Goal: Task Accomplishment & Management: Complete application form

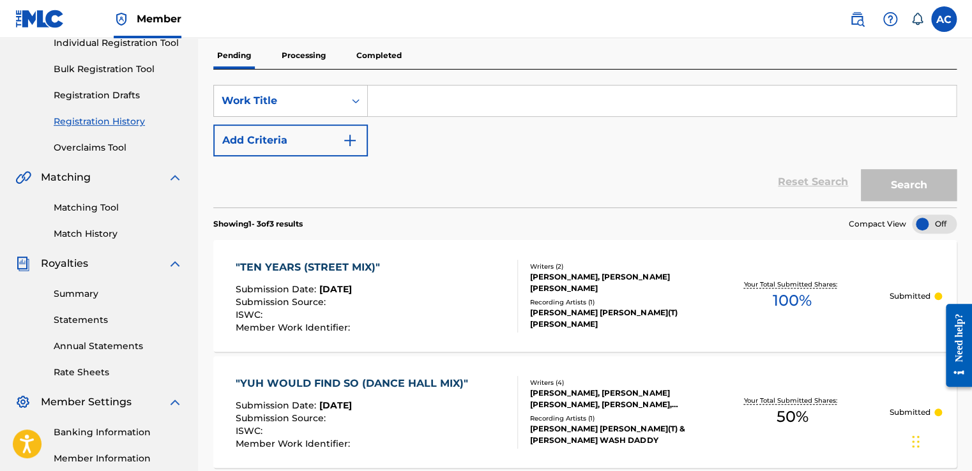
scroll to position [170, 0]
click at [393, 104] on input "Search Form" at bounding box center [662, 102] width 588 height 31
type input "teaser"
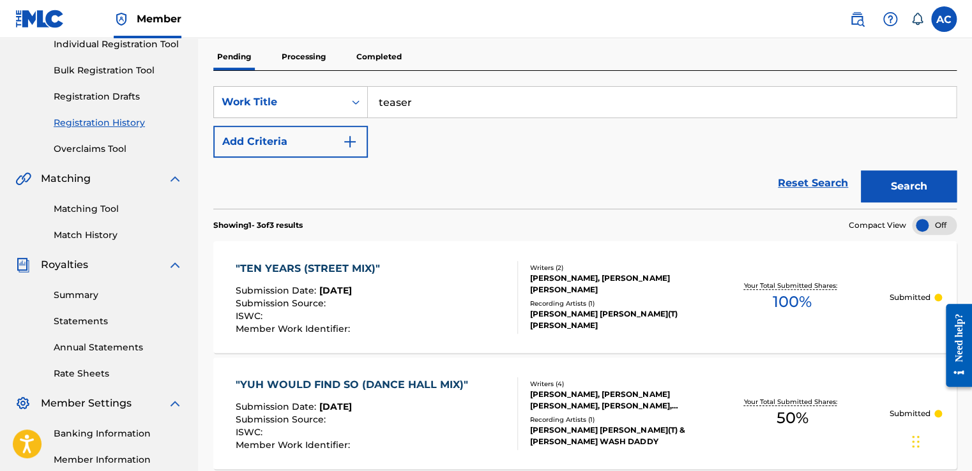
click at [348, 139] on img "Search Form" at bounding box center [349, 141] width 15 height 15
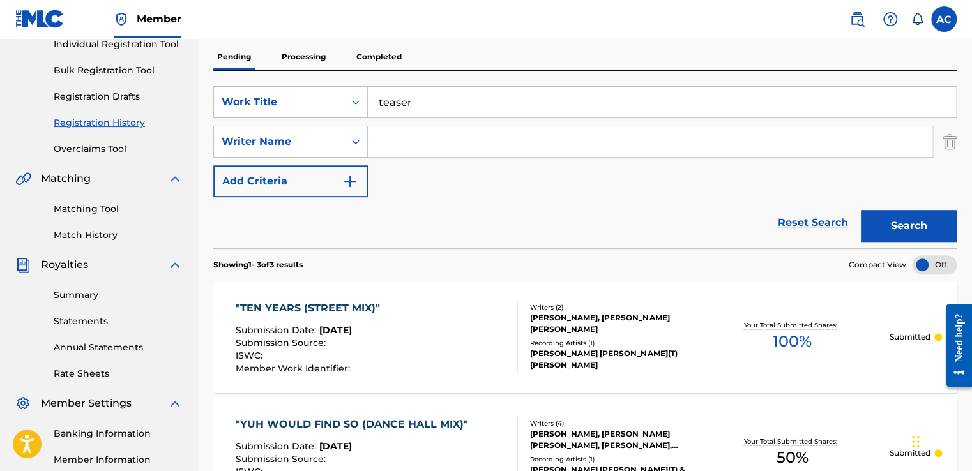
click at [401, 151] on input "Search Form" at bounding box center [650, 141] width 564 height 31
type input "[PERSON_NAME] [PERSON_NAME]"
click at [692, 183] on div "SearchWithCriteria25d5e198-1fc8-4025-b43b-5c5eea6b19ee Work Title teaser Search…" at bounding box center [584, 141] width 743 height 111
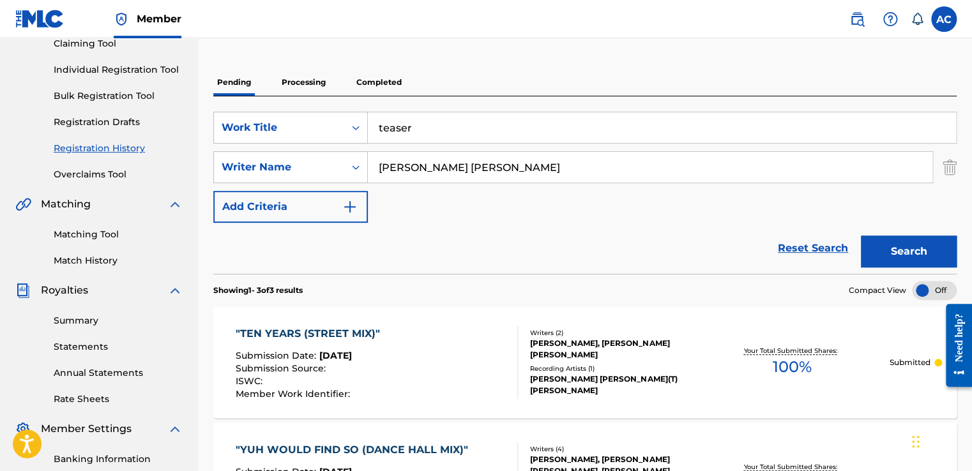
click at [139, 70] on link "Individual Registration Tool" at bounding box center [118, 69] width 129 height 13
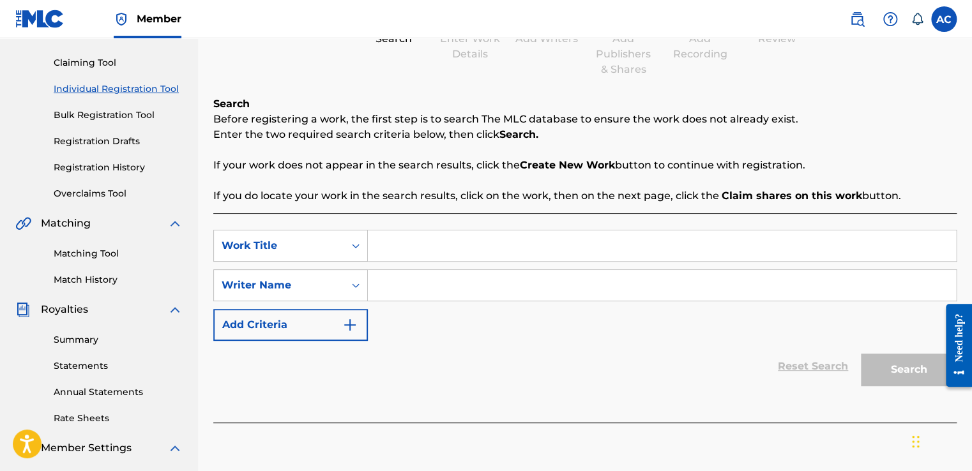
scroll to position [128, 0]
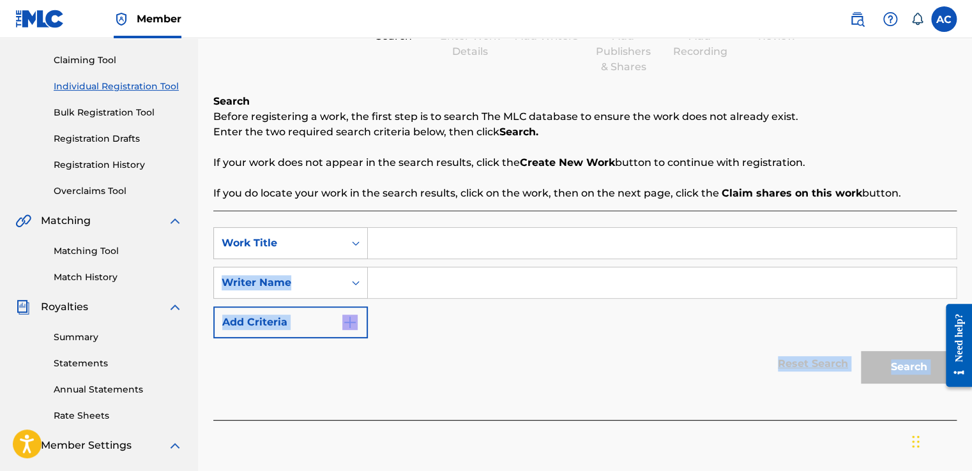
drag, startPoint x: 388, startPoint y: 445, endPoint x: 405, endPoint y: 247, distance: 198.7
click at [405, 247] on div "Register Work Search Enter Work Details Add Writers Add Publishers & Shares Add…" at bounding box center [585, 273] width 774 height 660
click at [405, 247] on input "Search Form" at bounding box center [662, 243] width 588 height 31
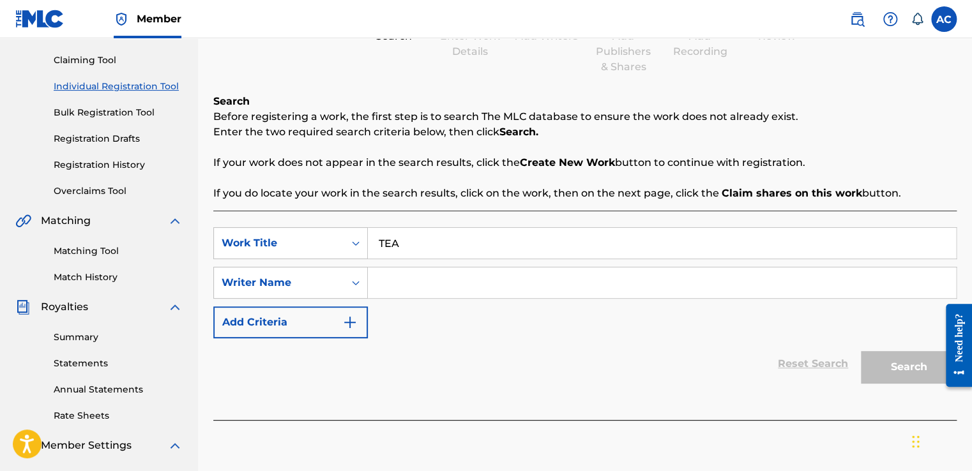
type input "TEAS"
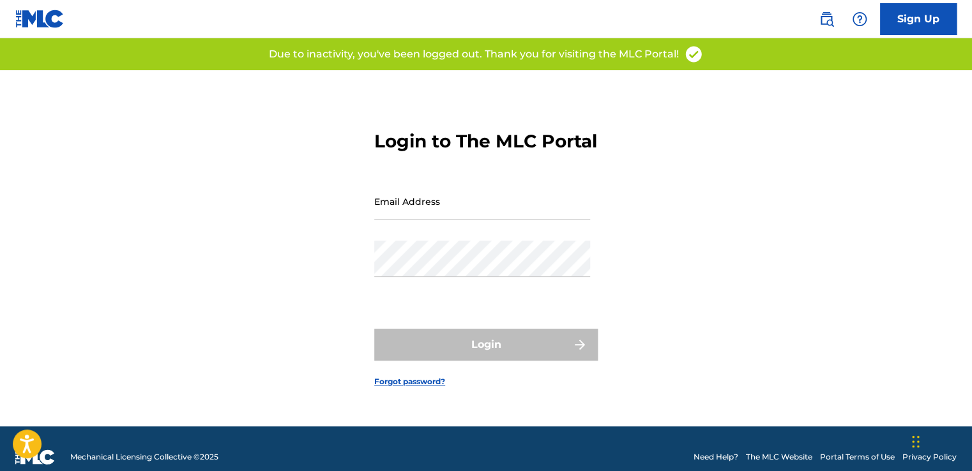
type input "[EMAIL_ADDRESS][DOMAIN_NAME]"
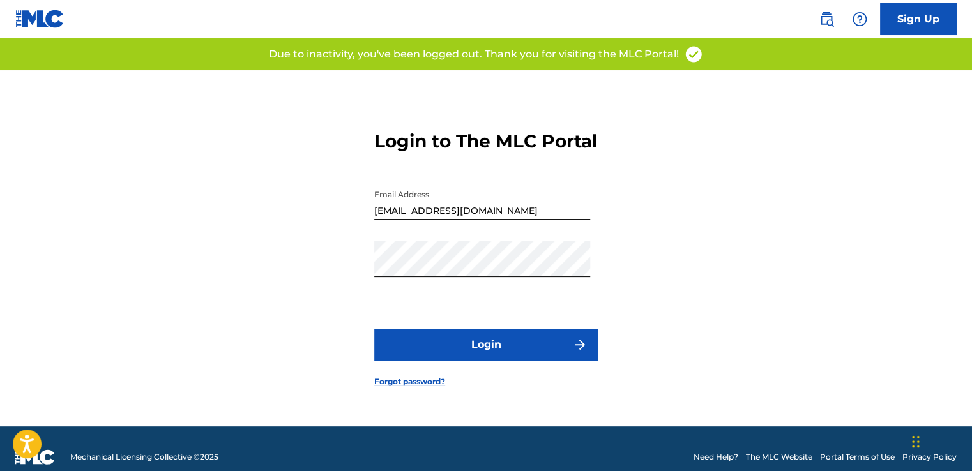
click at [432, 241] on div "Email Address [EMAIL_ADDRESS][DOMAIN_NAME]" at bounding box center [482, 211] width 216 height 57
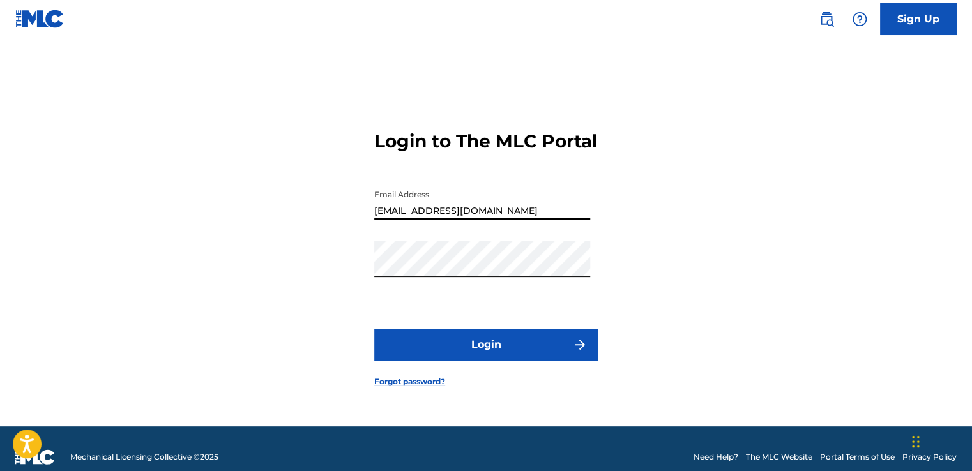
click at [416, 285] on form "Login to The MLC Portal Email Address [EMAIL_ADDRESS][DOMAIN_NAME] Password Log…" at bounding box center [486, 248] width 224 height 356
click at [481, 346] on button "Login" at bounding box center [486, 345] width 224 height 32
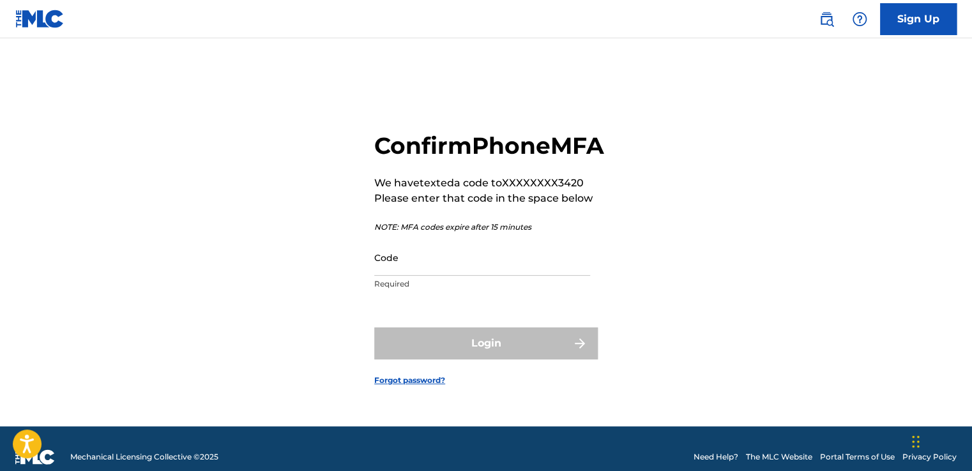
click at [515, 233] on p "NOTE: MFA codes expire after 15 minutes" at bounding box center [489, 227] width 230 height 11
click at [427, 267] on input "Code" at bounding box center [482, 257] width 216 height 36
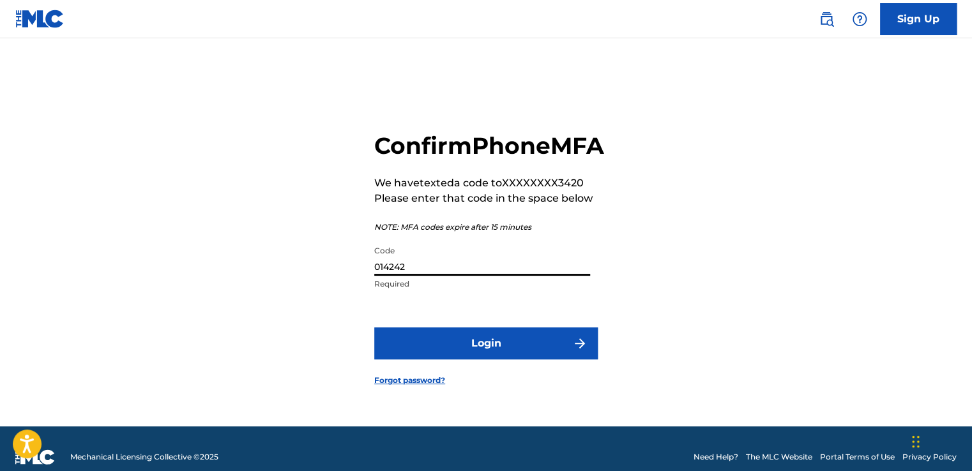
type input "014242"
click at [477, 349] on button "Login" at bounding box center [486, 344] width 224 height 32
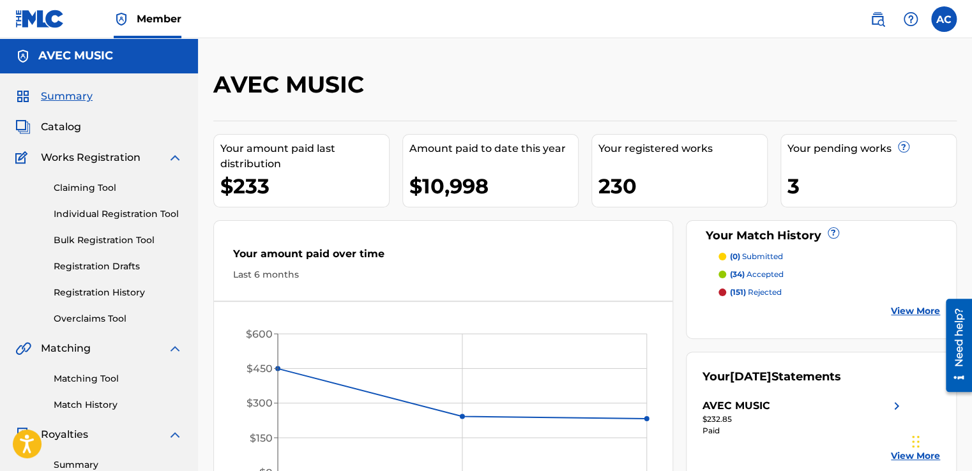
click at [116, 211] on link "Individual Registration Tool" at bounding box center [118, 214] width 129 height 13
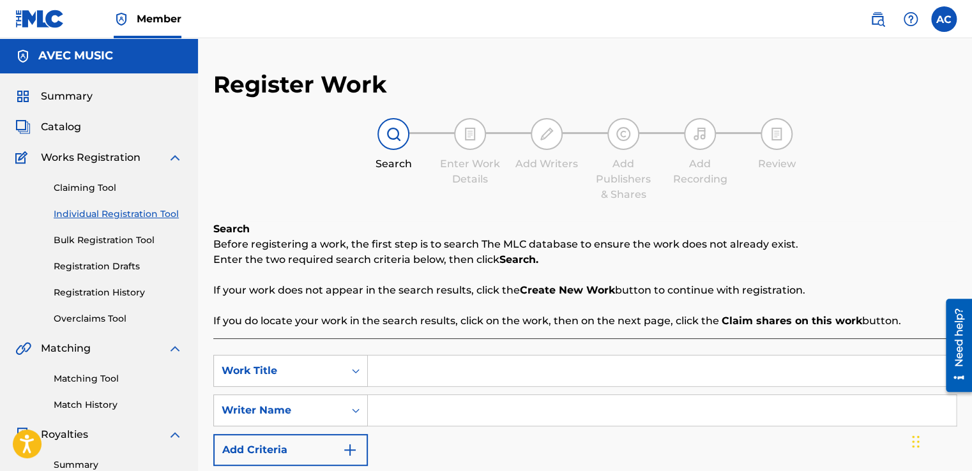
click at [116, 211] on link "Individual Registration Tool" at bounding box center [118, 214] width 129 height 13
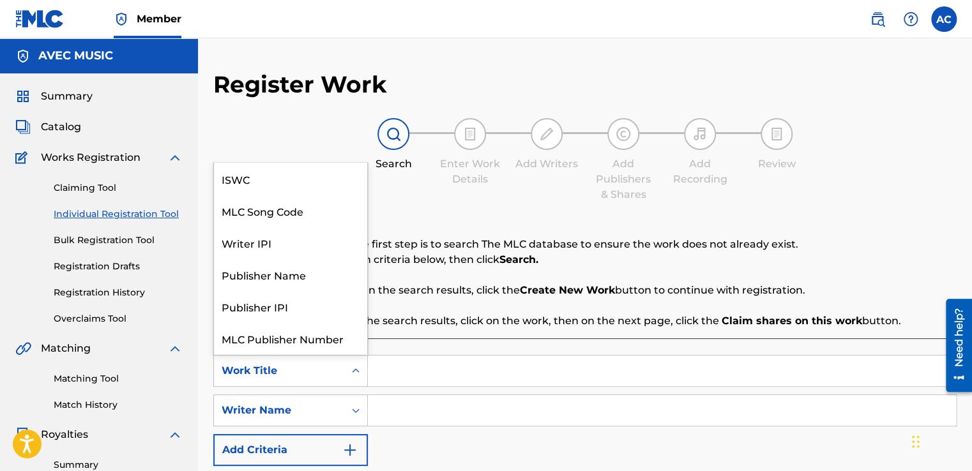
scroll to position [32, 0]
click at [282, 370] on div "Work Title" at bounding box center [279, 370] width 115 height 15
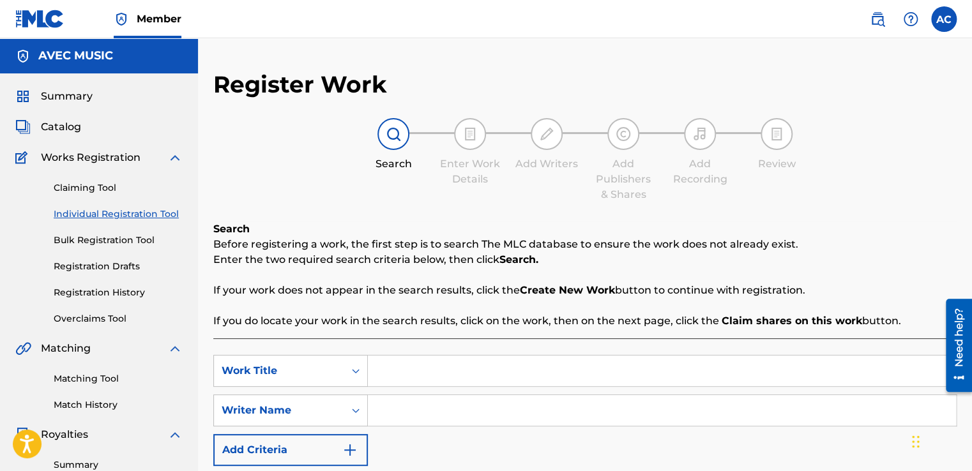
click at [355, 371] on icon "Search Form" at bounding box center [356, 371] width 8 height 4
click at [375, 375] on input "Search Form" at bounding box center [662, 371] width 588 height 31
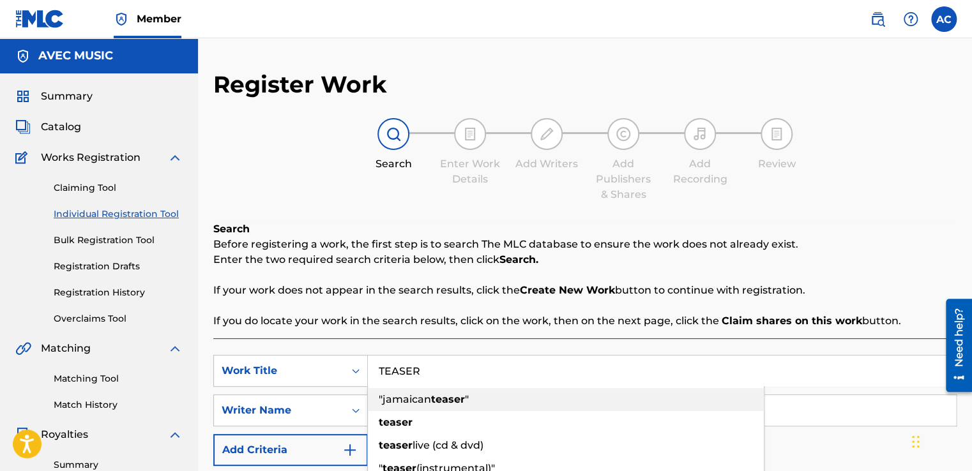
click at [383, 396] on span ""jamaican" at bounding box center [405, 399] width 52 height 12
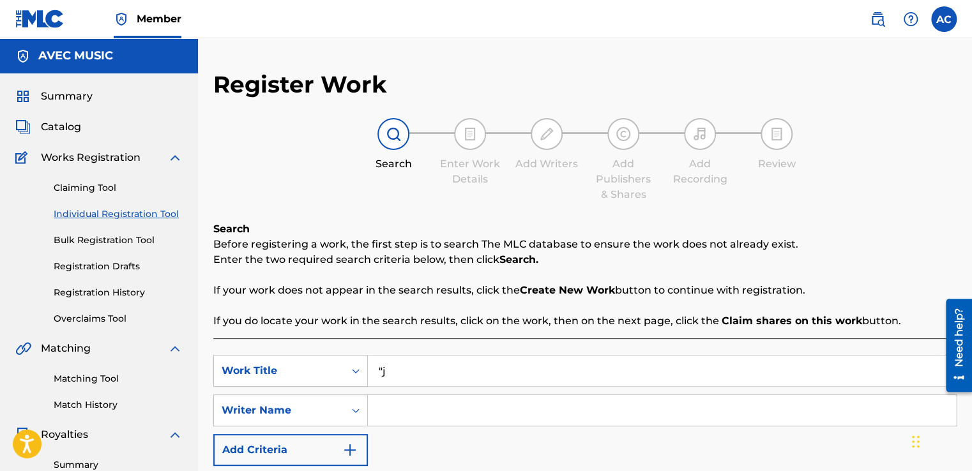
type input """
type input "TEASER"
click at [815, 412] on input "Search Form" at bounding box center [662, 410] width 588 height 31
type input "[PERSON_NAME] [PERSON_NAME]"
click at [499, 448] on div "SearchWithCriteriaf8991b23-07d9-4ca1-8bb0-83294c653c4a Work Title TEASER Search…" at bounding box center [584, 410] width 743 height 111
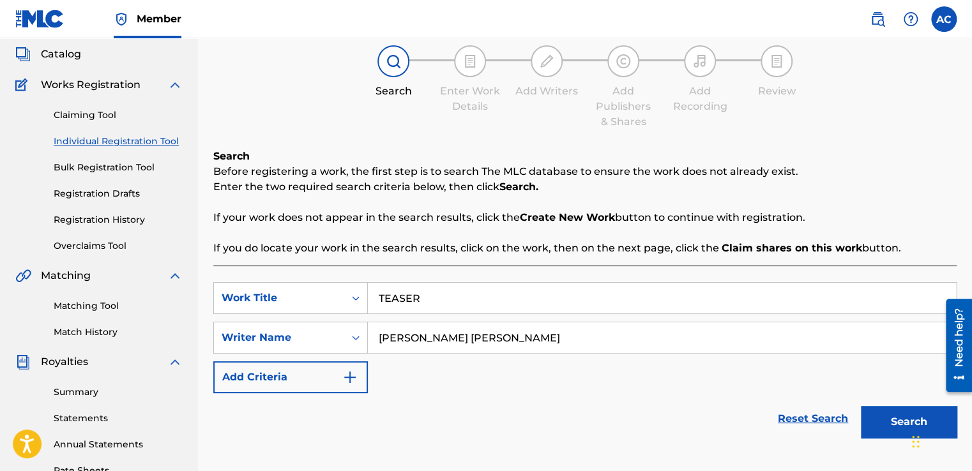
scroll to position [77, 0]
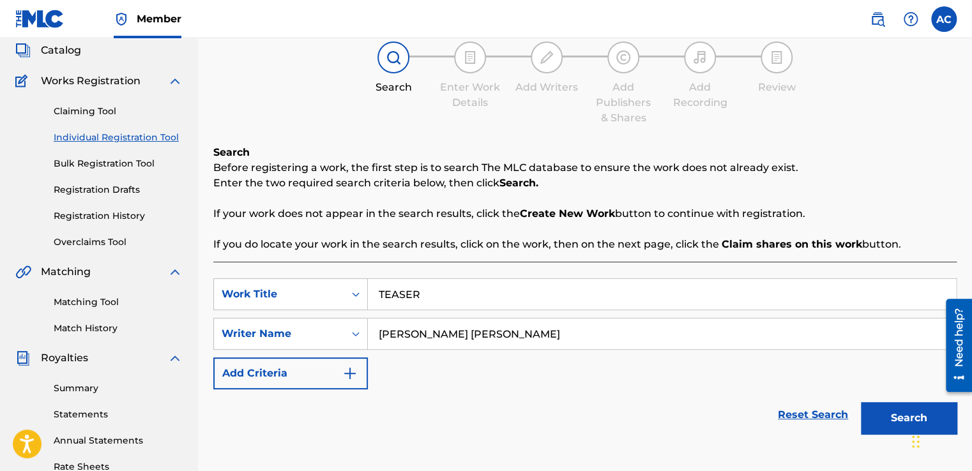
click at [902, 409] on button "Search" at bounding box center [909, 418] width 96 height 32
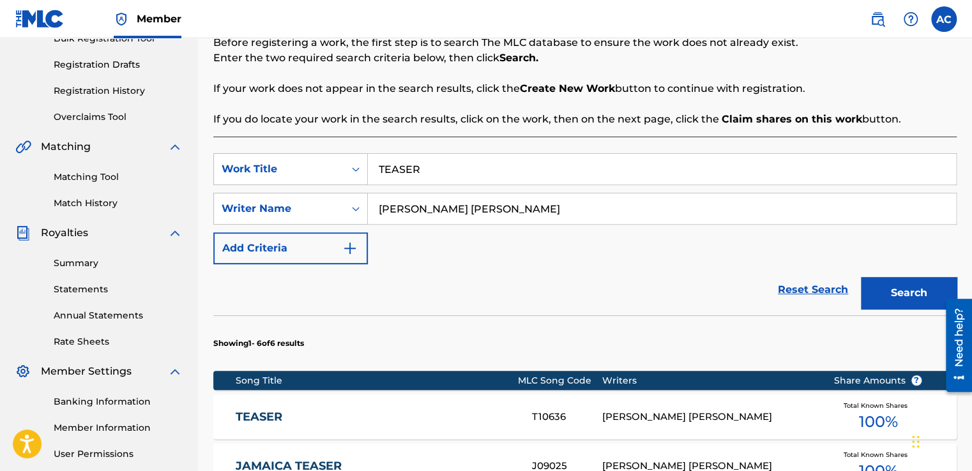
scroll to position [204, 0]
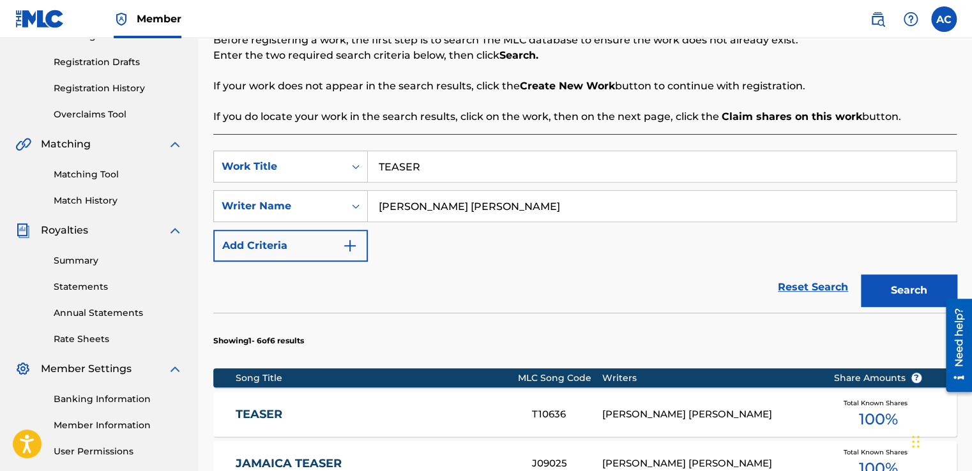
click at [72, 216] on div "Summary Catalog Works Registration Claiming Tool Individual Registration Tool B…" at bounding box center [99, 197] width 198 height 657
click at [421, 163] on input "TEASER" at bounding box center [662, 166] width 588 height 31
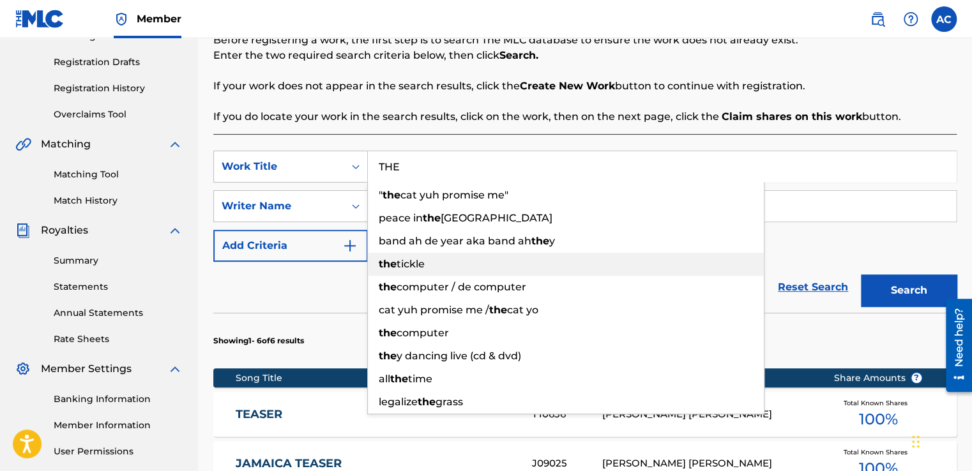
click at [403, 264] on span "tickle" at bounding box center [411, 264] width 28 height 12
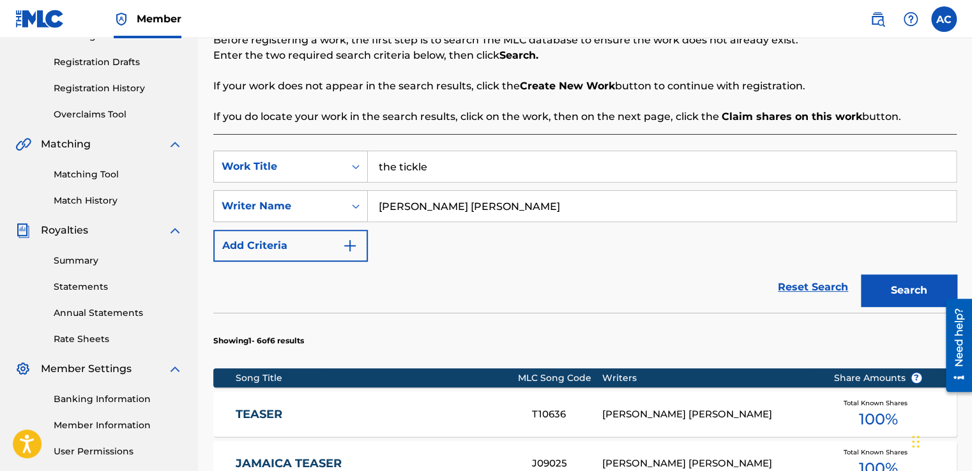
click at [706, 301] on div "Reset Search Search" at bounding box center [584, 287] width 743 height 51
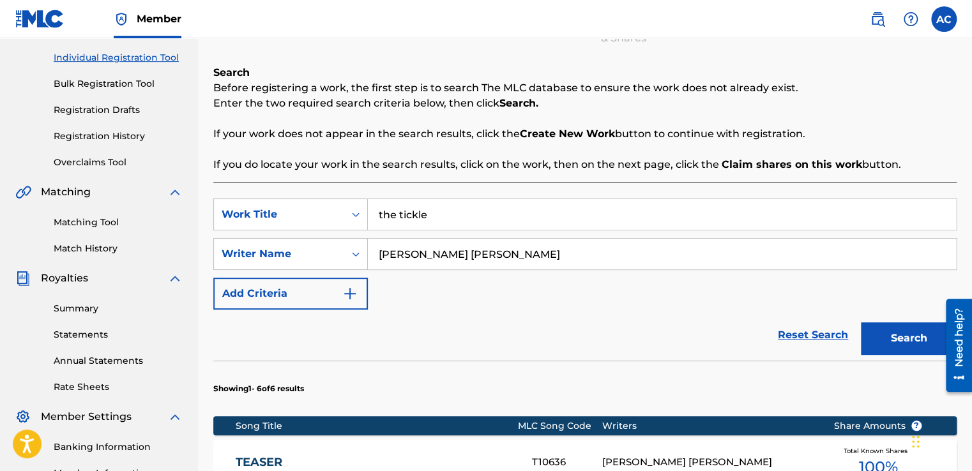
scroll to position [153, 0]
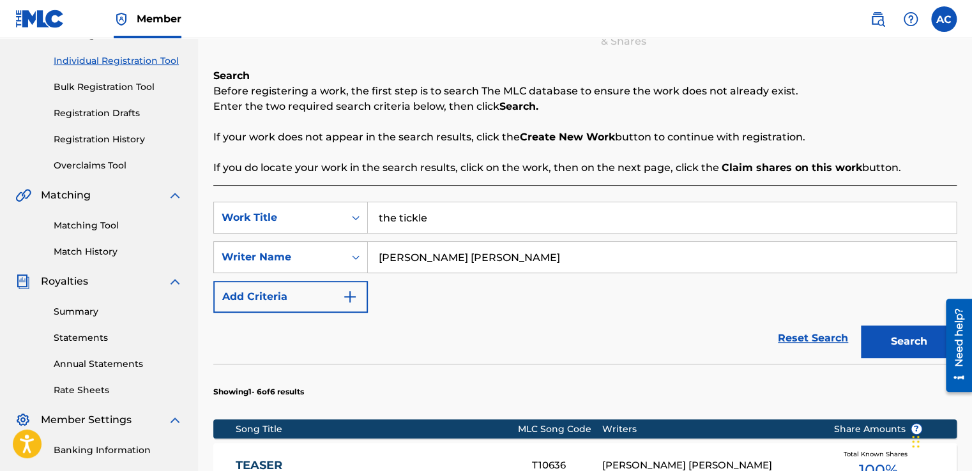
click at [905, 333] on button "Search" at bounding box center [909, 342] width 96 height 32
click at [792, 114] on p "Enter the two required search criteria below, then click Search." at bounding box center [584, 106] width 743 height 15
click at [733, 314] on div "Reset Search Search" at bounding box center [584, 338] width 743 height 51
click at [429, 216] on input "the tickle" at bounding box center [662, 217] width 588 height 31
type input "t"
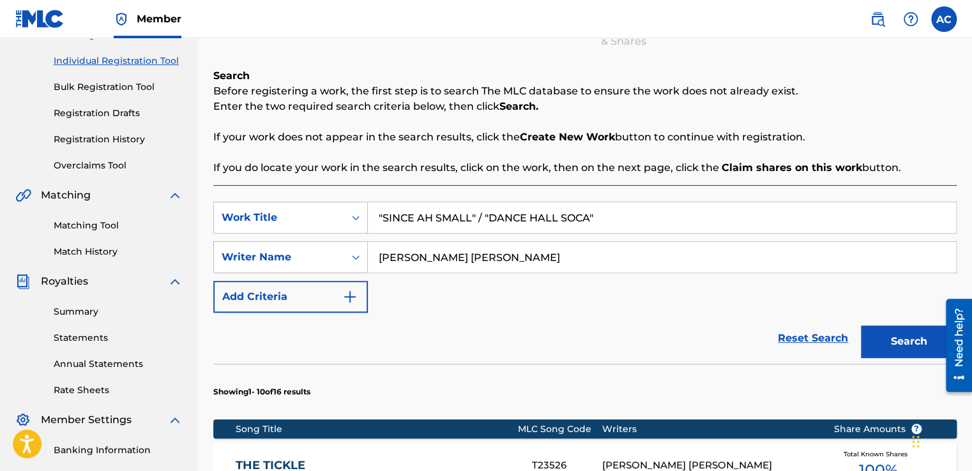
type input ""SINCE AH SMALL" / "DANCE HALL SOCA""
click at [907, 331] on button "Search" at bounding box center [909, 342] width 96 height 32
click at [590, 218] on input ""SINCE AH SMALL" / "DANCE HALL SOCA"" at bounding box center [662, 217] width 588 height 31
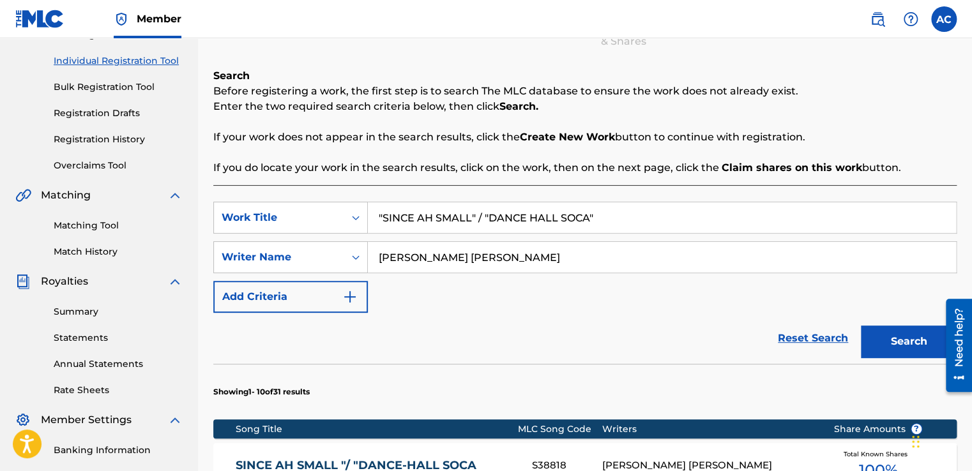
click at [590, 218] on input ""SINCE AH SMALL" / "DANCE HALL SOCA"" at bounding box center [662, 217] width 588 height 31
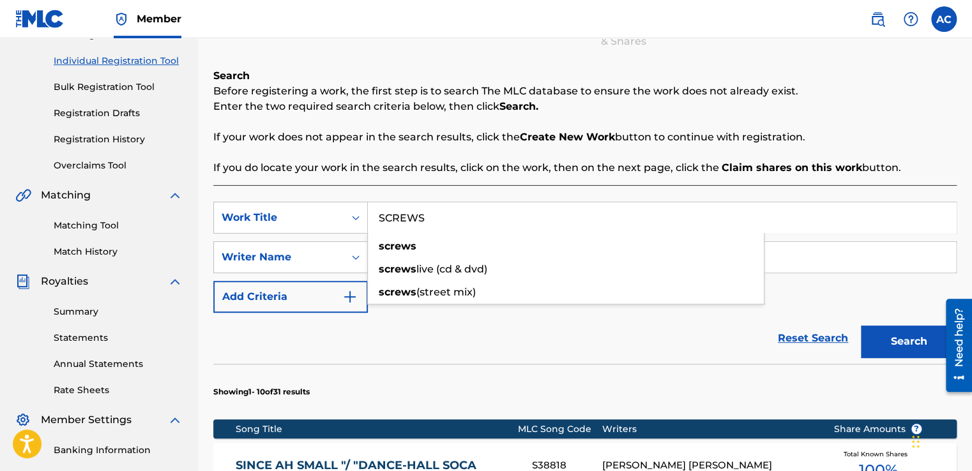
type input "SCREWS"
click at [897, 331] on button "Search" at bounding box center [909, 342] width 96 height 32
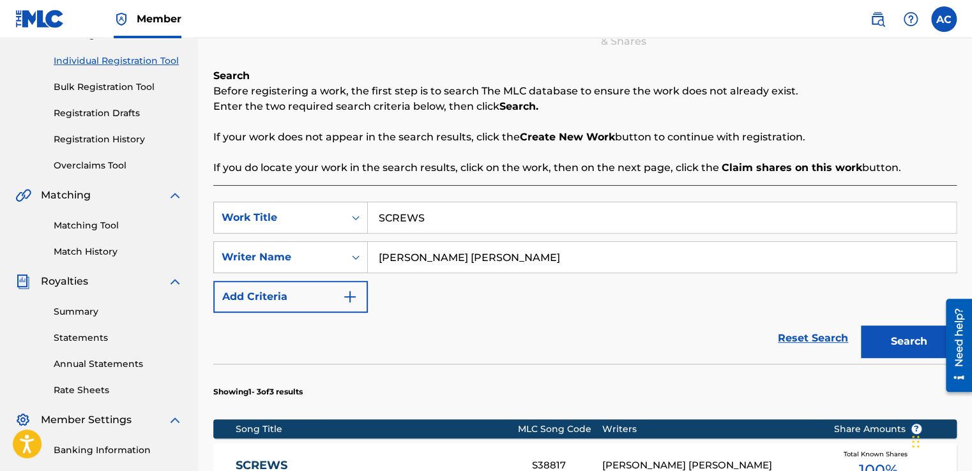
click at [421, 216] on input "SCREWS" at bounding box center [662, 217] width 588 height 31
type input "I CRY"
click at [697, 292] on div "SearchWithCriteriaf8991b23-07d9-4ca1-8bb0-83294c653c4a Work Title I CRY SearchW…" at bounding box center [584, 257] width 743 height 111
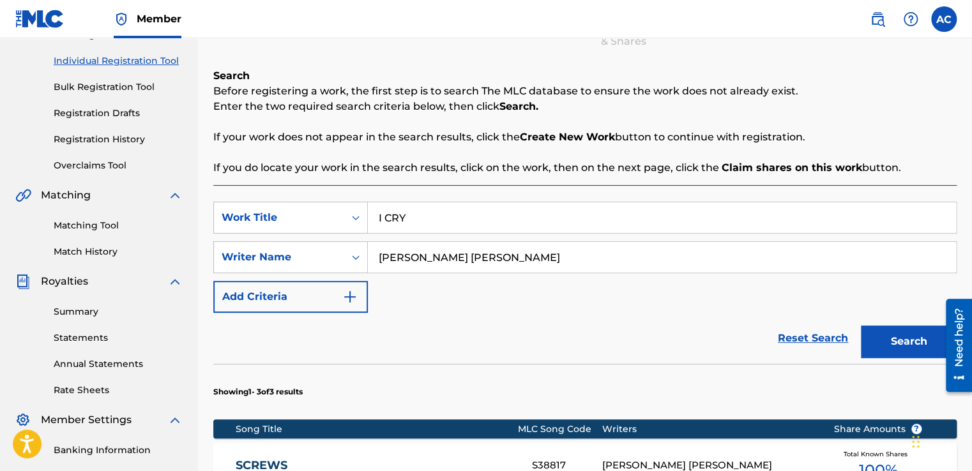
click at [893, 341] on button "Search" at bounding box center [909, 342] width 96 height 32
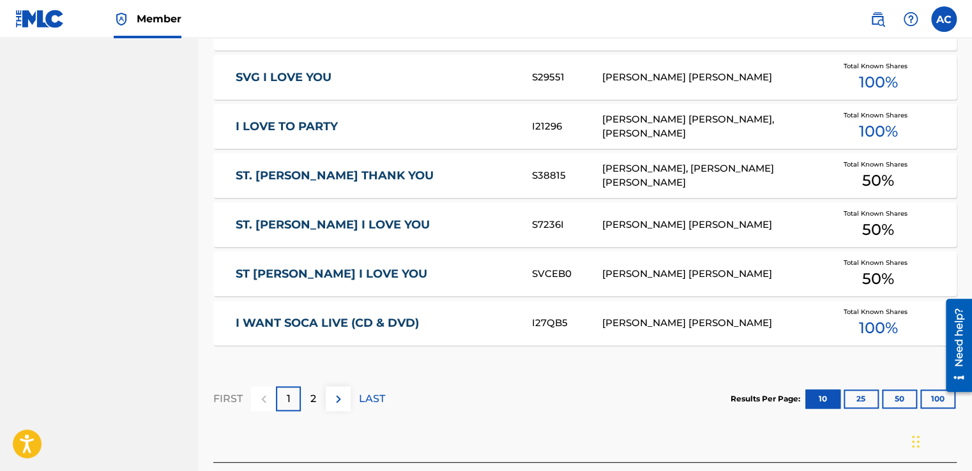
scroll to position [741, 0]
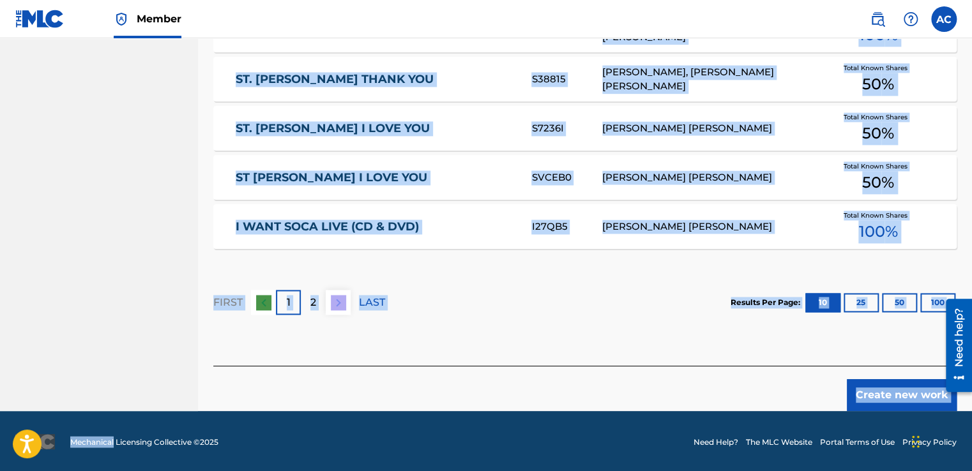
scroll to position [835, 0]
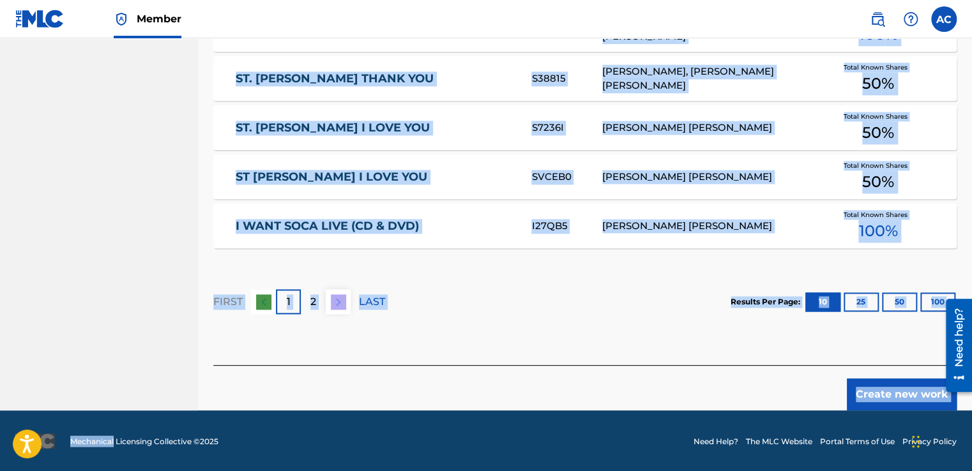
drag, startPoint x: 54, startPoint y: 464, endPoint x: 83, endPoint y: 471, distance: 29.4
click at [428, 294] on section "FIRST 1 2 LAST Results Per Page: 10 25 50 100" at bounding box center [584, 302] width 743 height 66
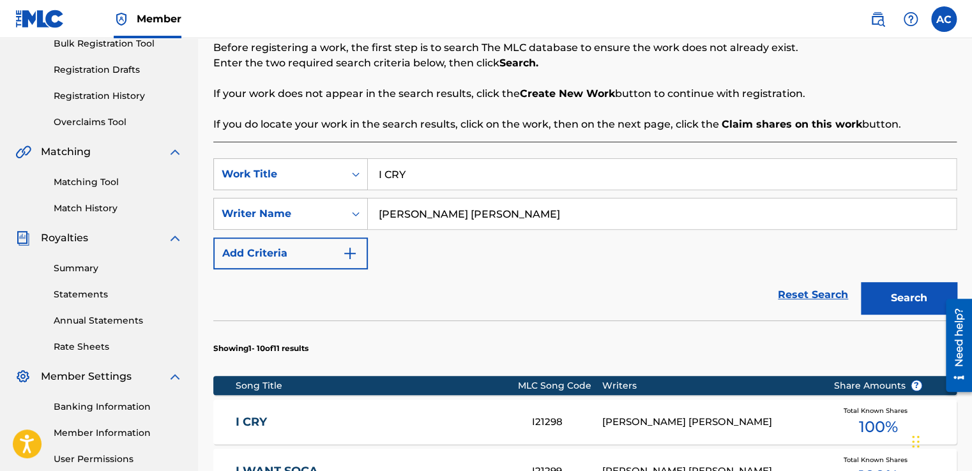
scroll to position [171, 0]
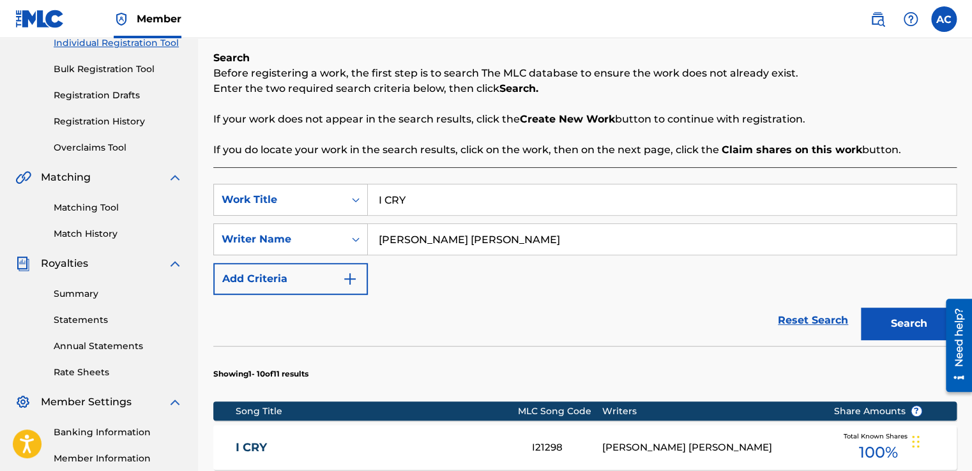
click at [894, 316] on button "Search" at bounding box center [909, 324] width 96 height 32
click at [42, 299] on div "Summary Statements Annual Statements Rate Sheets" at bounding box center [98, 325] width 167 height 108
click at [0, 222] on html "Accessibility Screen-Reader Guide, Feedback, and Issue Reporting | New window M…" at bounding box center [486, 64] width 972 height 471
click at [725, 269] on div "SearchWithCriteriaf8991b23-07d9-4ca1-8bb0-83294c653c4a Work Title I CRY SearchW…" at bounding box center [584, 239] width 743 height 111
click at [27, 8] on link at bounding box center [39, 19] width 49 height 38
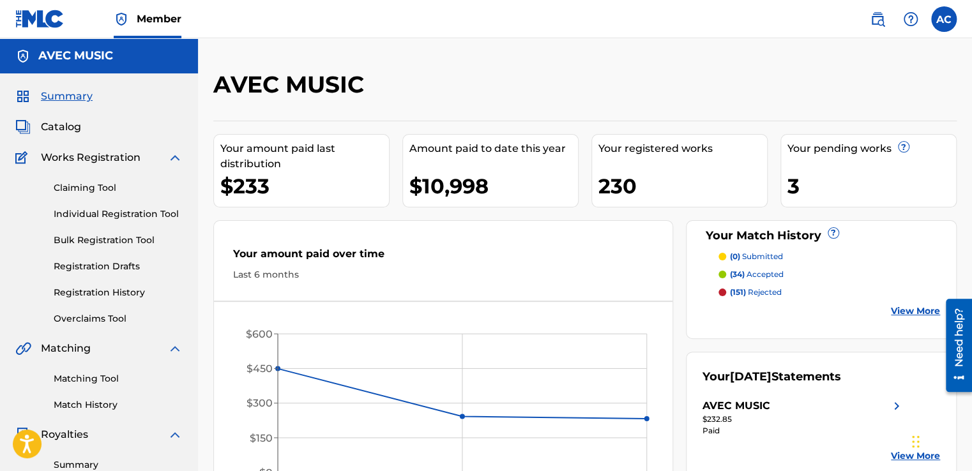
click at [102, 211] on link "Individual Registration Tool" at bounding box center [118, 214] width 129 height 13
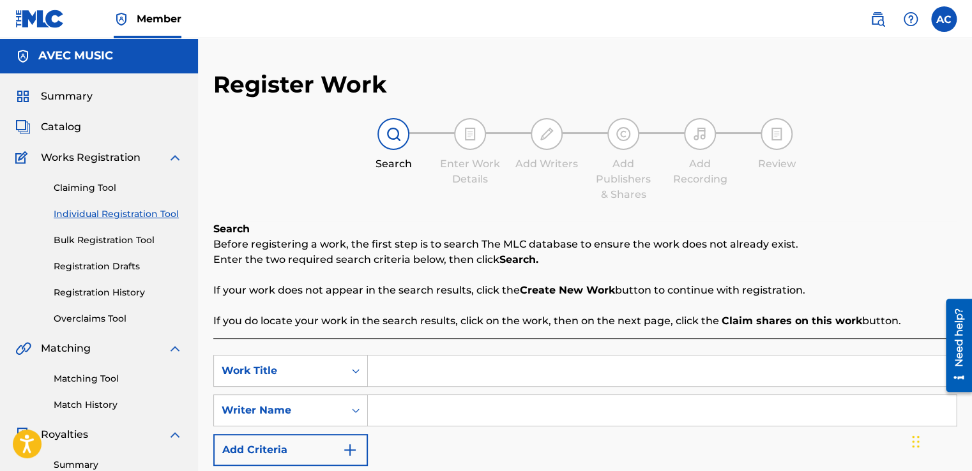
click at [381, 376] on input "Search Form" at bounding box center [662, 371] width 588 height 31
type input "LEGALIZE THE GRASS"
click at [212, 467] on div "Register Work Search Enter Work Details Add Writers Add Publishers & Shares Add…" at bounding box center [585, 400] width 774 height 660
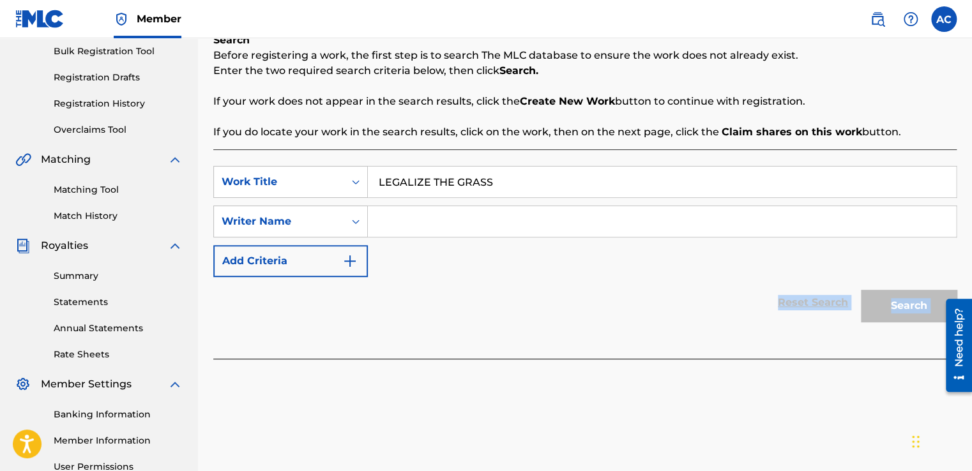
scroll to position [320, 0]
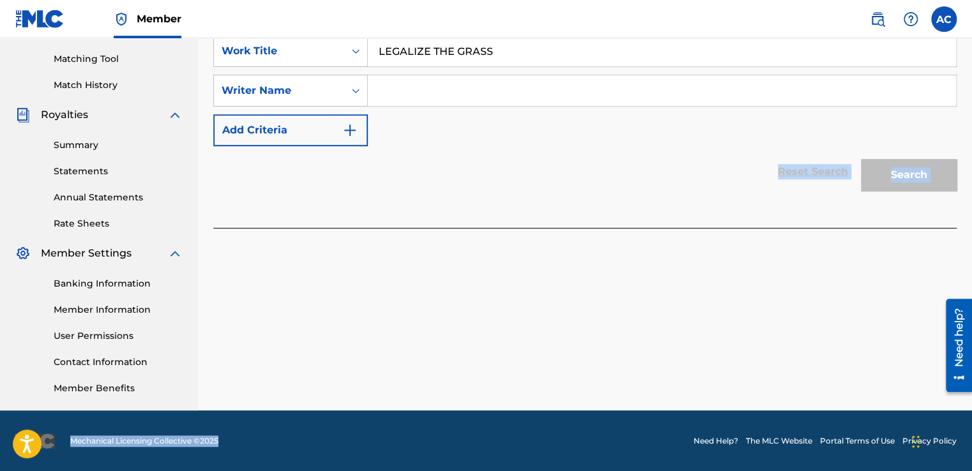
drag, startPoint x: 212, startPoint y: 467, endPoint x: 210, endPoint y: 504, distance: 36.4
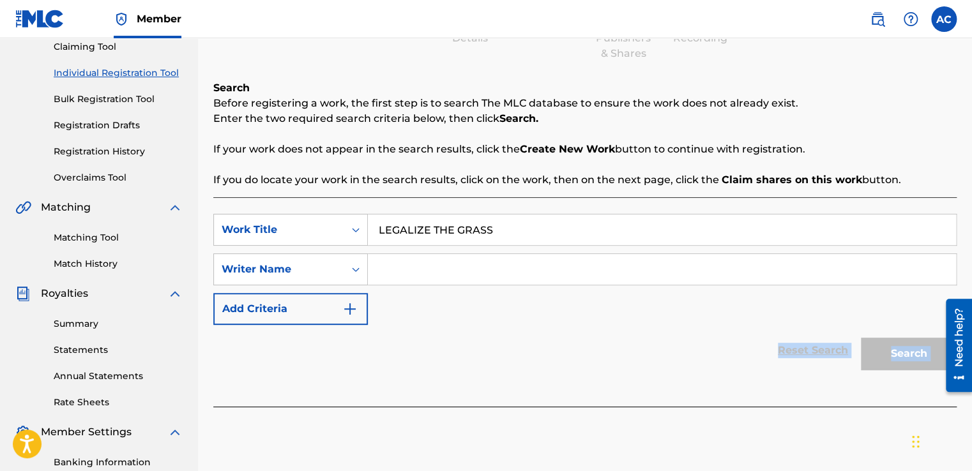
scroll to position [116, 0]
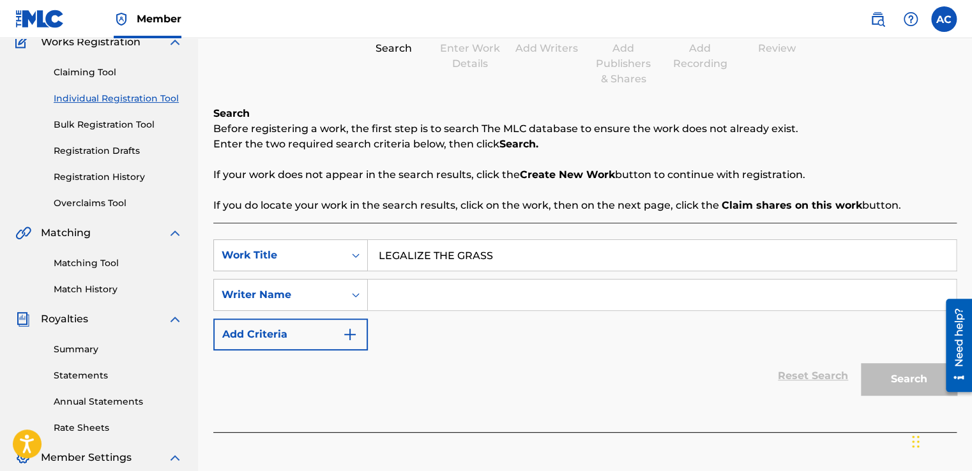
click at [390, 290] on input "Search Form" at bounding box center [662, 295] width 588 height 31
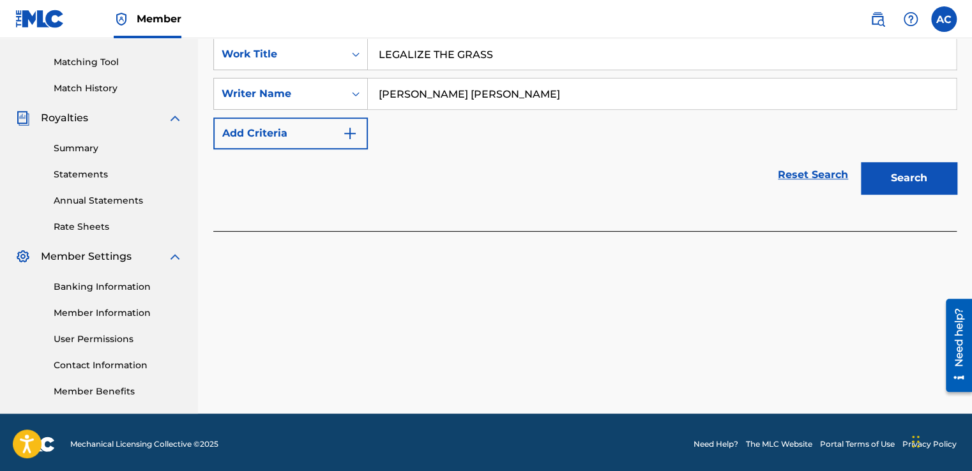
scroll to position [317, 0]
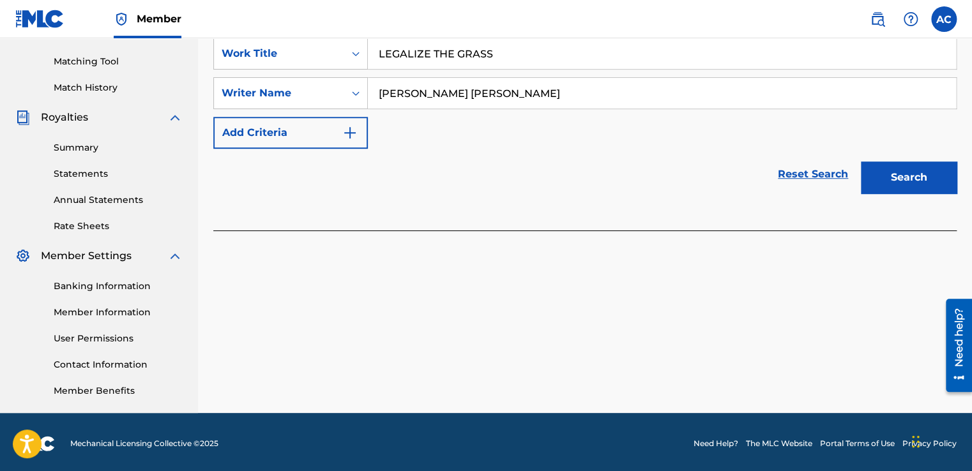
type input "[PERSON_NAME] [PERSON_NAME]"
click at [610, 351] on div "Register Work Search Enter Work Details Add Writers Add Publishers & Shares Add…" at bounding box center [585, 83] width 774 height 660
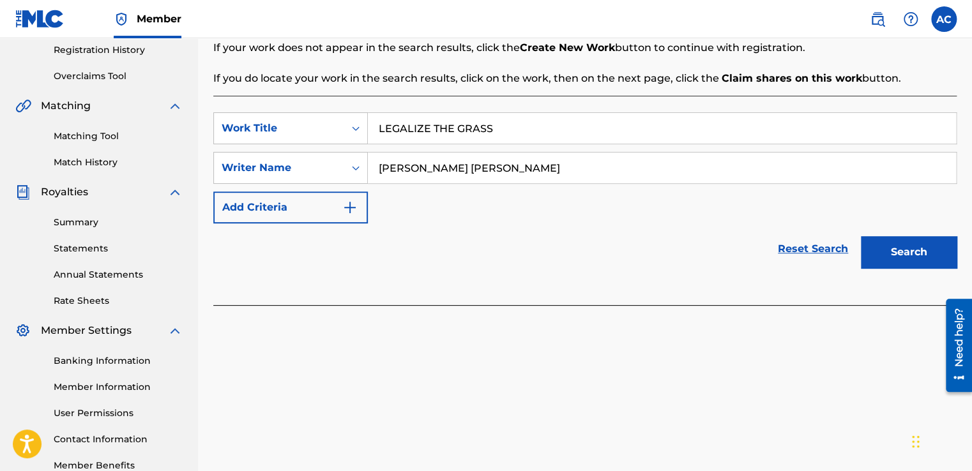
scroll to position [241, 0]
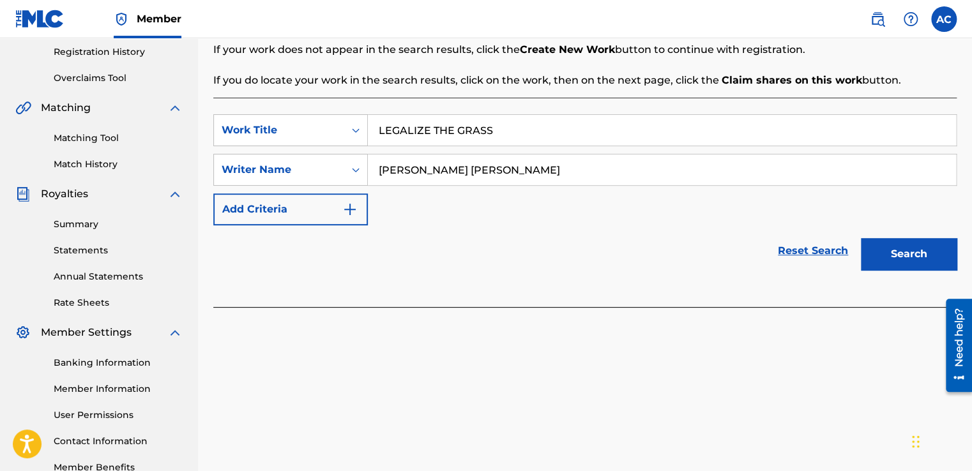
drag, startPoint x: 577, startPoint y: 167, endPoint x: 380, endPoint y: 160, distance: 197.4
click at [380, 160] on input "[PERSON_NAME] [PERSON_NAME]" at bounding box center [662, 170] width 588 height 31
click at [897, 259] on button "Search" at bounding box center [909, 254] width 96 height 32
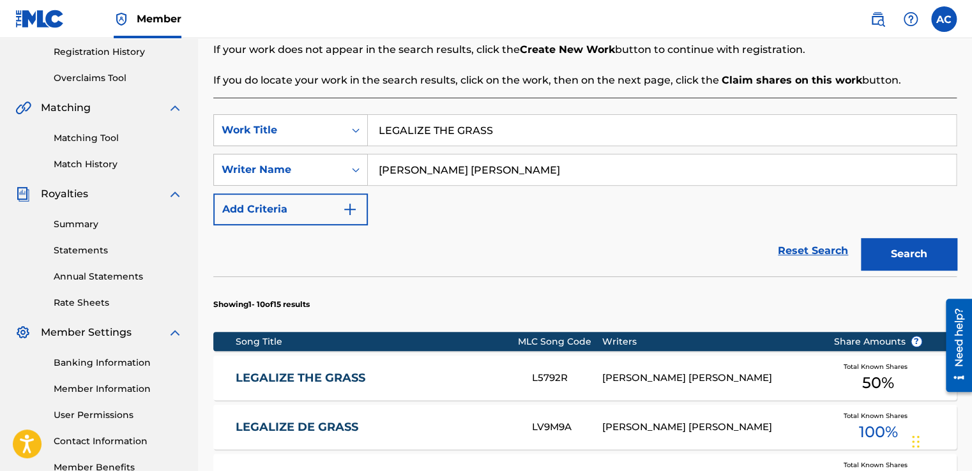
click at [565, 257] on div "Reset Search Search" at bounding box center [584, 250] width 743 height 51
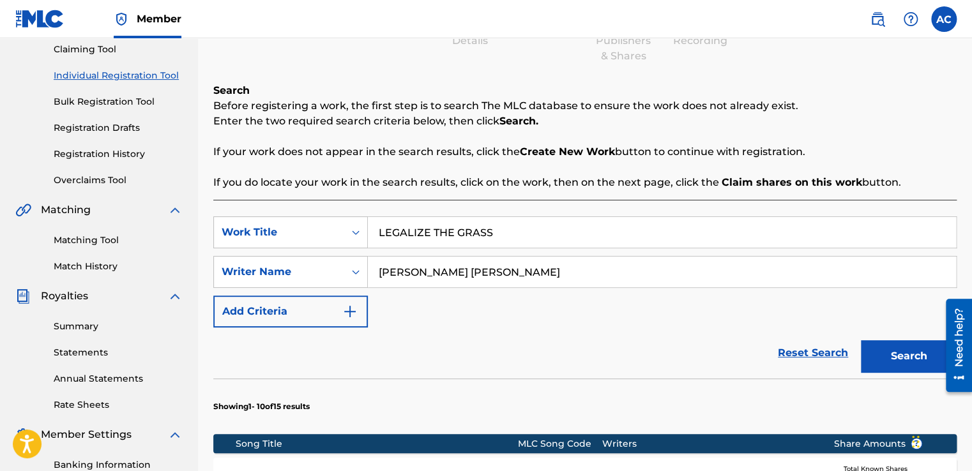
scroll to position [164, 0]
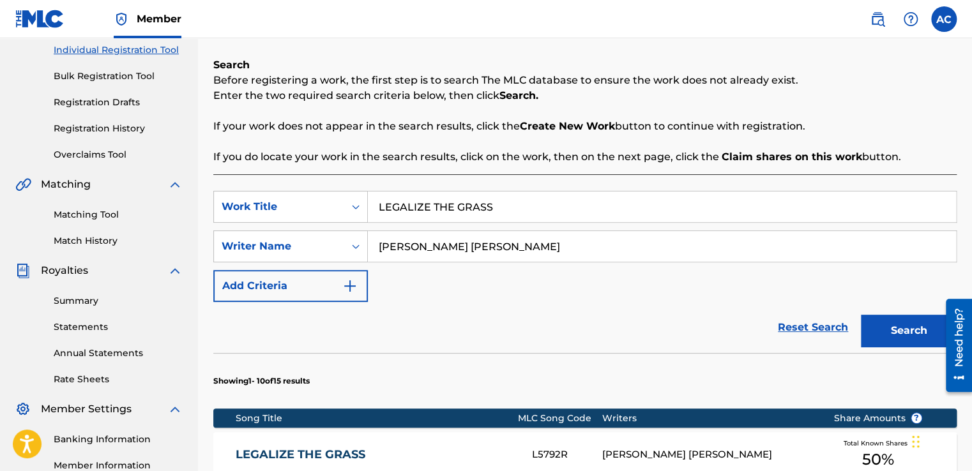
click at [492, 205] on input "LEGALIZE THE GRASS" at bounding box center [662, 207] width 588 height 31
type input "THEY DANCING"
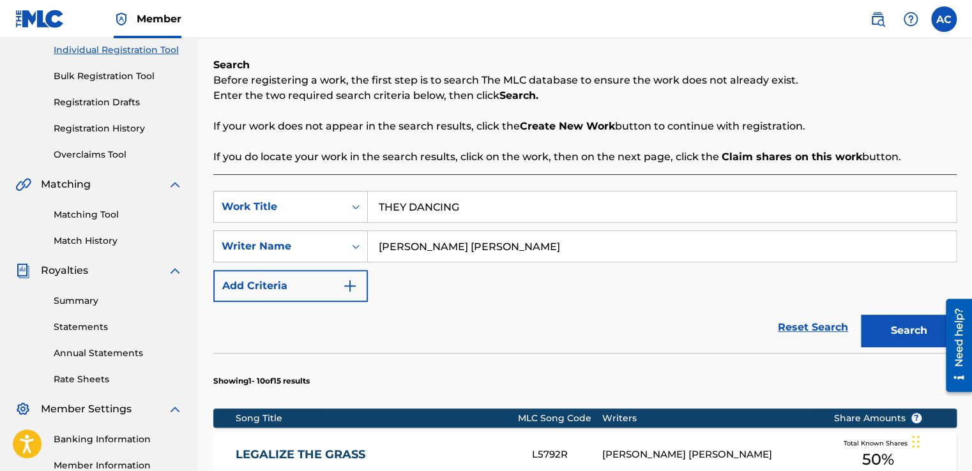
click at [609, 312] on div "Reset Search Search" at bounding box center [584, 327] width 743 height 51
click at [891, 332] on button "Search" at bounding box center [909, 331] width 96 height 32
click at [676, 144] on div "Search Before registering a work, the first step is to search The MLC database …" at bounding box center [584, 110] width 743 height 107
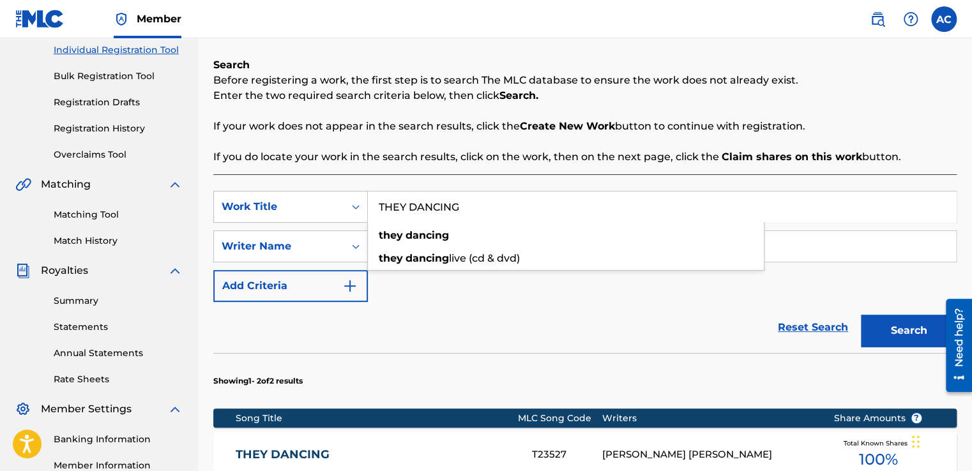
click at [467, 208] on input "THEY DANCING" at bounding box center [662, 207] width 588 height 31
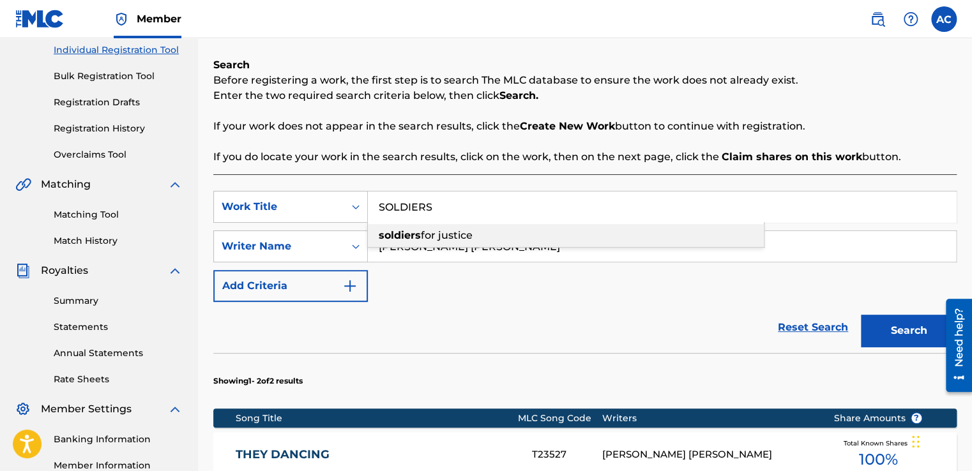
click at [444, 231] on span "for justice" at bounding box center [447, 235] width 52 height 12
type input "soldiers for justice"
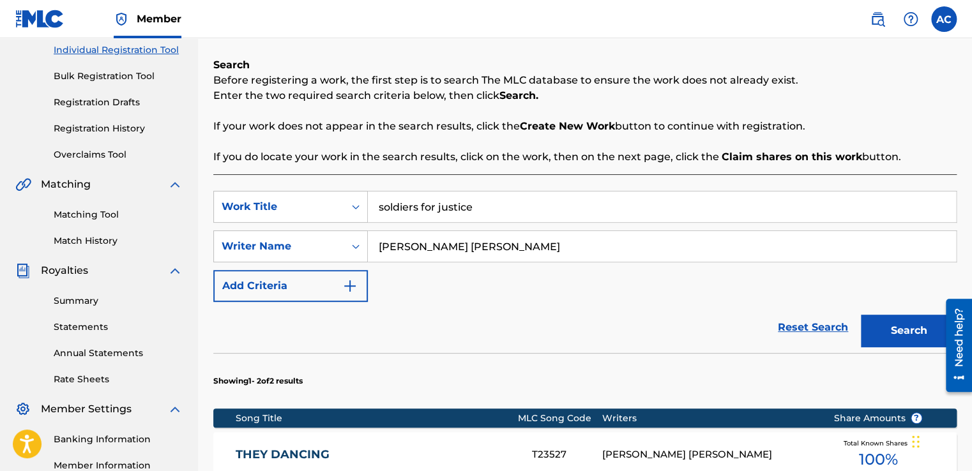
click at [431, 246] on input "[PERSON_NAME] [PERSON_NAME]" at bounding box center [662, 246] width 588 height 31
type input "[PERSON_NAME]"
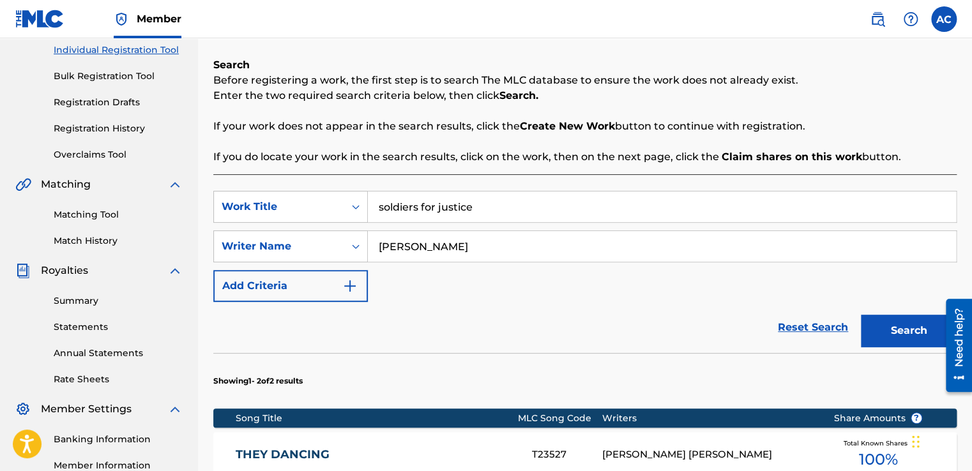
click at [889, 339] on button "Search" at bounding box center [909, 331] width 96 height 32
click at [474, 203] on input "soldiers for justice" at bounding box center [662, 207] width 588 height 31
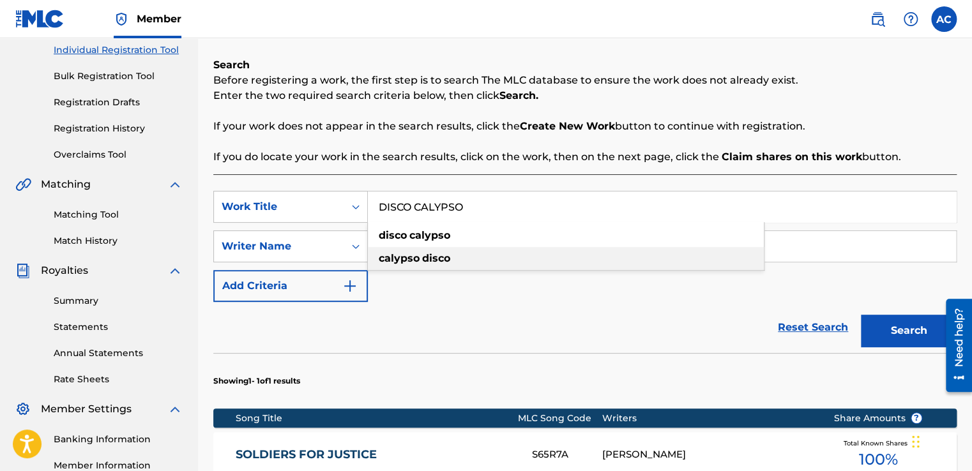
click at [437, 259] on strong "disco" at bounding box center [436, 258] width 28 height 12
type input "calypso disco"
click at [480, 239] on input "[PERSON_NAME]" at bounding box center [662, 246] width 588 height 31
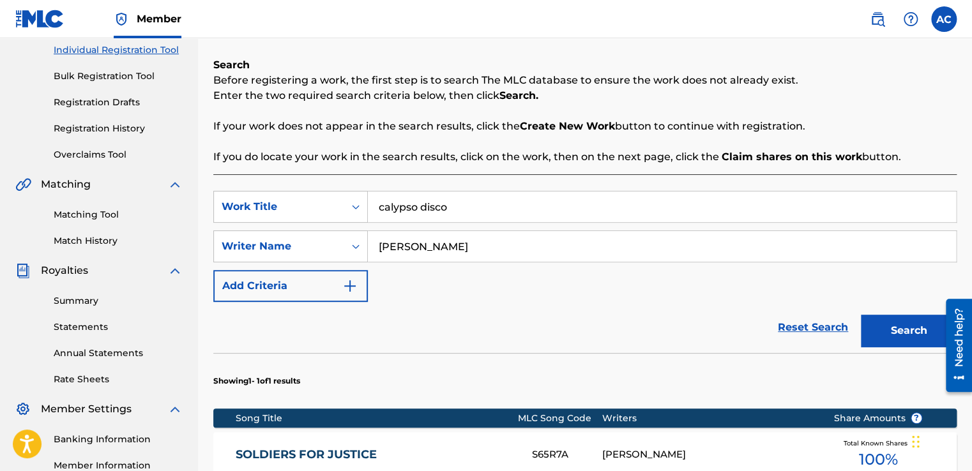
click at [480, 239] on input "[PERSON_NAME]" at bounding box center [662, 246] width 588 height 31
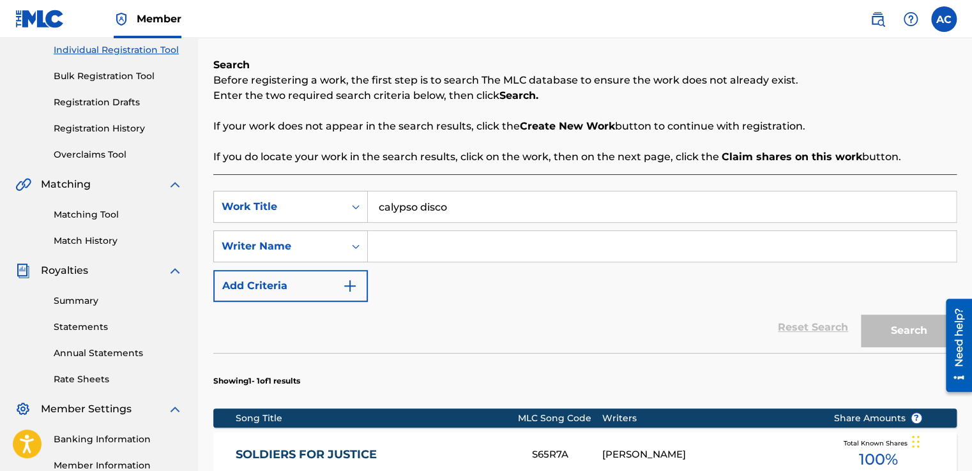
paste input "[PERSON_NAME] [PERSON_NAME]"
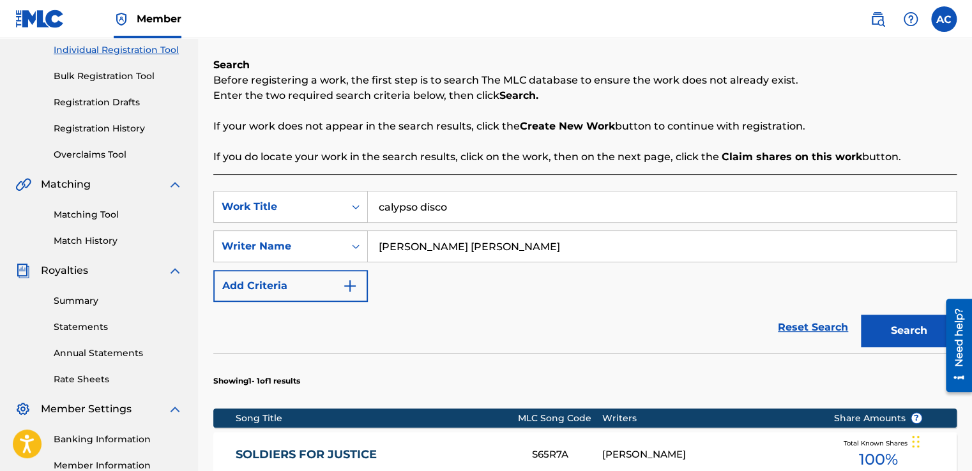
click at [861, 315] on button "Search" at bounding box center [909, 331] width 96 height 32
type input "[PERSON_NAME] [PERSON_NAME]"
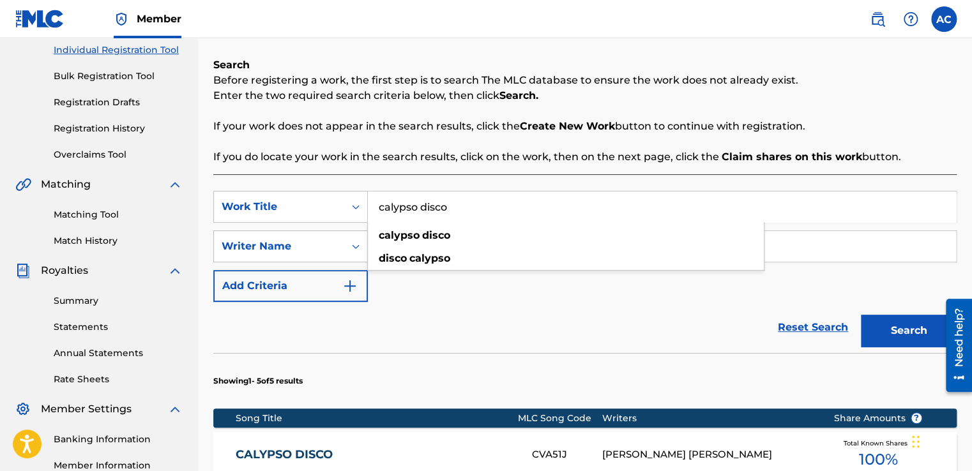
drag, startPoint x: 446, startPoint y: 206, endPoint x: 414, endPoint y: 204, distance: 32.6
click at [414, 204] on input "calypso disco" at bounding box center [662, 207] width 588 height 31
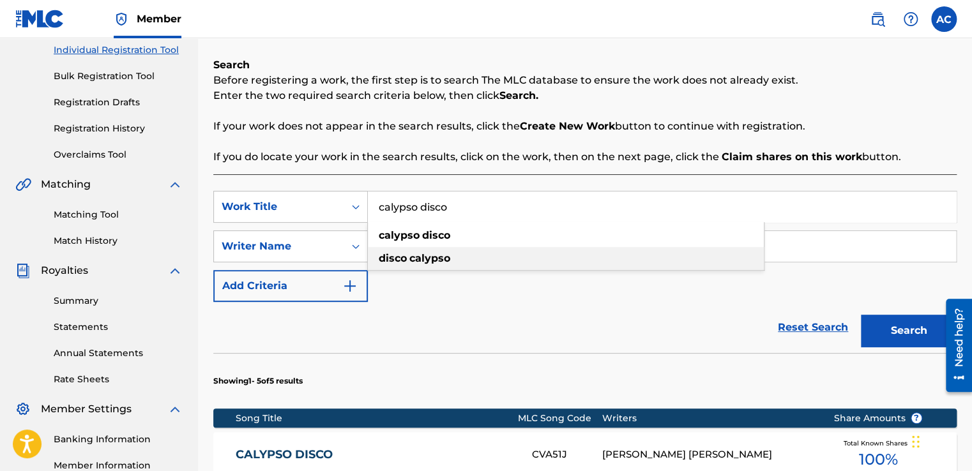
click at [390, 259] on strong "disco" at bounding box center [393, 258] width 28 height 12
type input "disco calypso"
click at [898, 327] on button "Search" at bounding box center [909, 331] width 96 height 32
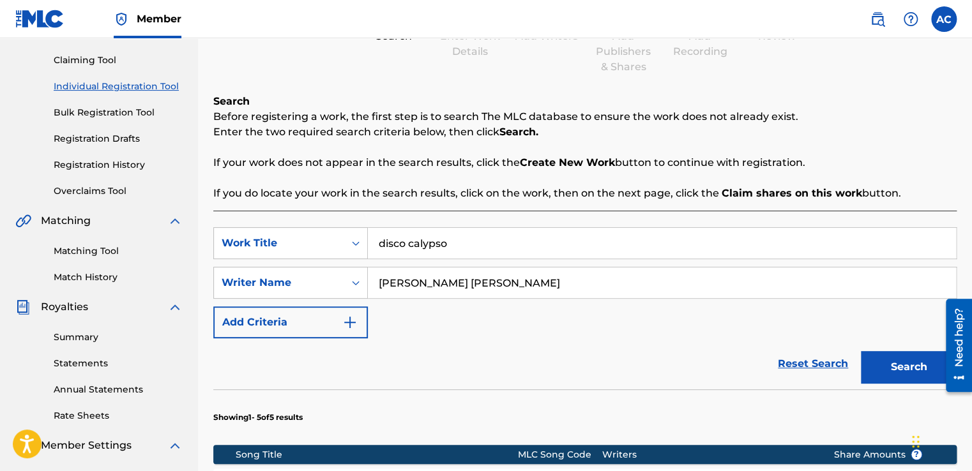
scroll to position [126, 0]
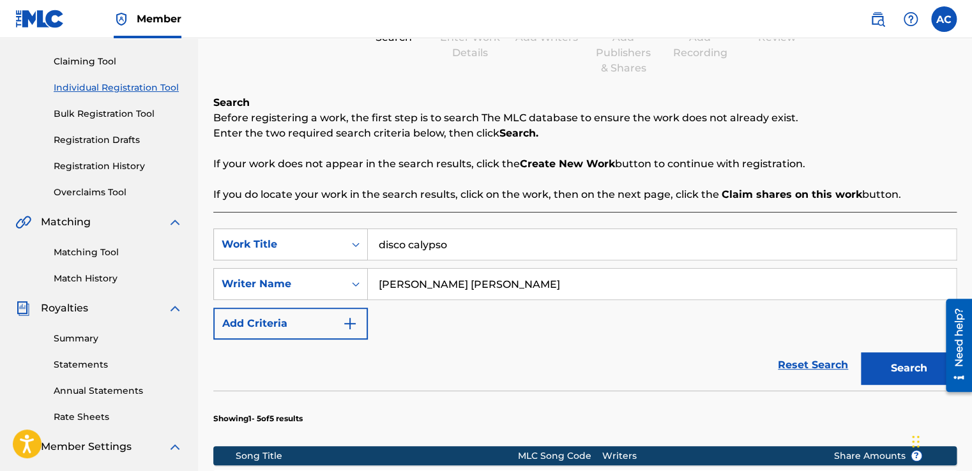
click at [0, 345] on html "Accessibility Screen-Reader Guide, Feedback, and Issue Reporting | New window M…" at bounding box center [486, 109] width 972 height 471
click at [110, 206] on div "Summary Catalog Works Registration Claiming Tool Individual Registration Tool B…" at bounding box center [99, 275] width 198 height 657
drag, startPoint x: 449, startPoint y: 240, endPoint x: 375, endPoint y: 245, distance: 73.6
click at [375, 245] on input "disco calypso" at bounding box center [662, 244] width 588 height 31
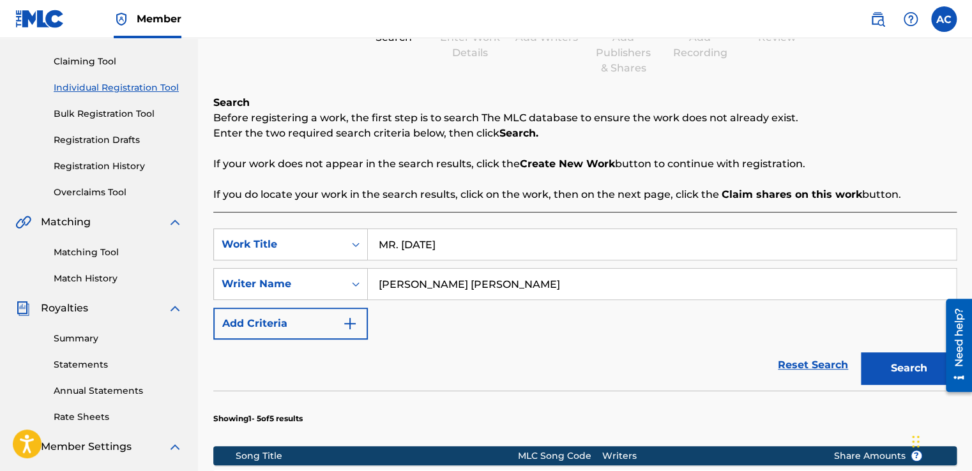
type input "MR. [DATE]"
click at [886, 363] on button "Search" at bounding box center [909, 368] width 96 height 32
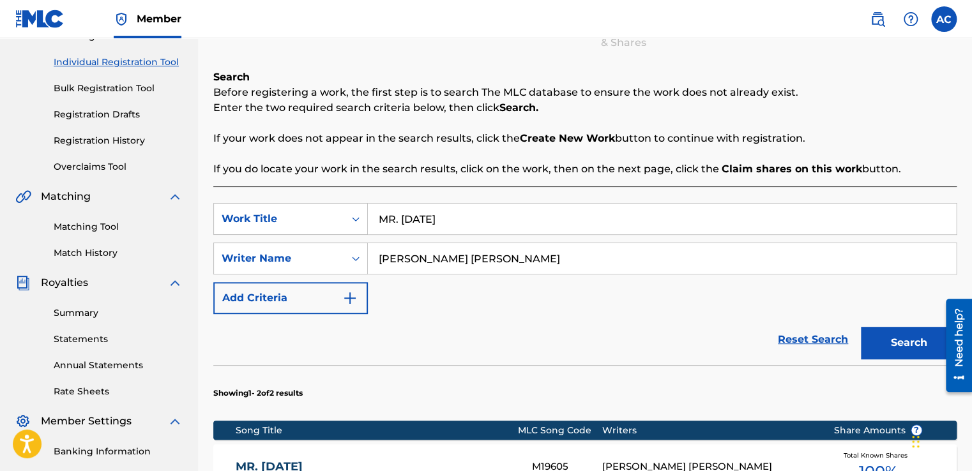
scroll to position [178, 0]
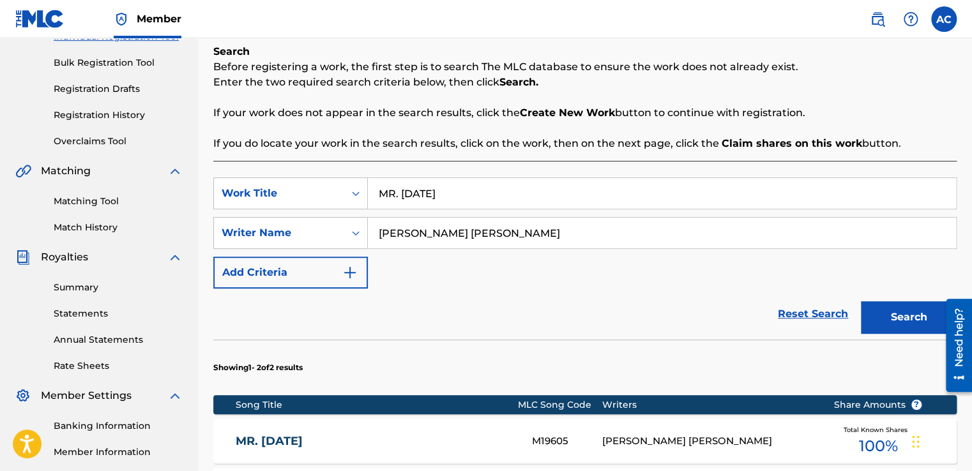
click at [452, 192] on input "MR. [DATE]" at bounding box center [662, 193] width 588 height 31
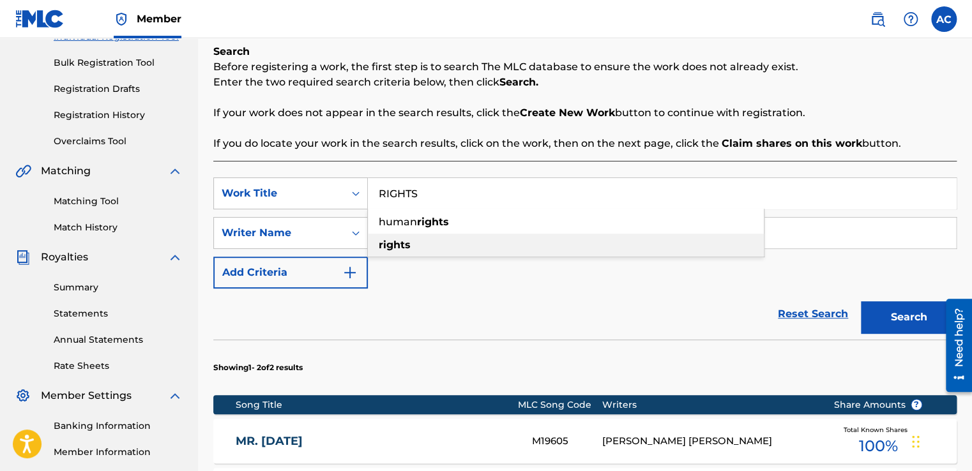
click at [395, 249] on strong "rights" at bounding box center [395, 245] width 32 height 12
type input "rights"
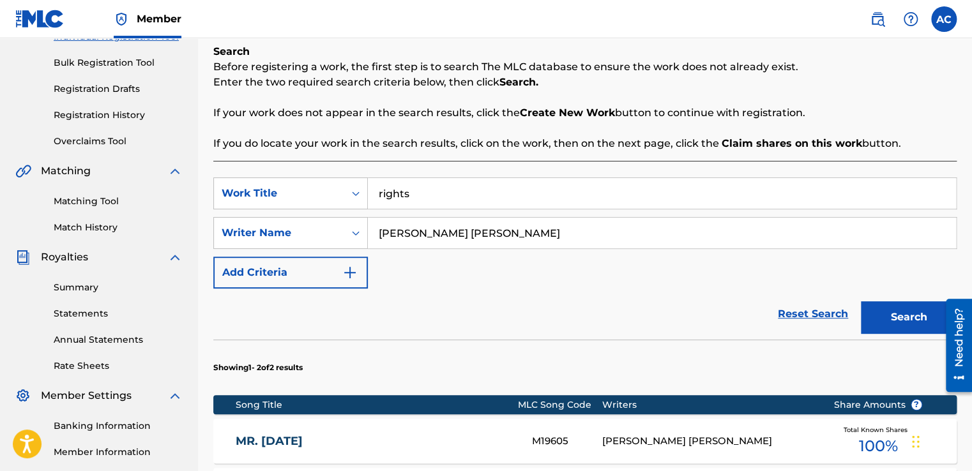
click at [897, 316] on button "Search" at bounding box center [909, 317] width 96 height 32
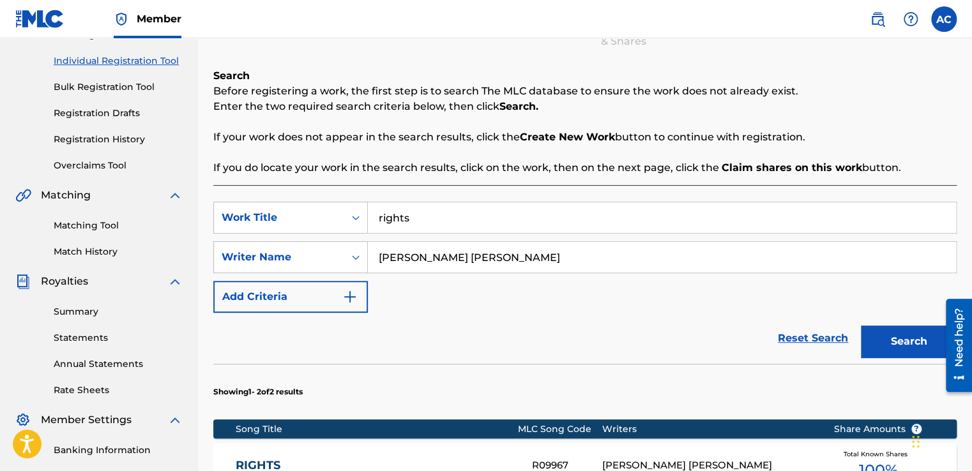
scroll to position [152, 0]
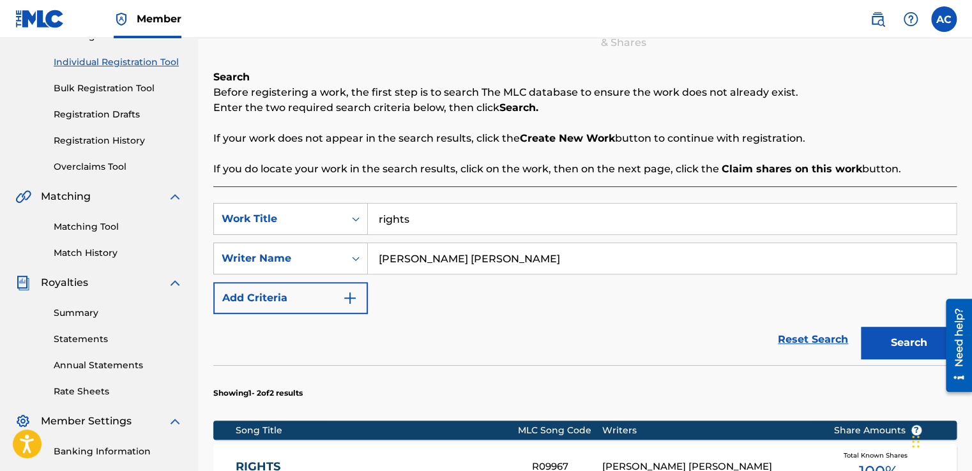
click at [639, 431] on div "Writers" at bounding box center [708, 430] width 212 height 13
drag, startPoint x: 409, startPoint y: 216, endPoint x: 381, endPoint y: 217, distance: 28.8
click at [381, 217] on input "rights" at bounding box center [662, 219] width 588 height 31
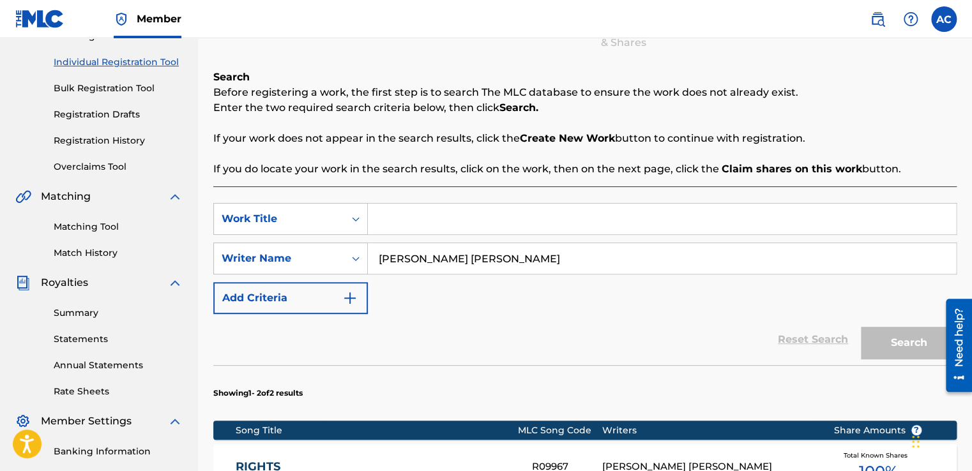
type input "S"
click at [379, 216] on input "Search Form" at bounding box center [662, 219] width 588 height 31
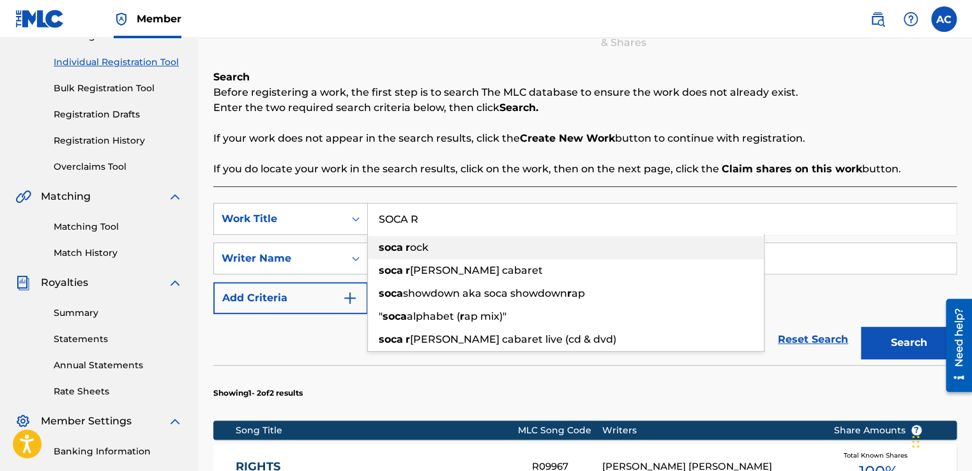
click at [390, 246] on strong "soca" at bounding box center [391, 247] width 24 height 12
type input "soca rock"
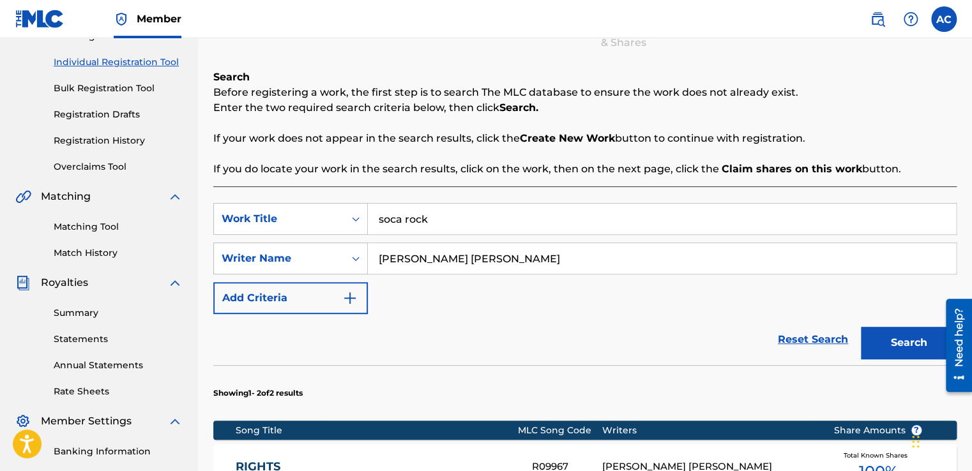
click at [390, 246] on input "[PERSON_NAME] [PERSON_NAME]" at bounding box center [662, 258] width 588 height 31
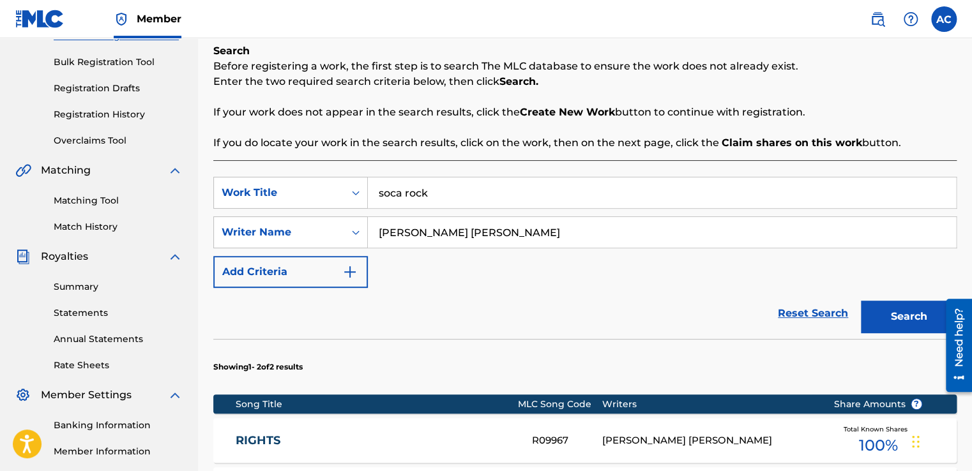
scroll to position [178, 0]
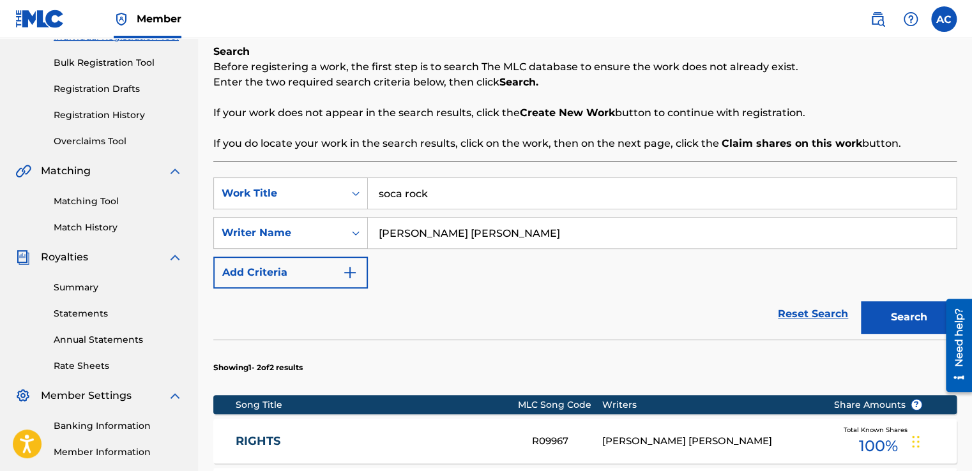
click at [718, 334] on div "Reset Search Search" at bounding box center [584, 314] width 743 height 51
click at [910, 313] on button "Search" at bounding box center [909, 317] width 96 height 32
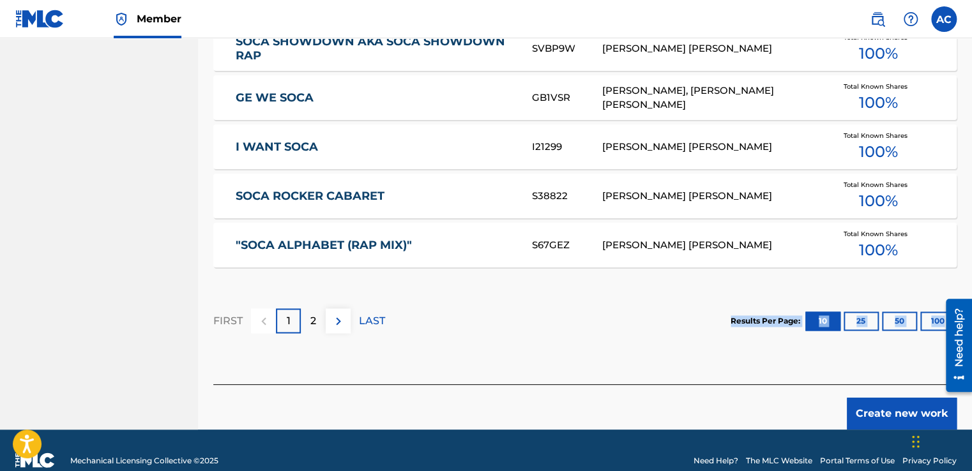
scroll to position [835, 0]
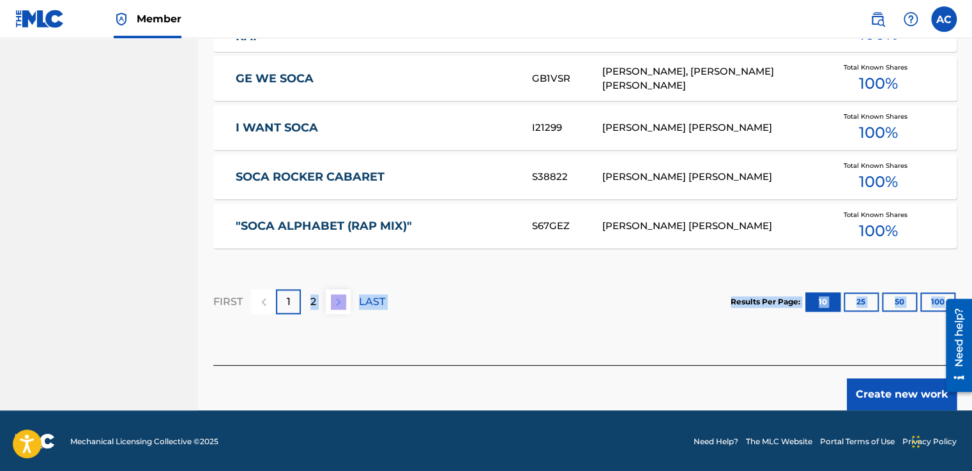
drag, startPoint x: 537, startPoint y: 421, endPoint x: 309, endPoint y: 298, distance: 259.2
click at [309, 298] on div "2" at bounding box center [313, 301] width 25 height 25
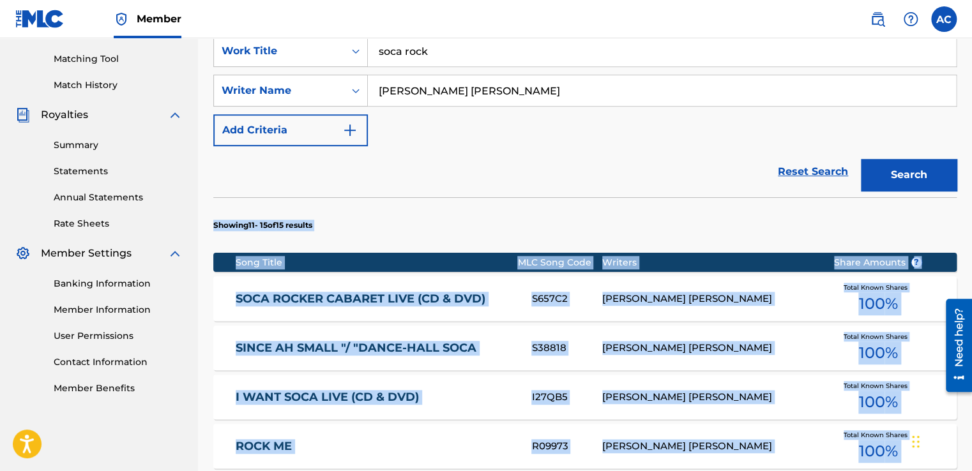
scroll to position [589, 0]
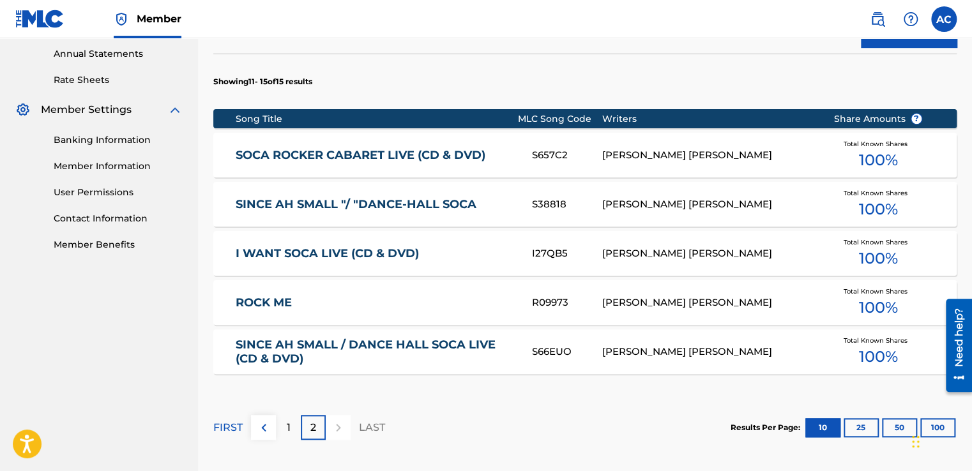
scroll to position [462, 0]
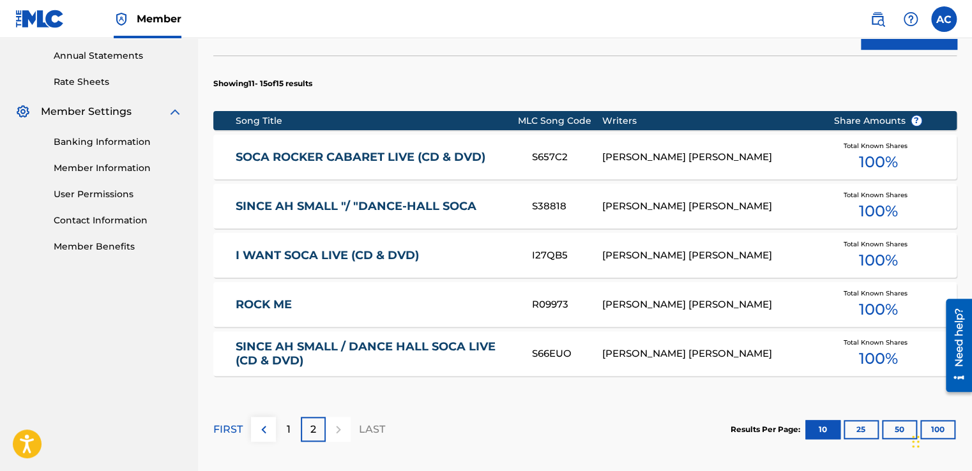
click at [288, 426] on p "1" at bounding box center [289, 429] width 4 height 15
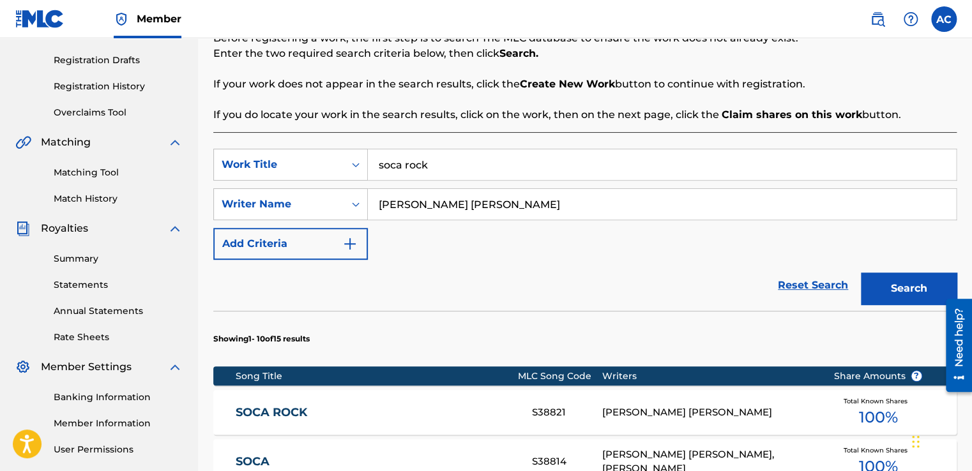
scroll to position [181, 0]
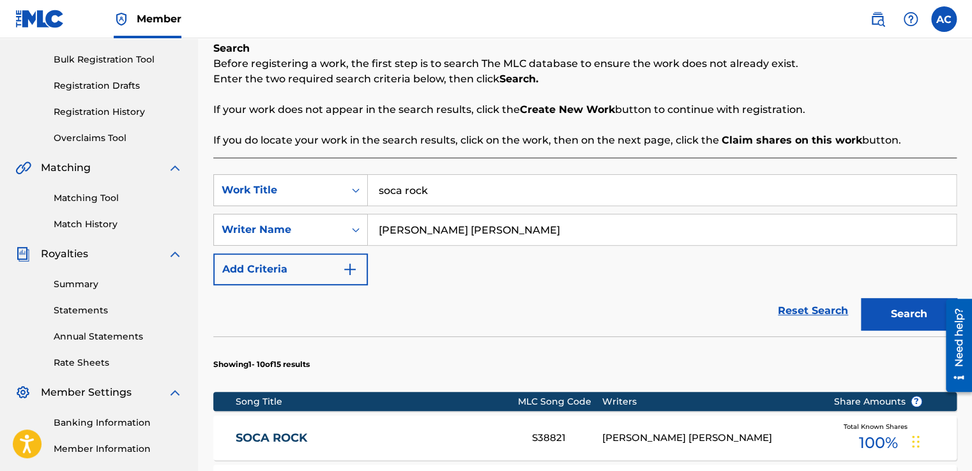
click at [424, 184] on input "soca rock" at bounding box center [662, 190] width 588 height 31
type input "TEASER RAP"
click at [889, 319] on button "Search" at bounding box center [909, 314] width 96 height 32
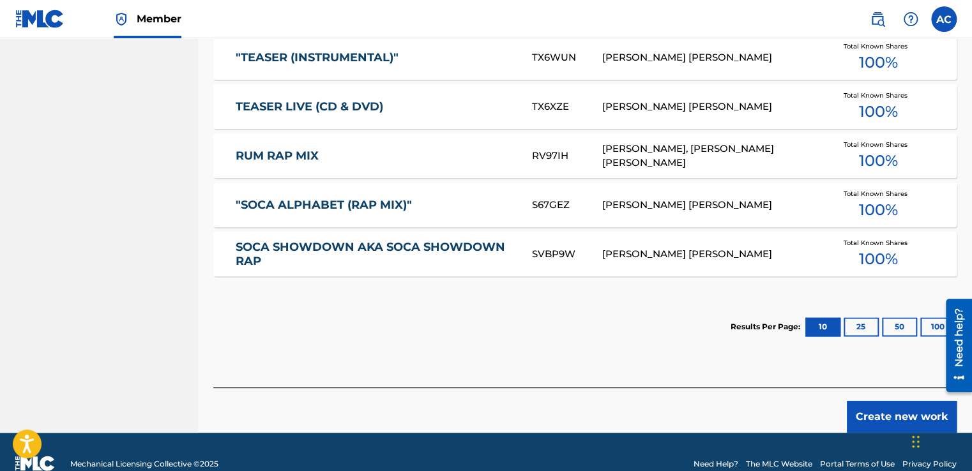
scroll to position [780, 0]
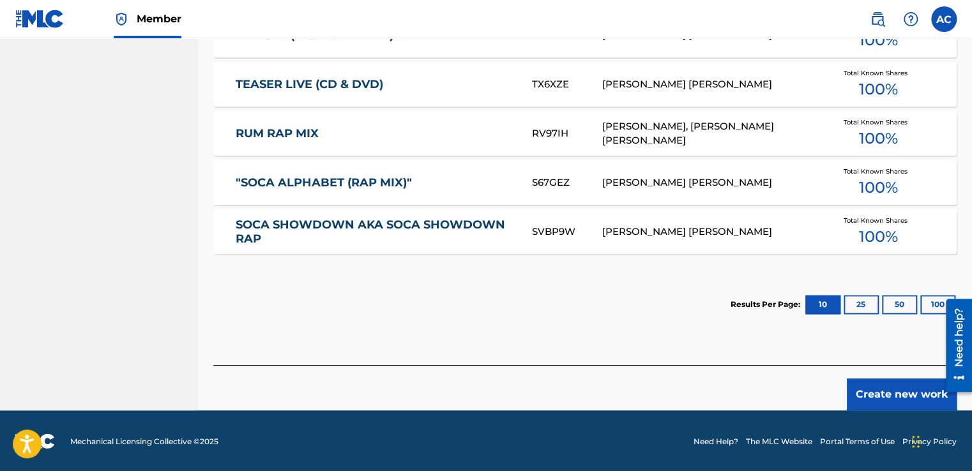
click at [870, 390] on button "Create new work" at bounding box center [902, 395] width 110 height 32
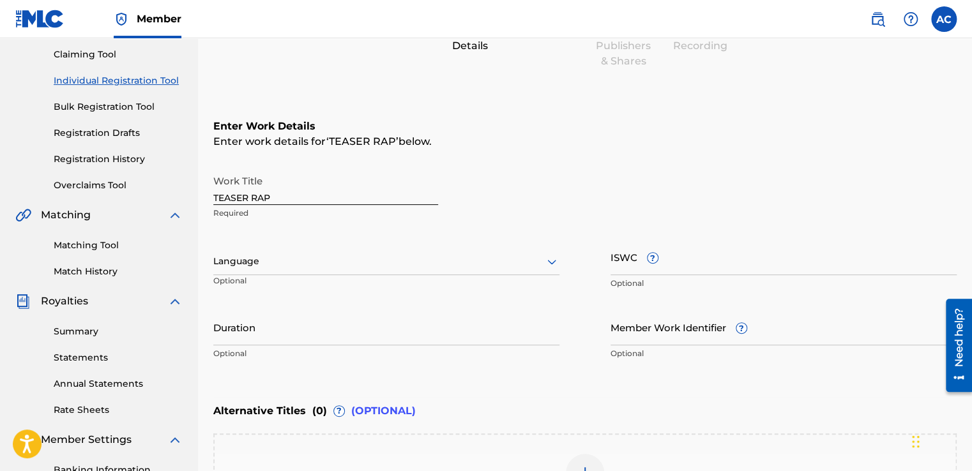
scroll to position [123, 0]
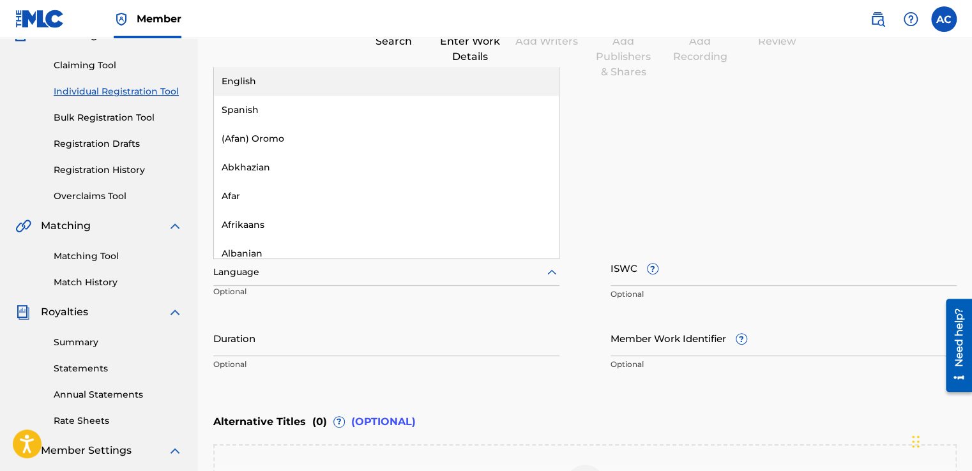
click at [229, 277] on div at bounding box center [386, 272] width 346 height 16
click at [226, 78] on div "English" at bounding box center [386, 81] width 345 height 29
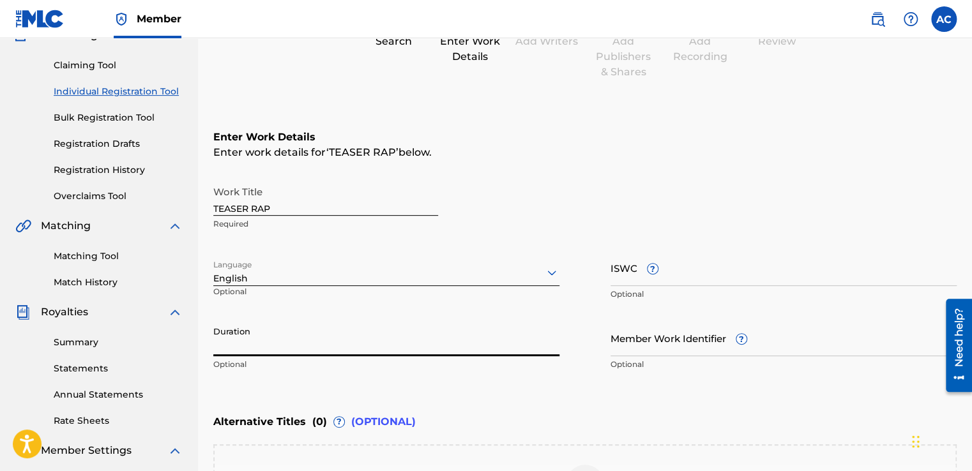
click at [222, 351] on input "Duration" at bounding box center [386, 338] width 346 height 36
click at [296, 386] on div "Enter Work Details Enter work details for ‘ TEASER RAP ’ below. Work Title TEAS…" at bounding box center [584, 253] width 743 height 309
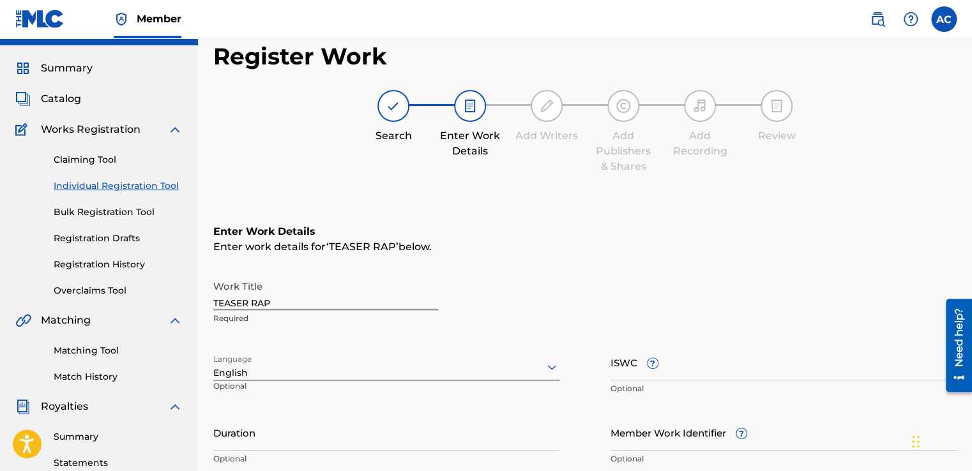
scroll to position [26, 0]
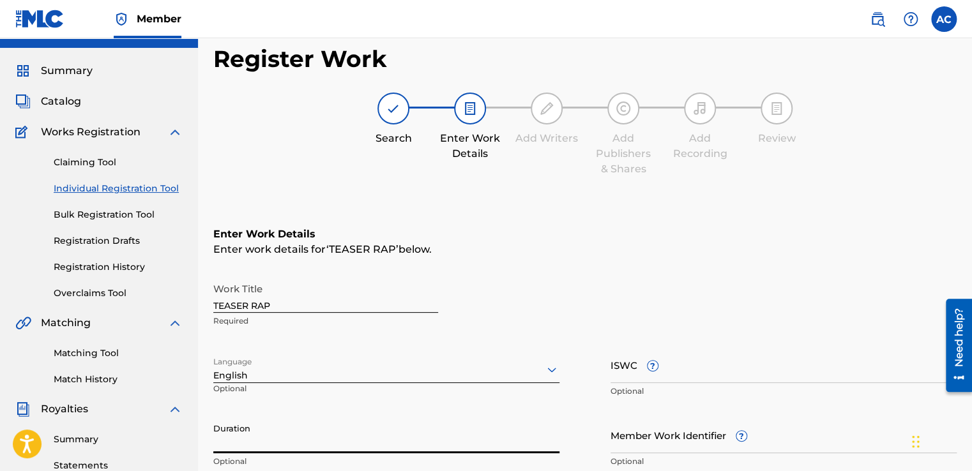
click at [225, 439] on input "Duration" at bounding box center [386, 435] width 346 height 36
type input "05:53"
click at [358, 414] on div "Work Title TEASER RAP Required Language English Optional ISWC ? Optional Durati…" at bounding box center [584, 376] width 743 height 198
click at [334, 433] on input "05:53" at bounding box center [386, 435] width 346 height 36
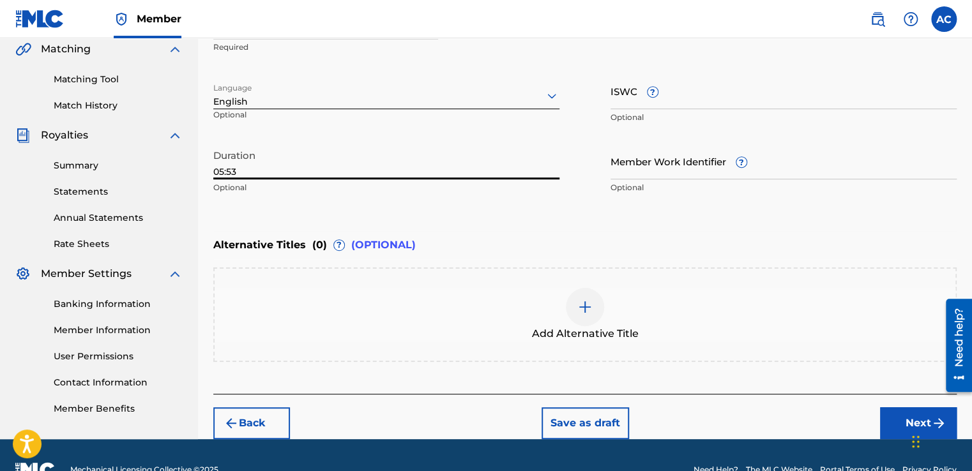
scroll to position [303, 0]
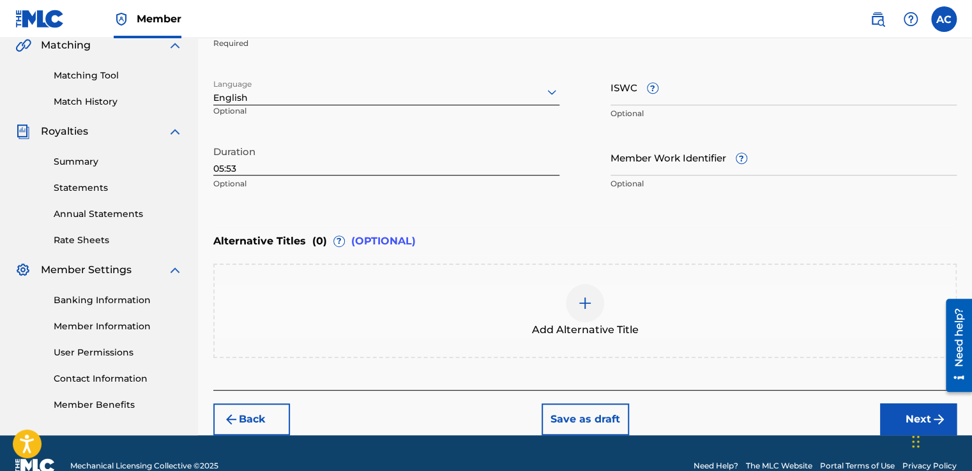
click at [584, 302] on img at bounding box center [584, 303] width 15 height 15
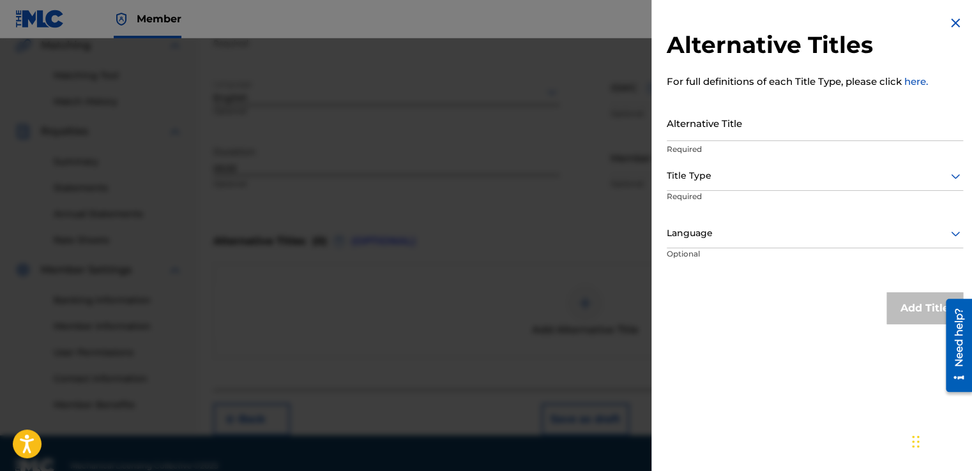
click at [679, 147] on p "Required" at bounding box center [815, 149] width 296 height 11
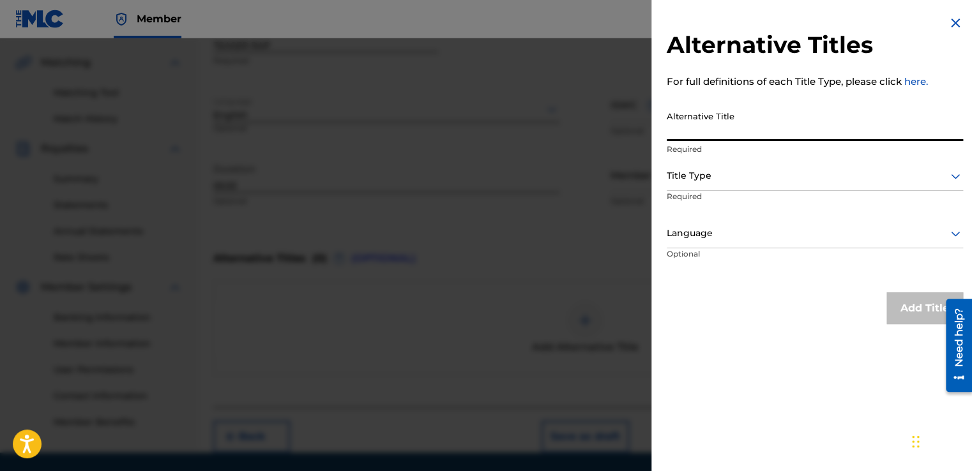
click at [669, 131] on input "Alternative Title" at bounding box center [815, 123] width 296 height 36
type input "TEASER"
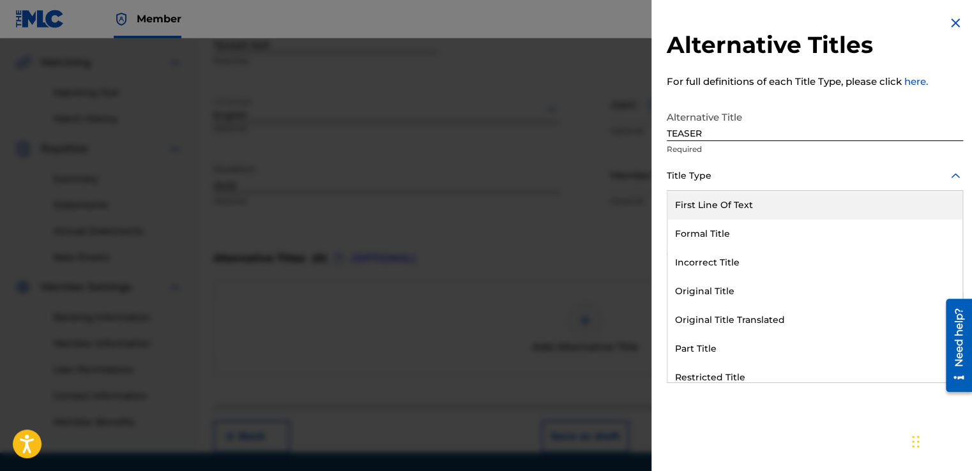
click at [677, 173] on div at bounding box center [815, 176] width 296 height 16
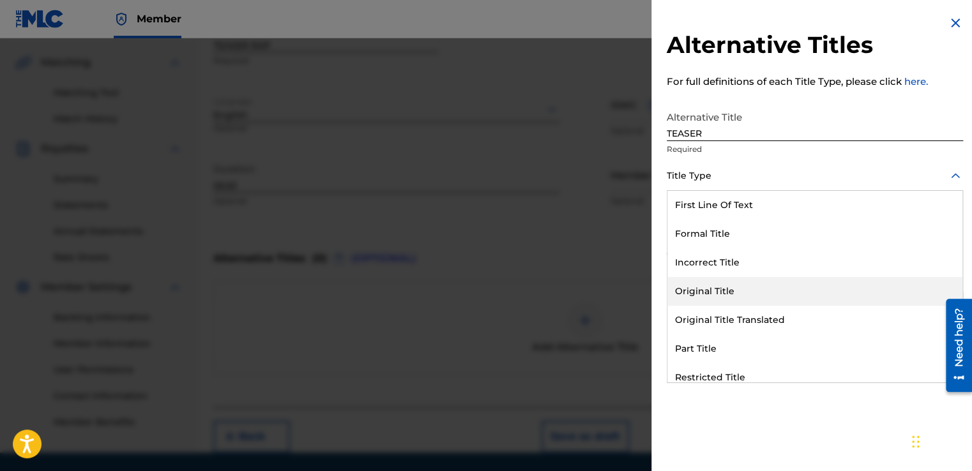
click at [681, 291] on div "Original Title" at bounding box center [814, 291] width 295 height 29
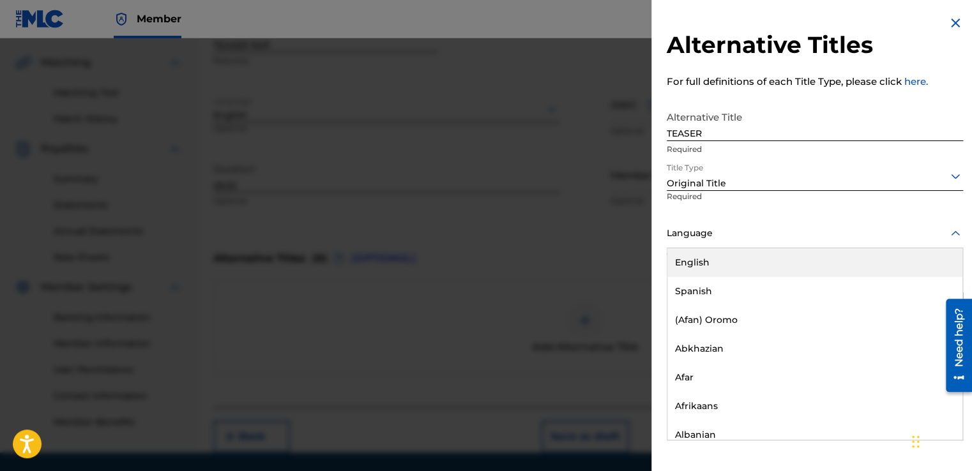
click at [671, 232] on div at bounding box center [815, 233] width 296 height 16
click at [676, 259] on div "English" at bounding box center [814, 262] width 295 height 29
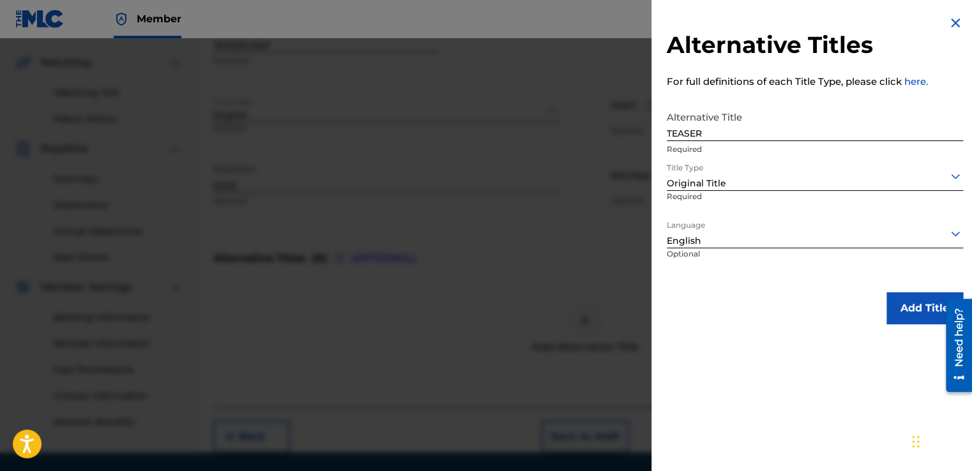
click at [902, 319] on button "Add Title" at bounding box center [924, 308] width 77 height 32
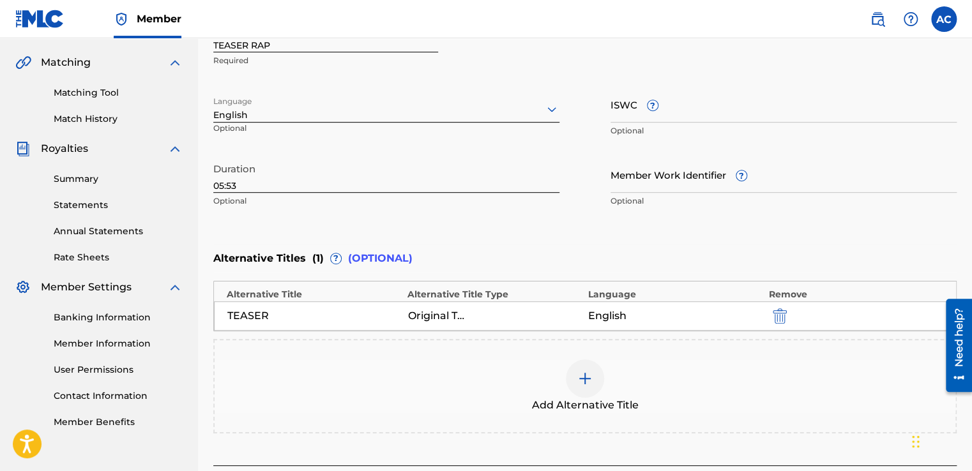
click at [582, 375] on img at bounding box center [584, 378] width 15 height 15
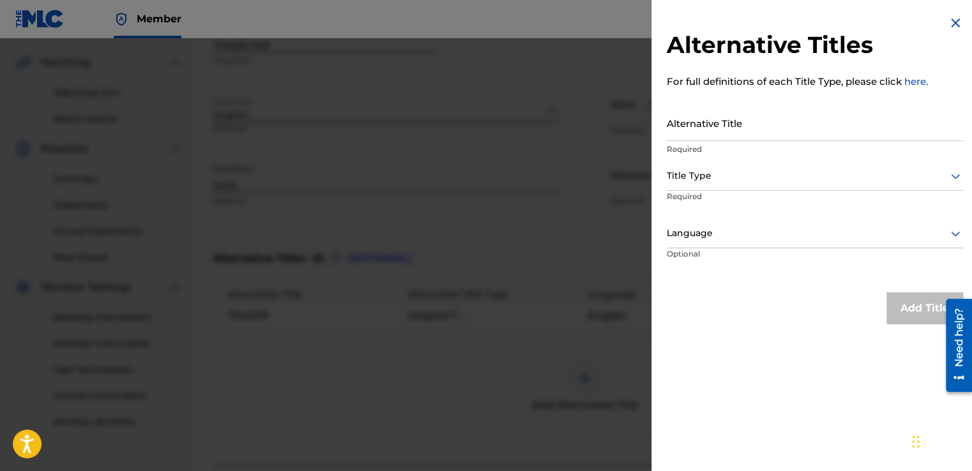
click at [674, 126] on input "Alternative Title" at bounding box center [815, 123] width 296 height 36
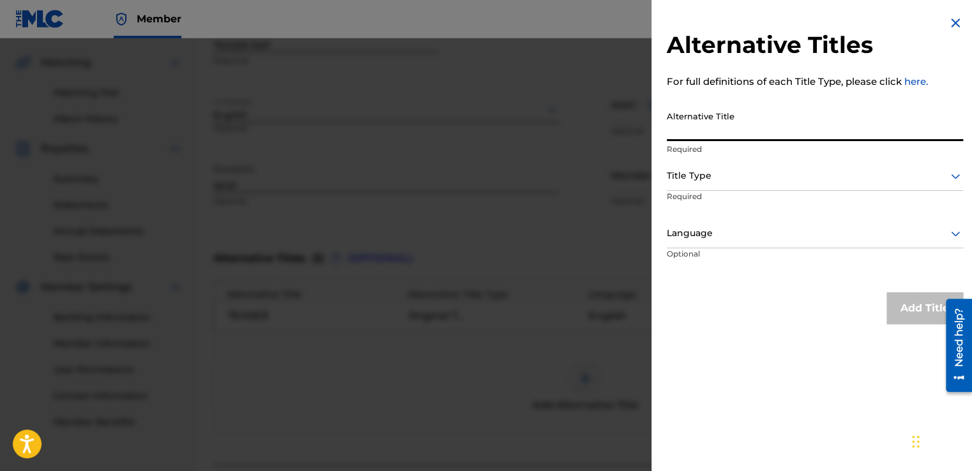
click at [677, 131] on input "Alternative Title" at bounding box center [815, 123] width 296 height 36
type input "YOU COME INSIDE THE PEOPLE FETE"
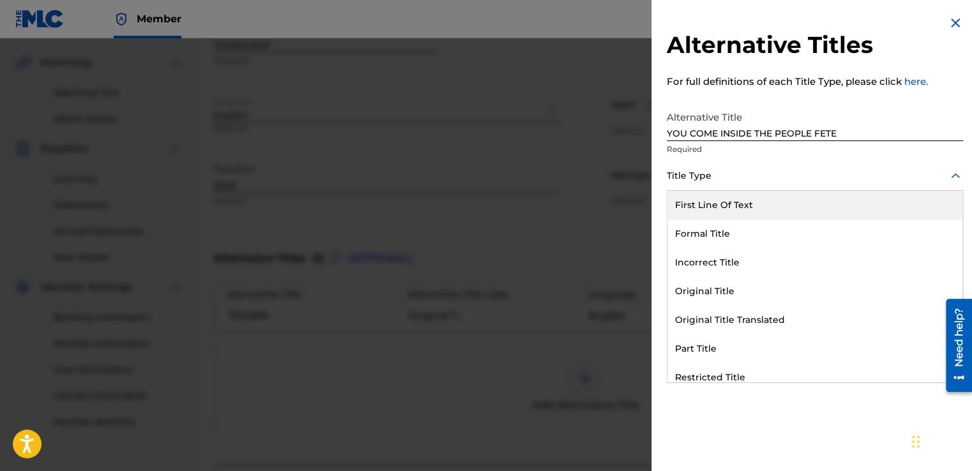
click at [687, 175] on div at bounding box center [815, 176] width 296 height 16
click at [701, 202] on div "First Line Of Text" at bounding box center [814, 205] width 295 height 29
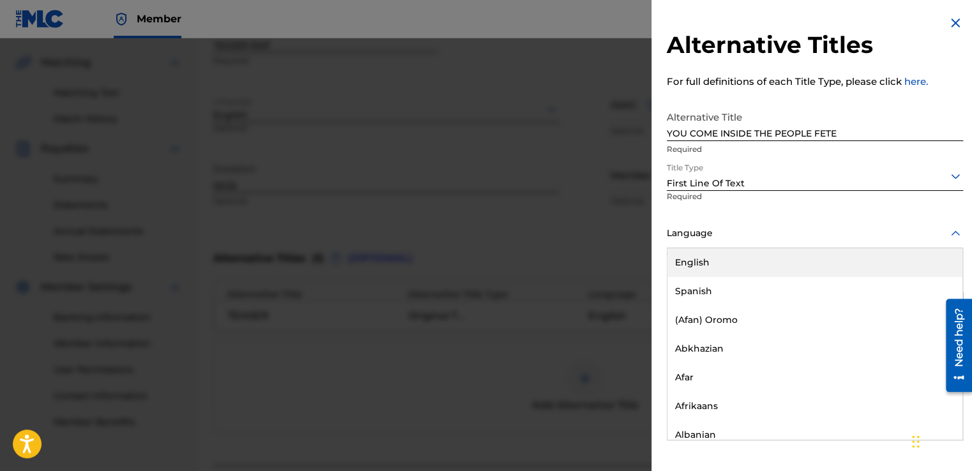
click at [685, 233] on div at bounding box center [815, 233] width 296 height 16
click at [685, 259] on div "English" at bounding box center [814, 262] width 295 height 29
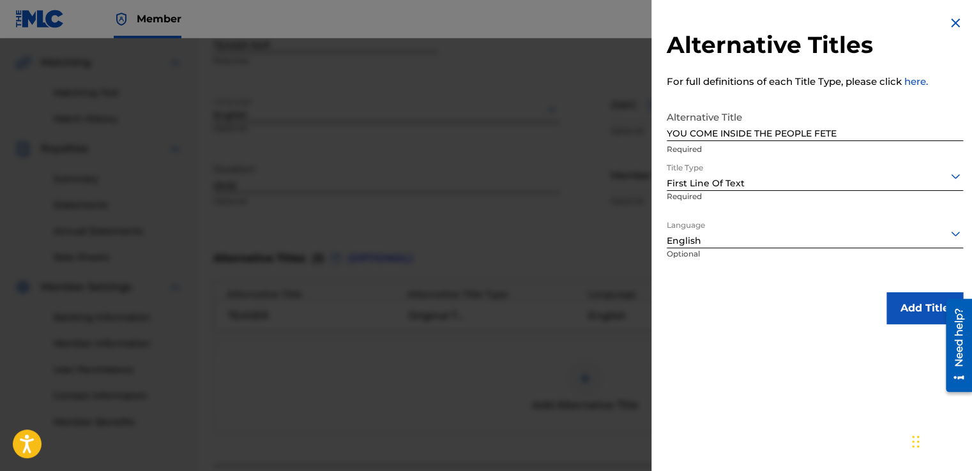
click at [685, 256] on p "Optional" at bounding box center [716, 262] width 99 height 29
click at [763, 303] on div "Add Title" at bounding box center [815, 308] width 296 height 32
drag, startPoint x: 853, startPoint y: 132, endPoint x: 646, endPoint y: 141, distance: 207.1
click at [646, 141] on div "Alternative Titles For full definitions of each Title Type, please click here. …" at bounding box center [486, 254] width 972 height 433
click at [853, 125] on input "YOU COME INSIDE THE PEOPLE FETE" at bounding box center [815, 123] width 296 height 36
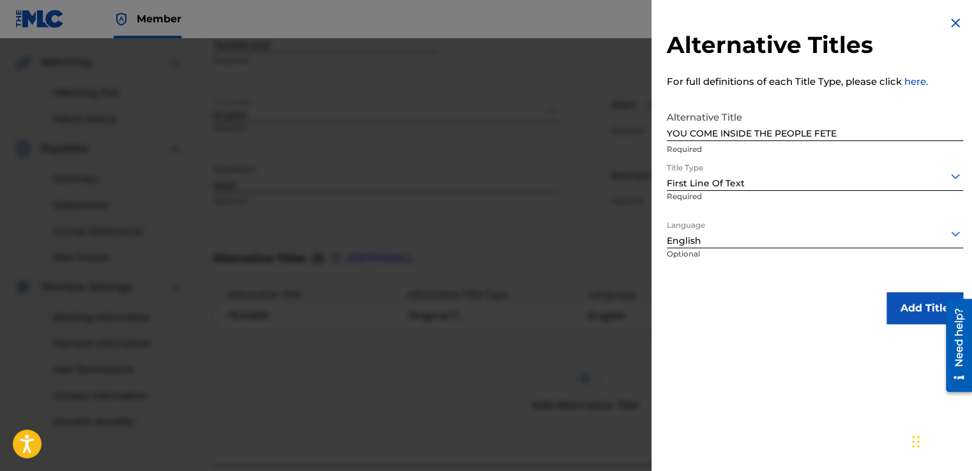
click at [902, 305] on button "Add Title" at bounding box center [924, 308] width 77 height 32
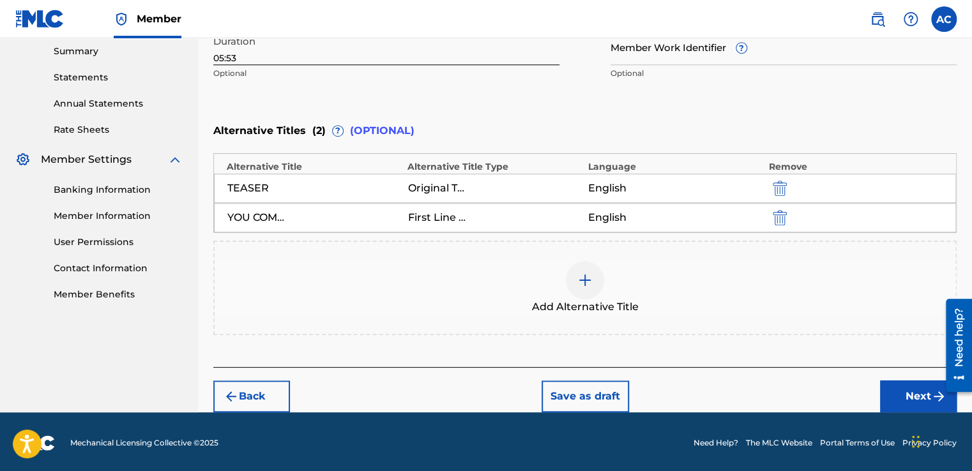
scroll to position [414, 0]
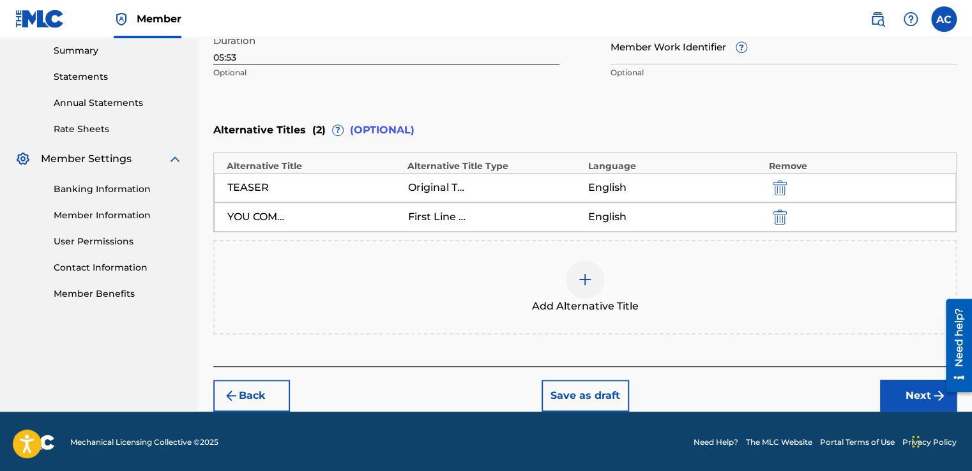
click at [918, 387] on button "Next" at bounding box center [918, 396] width 77 height 32
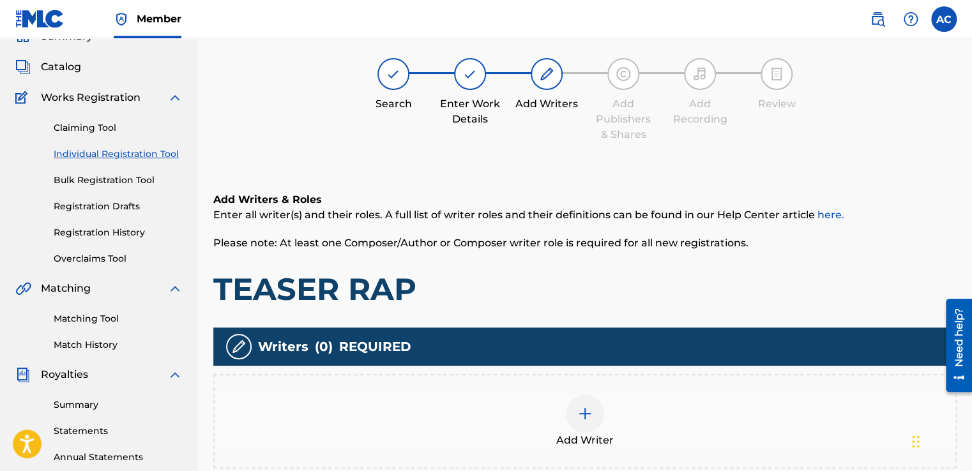
scroll to position [57, 0]
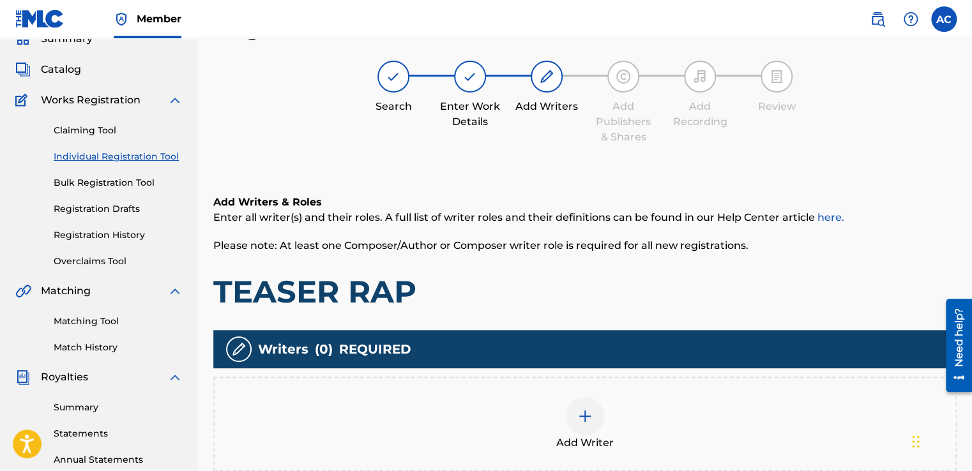
click at [583, 415] on img at bounding box center [584, 416] width 15 height 15
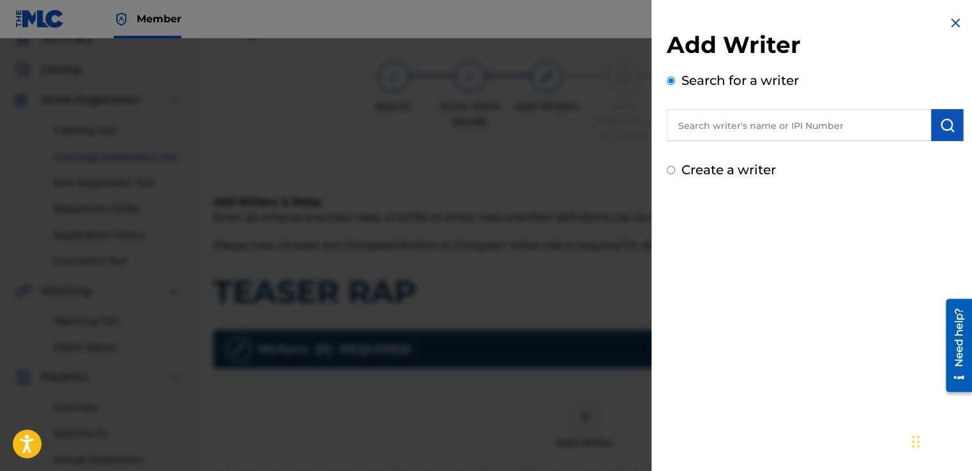
click at [687, 128] on input "text" at bounding box center [799, 125] width 264 height 32
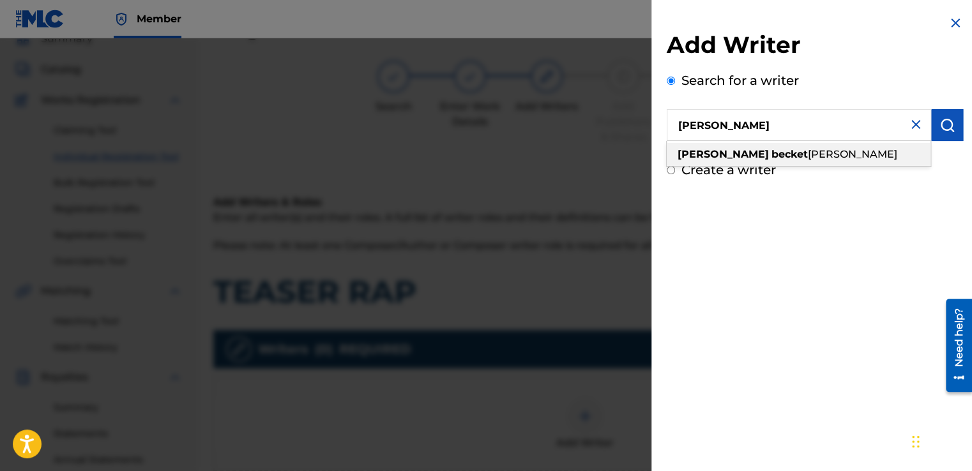
click at [771, 156] on strong "becket" at bounding box center [789, 154] width 36 height 12
type input "[PERSON_NAME]"
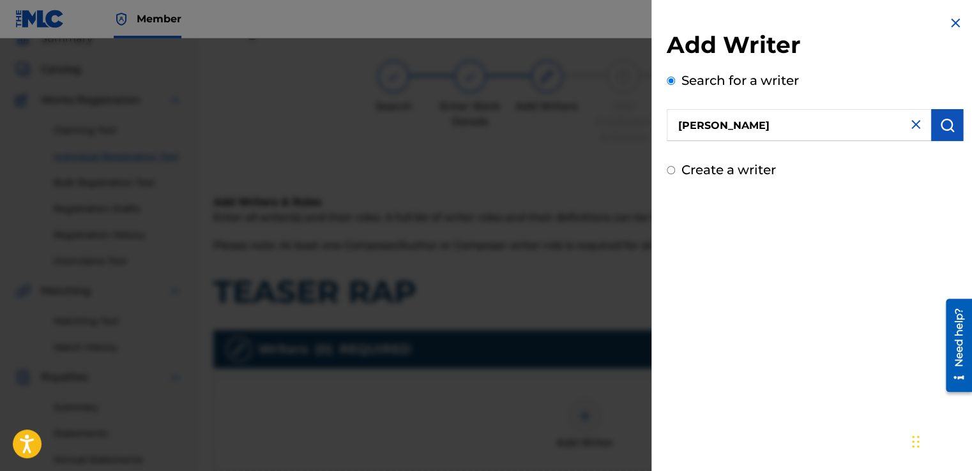
click at [934, 121] on button "submit" at bounding box center [947, 125] width 32 height 32
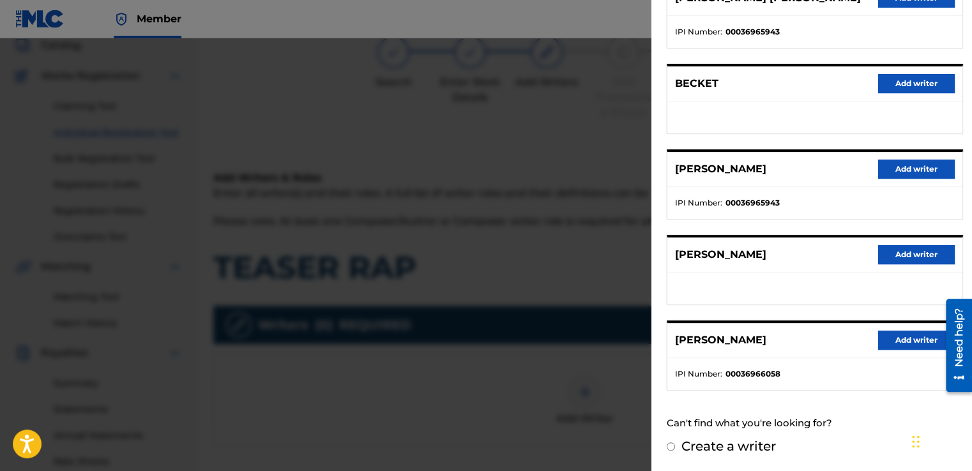
scroll to position [83, 0]
click at [904, 340] on button "Add writer" at bounding box center [916, 340] width 77 height 19
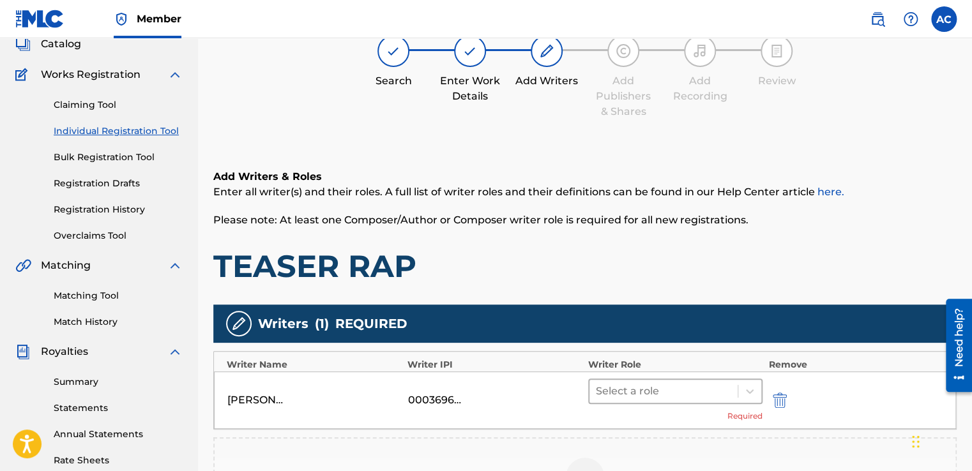
click at [695, 390] on div at bounding box center [663, 392] width 135 height 18
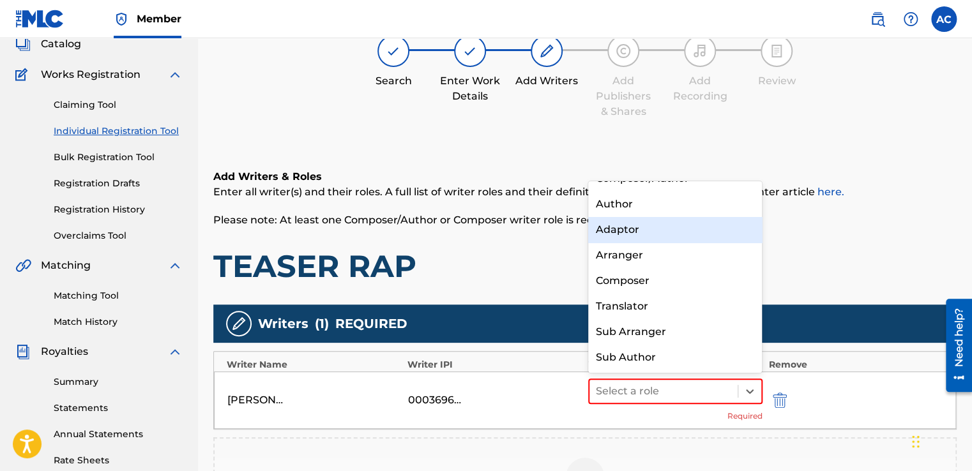
scroll to position [0, 0]
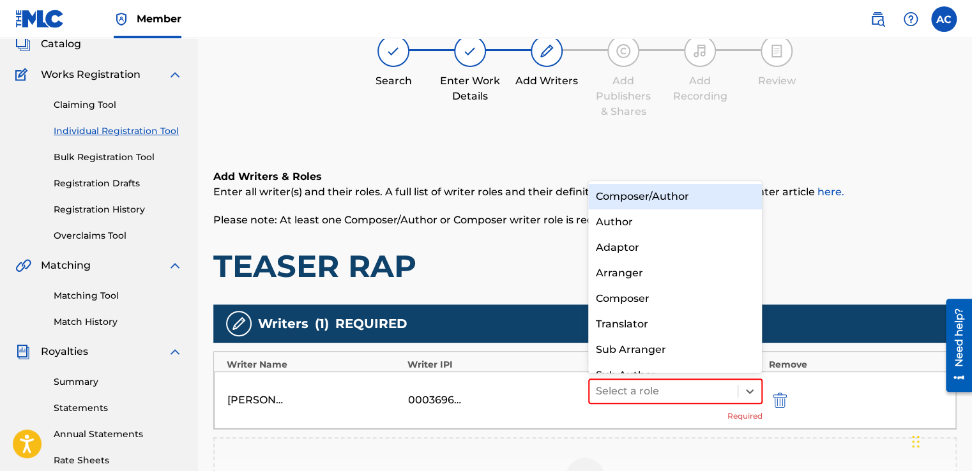
click at [675, 198] on div "Composer/Author" at bounding box center [675, 197] width 174 height 26
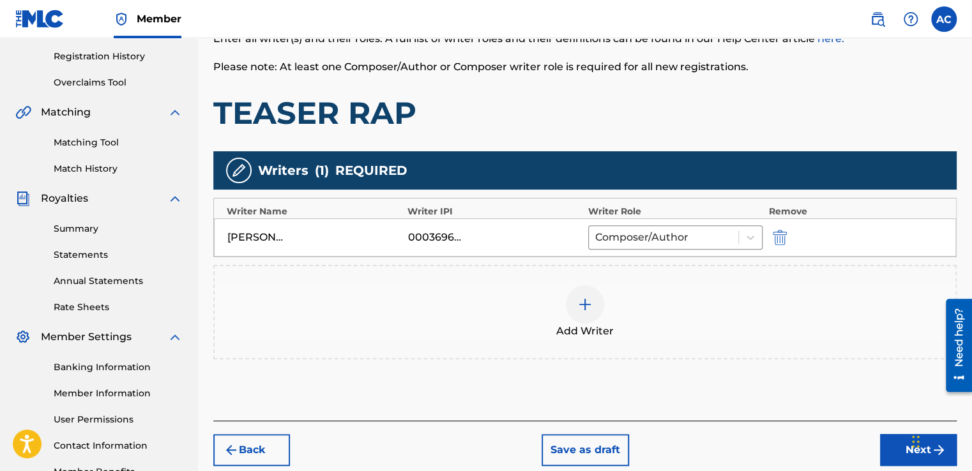
scroll to position [262, 0]
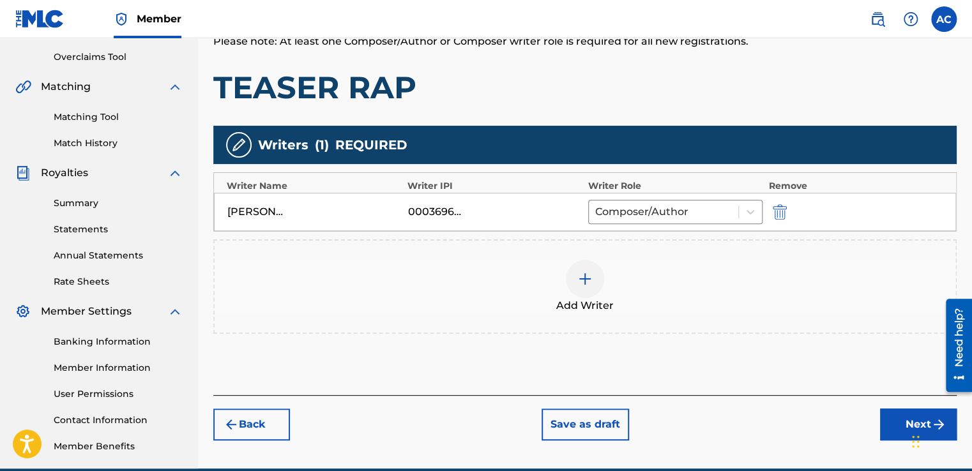
click at [582, 279] on img at bounding box center [584, 278] width 15 height 15
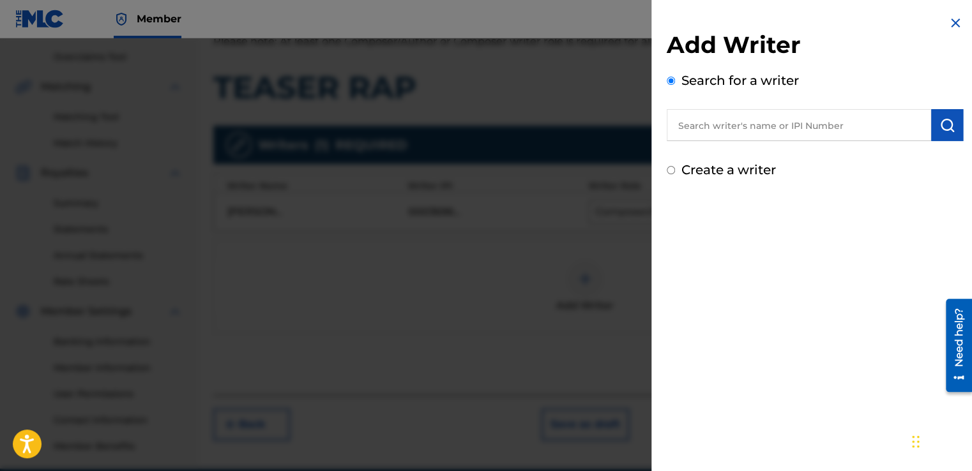
click at [683, 127] on input "text" at bounding box center [799, 125] width 264 height 32
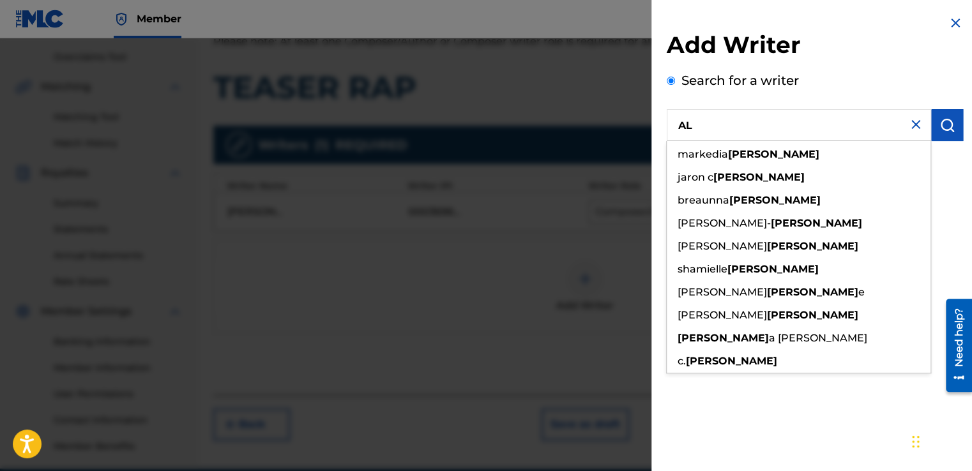
type input "A"
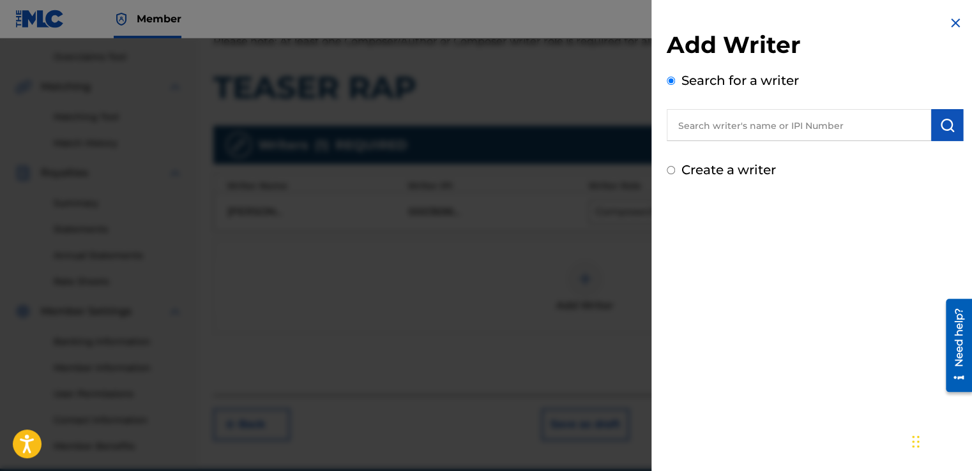
paste input "[PERSON_NAME] [PERSON_NAME]"
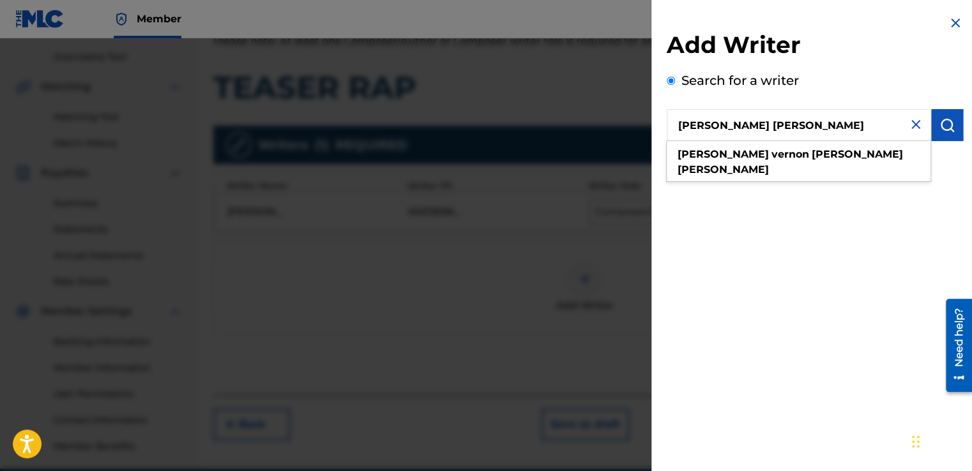
type input "[PERSON_NAME] [PERSON_NAME]"
click at [943, 121] on img "submit" at bounding box center [946, 124] width 15 height 15
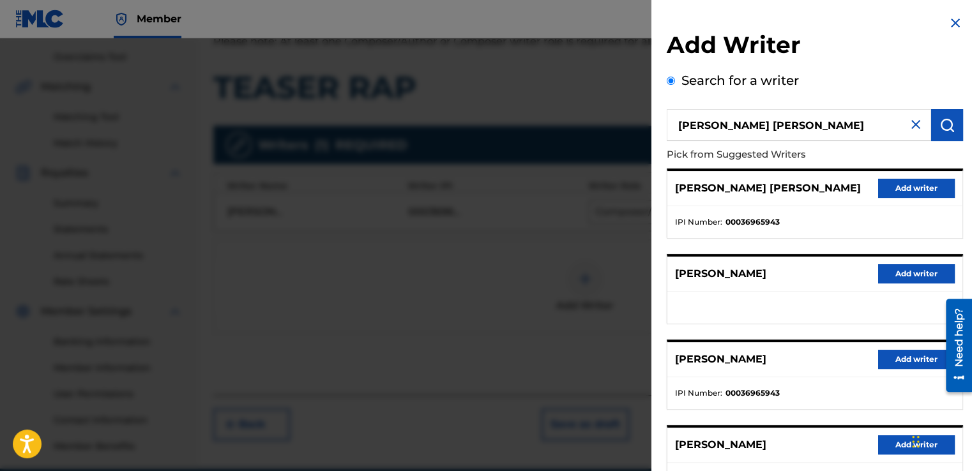
click at [939, 123] on img "submit" at bounding box center [946, 124] width 15 height 15
click at [906, 190] on button "Add writer" at bounding box center [916, 188] width 77 height 19
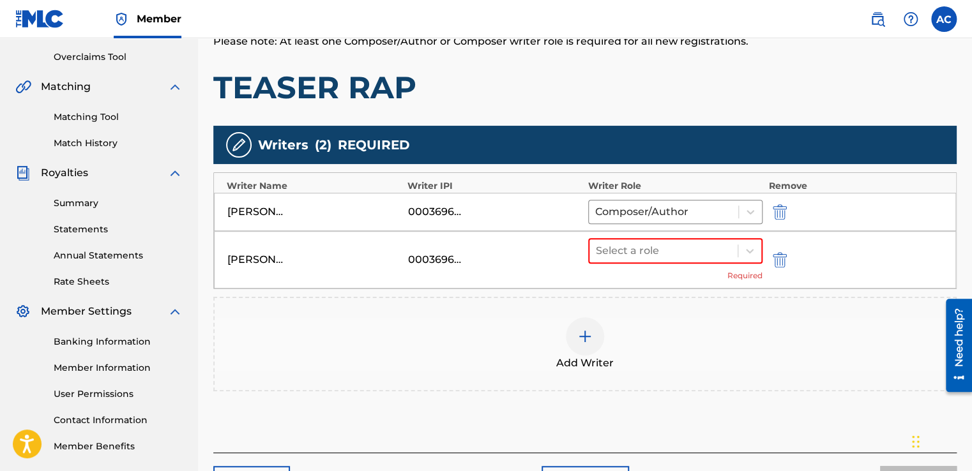
scroll to position [269, 0]
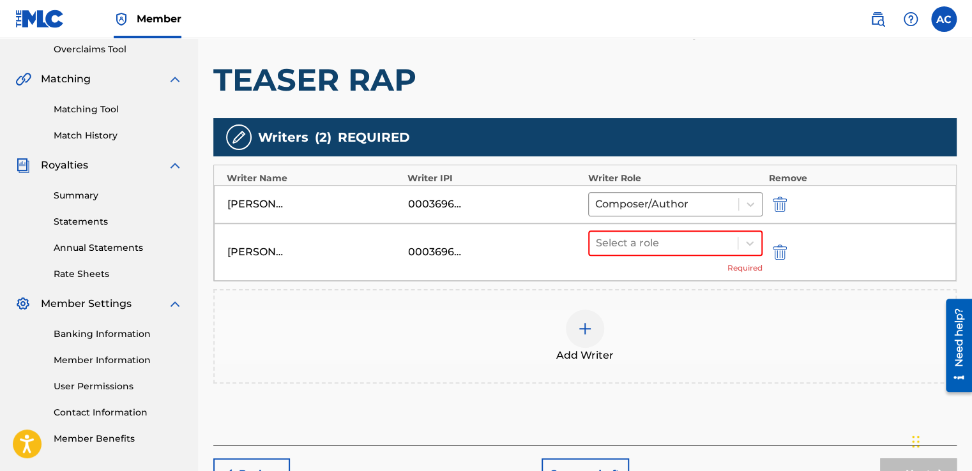
click at [441, 199] on div "00036966058" at bounding box center [436, 204] width 57 height 15
click at [554, 229] on div "[PERSON_NAME] [PERSON_NAME] 00036965943 Select a role Required" at bounding box center [585, 252] width 742 height 57
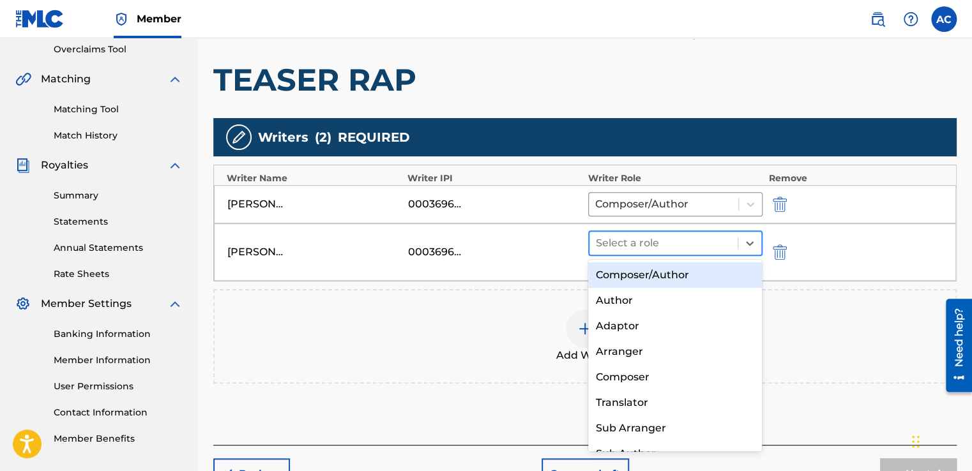
click at [633, 236] on div at bounding box center [663, 243] width 135 height 18
click at [640, 274] on div "Composer/Author" at bounding box center [675, 275] width 174 height 26
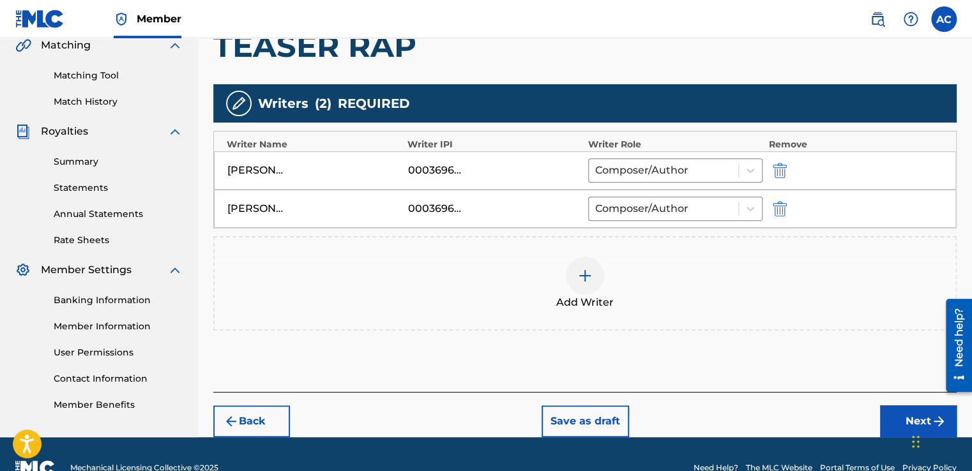
scroll to position [329, 0]
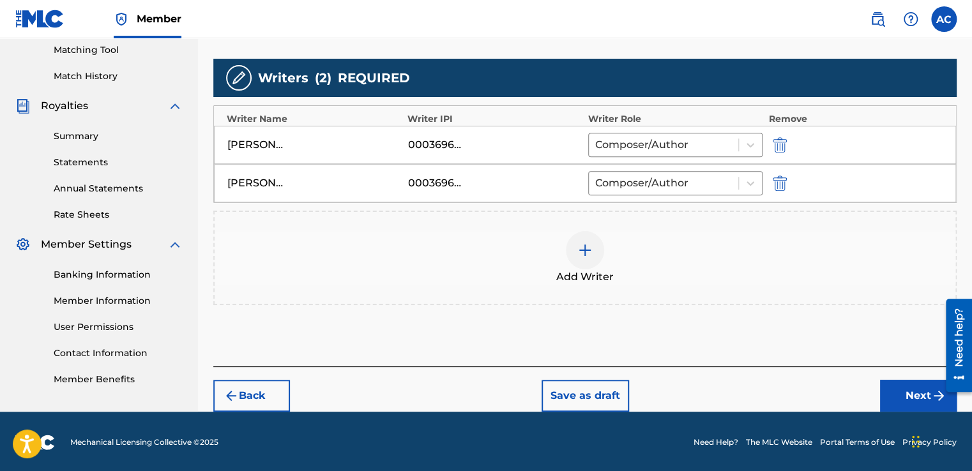
click at [897, 389] on button "Next" at bounding box center [918, 396] width 77 height 32
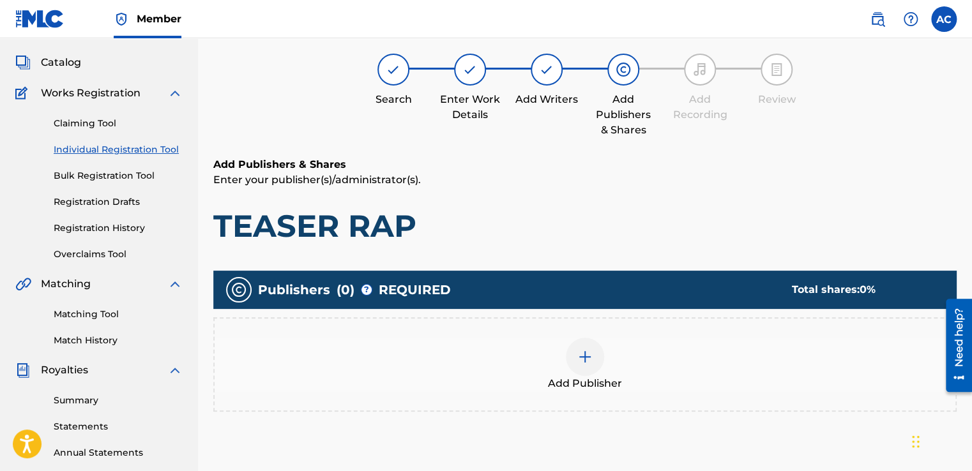
scroll to position [57, 0]
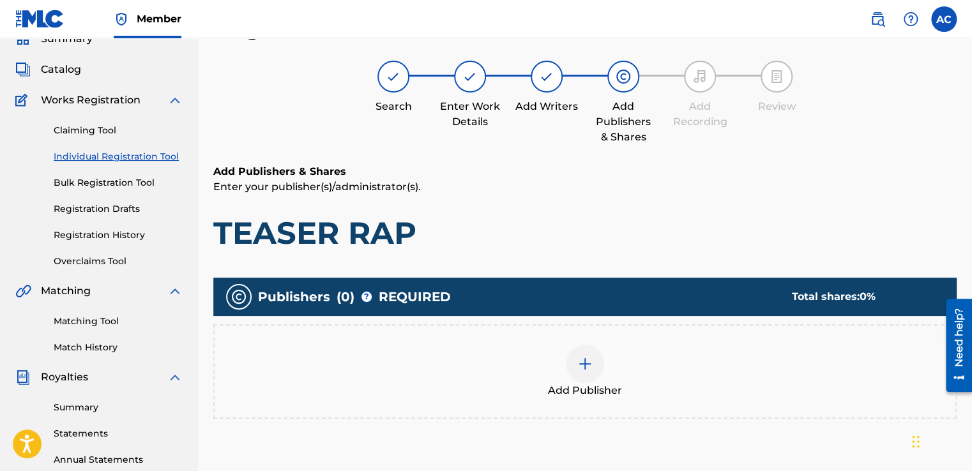
click at [581, 363] on img at bounding box center [584, 363] width 15 height 15
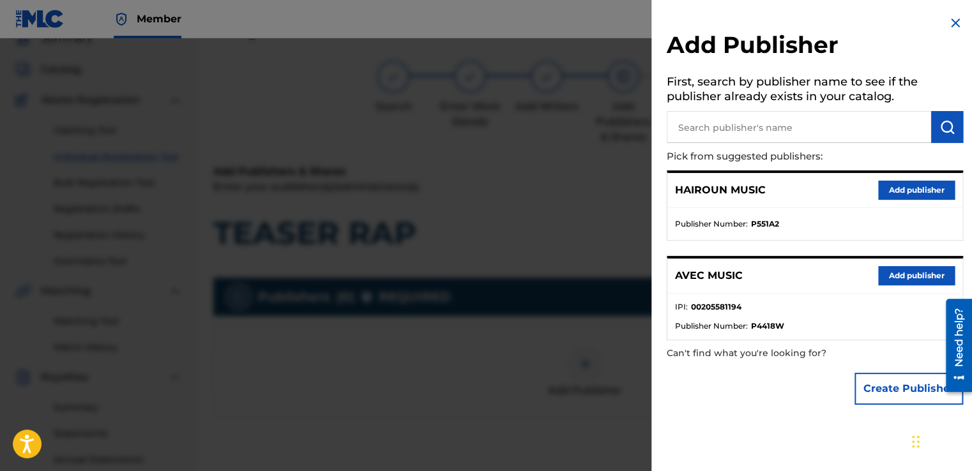
click at [878, 273] on button "Add publisher" at bounding box center [916, 275] width 77 height 19
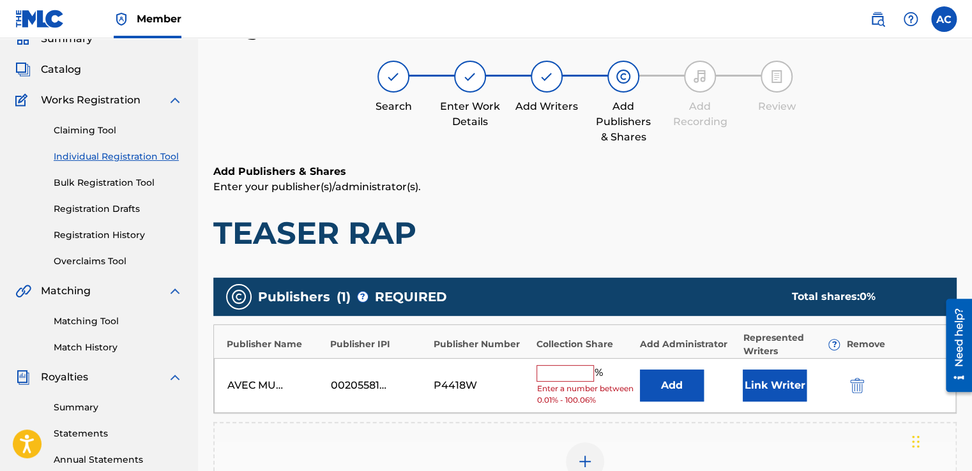
click at [577, 372] on input "text" at bounding box center [564, 373] width 57 height 17
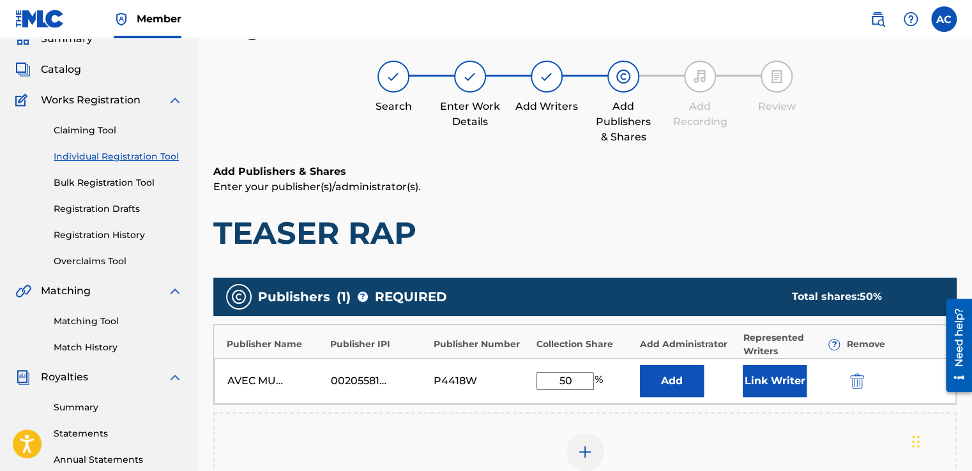
type input "50"
click at [768, 382] on button "Link Writer" at bounding box center [775, 381] width 64 height 32
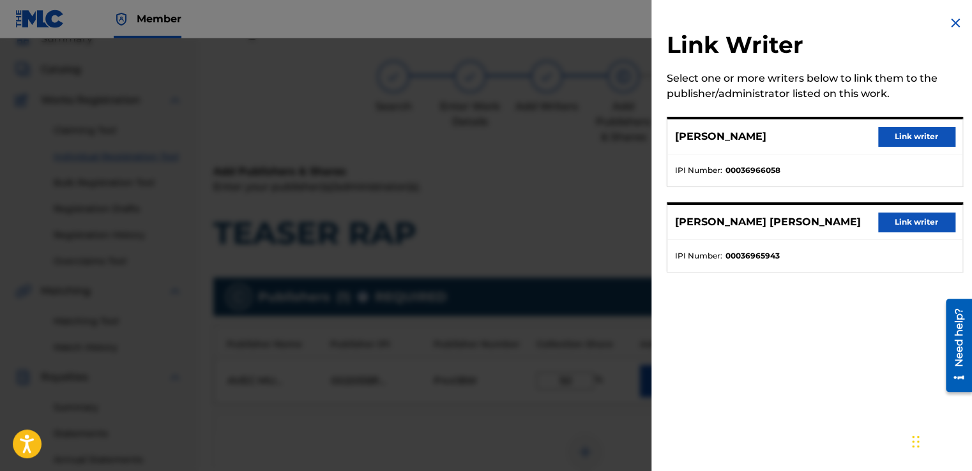
click at [899, 140] on button "Link writer" at bounding box center [916, 136] width 77 height 19
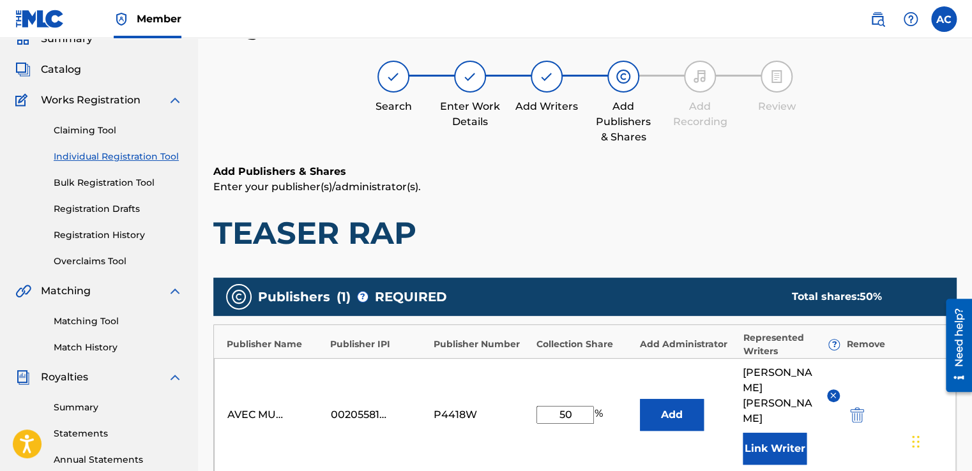
click at [765, 433] on button "Link Writer" at bounding box center [775, 449] width 64 height 32
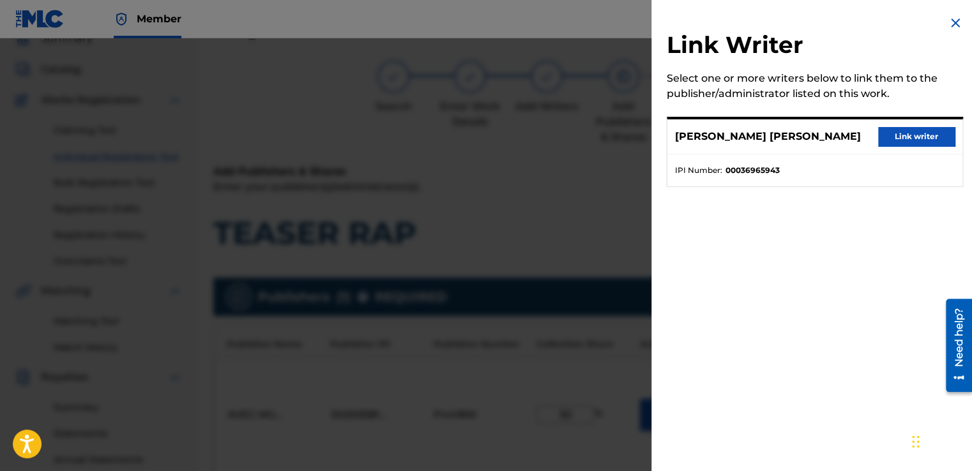
click at [901, 141] on button "Link writer" at bounding box center [916, 136] width 77 height 19
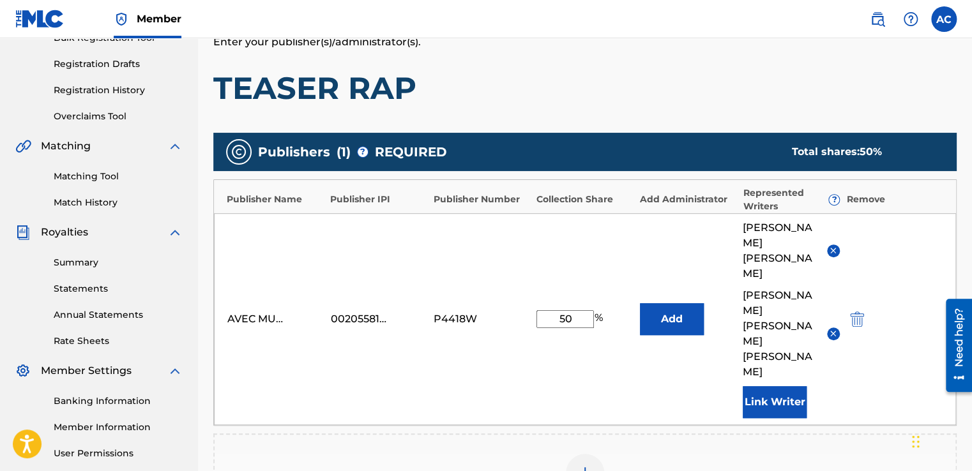
scroll to position [204, 0]
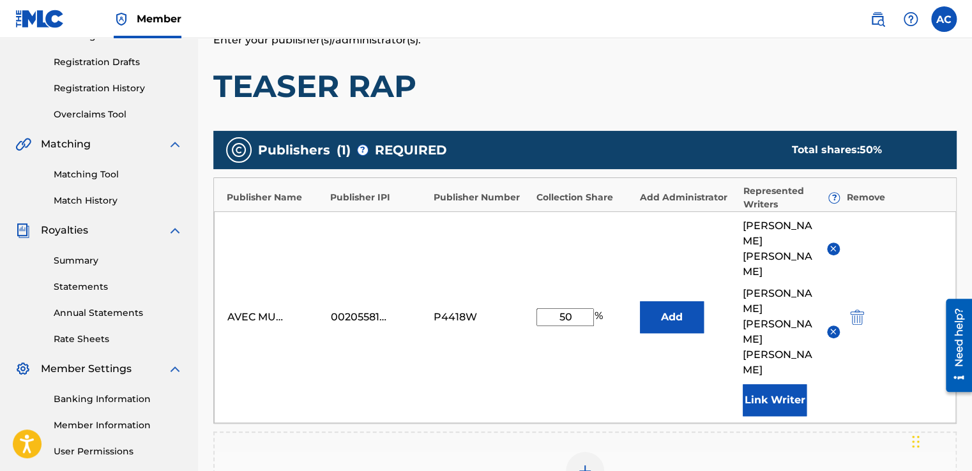
click at [586, 464] on img at bounding box center [584, 471] width 15 height 15
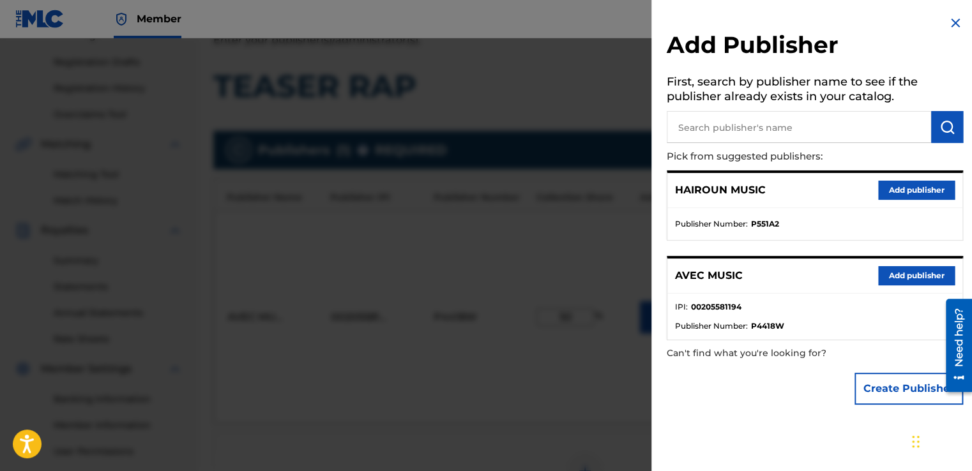
click at [766, 248] on div "HAIROUN MUSIC Add publisher Publisher Number : P551A2 AVEC MUSIC Add publisher …" at bounding box center [815, 255] width 296 height 170
click at [724, 163] on p "Pick from suggested publishers:" at bounding box center [779, 156] width 224 height 27
click at [706, 123] on input "text" at bounding box center [799, 127] width 264 height 32
type input "MS PEARL MUSIC"
click at [939, 119] on img "submit" at bounding box center [946, 126] width 15 height 15
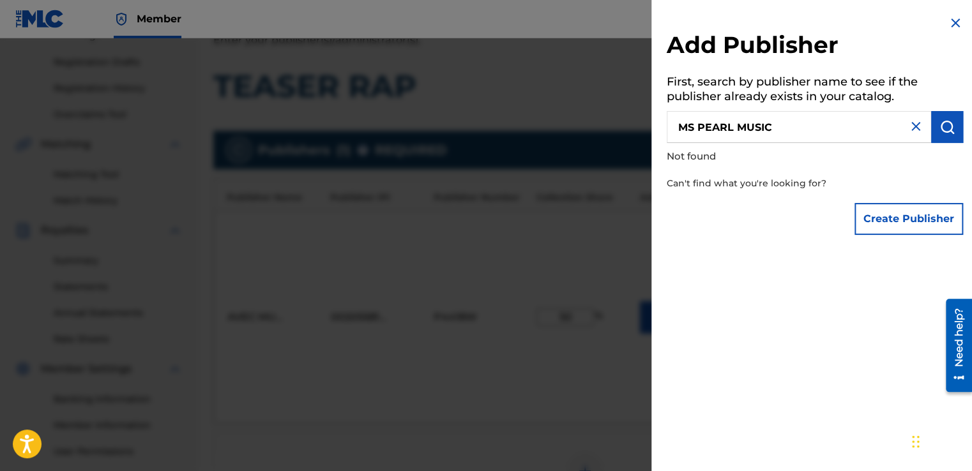
click at [904, 218] on button "Create Publisher" at bounding box center [908, 219] width 109 height 32
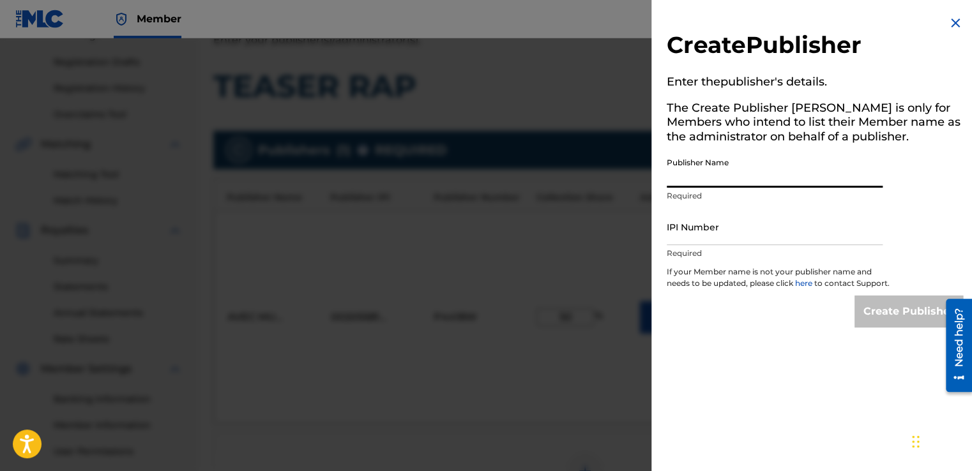
click at [780, 170] on input "Publisher Name" at bounding box center [775, 169] width 216 height 36
type input "MS PEARL MUSIC"
type input "00620426388"
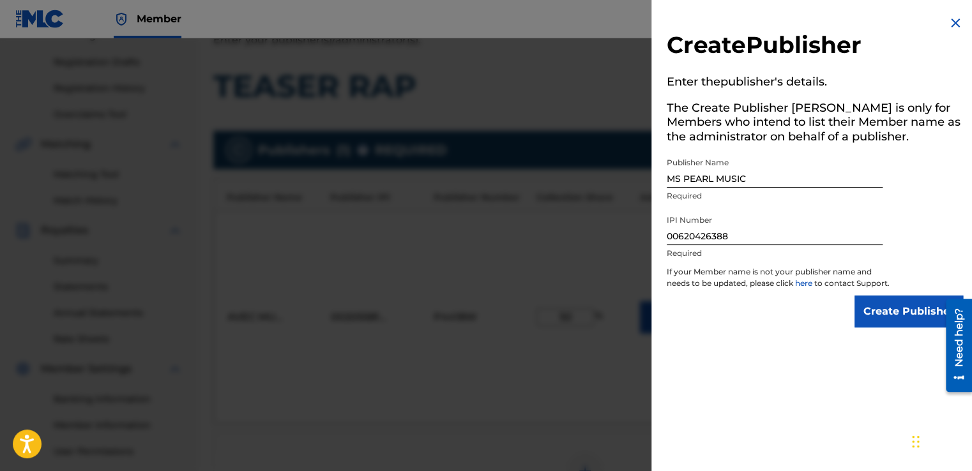
click at [876, 321] on input "Create Publisher" at bounding box center [908, 312] width 109 height 32
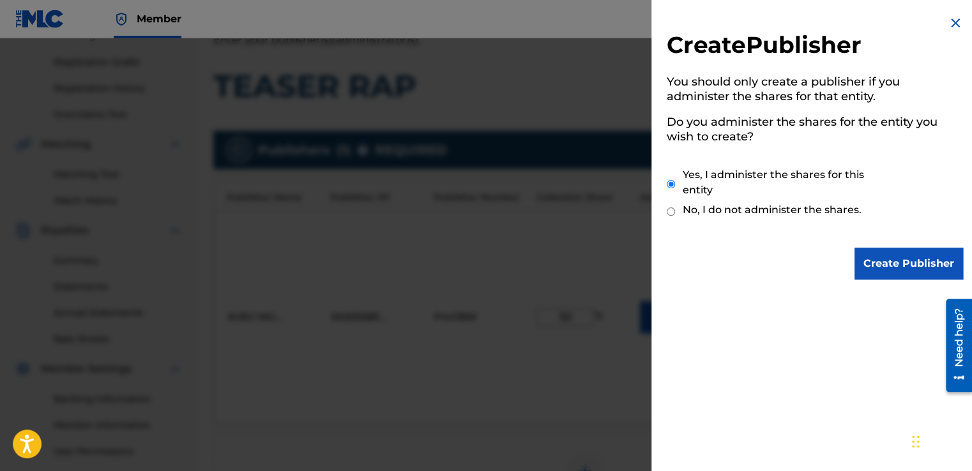
click at [876, 263] on input "Create Publisher" at bounding box center [908, 264] width 109 height 32
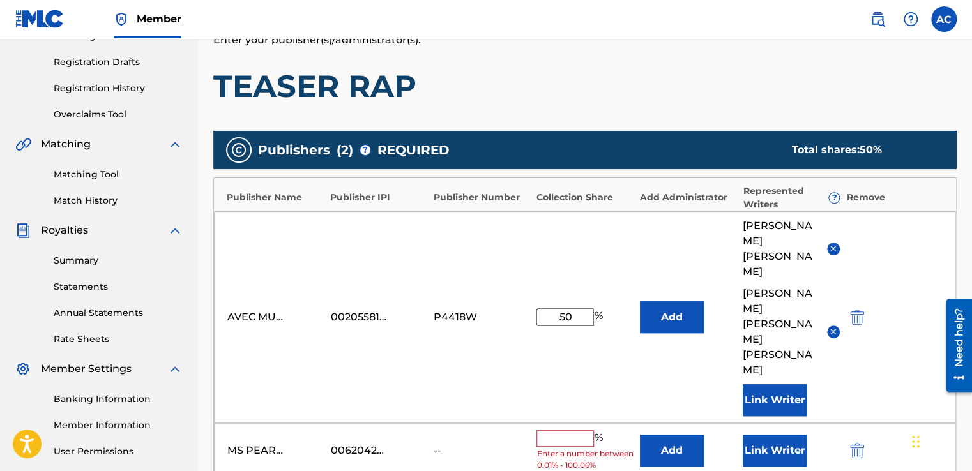
click at [572, 430] on input "text" at bounding box center [564, 438] width 57 height 17
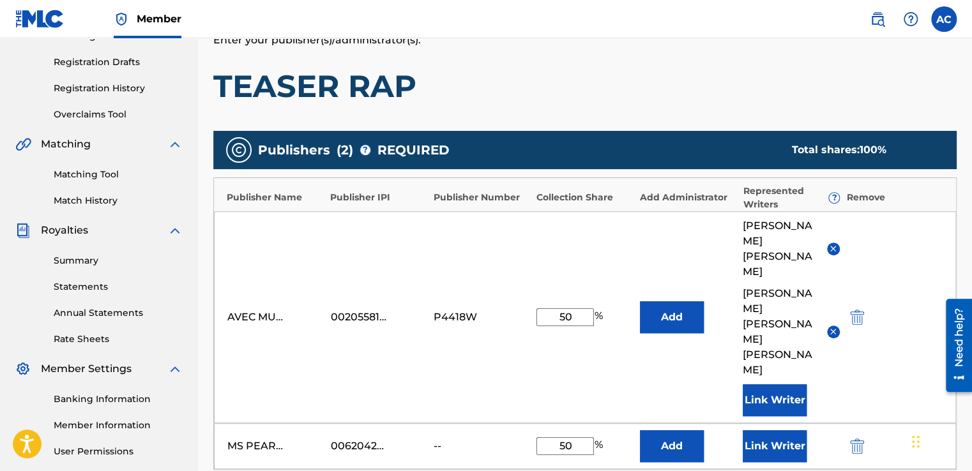
type input "50"
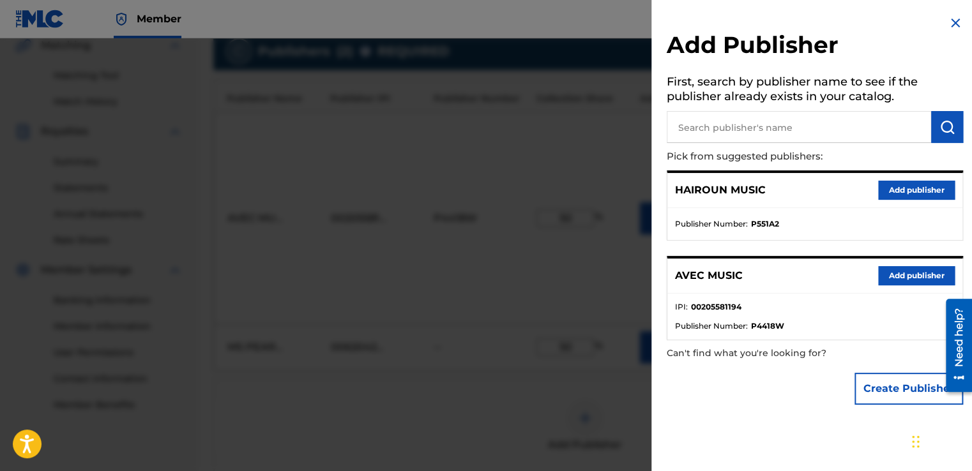
scroll to position [307, 0]
click at [950, 22] on img at bounding box center [955, 22] width 15 height 15
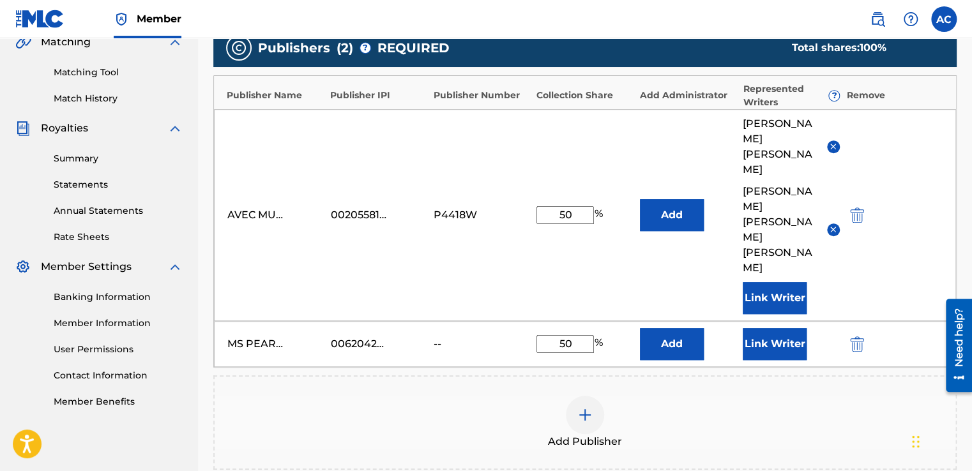
click at [781, 328] on button "Link Writer" at bounding box center [775, 344] width 64 height 32
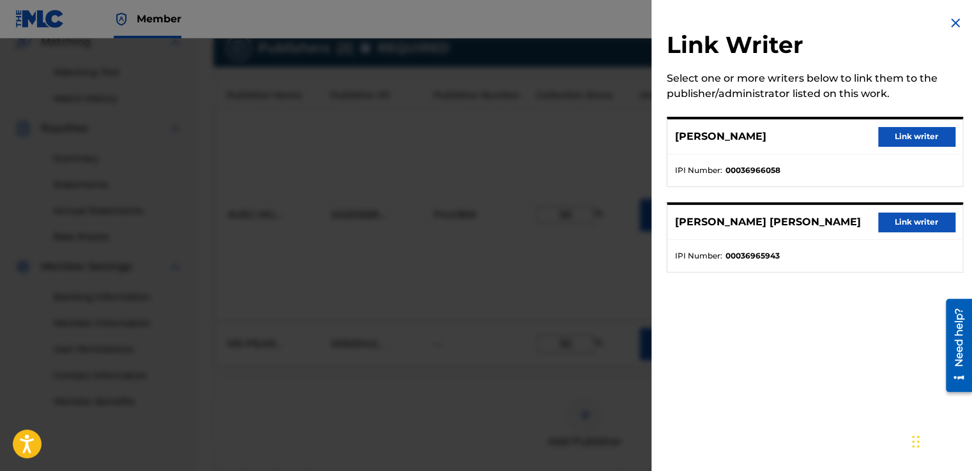
click at [781, 292] on div "Link Writer Select one or more writers below to link them to the publisher/admi…" at bounding box center [814, 151] width 327 height 303
click at [833, 26] on div "Link Writer Select one or more writers below to link them to the publisher/admi…" at bounding box center [814, 151] width 327 height 303
click at [804, 321] on div "Link Writer Select one or more writers below to link them to the publisher/admi…" at bounding box center [814, 235] width 327 height 471
click at [868, 286] on div "Link Writer Select one or more writers below to link them to the publisher/admi…" at bounding box center [814, 151] width 327 height 303
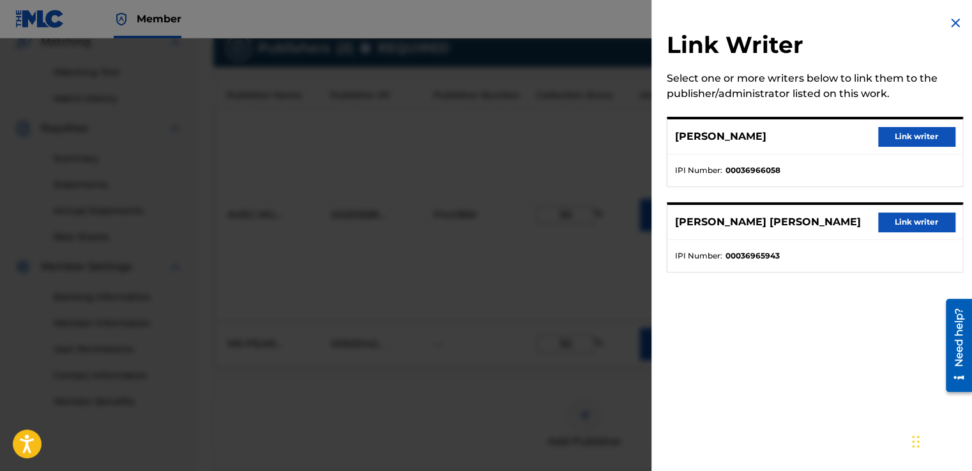
click at [623, 32] on nav "Member AC [PERSON_NAME] [EMAIL_ADDRESS][DOMAIN_NAME] Notification Preferences P…" at bounding box center [486, 19] width 972 height 38
click at [951, 24] on img at bounding box center [955, 22] width 15 height 15
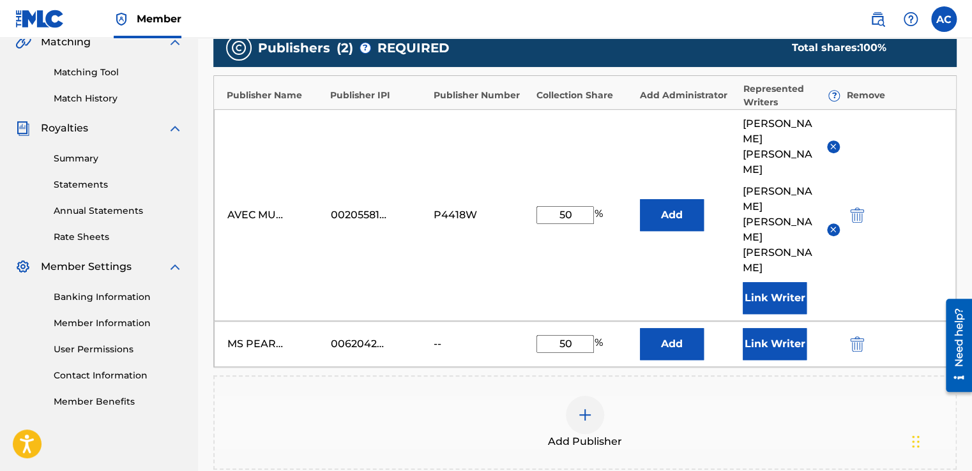
click at [769, 328] on button "Link Writer" at bounding box center [775, 344] width 64 height 32
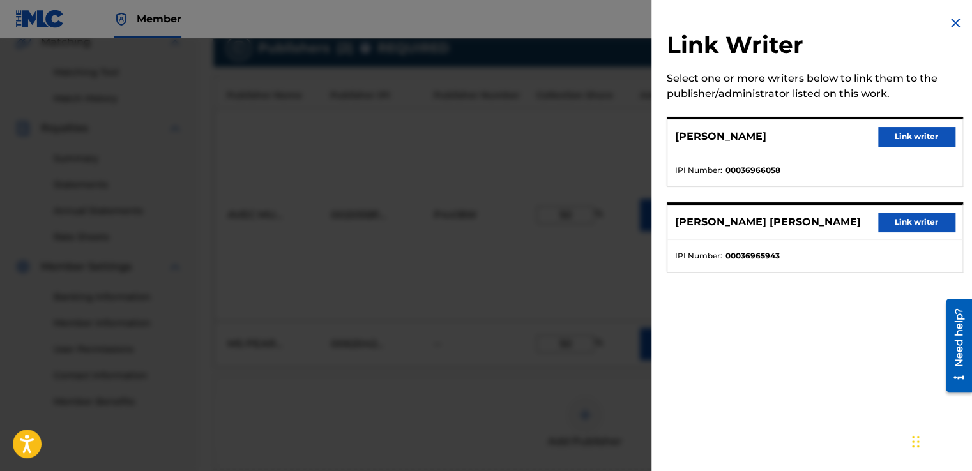
click at [865, 183] on ul "IPI Number : 00036966058" at bounding box center [814, 171] width 295 height 32
click at [890, 134] on button "Link writer" at bounding box center [916, 136] width 77 height 19
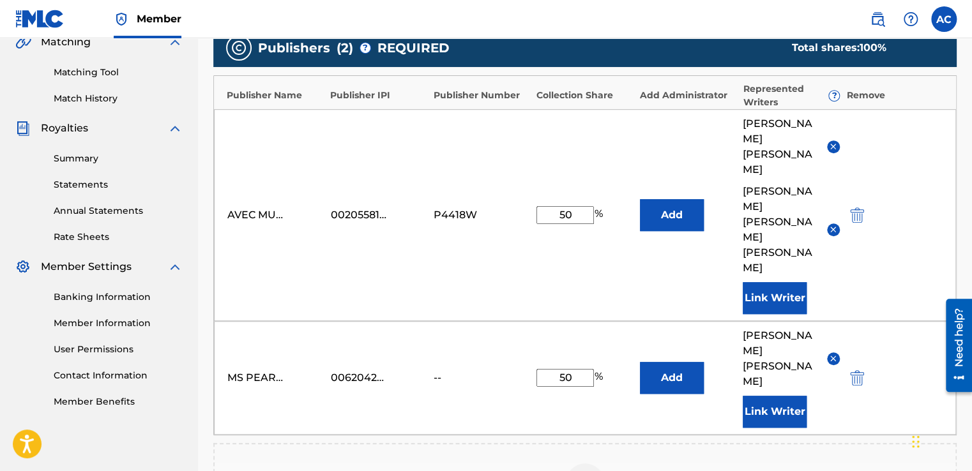
click at [768, 396] on button "Link Writer" at bounding box center [775, 412] width 64 height 32
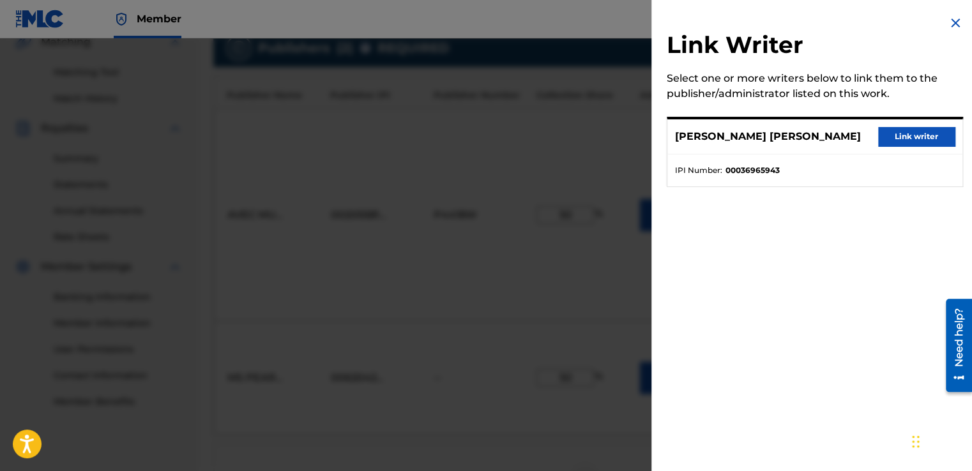
click at [900, 140] on button "Link writer" at bounding box center [916, 136] width 77 height 19
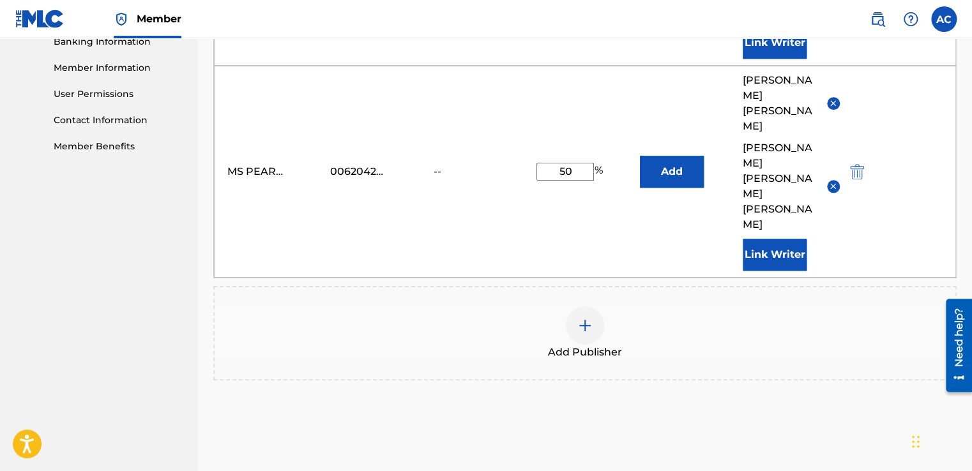
scroll to position [584, 0]
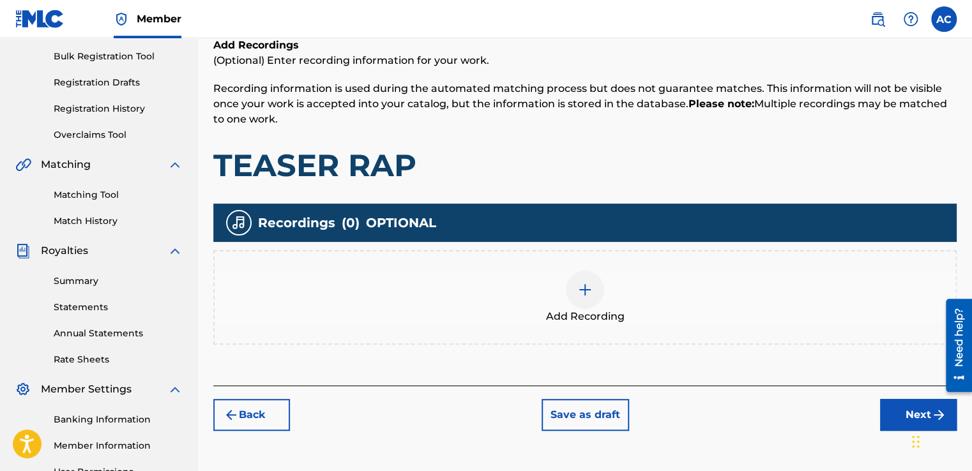
scroll to position [185, 0]
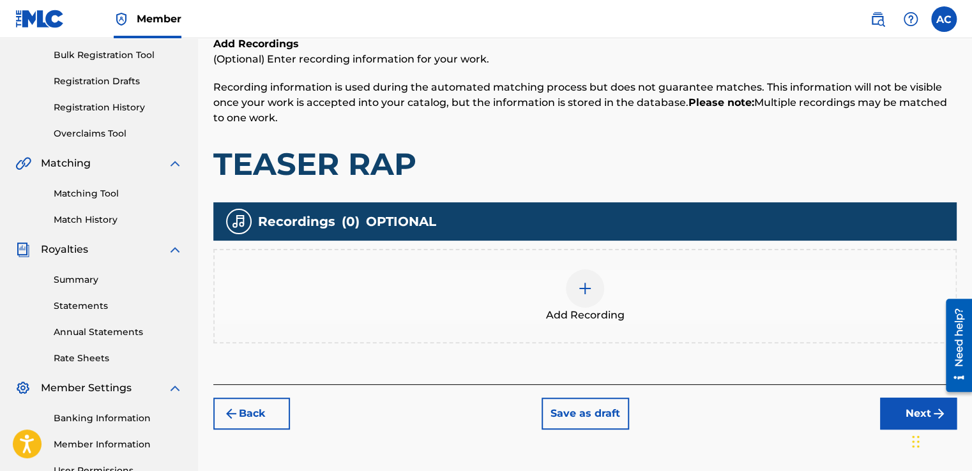
click at [584, 284] on img at bounding box center [584, 288] width 15 height 15
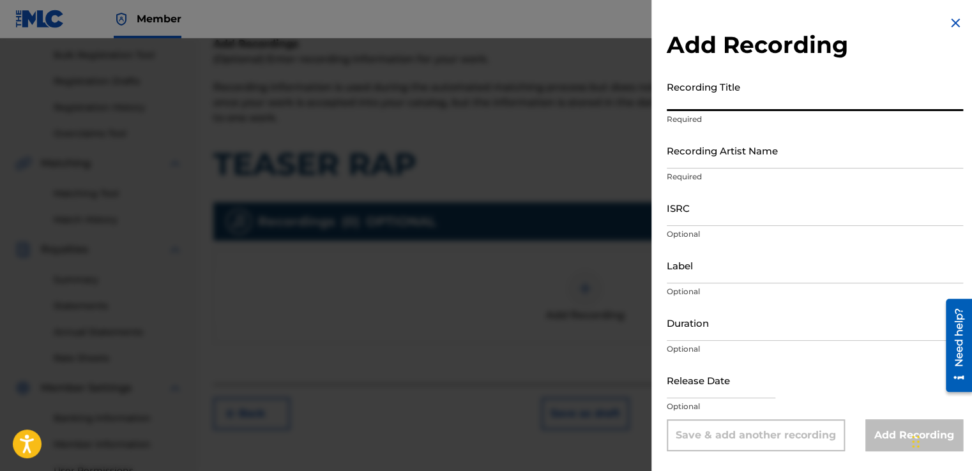
click at [672, 109] on input "Recording Title" at bounding box center [815, 93] width 296 height 36
type input "TEASER RAP"
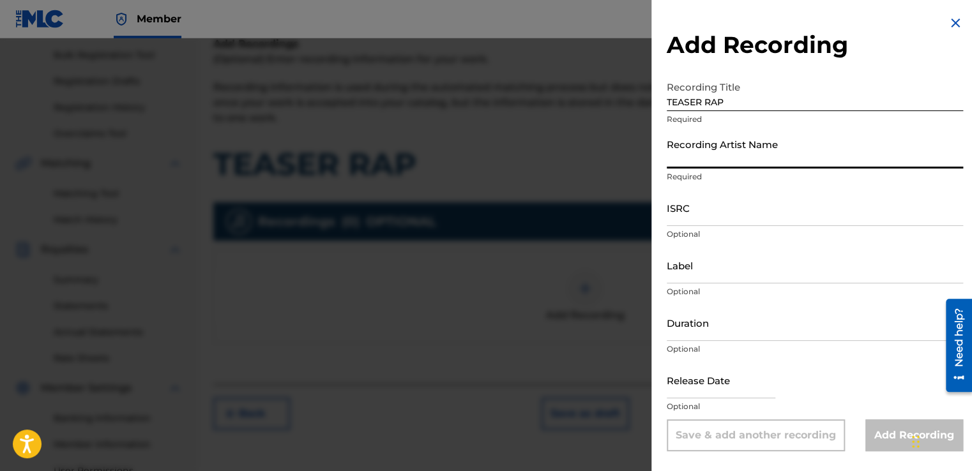
click at [672, 160] on input "Recording Artist Name" at bounding box center [815, 150] width 296 height 36
type input "[PERSON_NAME] aka [PERSON_NAME](T) aka [PERSON_NAME]"
type input "COCOA RECORDS aka COCOA MUSIC"
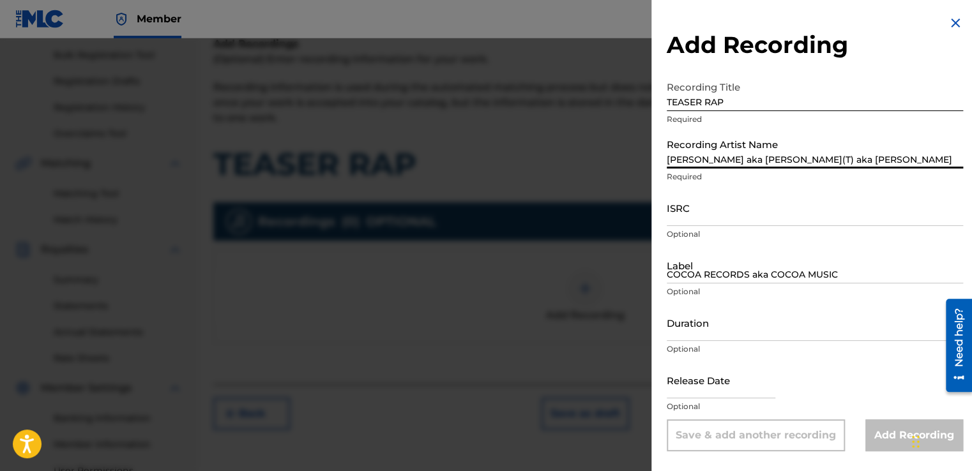
type input "06:27"
type input "[DATE]"
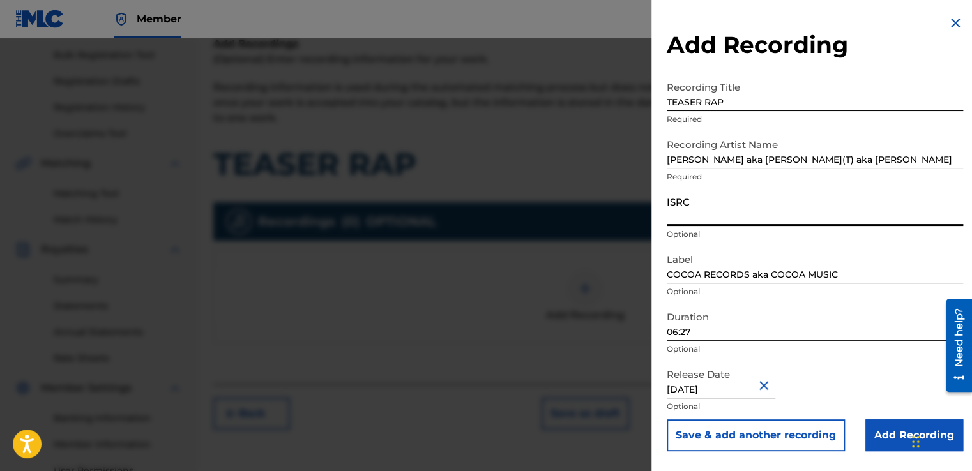
click at [681, 213] on input "ISRC" at bounding box center [815, 208] width 296 height 36
type input "US3NS9000007"
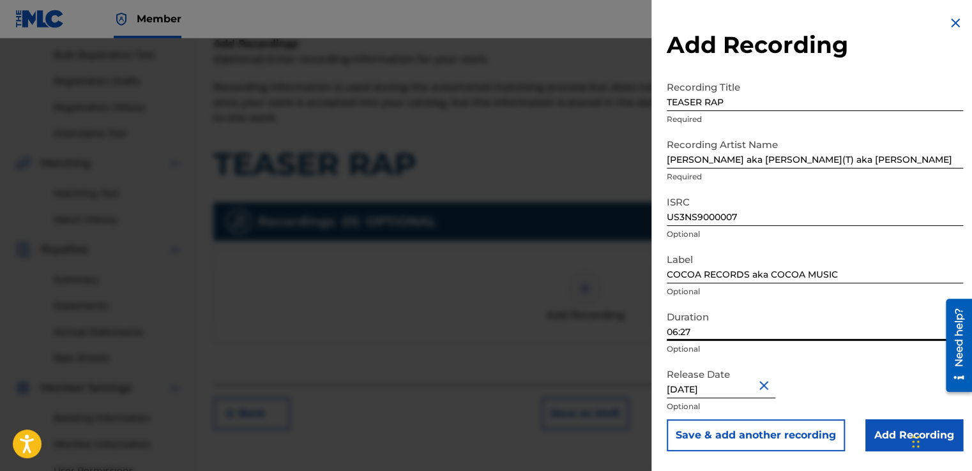
drag, startPoint x: 690, startPoint y: 328, endPoint x: 672, endPoint y: 331, distance: 18.1
click at [672, 331] on input "06:27" at bounding box center [815, 323] width 296 height 36
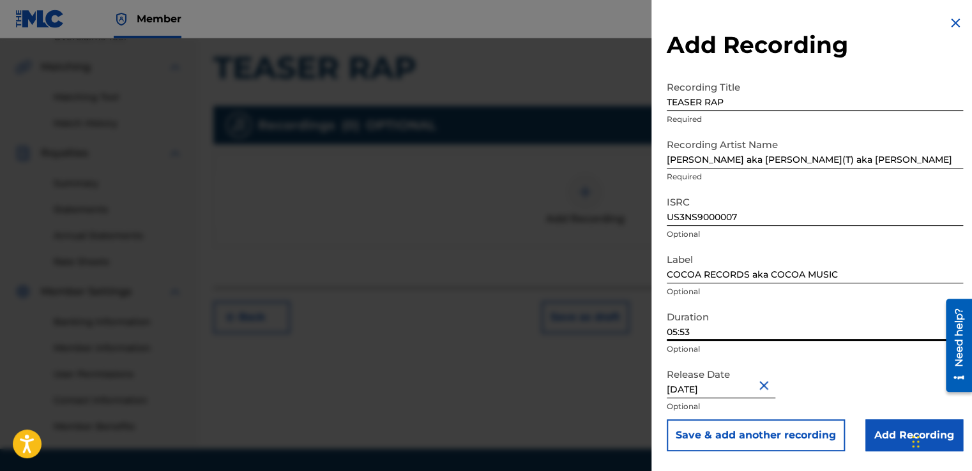
scroll to position [302, 0]
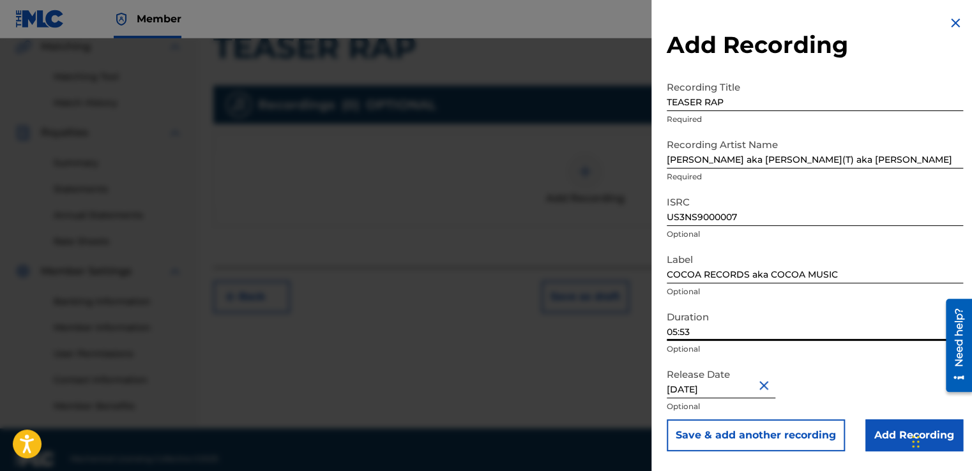
type input "05:53"
click at [722, 386] on input "[DATE]" at bounding box center [721, 380] width 109 height 36
select select "5"
select select "1987"
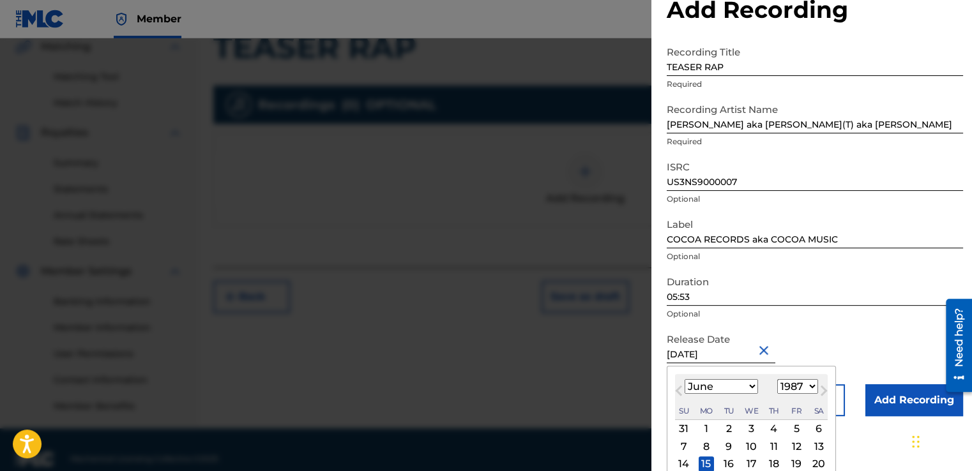
scroll to position [96, 0]
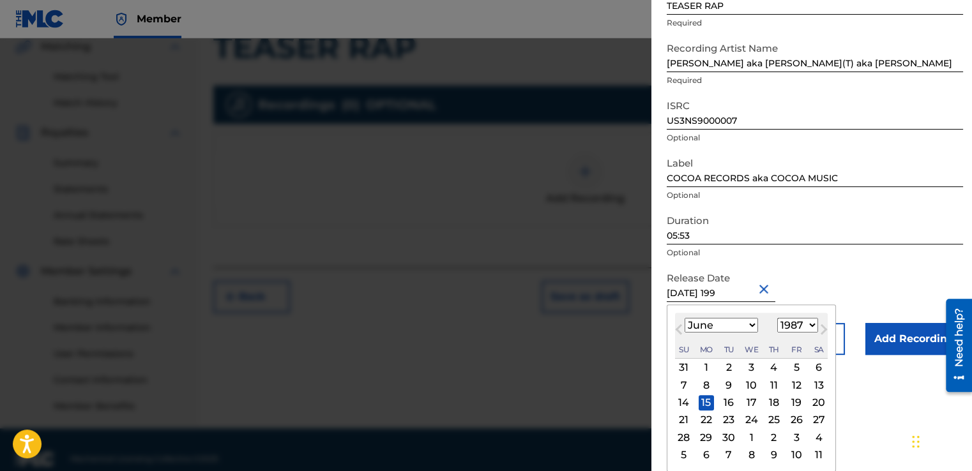
type input "[DATE]"
select select "1990"
type input "[DATE]"
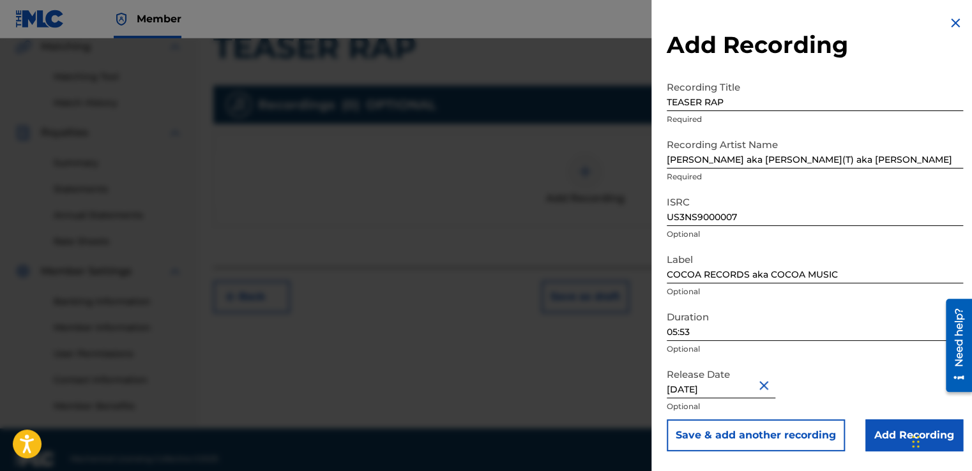
scroll to position [0, 0]
click at [869, 430] on input "Add Recording" at bounding box center [914, 436] width 98 height 32
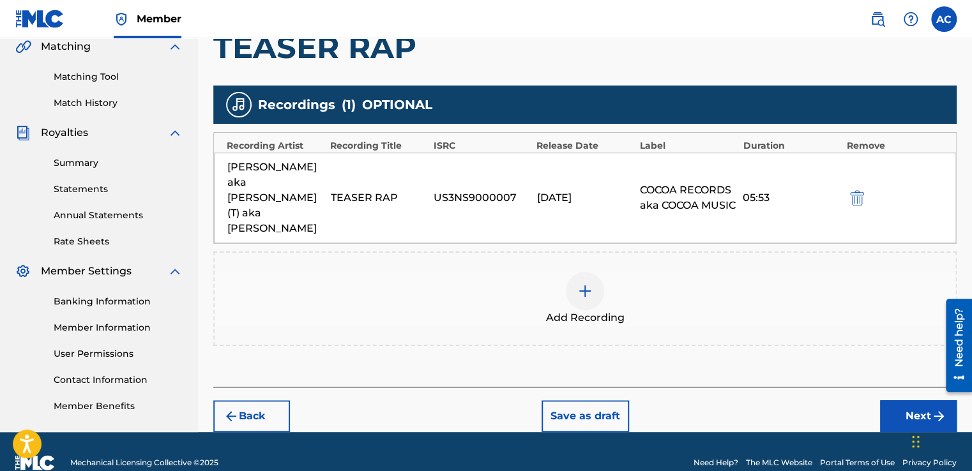
click at [585, 284] on img at bounding box center [584, 291] width 15 height 15
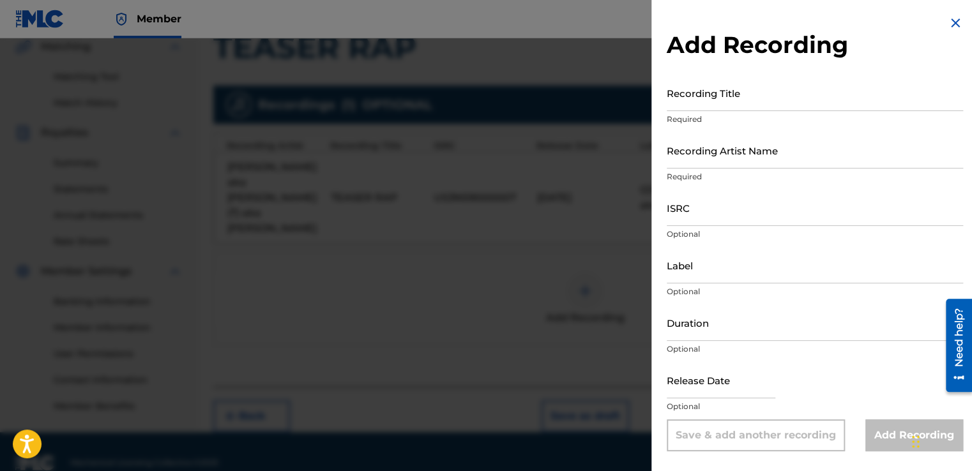
click at [681, 114] on p "Required" at bounding box center [815, 119] width 296 height 11
click at [669, 94] on input "Recording Title" at bounding box center [815, 93] width 296 height 36
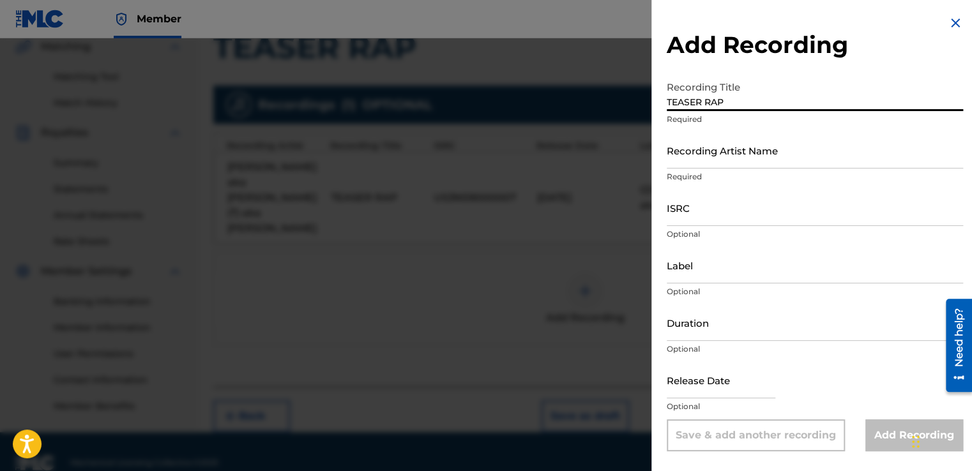
type input "TEASER RAP"
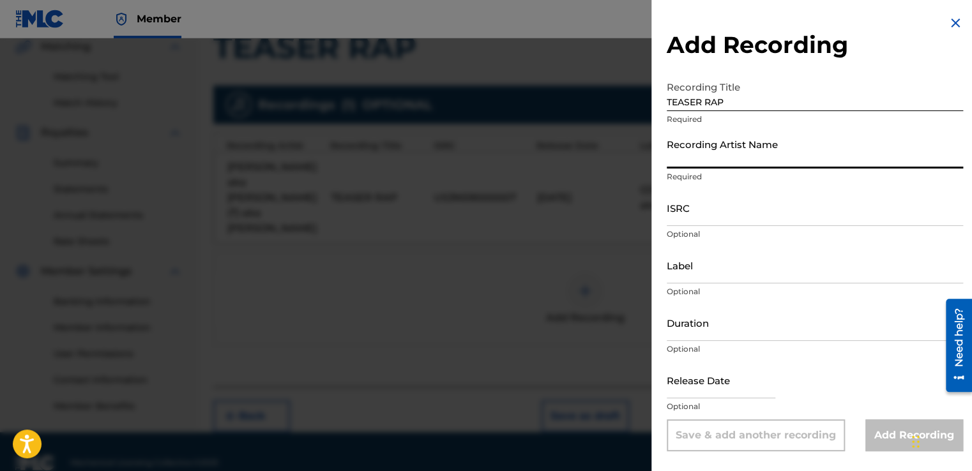
click at [724, 153] on input "Recording Artist Name" at bounding box center [815, 150] width 296 height 36
type input "[PERSON_NAME] aka [PERSON_NAME](T) aka [PERSON_NAME]"
type input "COCOA MUSIC aka COCOA RECORDS"
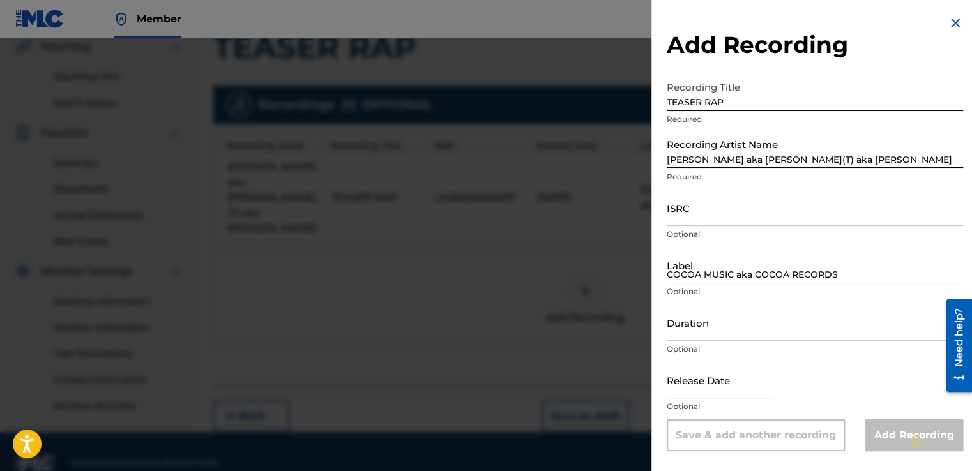
type input "07:06"
type input "[DATE]"
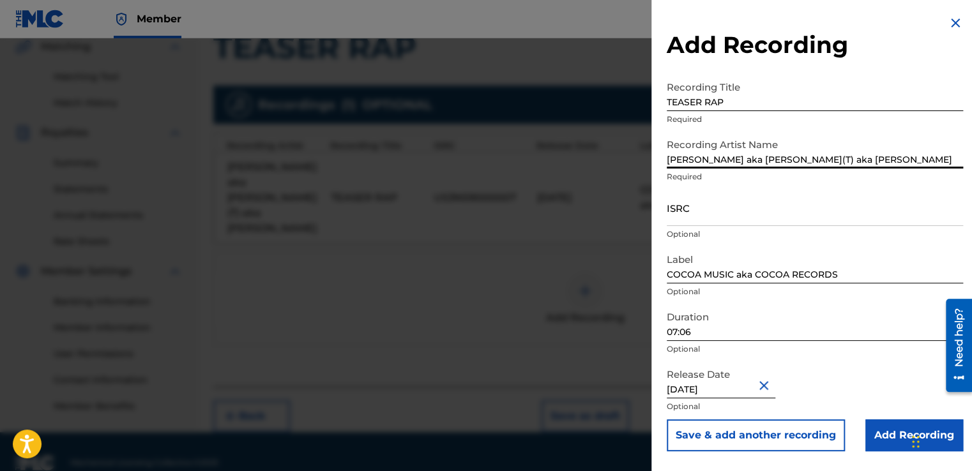
drag, startPoint x: 921, startPoint y: 155, endPoint x: 854, endPoint y: 166, distance: 68.6
click at [854, 166] on input "[PERSON_NAME] aka [PERSON_NAME](T) aka [PERSON_NAME]" at bounding box center [815, 150] width 296 height 36
type input "[PERSON_NAME] aka [PERSON_NAME](T) FEATURING STONE WASH DADDY"
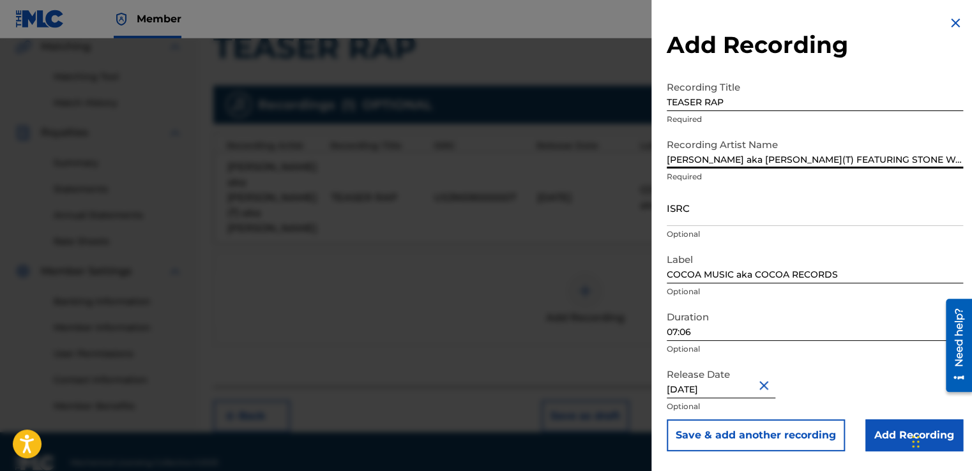
click at [678, 218] on input "ISRC" at bounding box center [815, 208] width 296 height 36
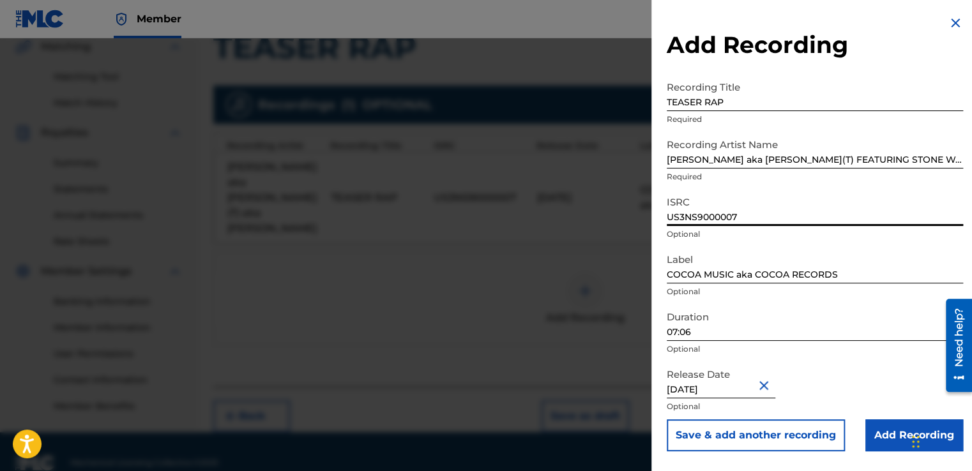
type input "US3NS9000007"
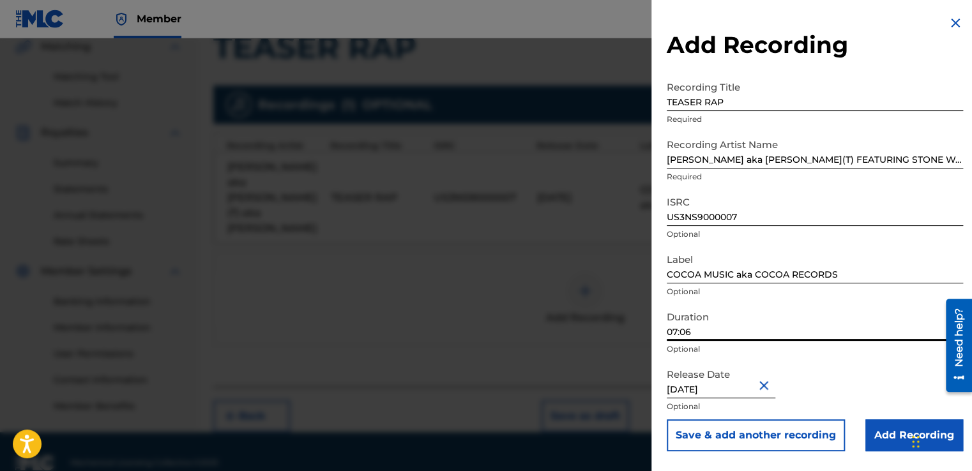
click at [677, 330] on input "07:06" at bounding box center [815, 323] width 296 height 36
click at [690, 330] on input "05:06" at bounding box center [815, 323] width 296 height 36
type input "05:53"
select select "5"
select select "1993"
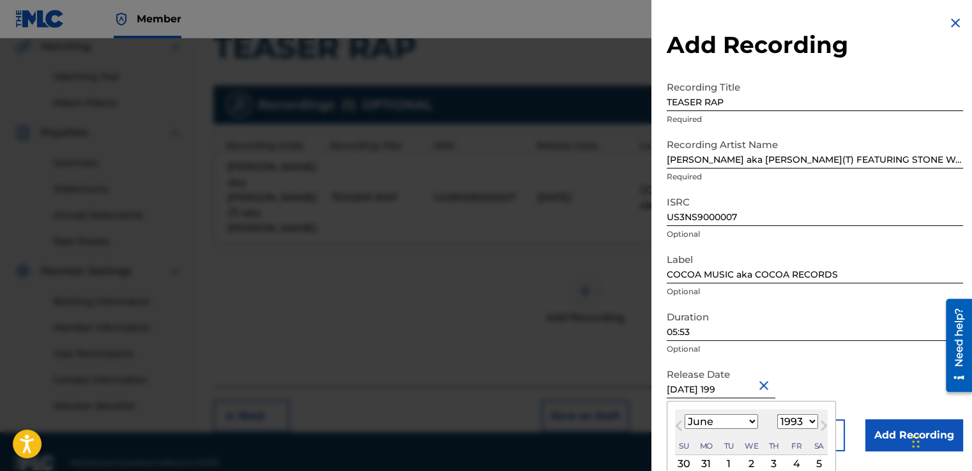
type input "[DATE]"
select select "1990"
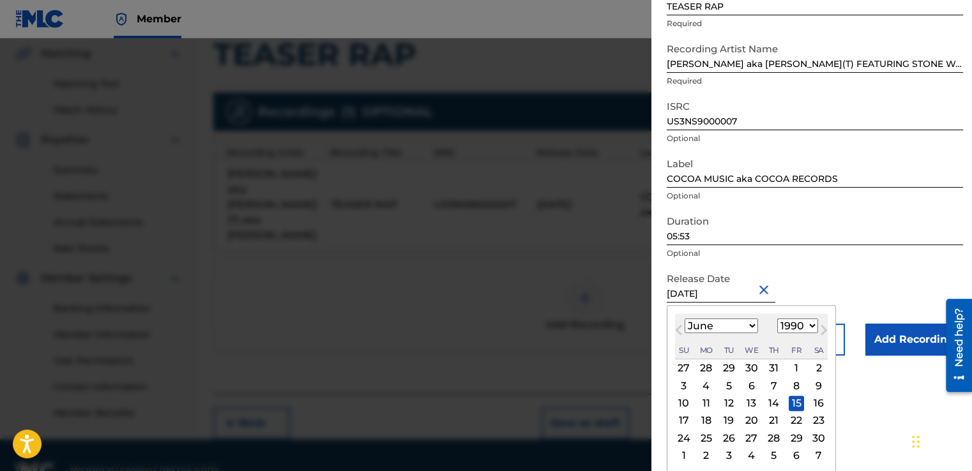
scroll to position [96, 0]
type input "[DATE]"
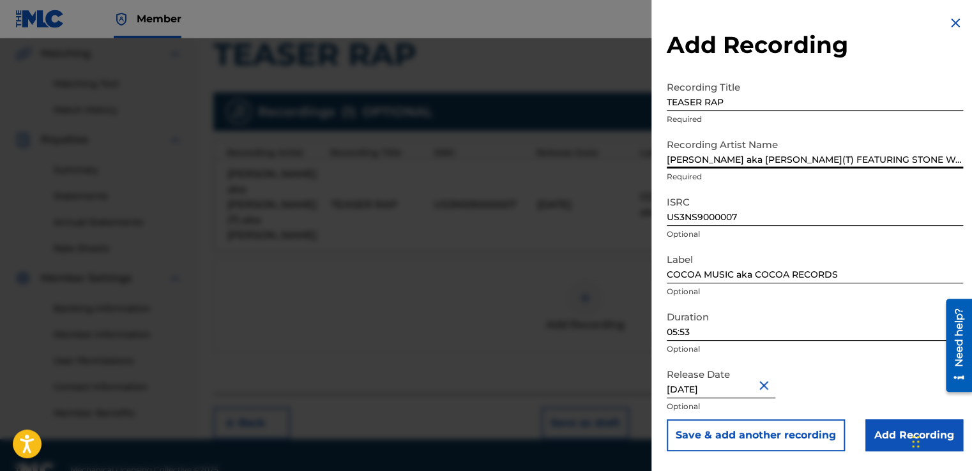
click at [923, 162] on input "[PERSON_NAME] aka [PERSON_NAME](T) FEATURING STONE WASH DADDY" at bounding box center [815, 150] width 296 height 36
click at [896, 450] on input "Add Recording" at bounding box center [914, 436] width 98 height 32
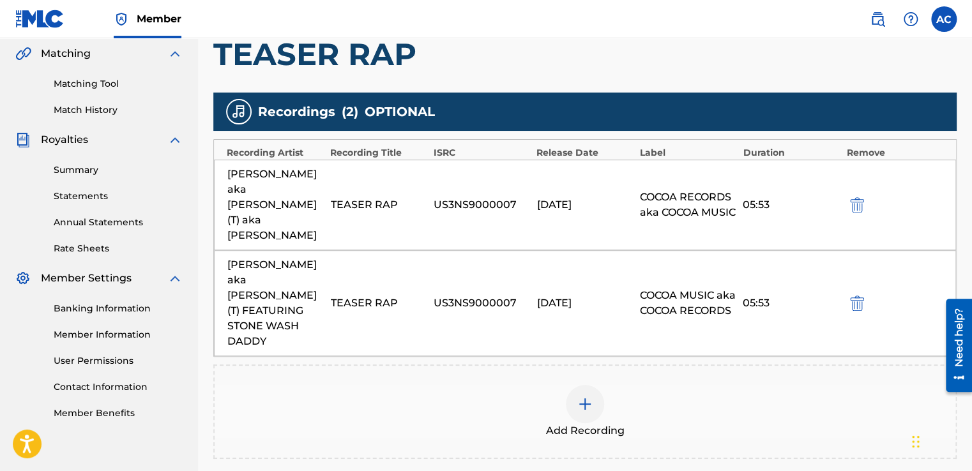
click at [854, 197] on img "submit" at bounding box center [857, 204] width 14 height 15
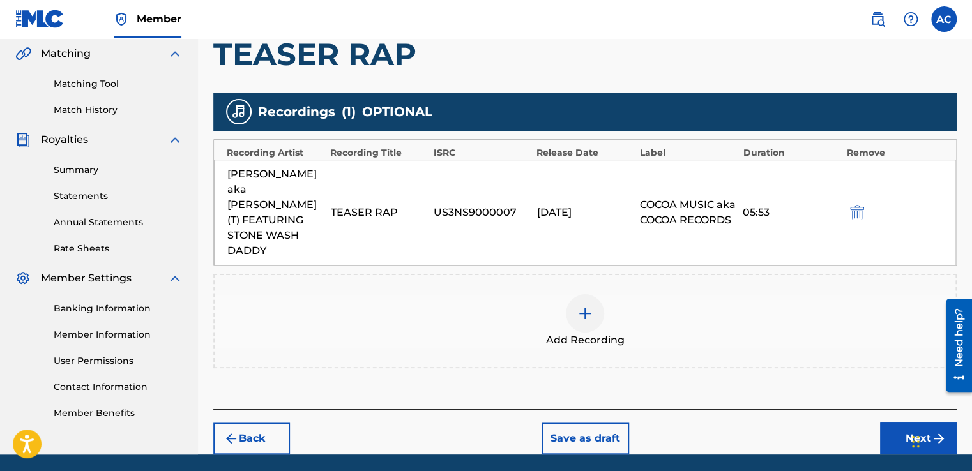
click at [865, 194] on div "[PERSON_NAME] aka [PERSON_NAME](T) FEATURING STONE WASH DADDY TEASER RAP US3NS9…" at bounding box center [585, 213] width 742 height 106
click at [279, 61] on h1 "TEASER RAP" at bounding box center [584, 54] width 743 height 38
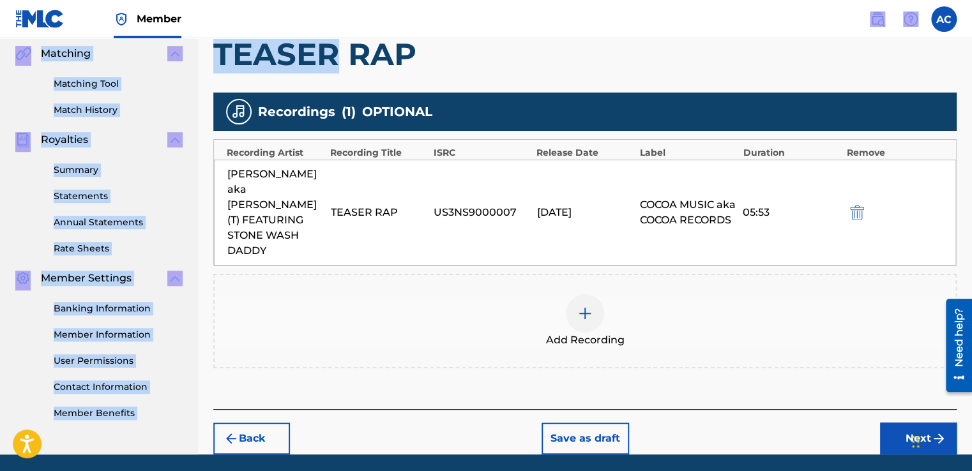
drag, startPoint x: 279, startPoint y: 61, endPoint x: 268, endPoint y: 18, distance: 44.3
click at [268, 18] on div "Member AC [PERSON_NAME] [EMAIL_ADDRESS][DOMAIN_NAME] Notification Preferences P…" at bounding box center [486, 110] width 972 height 811
click at [268, 15] on nav "Member AC [PERSON_NAME] [EMAIL_ADDRESS][DOMAIN_NAME] Notification Preferences P…" at bounding box center [486, 19] width 972 height 38
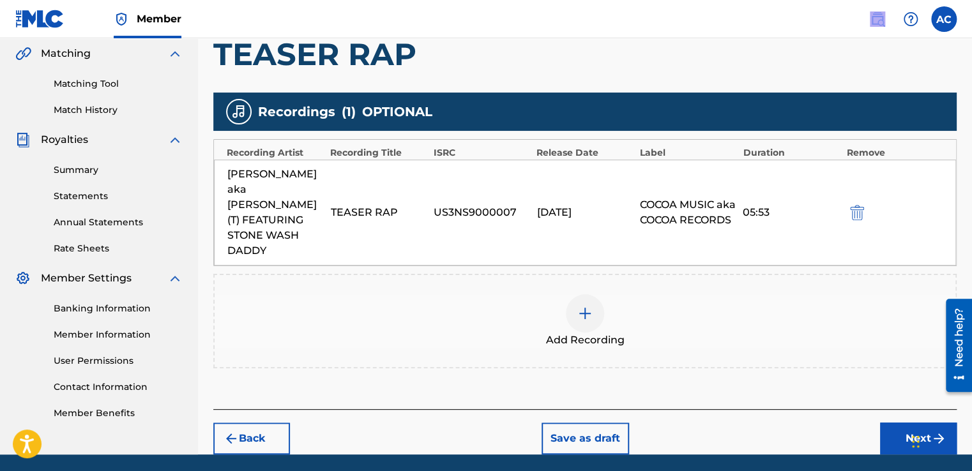
click at [268, 15] on nav "Member AC [PERSON_NAME] [EMAIL_ADDRESS][DOMAIN_NAME] Notification Preferences P…" at bounding box center [486, 19] width 972 height 38
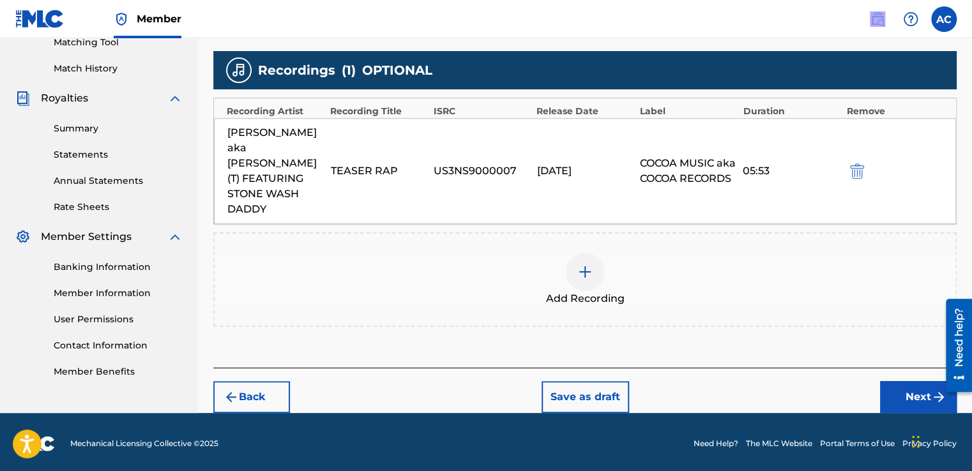
scroll to position [338, 0]
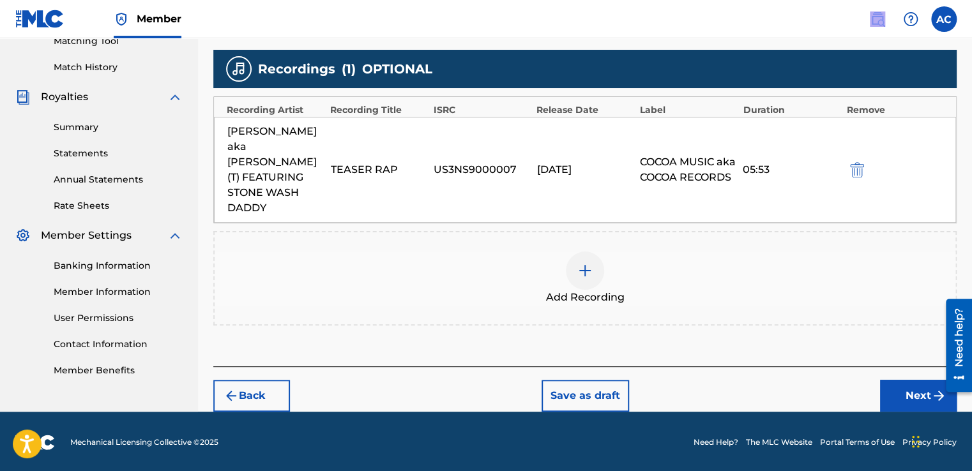
click at [913, 388] on button "Next" at bounding box center [918, 396] width 77 height 32
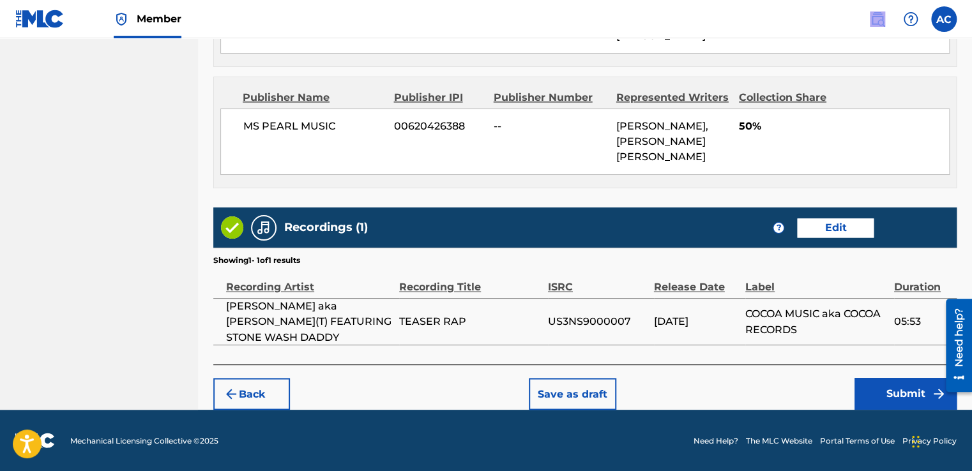
scroll to position [914, 0]
click at [902, 385] on button "Submit" at bounding box center [905, 394] width 102 height 32
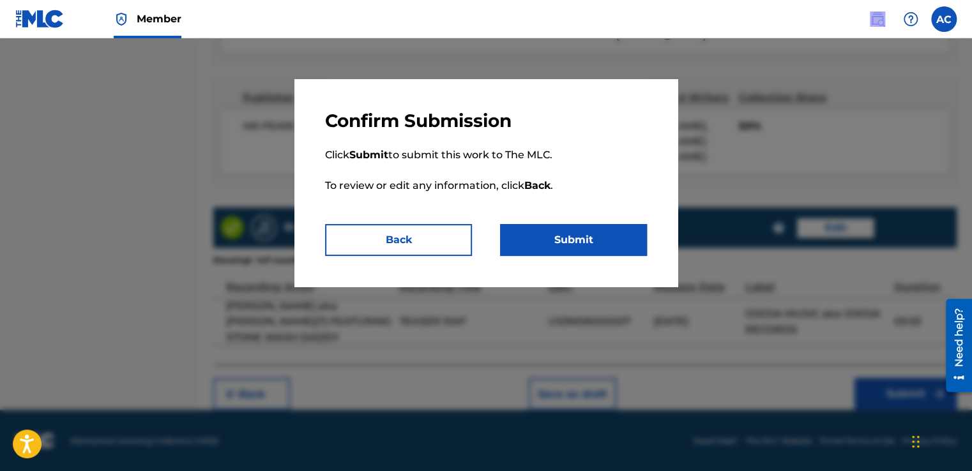
click at [593, 238] on button "Submit" at bounding box center [573, 240] width 147 height 32
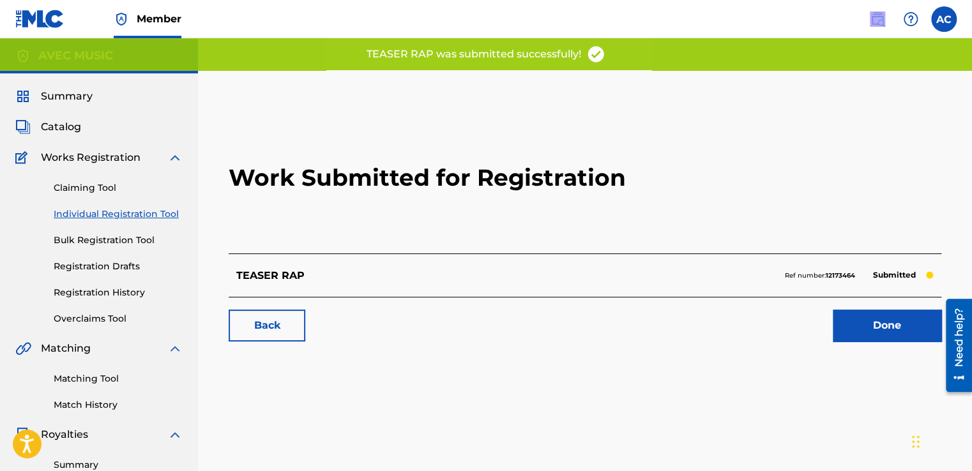
click at [866, 328] on link "Done" at bounding box center [887, 326] width 109 height 32
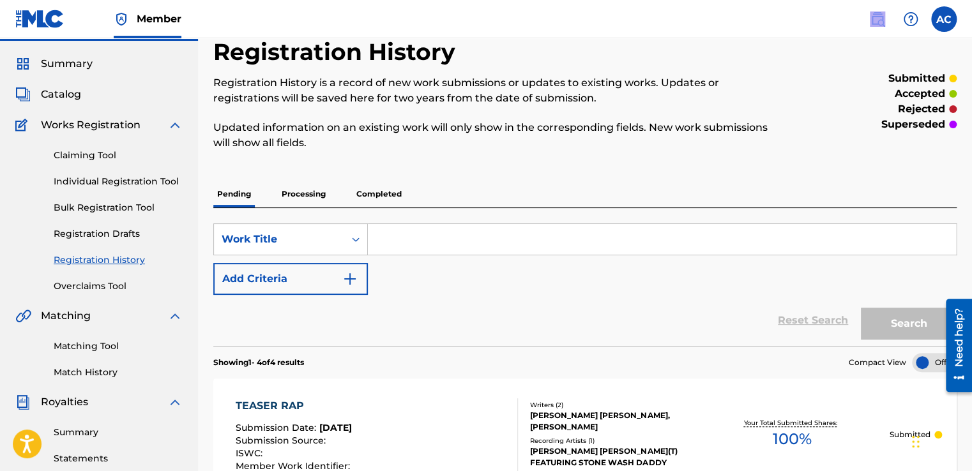
scroll to position [31, 0]
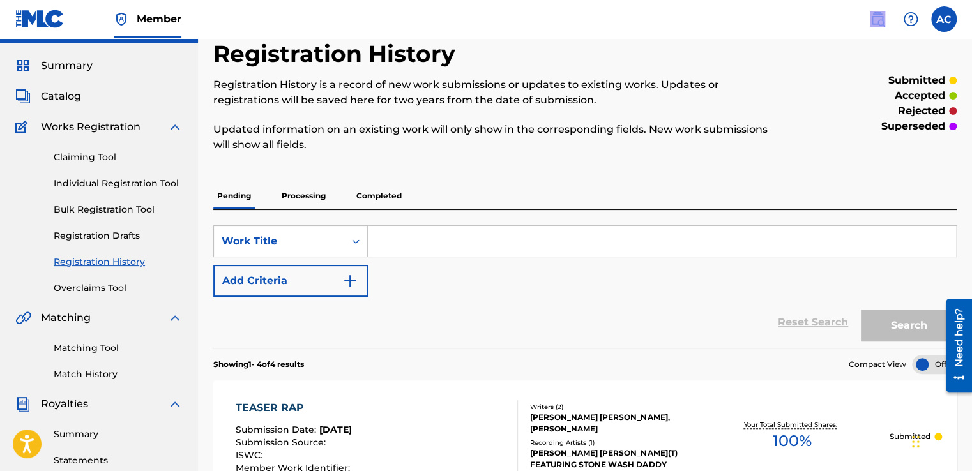
click at [158, 184] on link "Individual Registration Tool" at bounding box center [118, 183] width 129 height 13
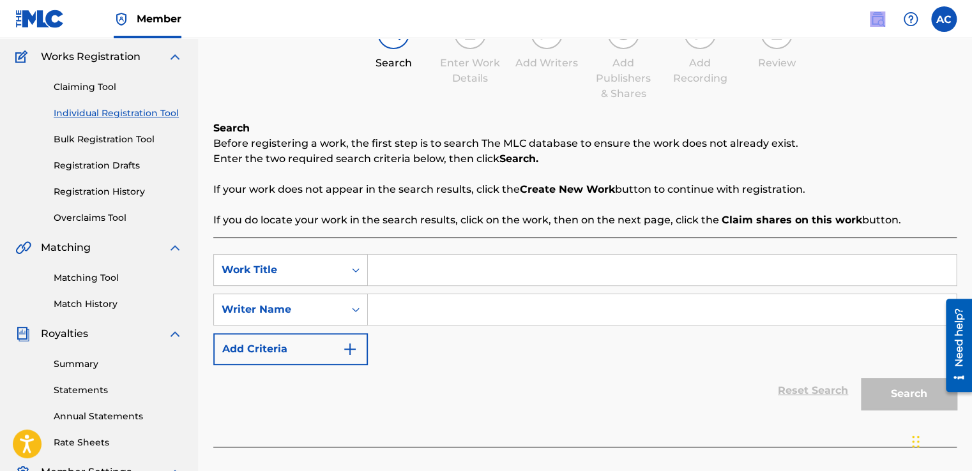
scroll to position [102, 0]
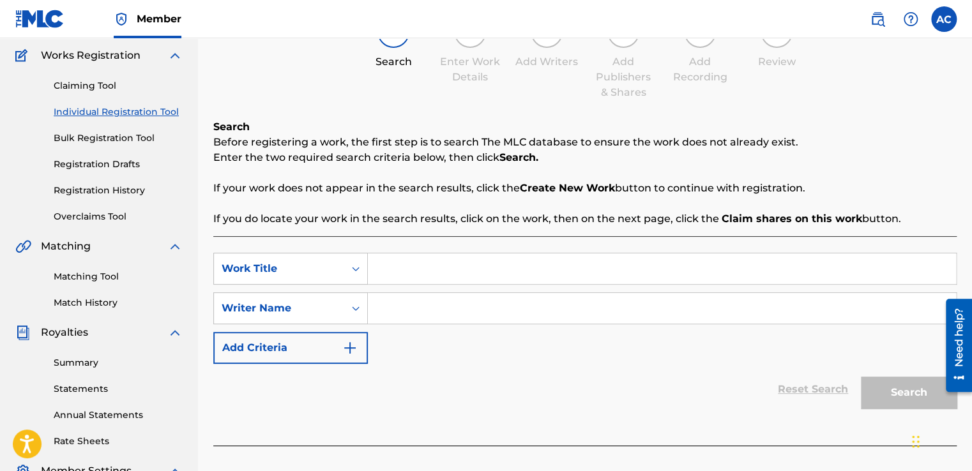
click at [375, 263] on input "Search Form" at bounding box center [662, 269] width 588 height 31
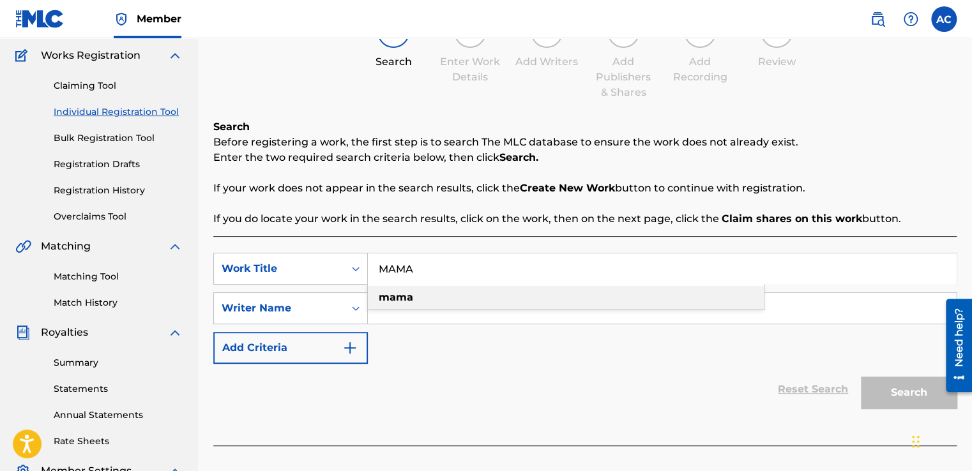
click at [391, 296] on strong "mama" at bounding box center [396, 297] width 34 height 12
type input "mama"
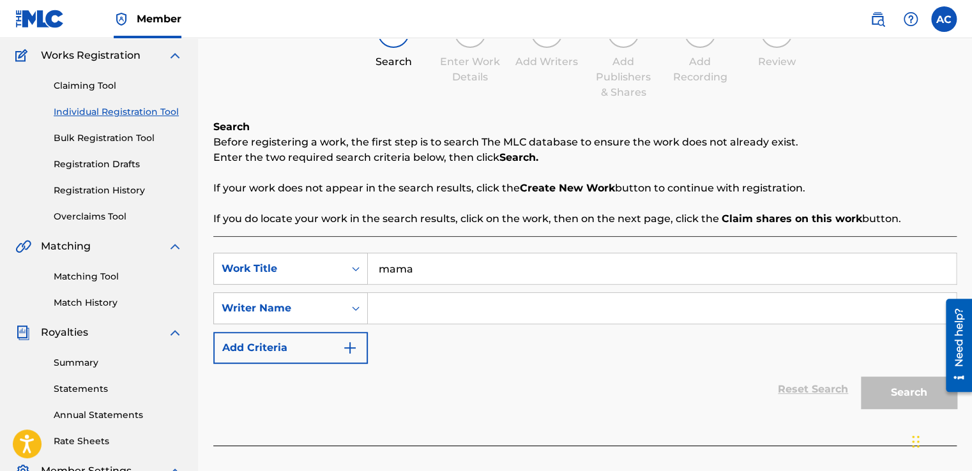
click at [377, 303] on input "Search Form" at bounding box center [662, 308] width 588 height 31
paste input "[PERSON_NAME] [PERSON_NAME]"
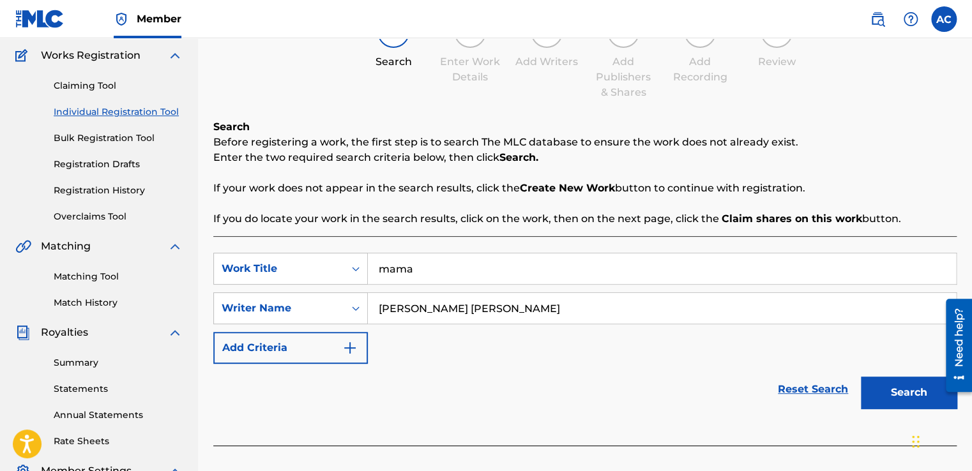
type input "[PERSON_NAME] [PERSON_NAME]"
click at [891, 388] on button "Search" at bounding box center [909, 393] width 96 height 32
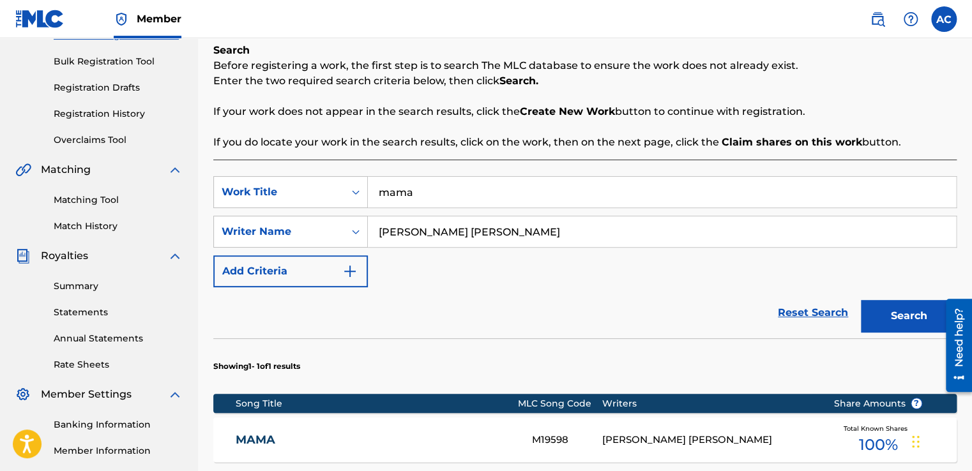
scroll to position [153, 0]
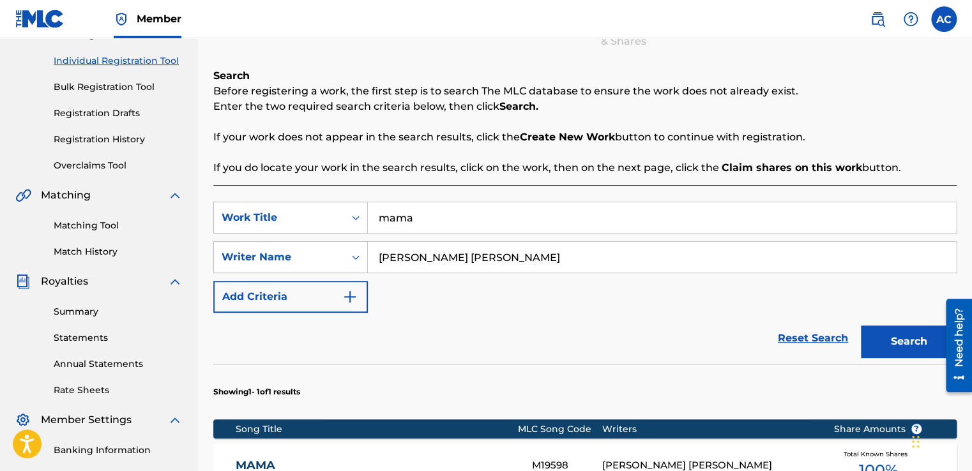
click at [421, 220] on input "mama" at bounding box center [662, 217] width 588 height 31
type input "LOVE DUB"
click at [493, 289] on div "SearchWithCriteriaf8991b23-07d9-4ca1-8bb0-83294c653c4a Work Title LOVE DUB love…" at bounding box center [584, 257] width 743 height 111
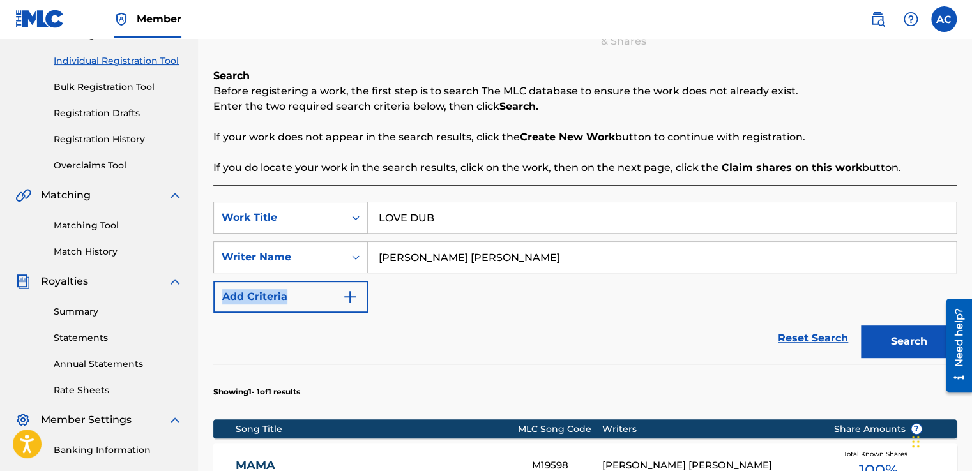
click at [493, 289] on div "SearchWithCriteriaf8991b23-07d9-4ca1-8bb0-83294c653c4a Work Title LOVE DUB Sear…" at bounding box center [584, 257] width 743 height 111
click at [902, 332] on button "Search" at bounding box center [909, 342] width 96 height 32
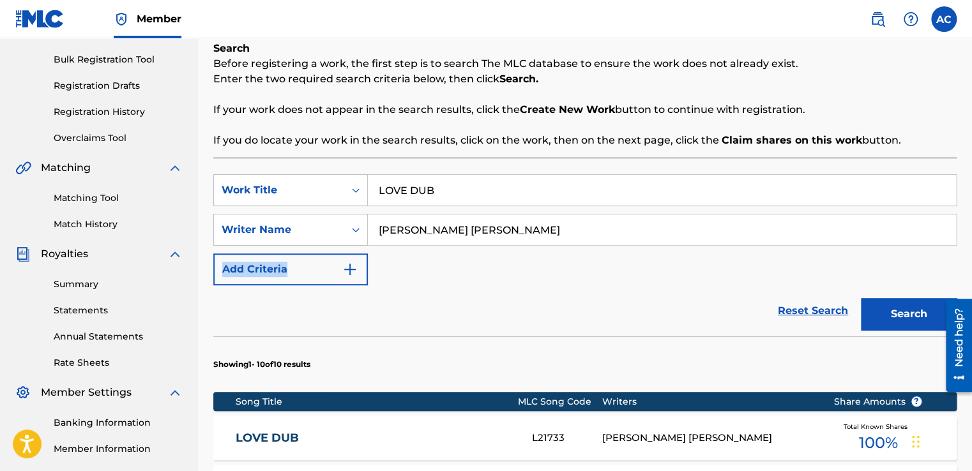
scroll to position [179, 0]
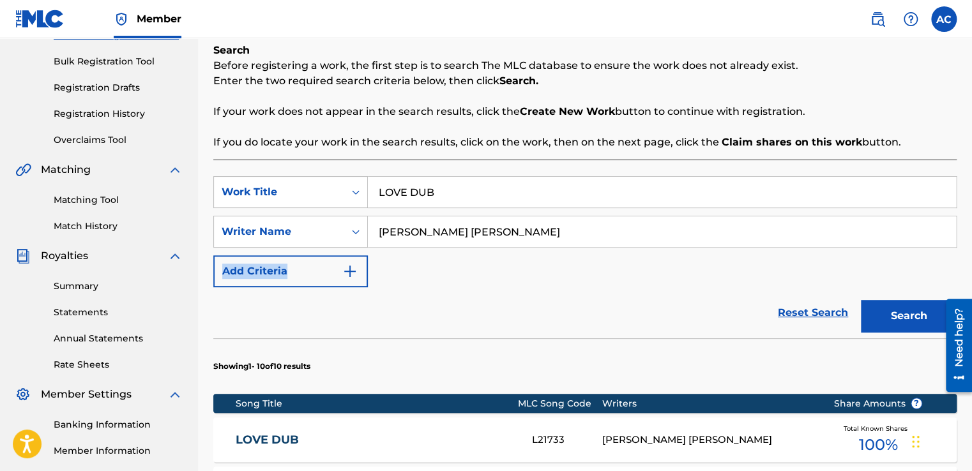
click at [679, 280] on div "SearchWithCriteriaf8991b23-07d9-4ca1-8bb0-83294c653c4a Work Title LOVE DUB Sear…" at bounding box center [584, 231] width 743 height 111
drag, startPoint x: 432, startPoint y: 190, endPoint x: 381, endPoint y: 199, distance: 52.0
click at [381, 199] on input "LOVE DUB" at bounding box center [662, 192] width 588 height 31
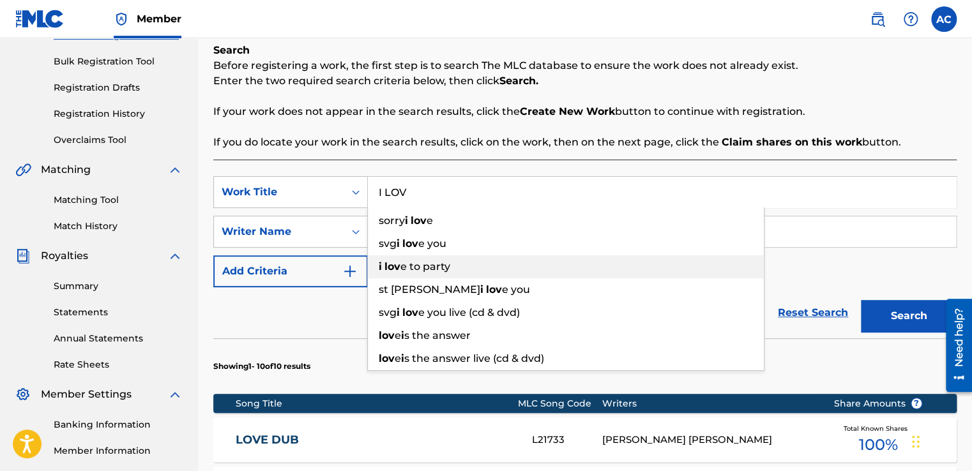
click at [398, 267] on strong "lov" at bounding box center [392, 267] width 16 height 12
type input "i love to party"
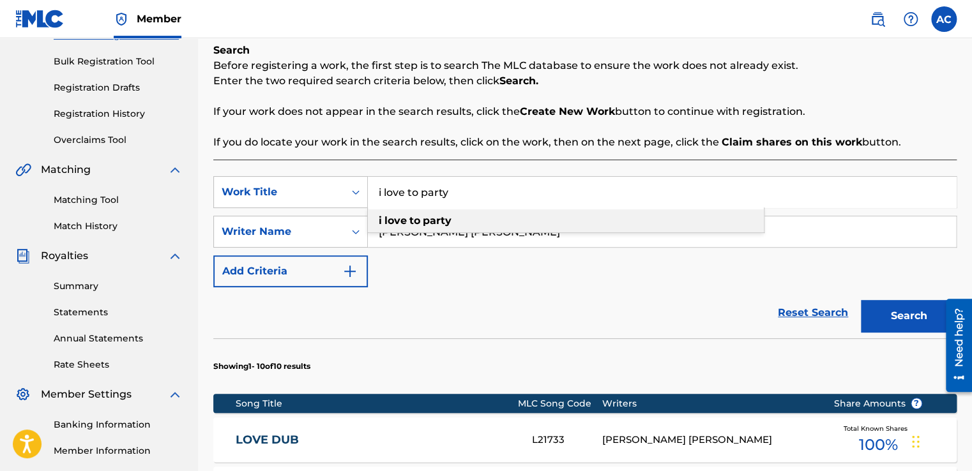
click at [396, 222] on strong "love" at bounding box center [395, 221] width 22 height 12
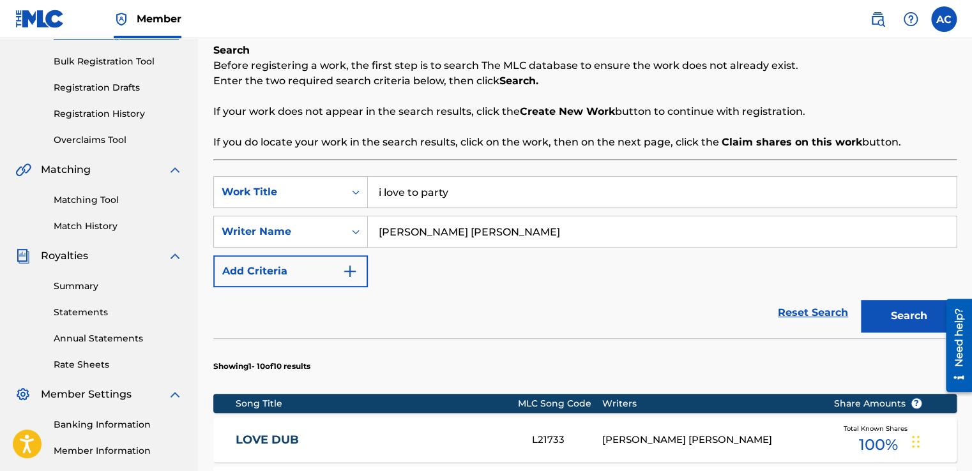
click at [448, 351] on section "Showing 1 - 10 of 10 results" at bounding box center [584, 362] width 743 height 49
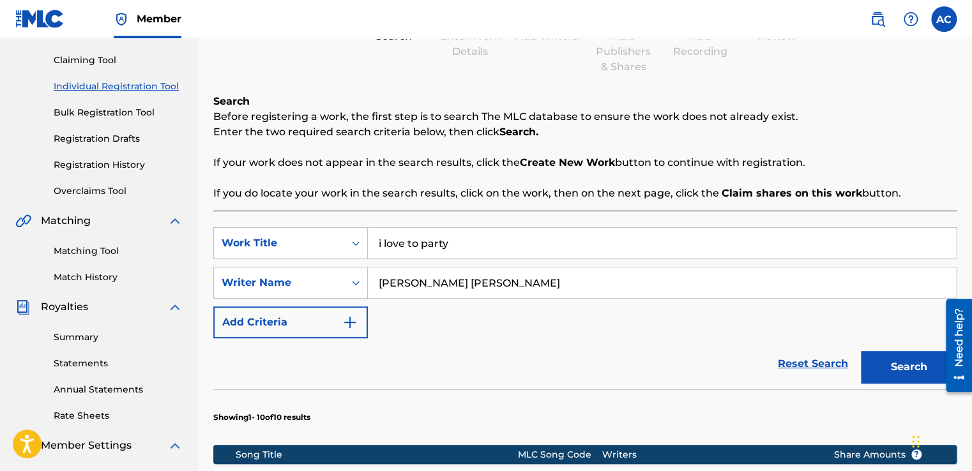
scroll to position [153, 0]
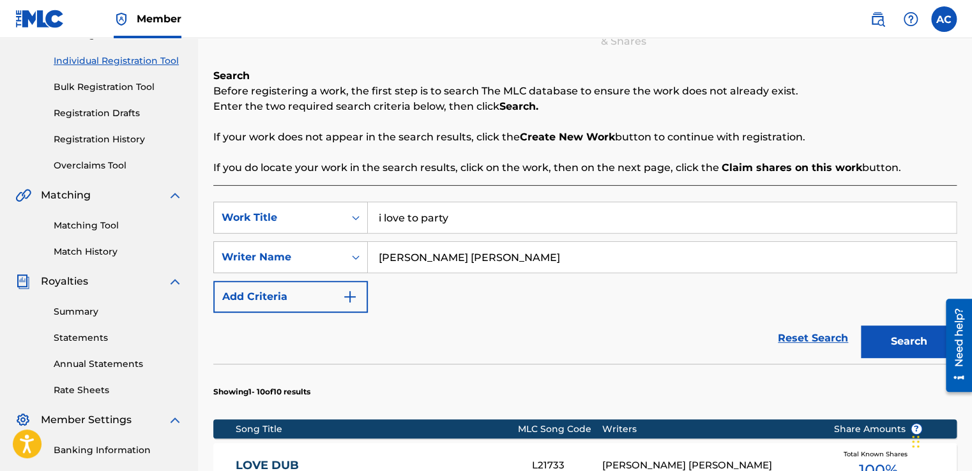
click at [891, 337] on button "Search" at bounding box center [909, 342] width 96 height 32
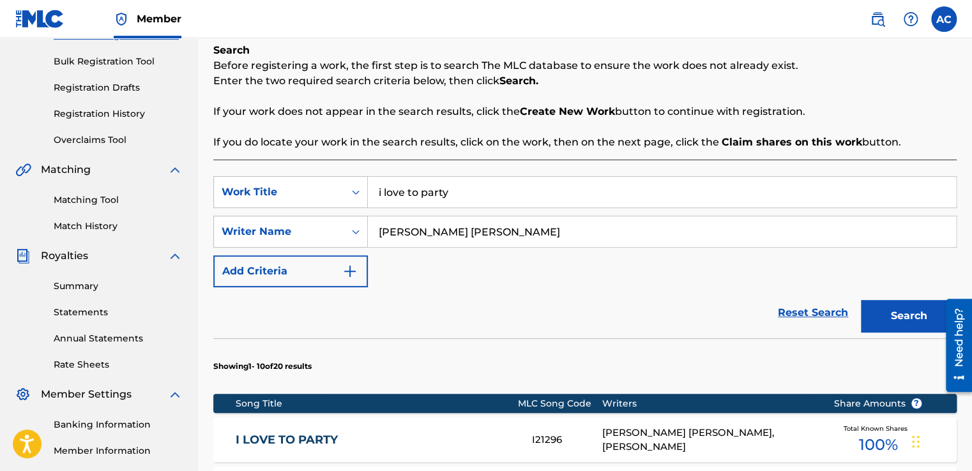
click at [452, 193] on input "i love to party" at bounding box center [662, 192] width 588 height 31
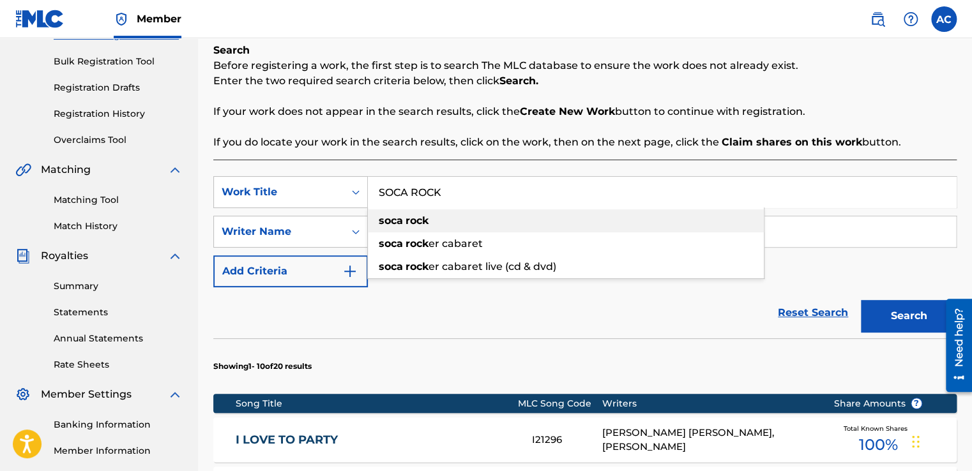
click at [422, 218] on strong "rock" at bounding box center [416, 221] width 23 height 12
type input "soca rock"
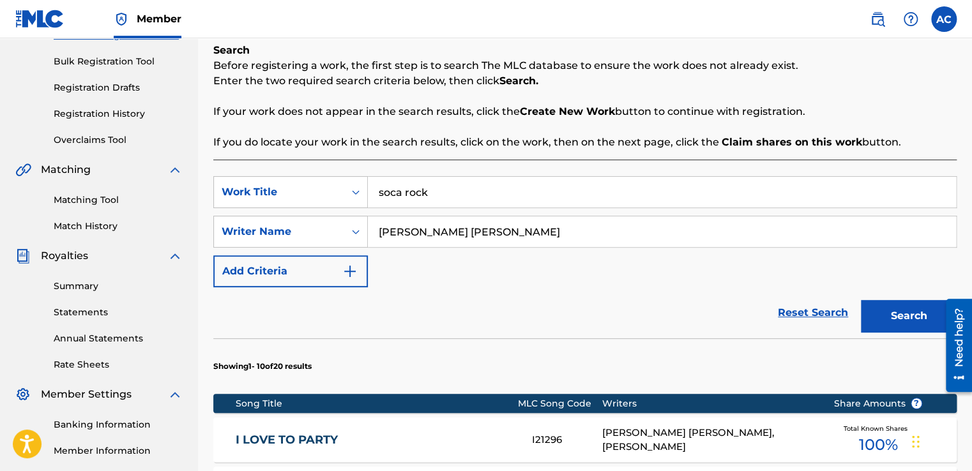
click at [905, 315] on button "Search" at bounding box center [909, 316] width 96 height 32
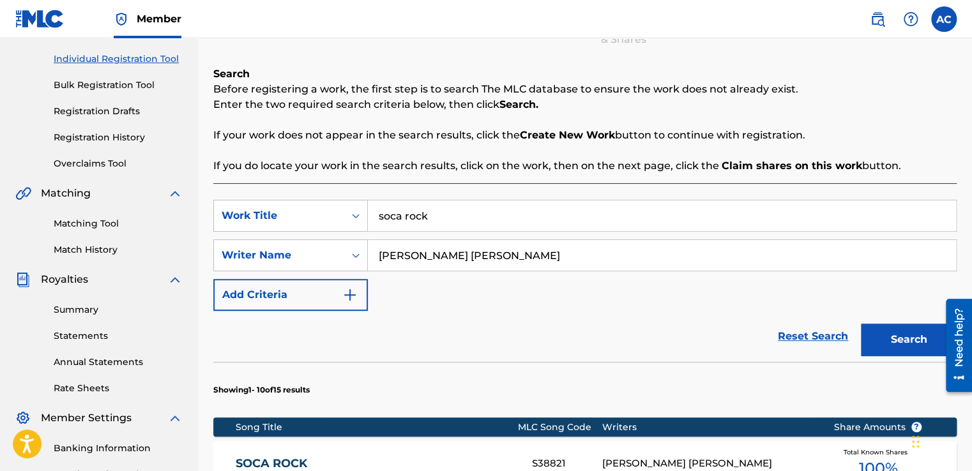
scroll to position [153, 0]
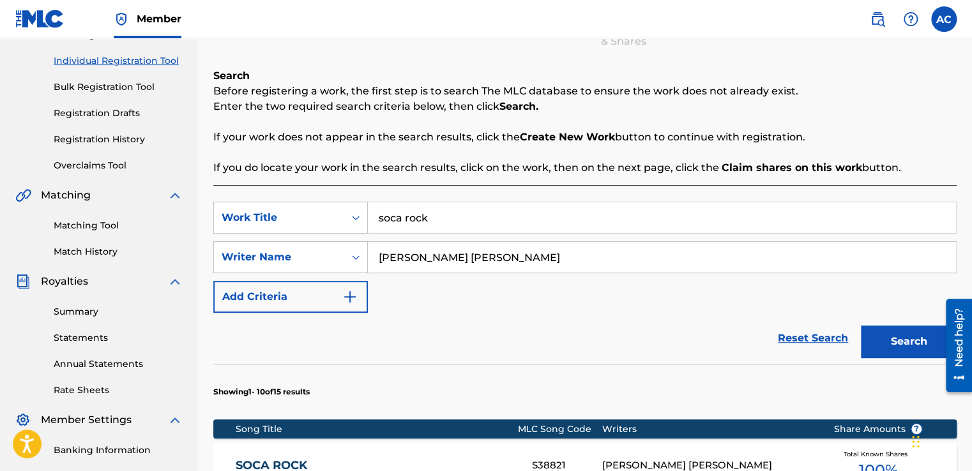
click at [433, 216] on input "soca rock" at bounding box center [662, 217] width 588 height 31
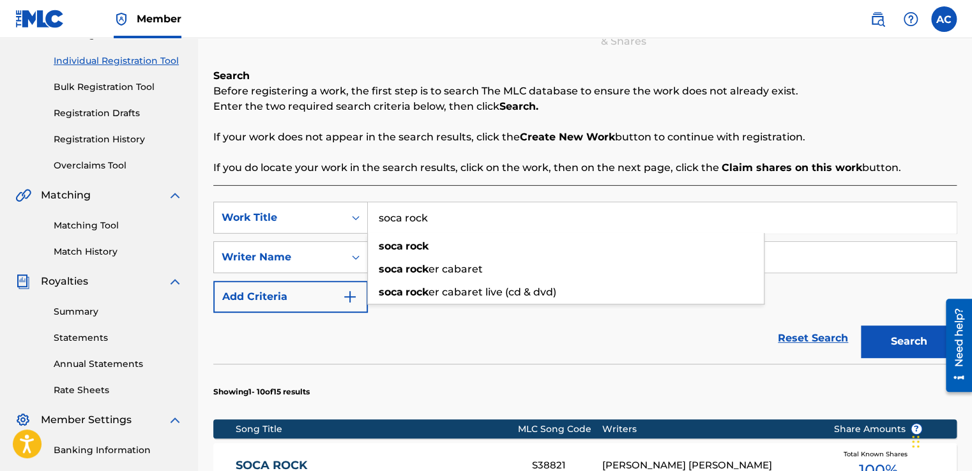
click at [433, 216] on input "soca rock" at bounding box center [662, 217] width 588 height 31
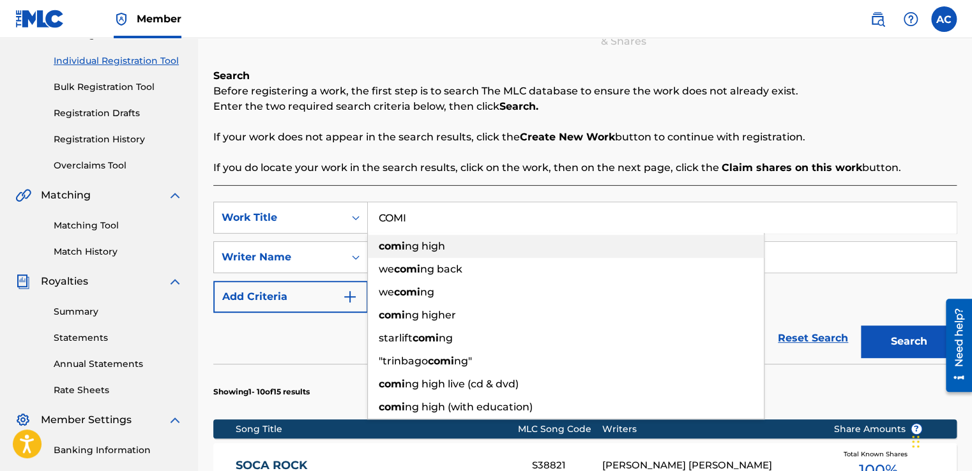
click at [405, 243] on span "ng high" at bounding box center [425, 246] width 40 height 12
type input "coming high"
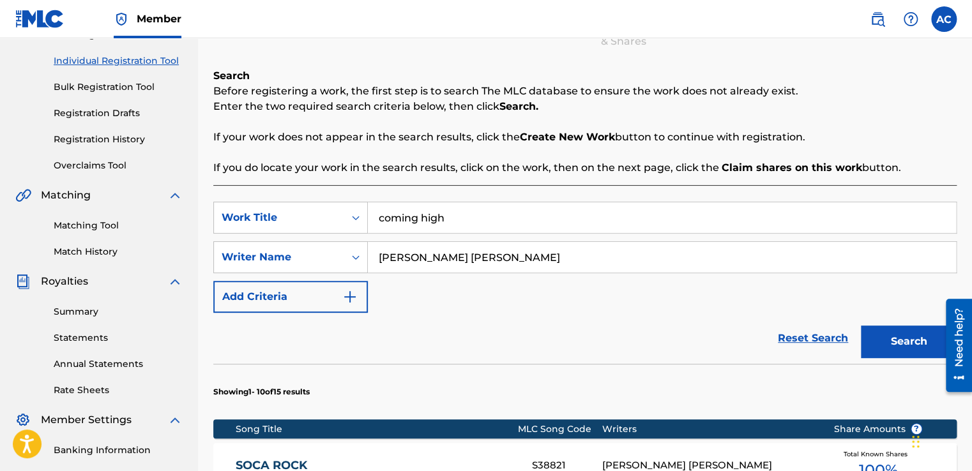
click at [897, 333] on button "Search" at bounding box center [909, 342] width 96 height 32
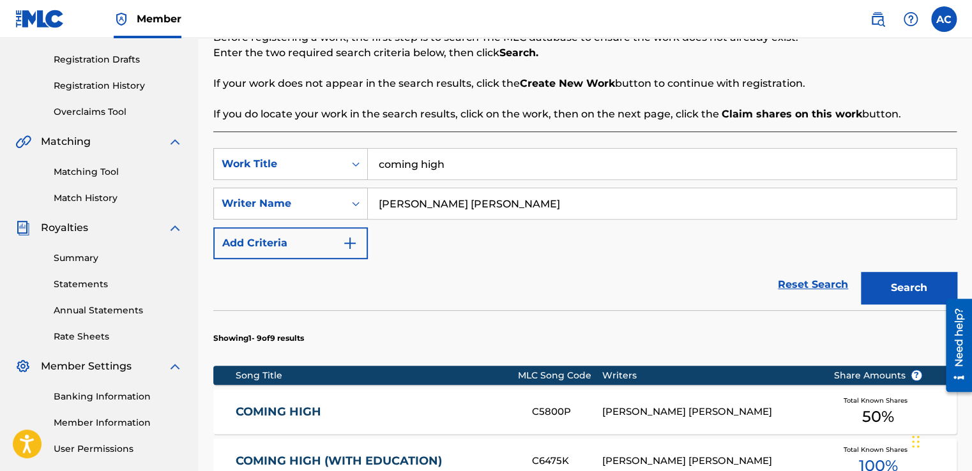
scroll to position [204, 0]
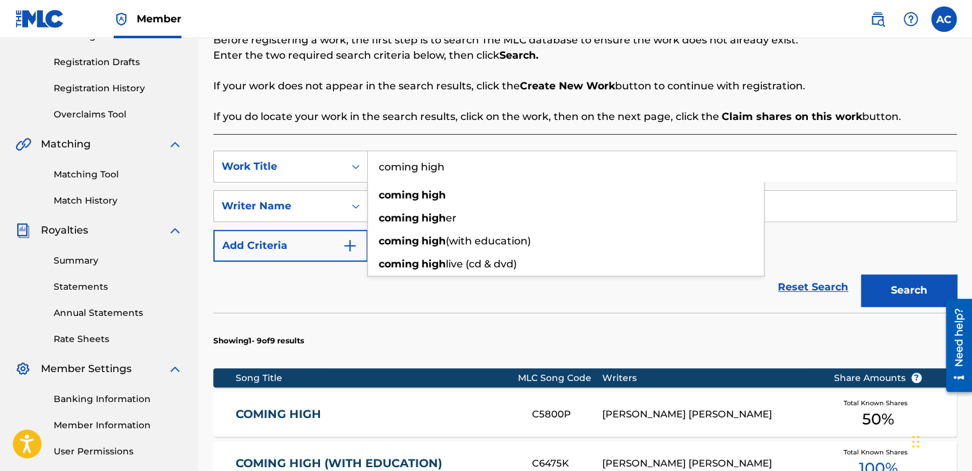
drag, startPoint x: 448, startPoint y: 166, endPoint x: 375, endPoint y: 165, distance: 72.2
click at [375, 165] on input "coming high" at bounding box center [662, 166] width 588 height 31
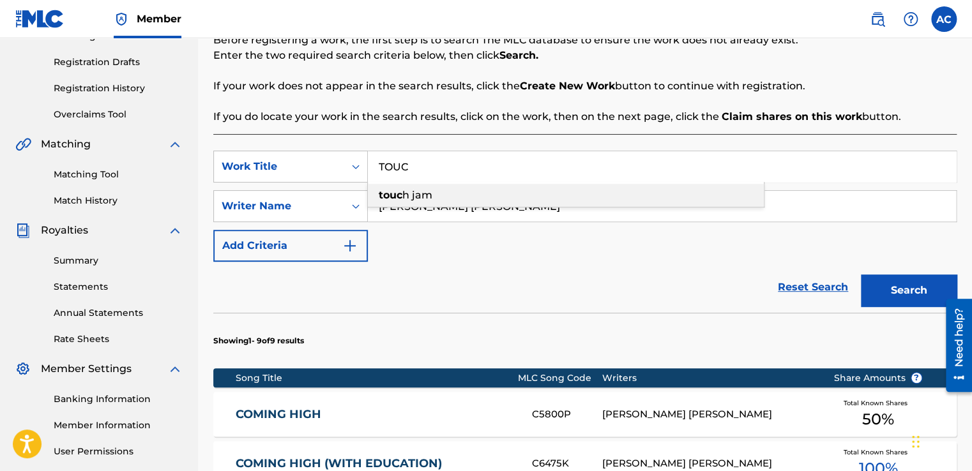
click at [398, 194] on strong "touc" at bounding box center [391, 195] width 24 height 12
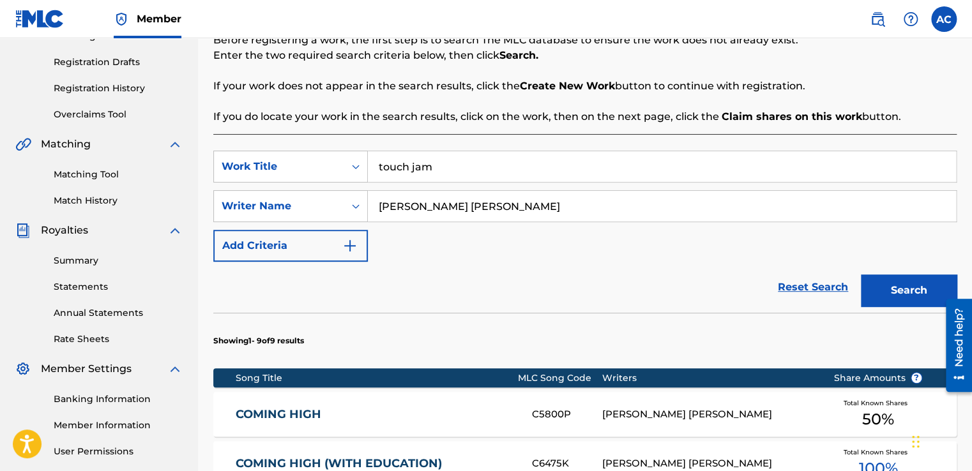
click at [423, 292] on div "Reset Search Search" at bounding box center [584, 287] width 743 height 51
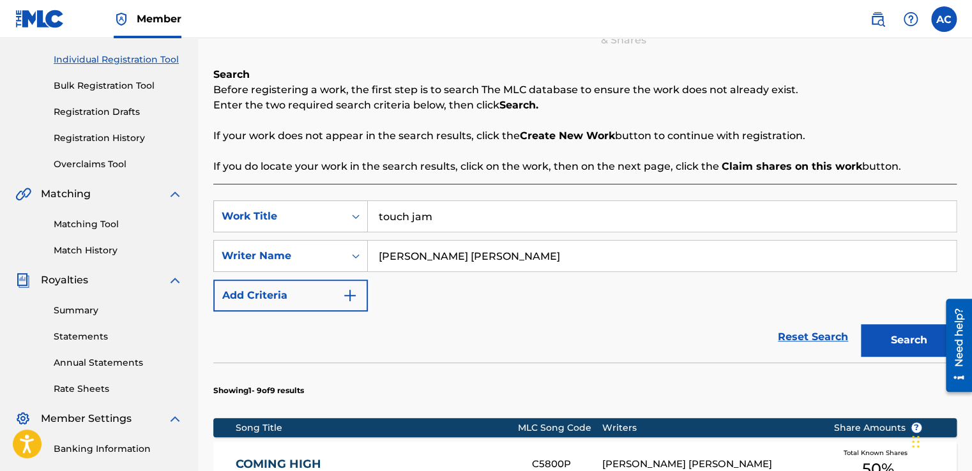
scroll to position [153, 0]
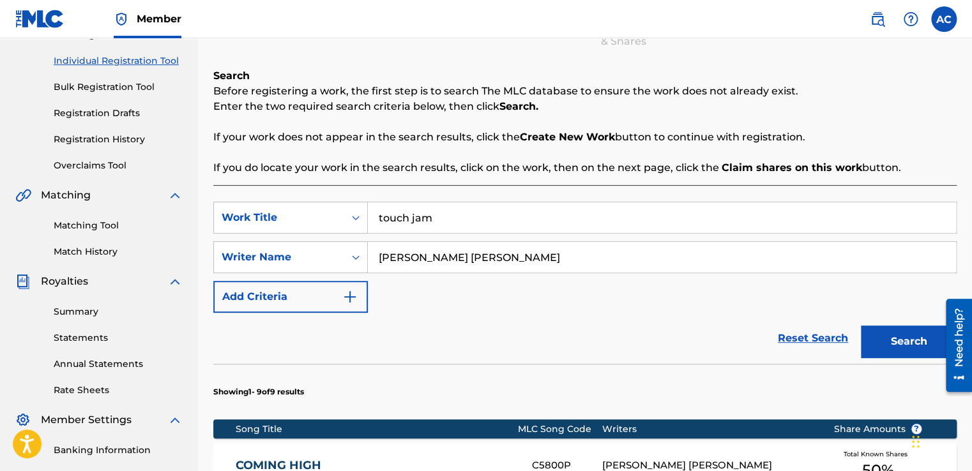
click at [904, 335] on button "Search" at bounding box center [909, 342] width 96 height 32
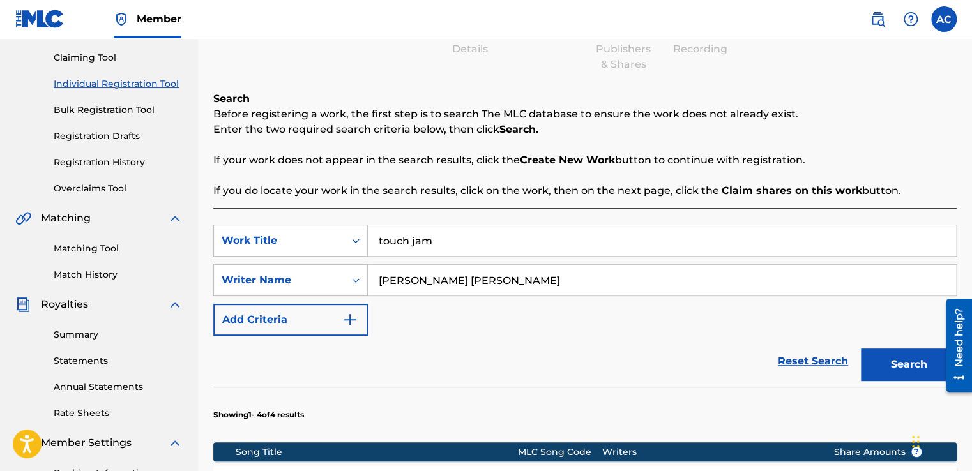
scroll to position [128, 0]
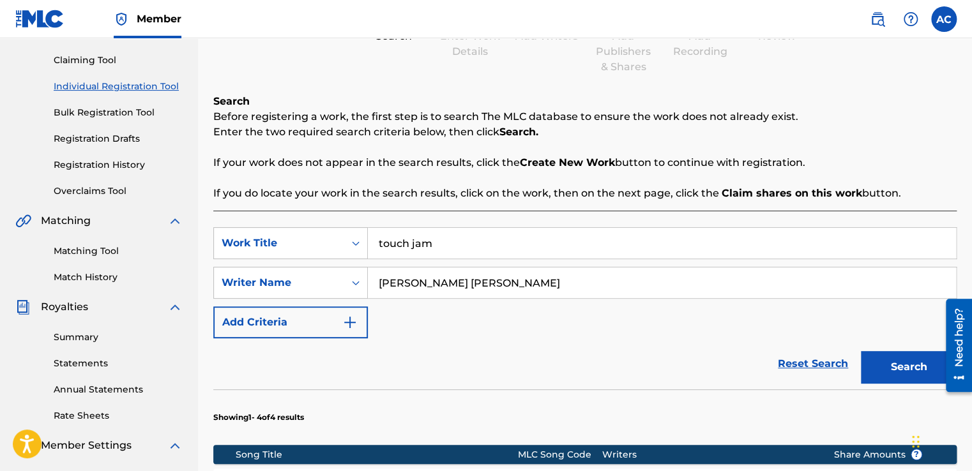
click at [432, 243] on input "touch jam" at bounding box center [662, 243] width 588 height 31
type input "t"
click at [446, 239] on input "YUH SWEET (STREET MIX)" at bounding box center [662, 243] width 588 height 31
type input "YUH SWEET (STREET MIX)"
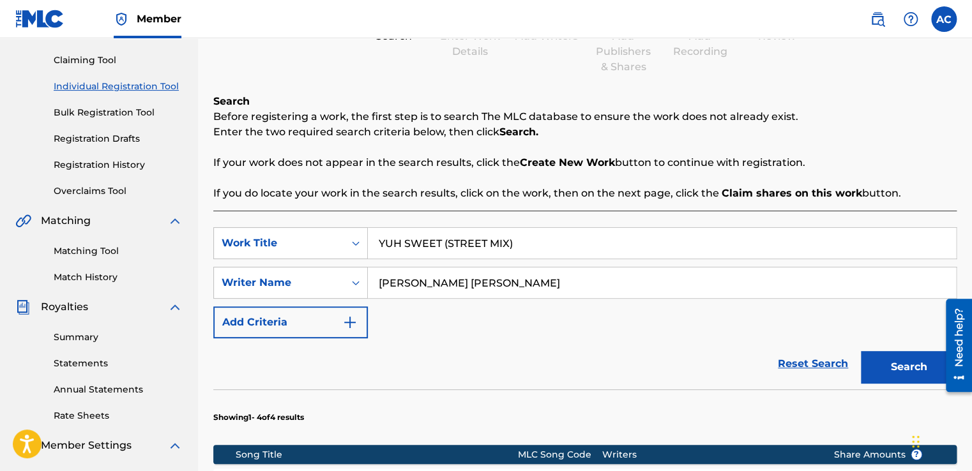
drag, startPoint x: 262, startPoint y: 379, endPoint x: 368, endPoint y: 345, distance: 110.7
click at [368, 345] on div "Reset Search Search" at bounding box center [584, 363] width 743 height 51
drag, startPoint x: 368, startPoint y: 345, endPoint x: 393, endPoint y: 361, distance: 30.5
click at [393, 361] on div "Reset Search Search" at bounding box center [584, 363] width 743 height 51
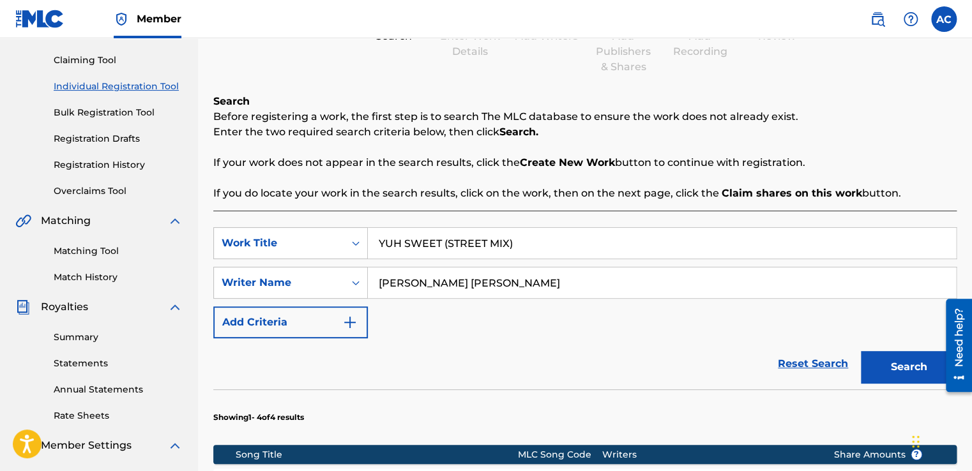
click at [386, 375] on div "Reset Search Search" at bounding box center [584, 363] width 743 height 51
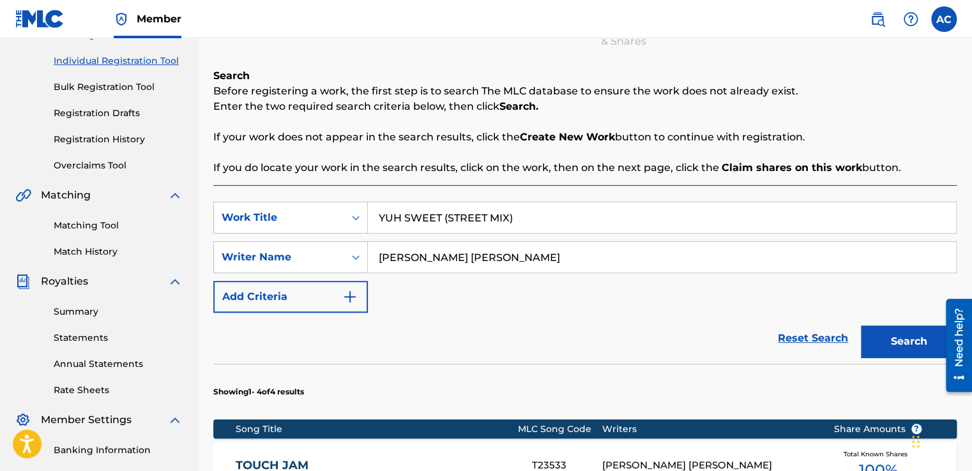
scroll to position [179, 0]
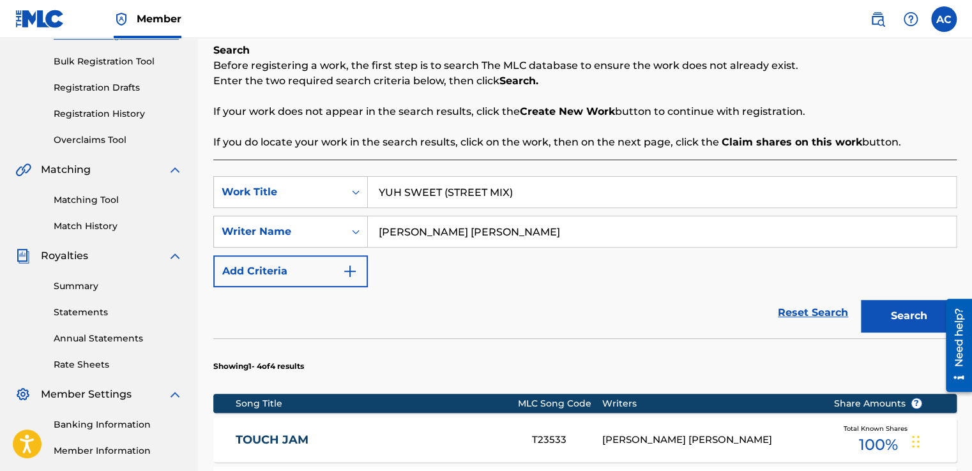
click at [892, 309] on button "Search" at bounding box center [909, 316] width 96 height 32
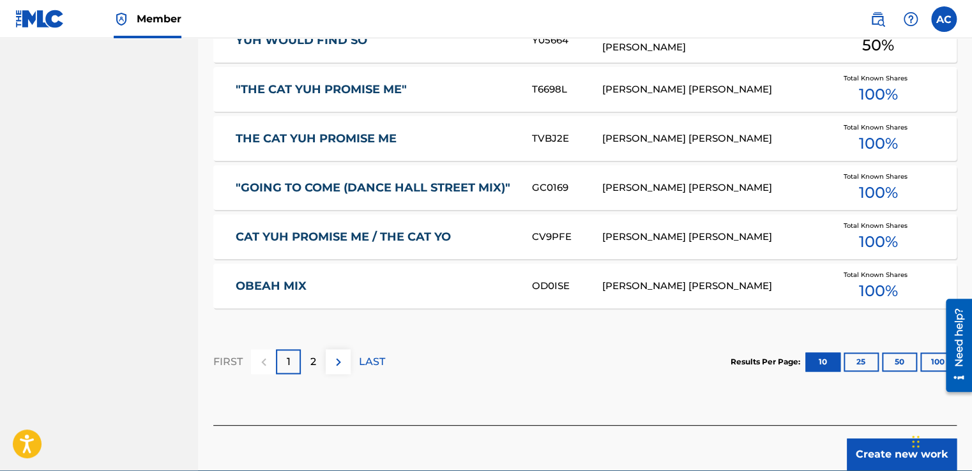
scroll to position [792, 0]
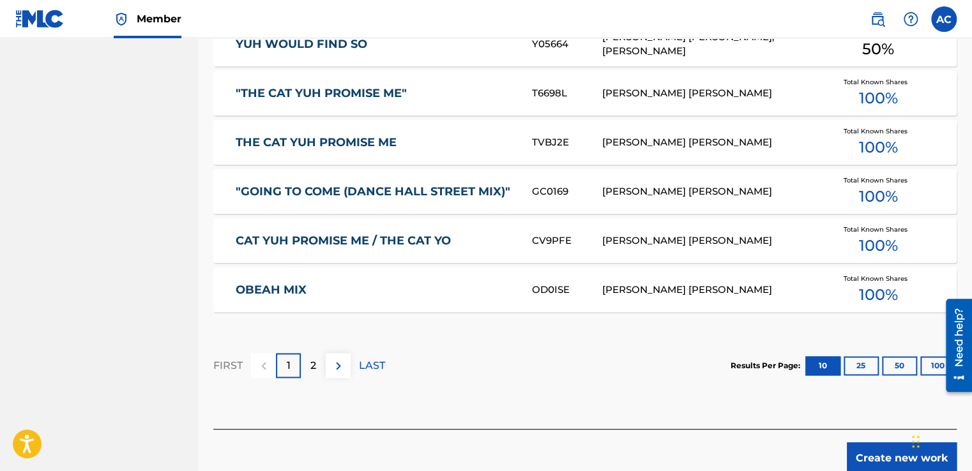
click at [313, 365] on p "2" at bounding box center [313, 365] width 6 height 15
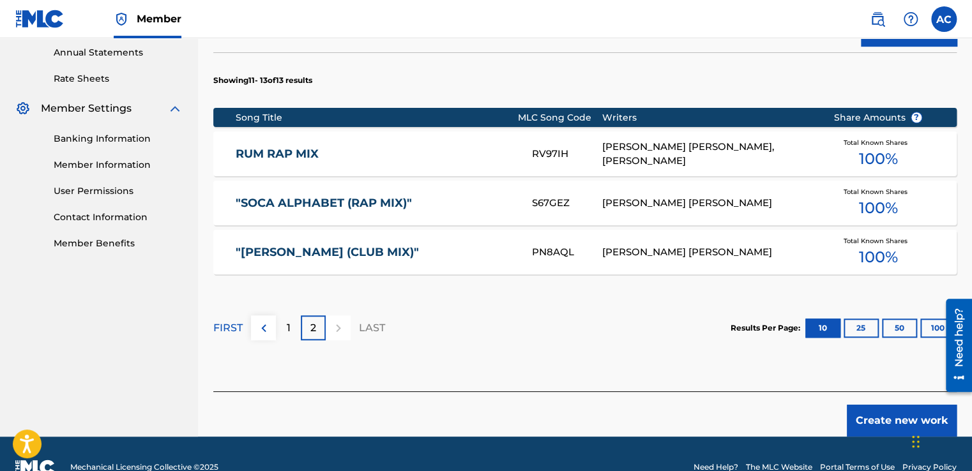
scroll to position [490, 0]
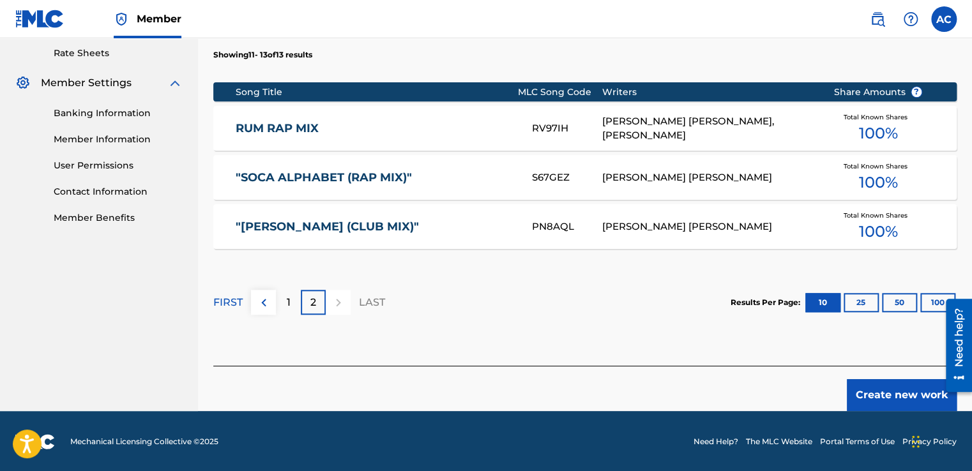
click at [287, 300] on p "1" at bounding box center [289, 302] width 4 height 15
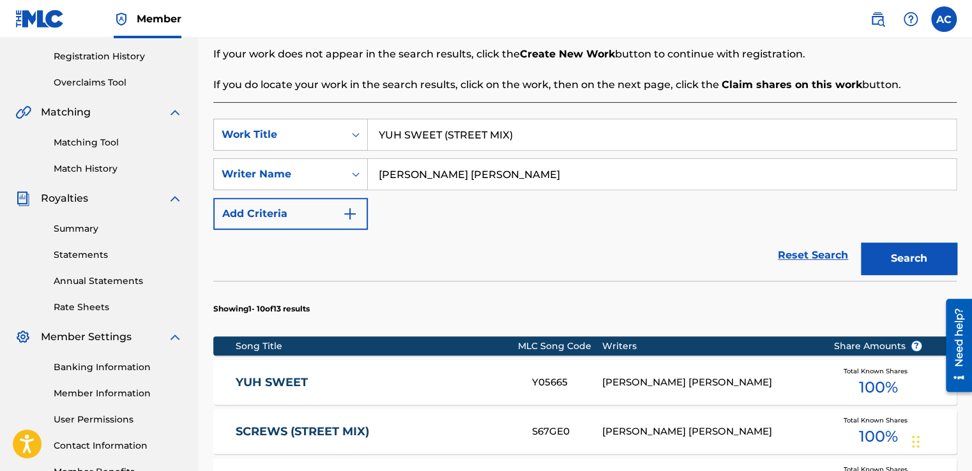
scroll to position [235, 0]
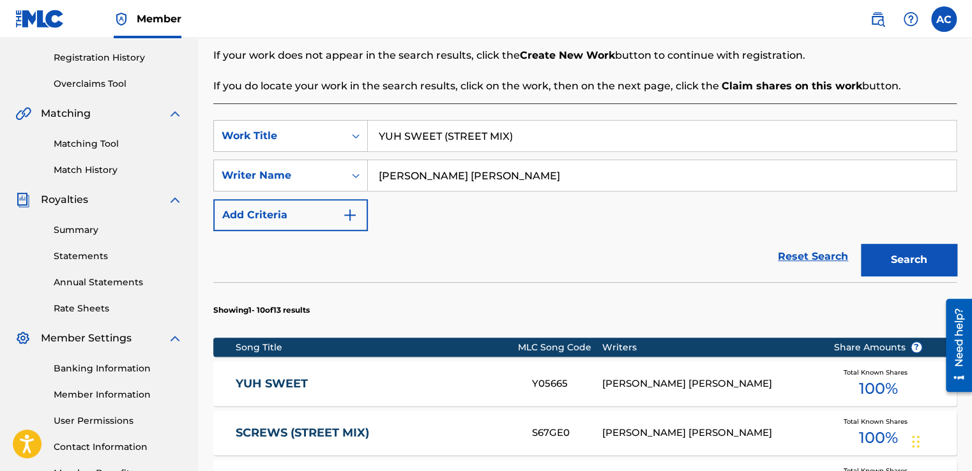
click at [901, 258] on button "Search" at bounding box center [909, 260] width 96 height 32
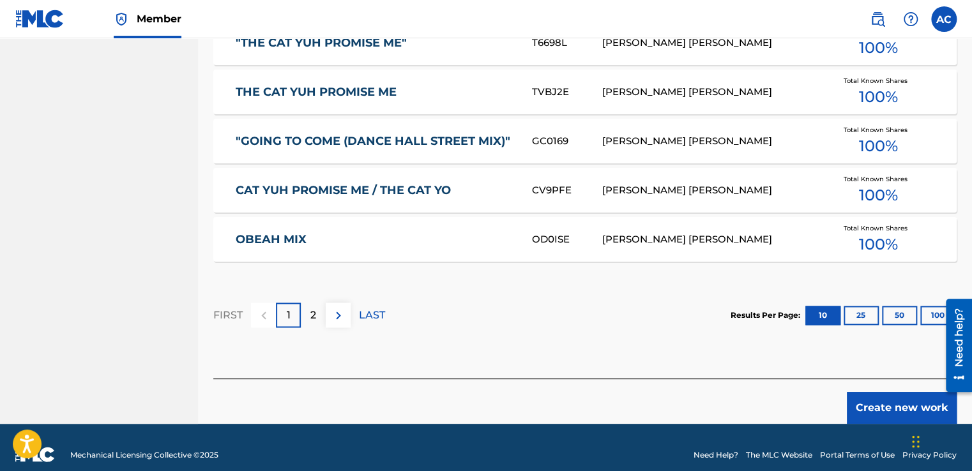
scroll to position [822, 0]
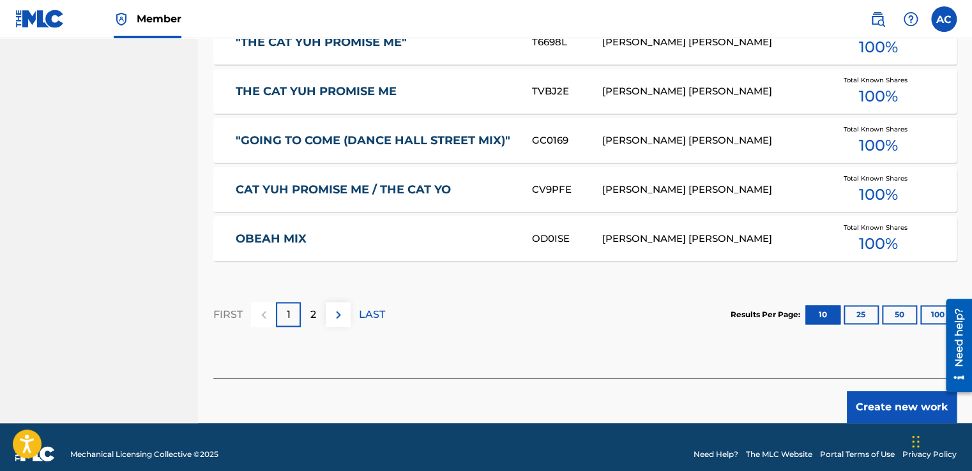
click at [862, 405] on button "Create new work" at bounding box center [902, 407] width 110 height 32
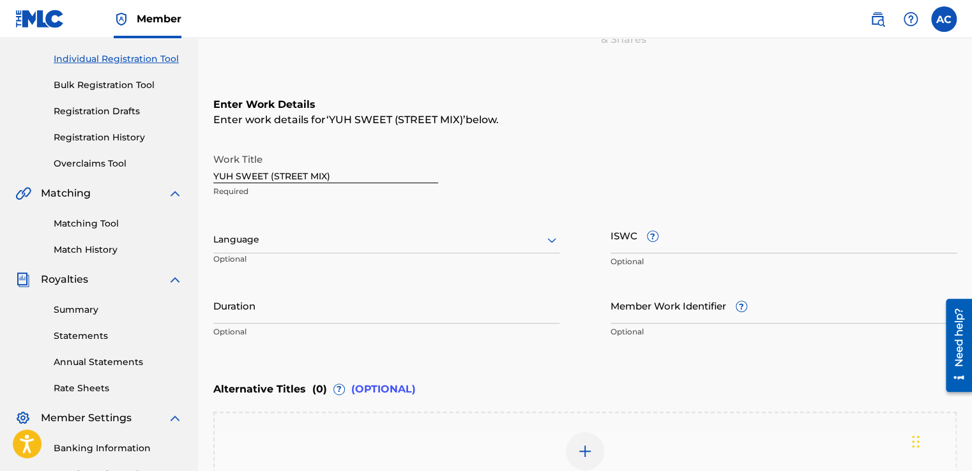
scroll to position [174, 0]
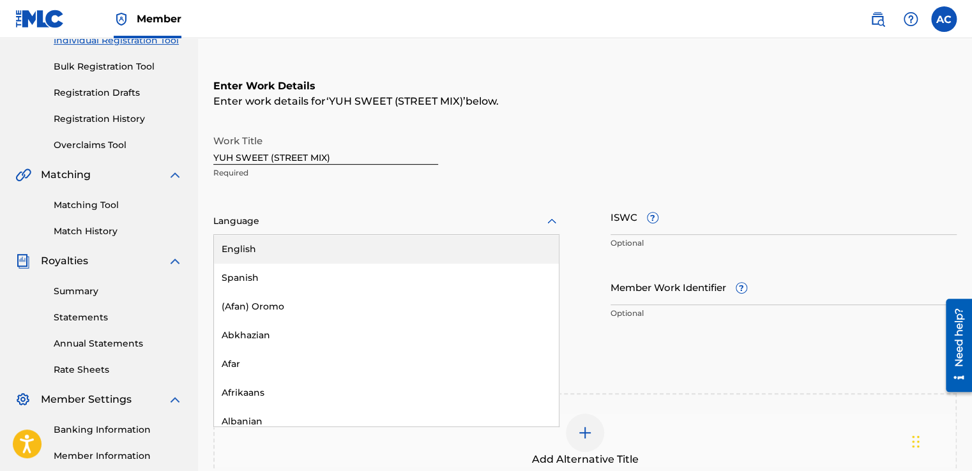
click at [220, 215] on div at bounding box center [386, 221] width 346 height 16
click at [235, 252] on div "English" at bounding box center [386, 249] width 345 height 29
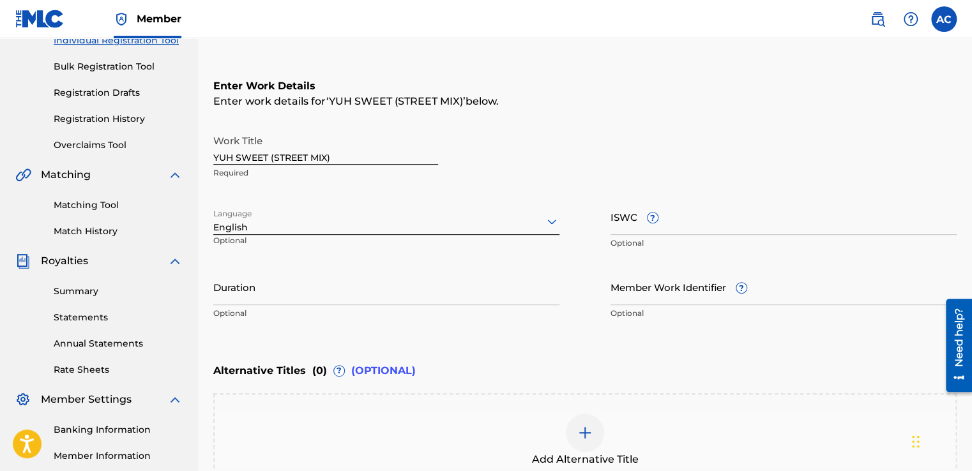
click at [230, 290] on input "Duration" at bounding box center [386, 287] width 346 height 36
type input "06:30"
click at [582, 429] on img at bounding box center [584, 432] width 15 height 15
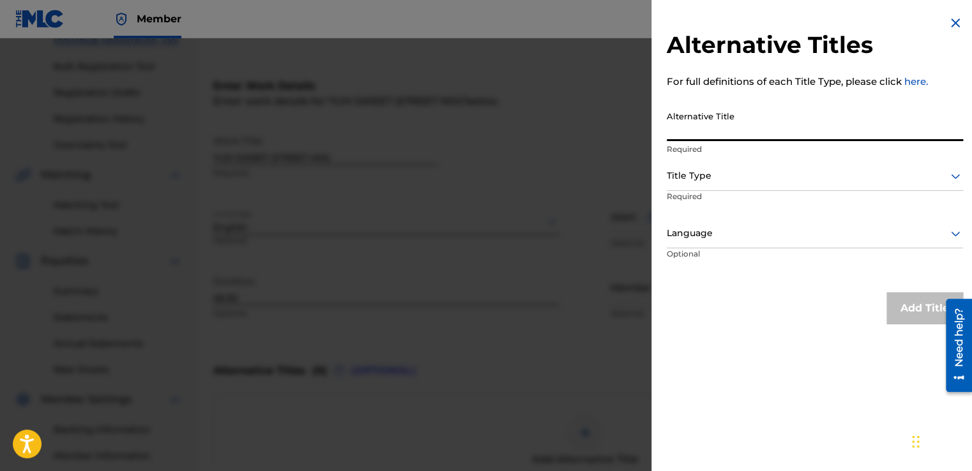
click at [674, 129] on input "Alternative Title" at bounding box center [815, 123] width 296 height 36
type input "YUH SWEET"
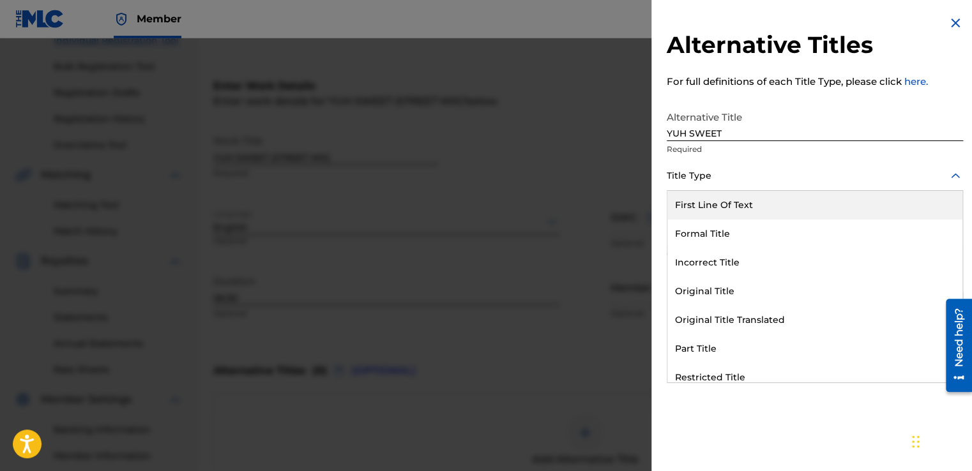
click at [672, 175] on div at bounding box center [815, 176] width 296 height 16
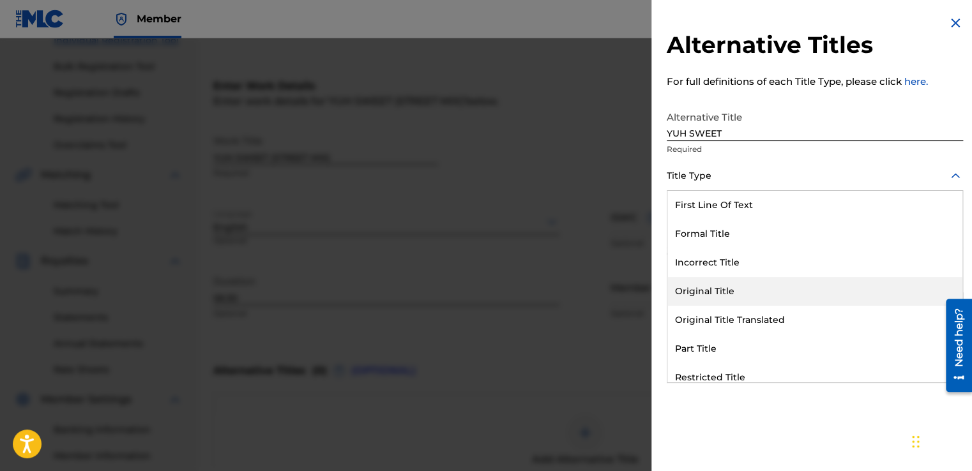
click at [690, 288] on div "Original Title" at bounding box center [814, 291] width 295 height 29
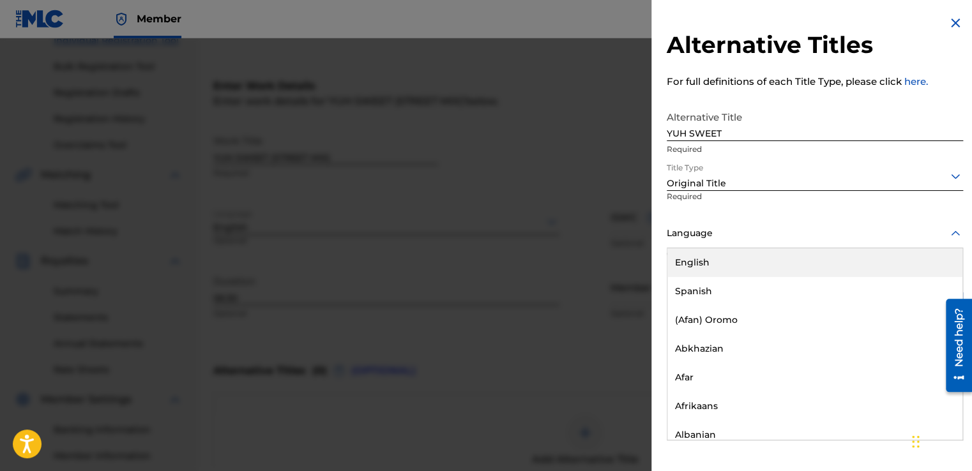
click at [671, 230] on div at bounding box center [815, 233] width 296 height 16
click at [682, 262] on div "English" at bounding box center [814, 262] width 295 height 29
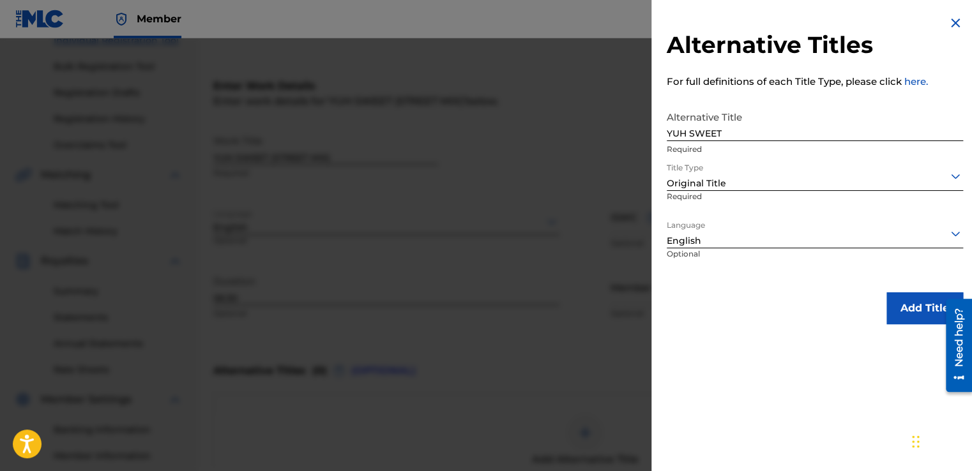
click at [904, 301] on button "Add Title" at bounding box center [924, 308] width 77 height 32
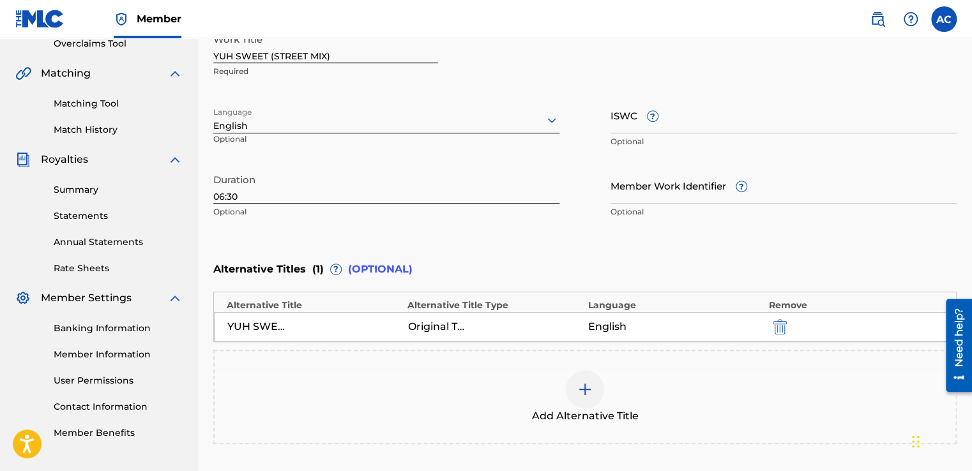
scroll to position [276, 0]
click at [585, 387] on img at bounding box center [584, 388] width 15 height 15
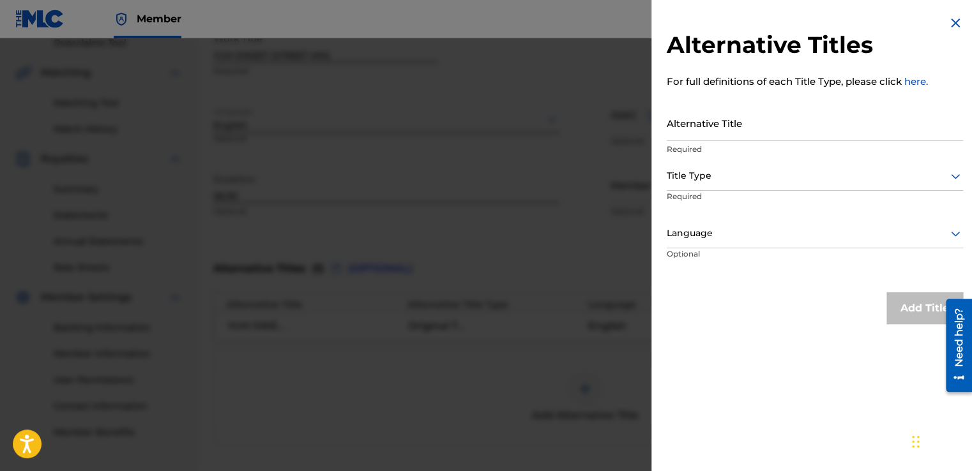
click at [665, 119] on div "Alternative Titles For full definitions of each Title Type, please click here. …" at bounding box center [814, 170] width 327 height 340
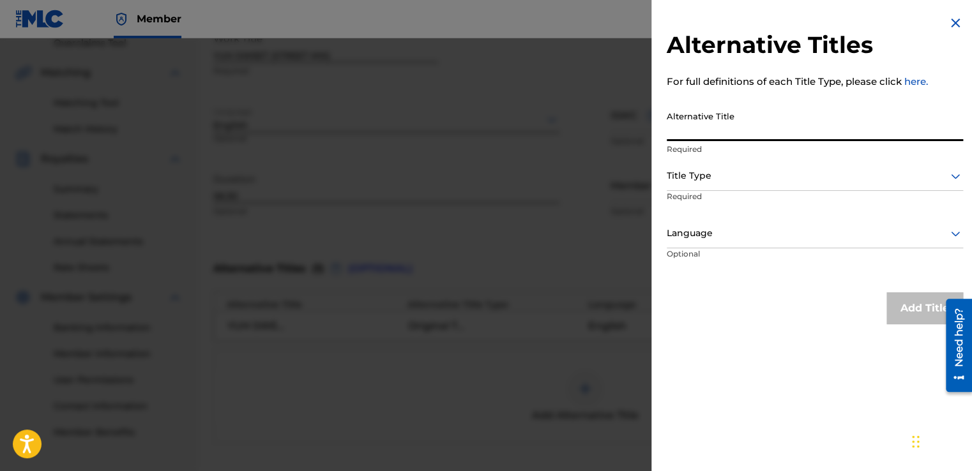
click at [667, 119] on input "Alternative Title" at bounding box center [815, 123] width 296 height 36
type input "YUH SWEET (STREET)"
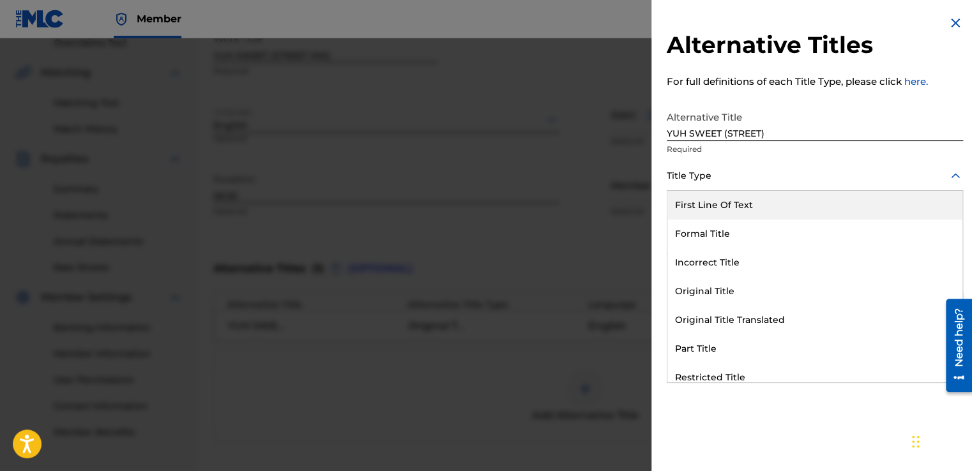
click at [678, 174] on div at bounding box center [815, 176] width 296 height 16
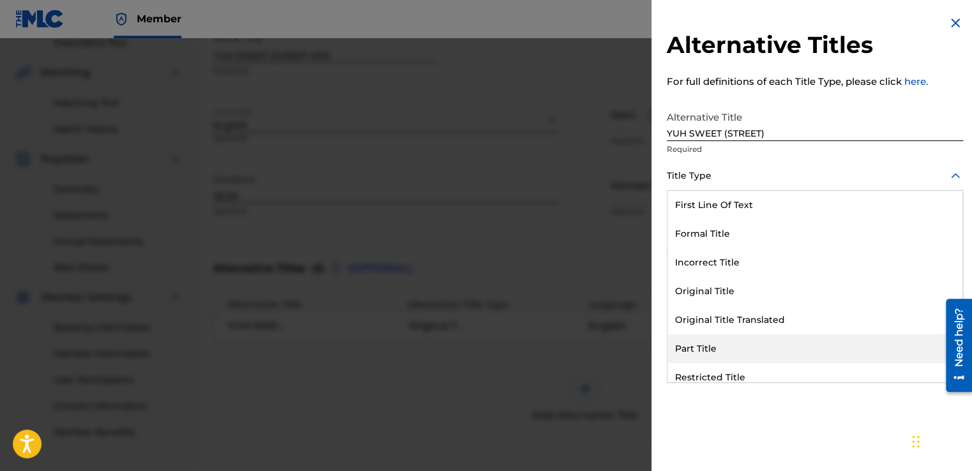
click at [683, 346] on div "Part Title" at bounding box center [814, 349] width 295 height 29
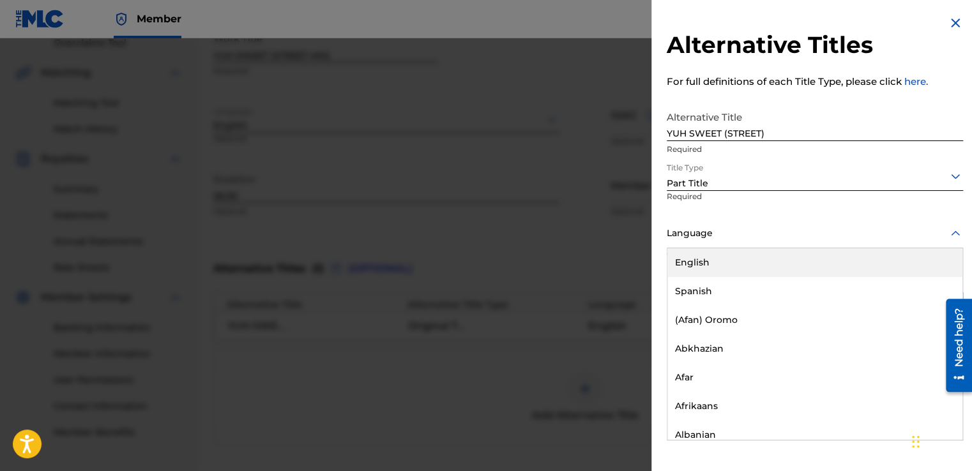
click at [680, 234] on div at bounding box center [815, 233] width 296 height 16
click at [672, 259] on div "English" at bounding box center [814, 262] width 295 height 29
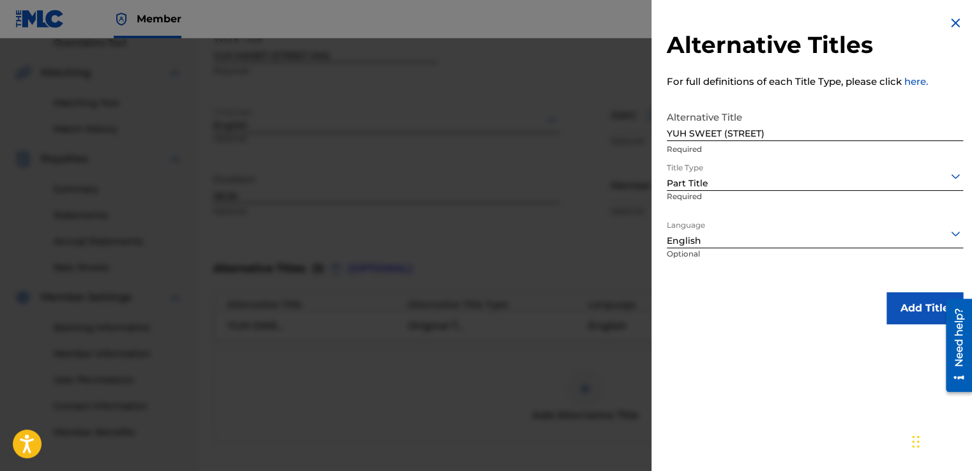
click at [898, 302] on button "Add Title" at bounding box center [924, 308] width 77 height 32
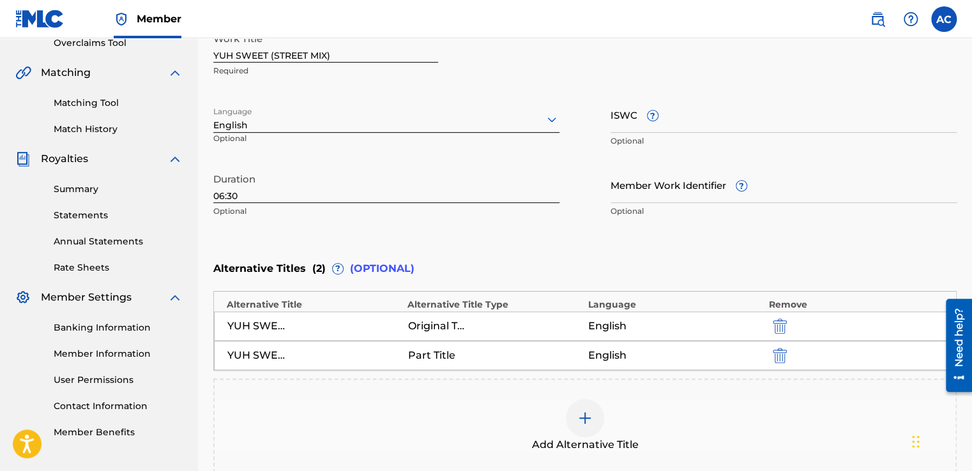
click at [582, 415] on img at bounding box center [584, 418] width 15 height 15
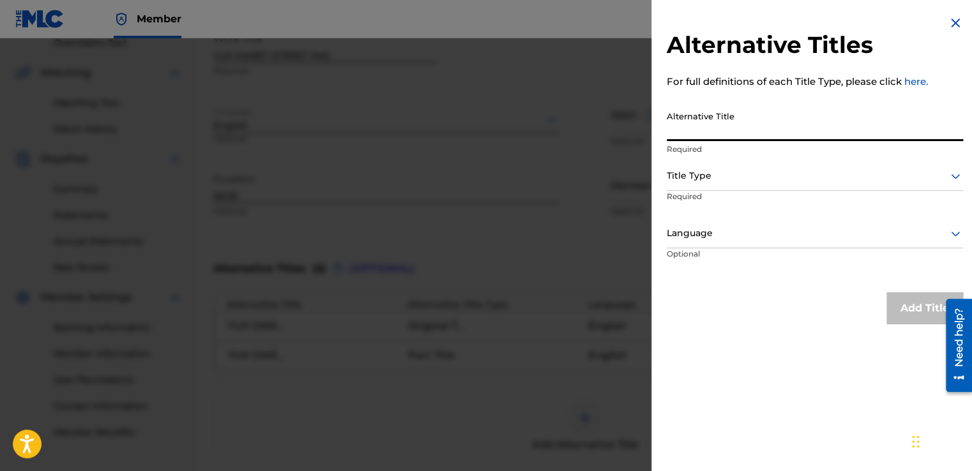
click at [687, 124] on input "Alternative Title" at bounding box center [815, 123] width 296 height 36
type input "SWEET"
click at [676, 172] on div at bounding box center [815, 176] width 296 height 16
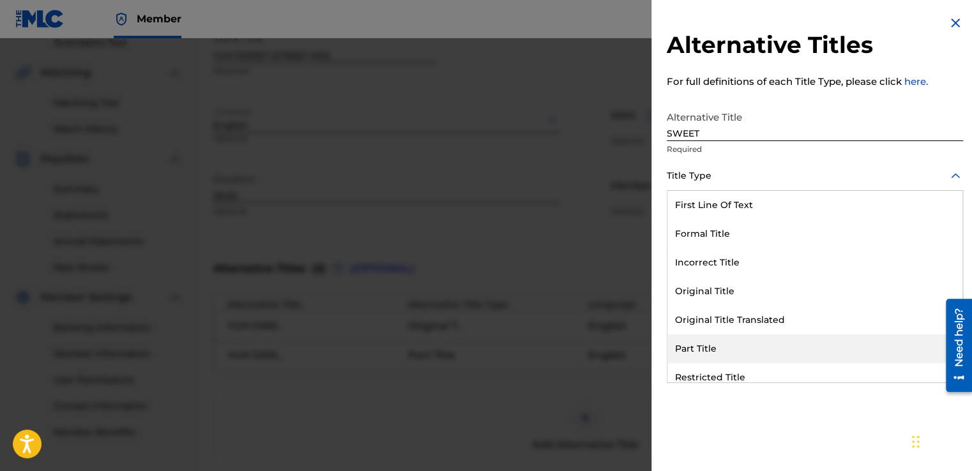
click at [687, 347] on div "Part Title" at bounding box center [814, 349] width 295 height 29
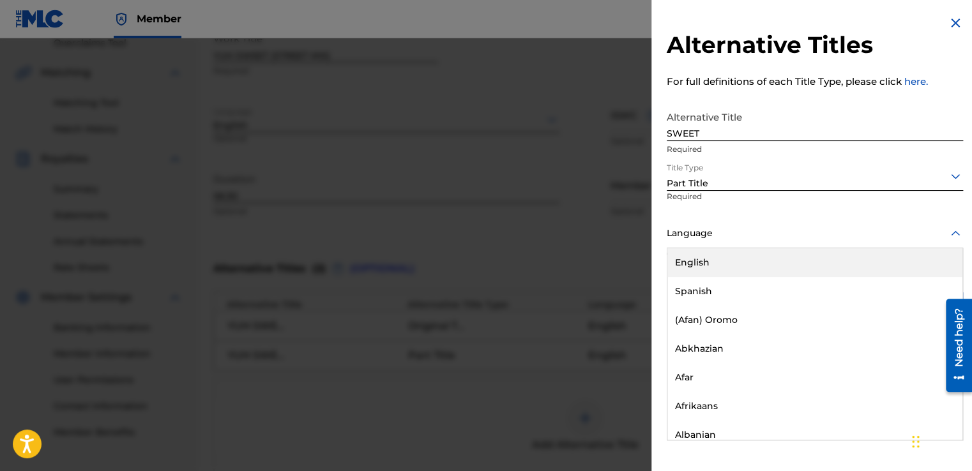
click at [674, 230] on div at bounding box center [815, 233] width 296 height 16
click at [683, 260] on div "English" at bounding box center [814, 262] width 295 height 29
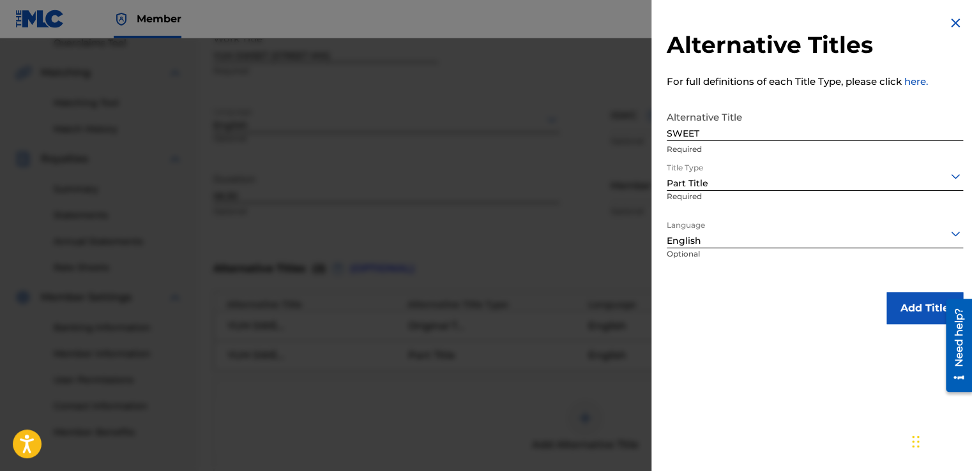
click at [902, 301] on button "Add Title" at bounding box center [924, 308] width 77 height 32
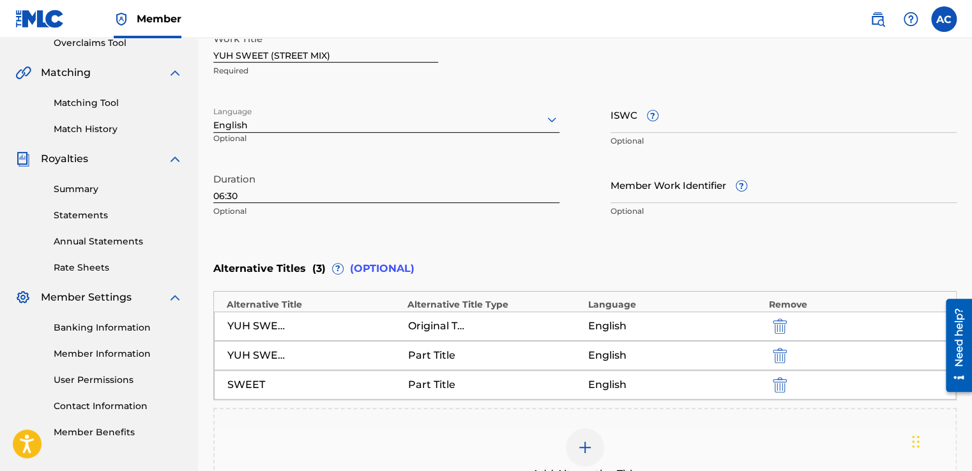
click at [830, 370] on div "SWEET Part Title English" at bounding box center [585, 384] width 742 height 29
click at [586, 446] on img at bounding box center [584, 447] width 15 height 15
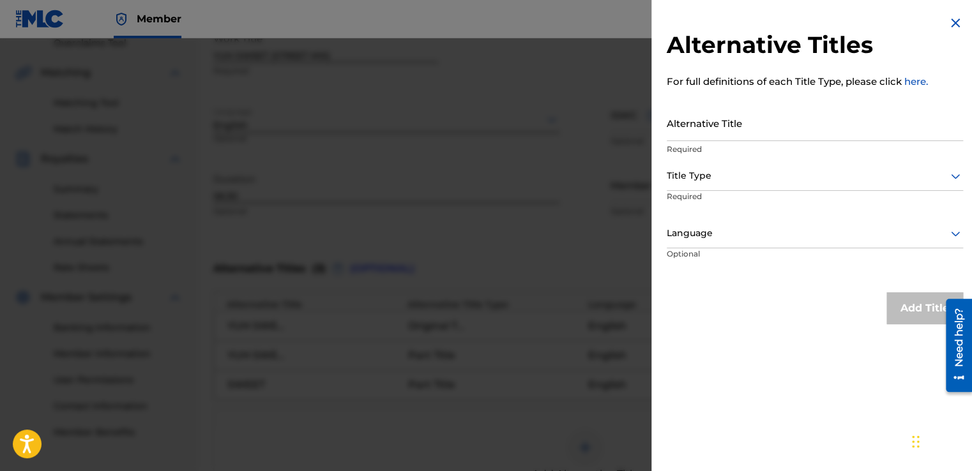
click at [670, 125] on input "Alternative Title" at bounding box center [815, 123] width 296 height 36
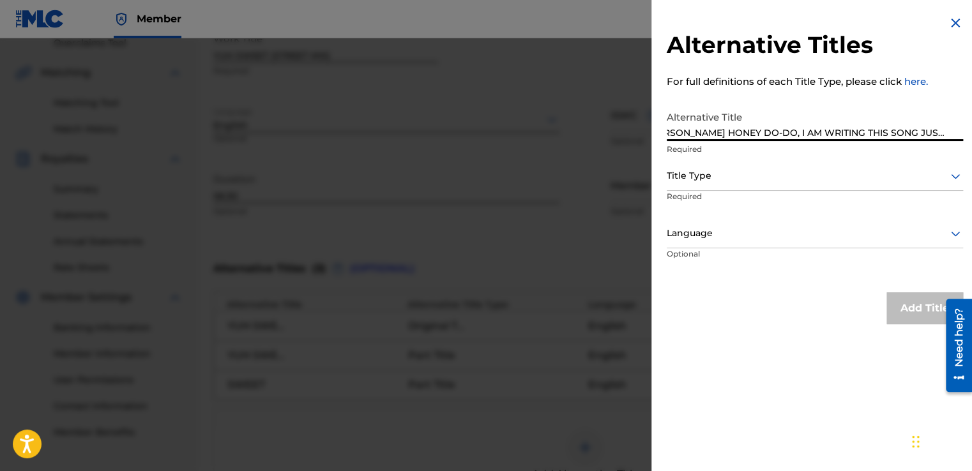
scroll to position [0, 0]
type input "[PERSON_NAME] HONEY DO-DO, I AM WRITING THIS SONG JUST FOR YOU"
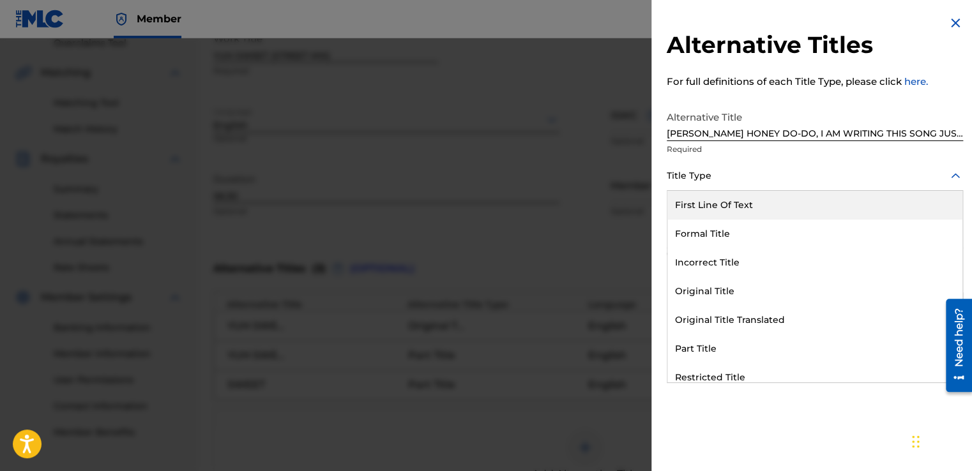
click at [669, 185] on div "Title Type" at bounding box center [815, 176] width 296 height 29
click at [699, 201] on div "First Line Of Text" at bounding box center [814, 205] width 295 height 29
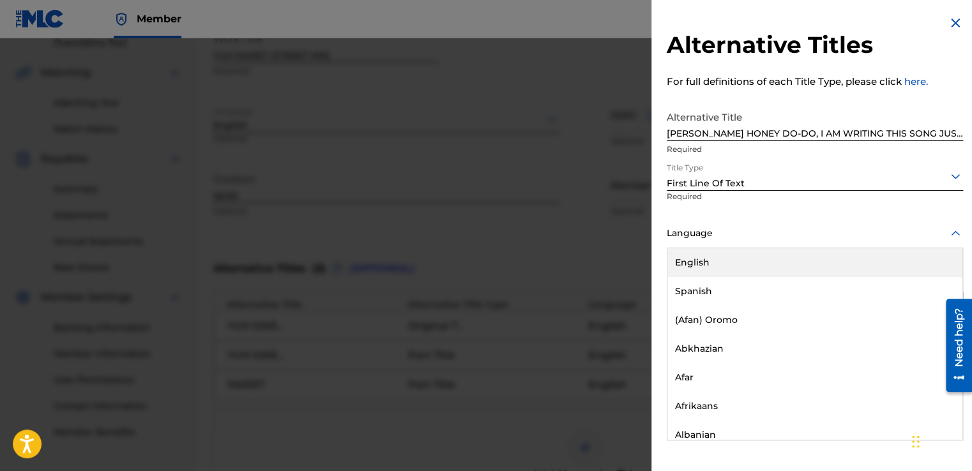
click at [668, 231] on input "text" at bounding box center [668, 233] width 3 height 13
click at [690, 266] on div "English" at bounding box center [814, 262] width 295 height 29
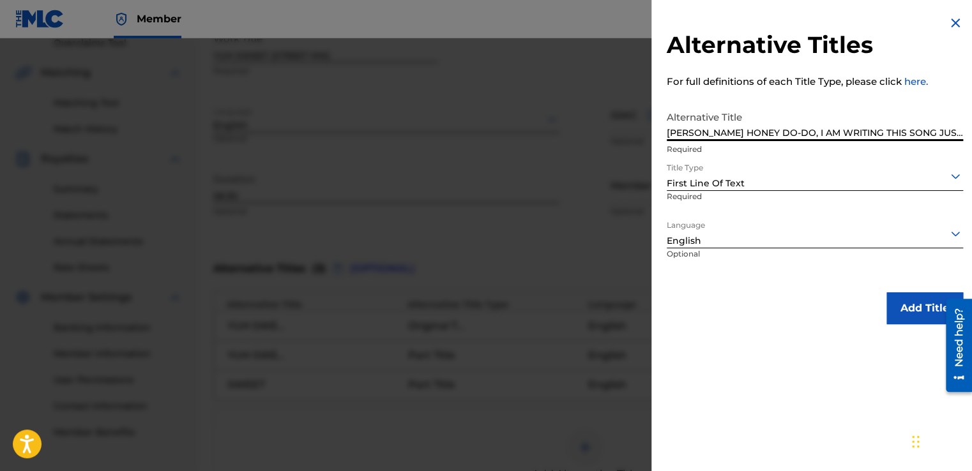
scroll to position [0, 19]
drag, startPoint x: 668, startPoint y: 132, endPoint x: 975, endPoint y: 125, distance: 307.2
click at [907, 297] on button "Add Title" at bounding box center [924, 308] width 77 height 32
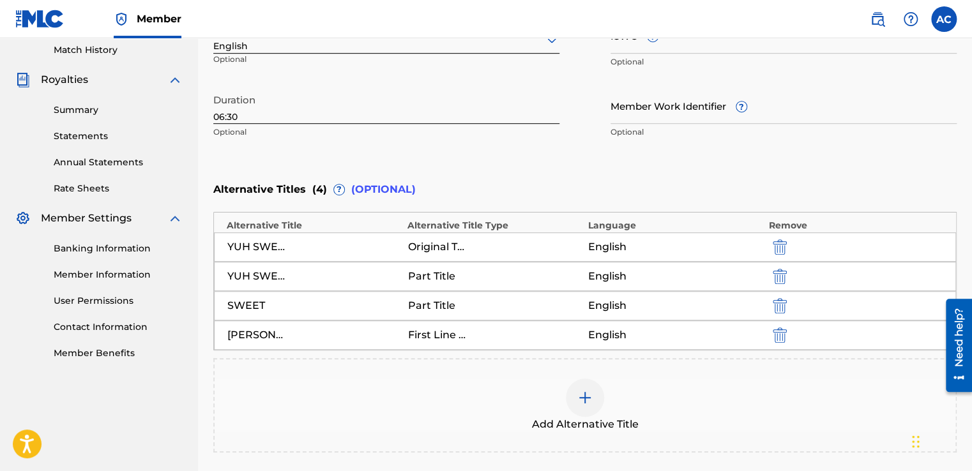
scroll to position [378, 0]
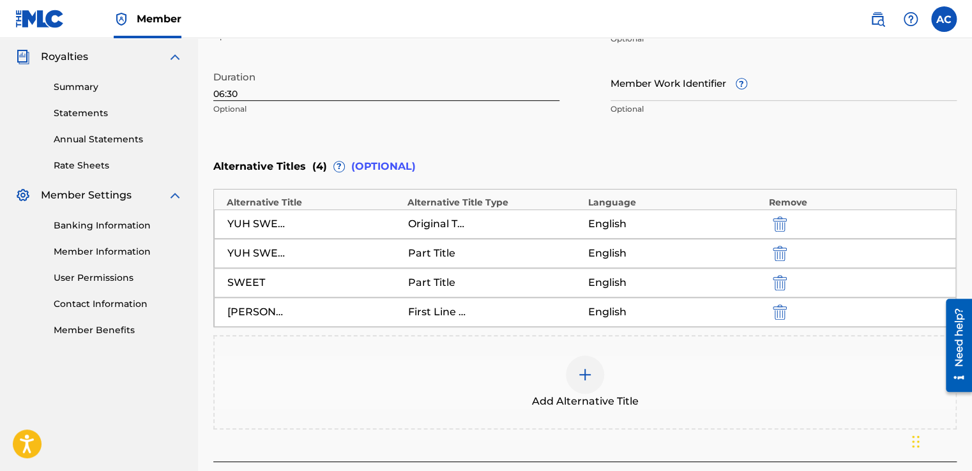
click at [583, 374] on img at bounding box center [584, 374] width 15 height 15
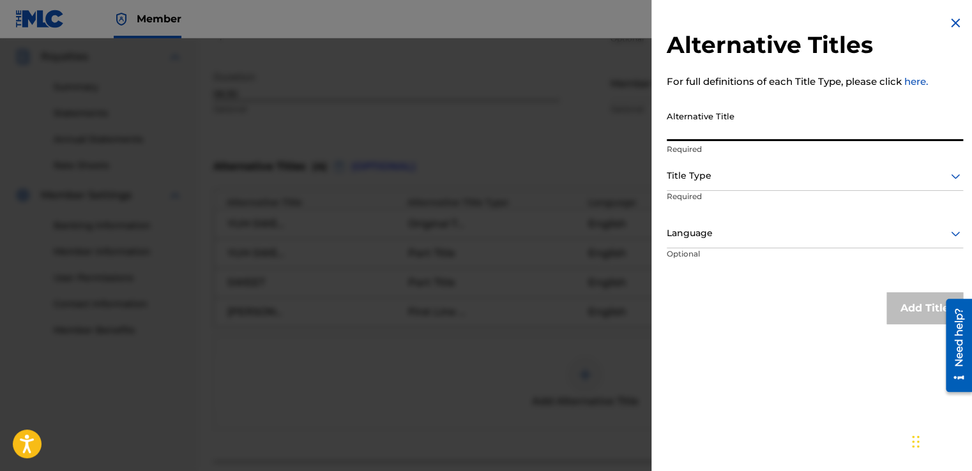
click at [669, 133] on input "Alternative Title" at bounding box center [815, 123] width 296 height 36
paste input "[PERSON_NAME] HONEY DO-DO, I AM WRITING THIS SONG JUST FOR YOU"
click at [851, 131] on input "[PERSON_NAME] HONEY DO-DO, I AM WRITING THIS SONG JUST FOR YOU" at bounding box center [815, 123] width 296 height 36
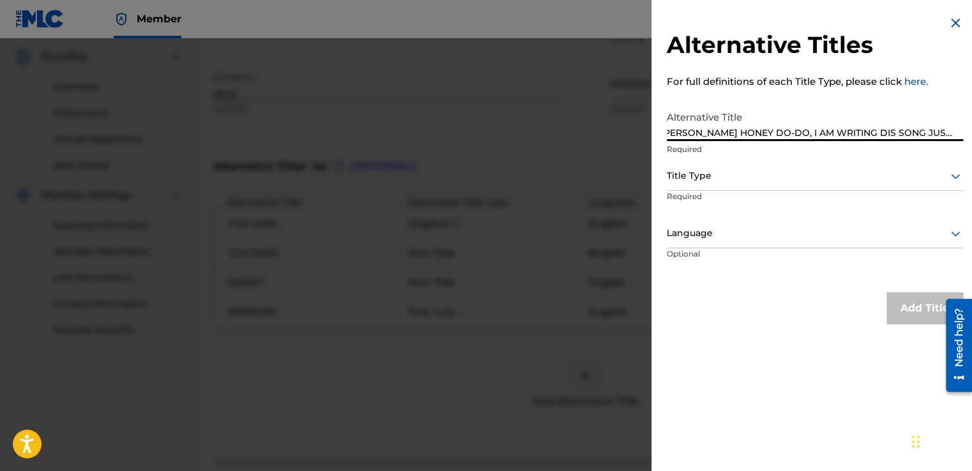
type input "[PERSON_NAME] HONEY DO-DO, I AM WRITING DIS SONG JUST FOR YOU"
click at [705, 175] on div at bounding box center [815, 176] width 296 height 16
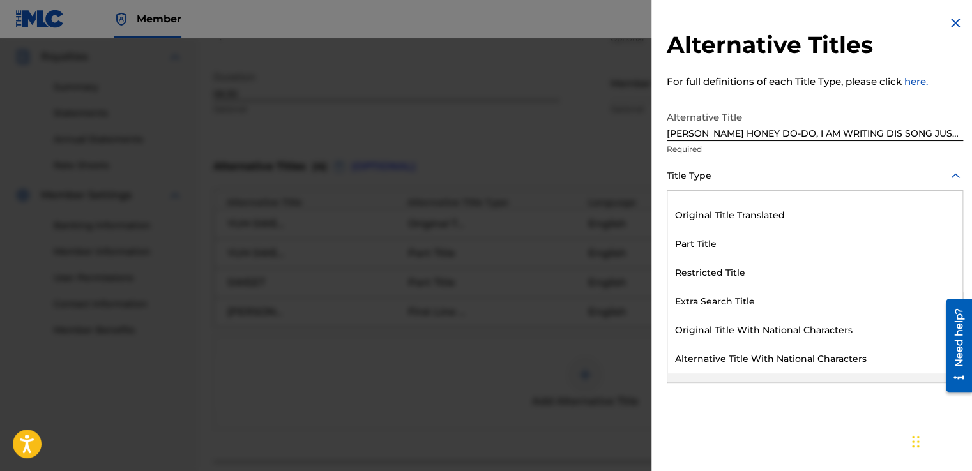
scroll to position [125, 0]
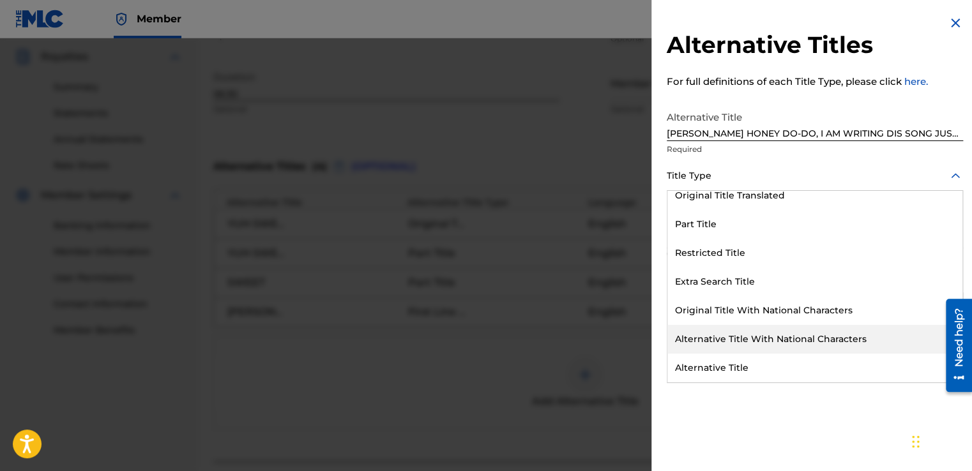
click at [741, 341] on div "Alternative Title With National Characters" at bounding box center [814, 339] width 295 height 29
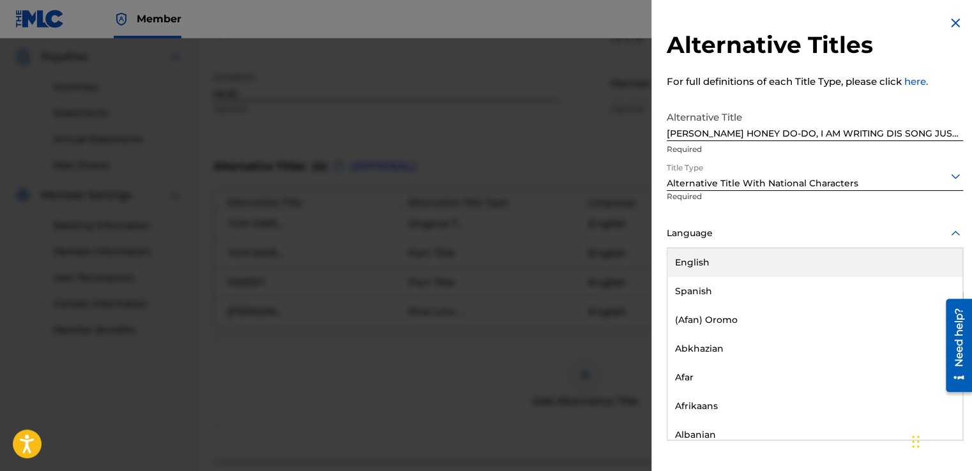
click at [694, 229] on div at bounding box center [815, 233] width 296 height 16
click at [690, 262] on div "English" at bounding box center [814, 262] width 295 height 29
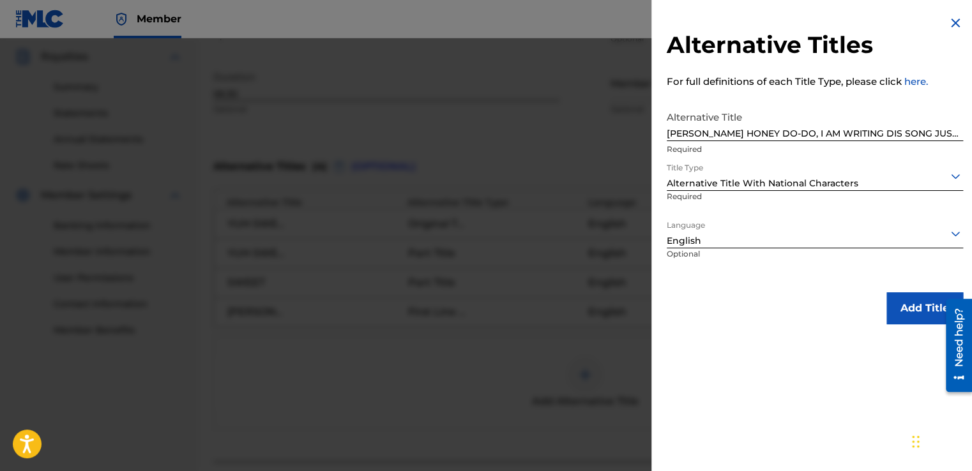
click at [899, 310] on button "Add Title" at bounding box center [924, 308] width 77 height 32
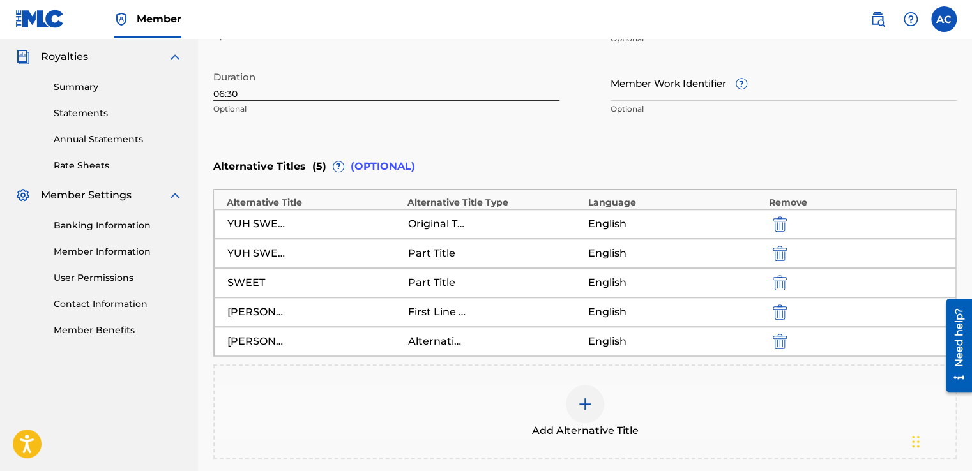
click at [583, 398] on img at bounding box center [584, 404] width 15 height 15
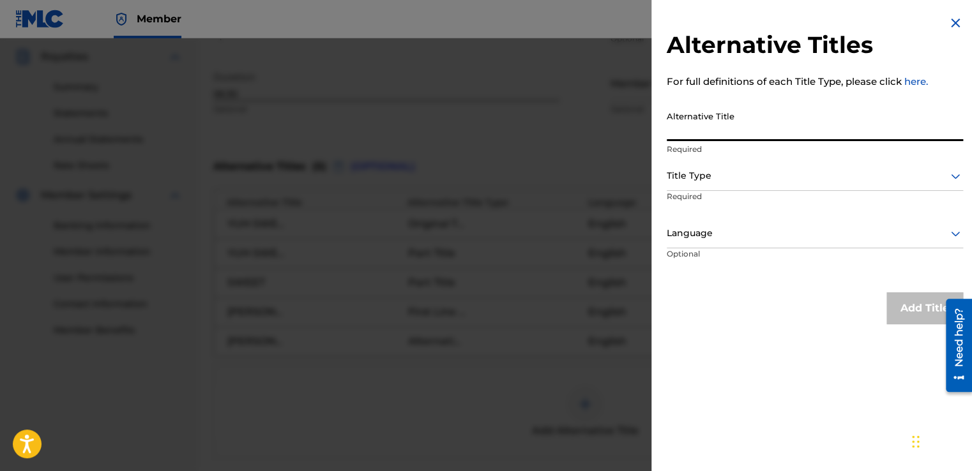
click at [672, 136] on input "Alternative Title" at bounding box center [815, 123] width 296 height 36
type input "DARLING YUH SWEET"
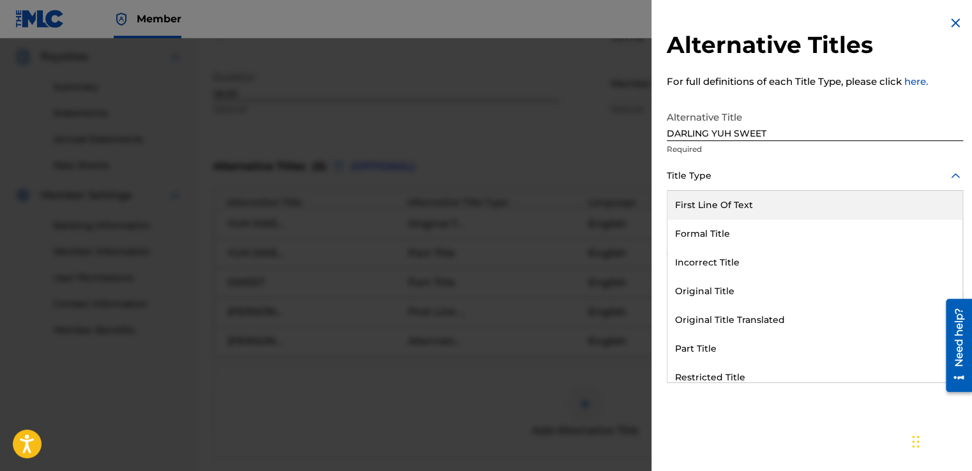
click at [671, 179] on div at bounding box center [815, 176] width 296 height 16
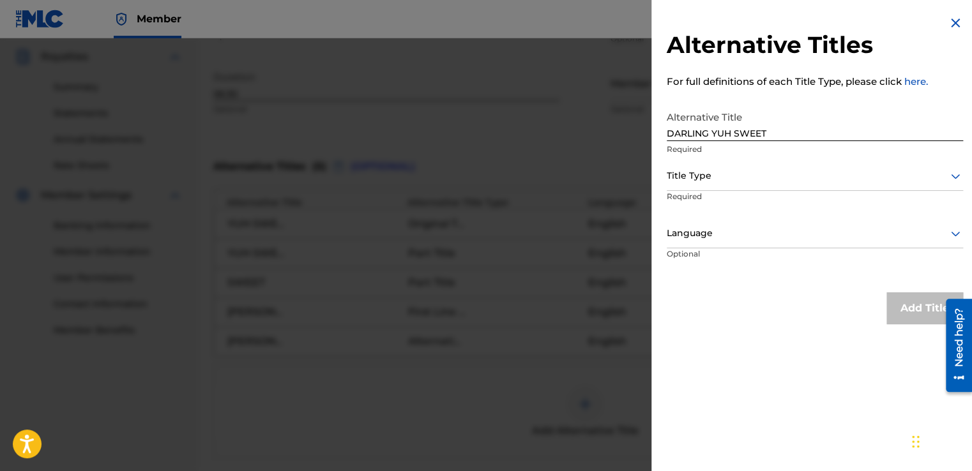
click at [671, 179] on div at bounding box center [815, 176] width 296 height 16
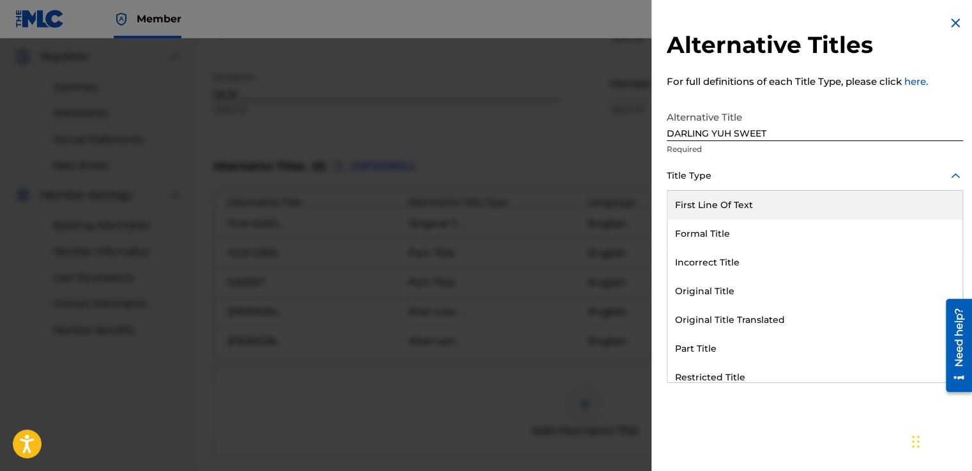
click at [674, 176] on div at bounding box center [815, 176] width 296 height 16
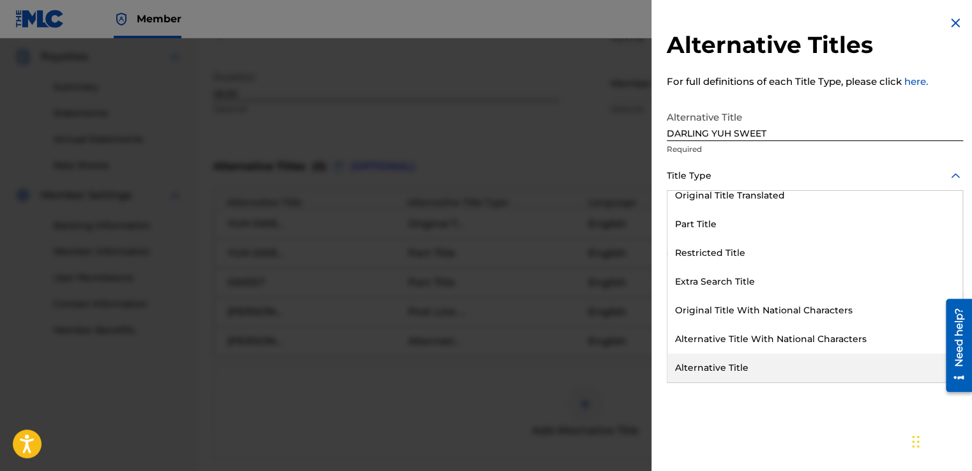
click at [688, 364] on div "Alternative Title" at bounding box center [814, 368] width 295 height 29
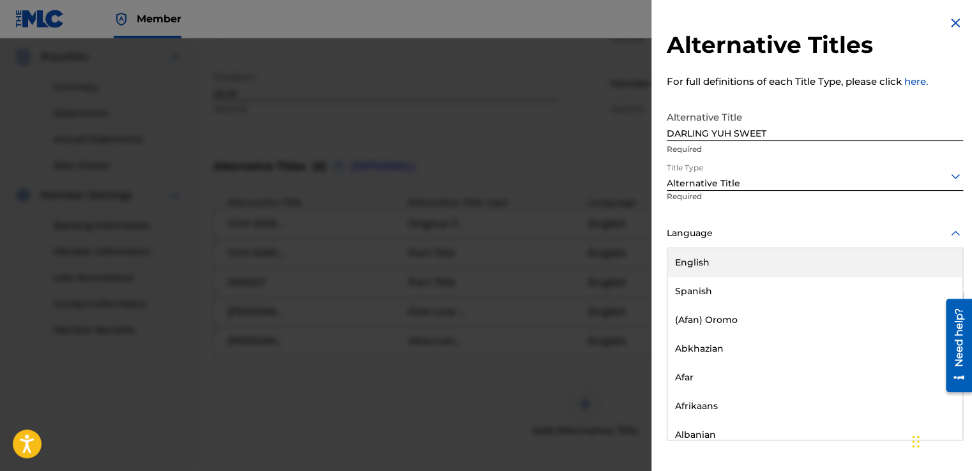
click at [667, 236] on input "text" at bounding box center [668, 233] width 3 height 13
click at [678, 259] on div "English" at bounding box center [814, 262] width 295 height 29
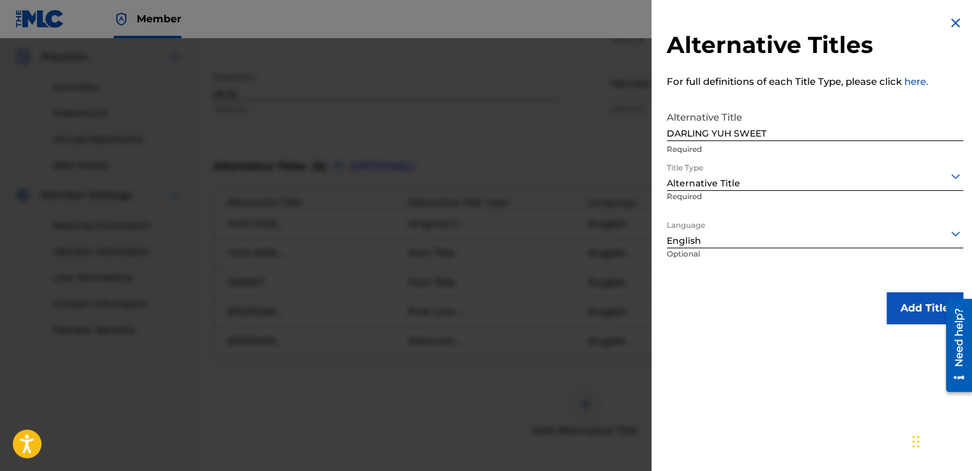
click at [914, 305] on button "Add Title" at bounding box center [924, 308] width 77 height 32
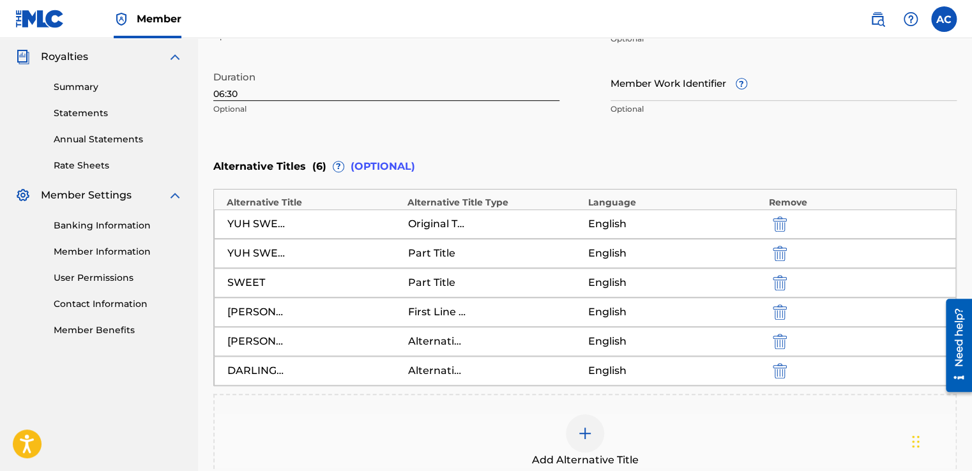
click at [584, 428] on img at bounding box center [584, 433] width 15 height 15
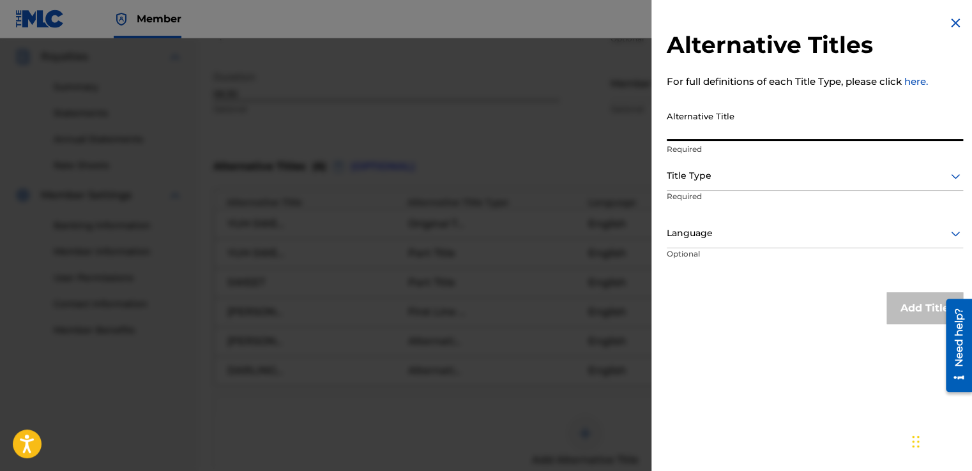
click at [684, 125] on input "Alternative Title" at bounding box center [815, 123] width 296 height 36
type input "YUH SWEET LIKE AH SEA BATH"
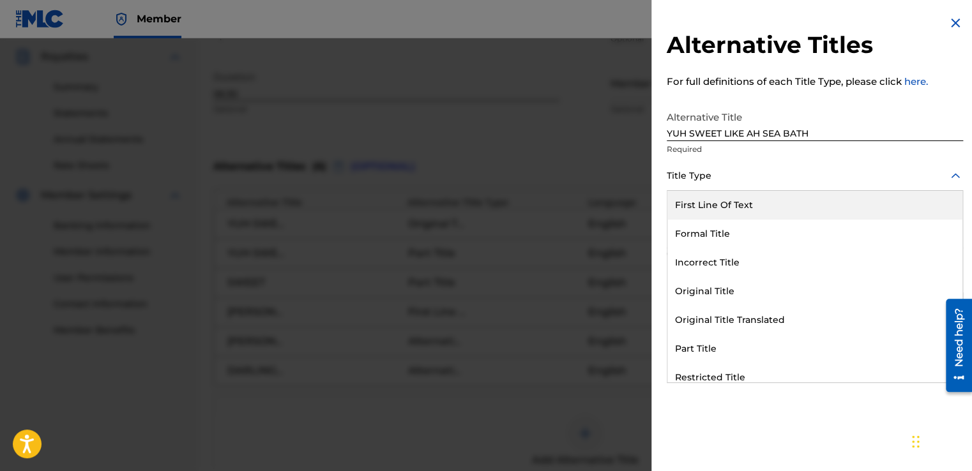
click at [679, 174] on div at bounding box center [815, 176] width 296 height 16
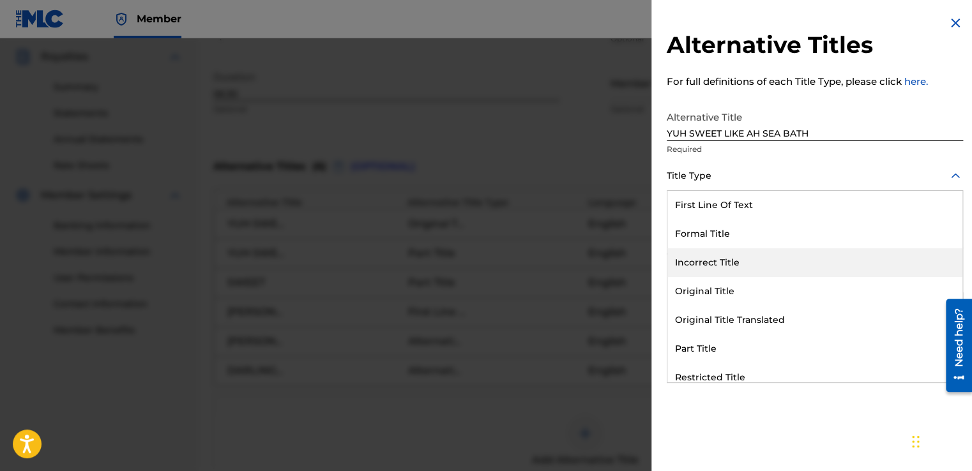
click at [872, 230] on div "Formal Title" at bounding box center [814, 234] width 295 height 29
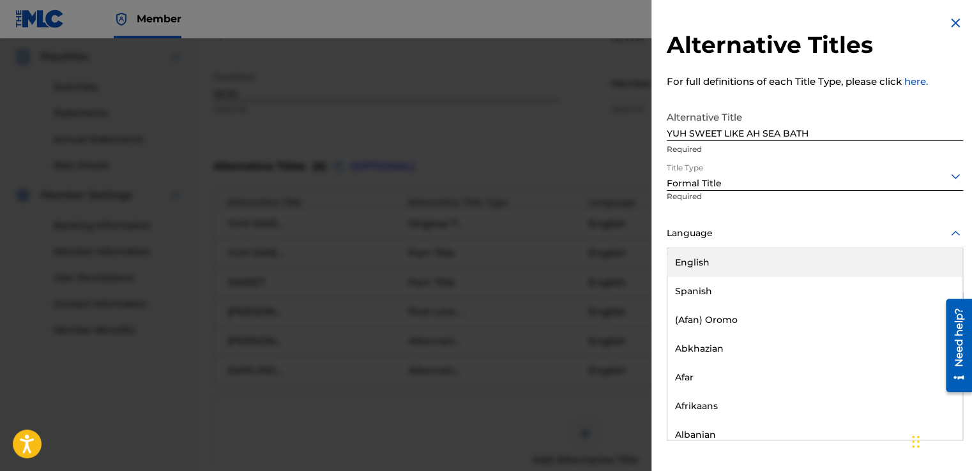
click at [707, 261] on div "English" at bounding box center [814, 262] width 295 height 29
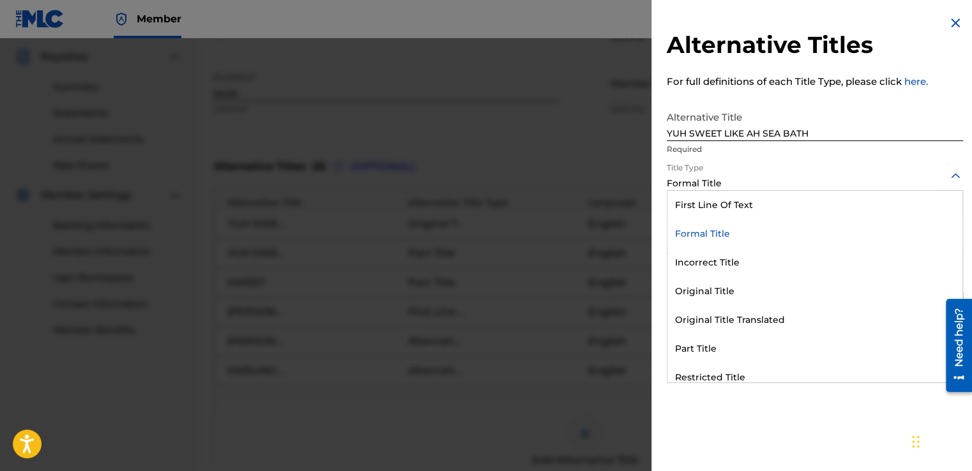
click at [696, 185] on div "Formal Title" at bounding box center [815, 183] width 296 height 13
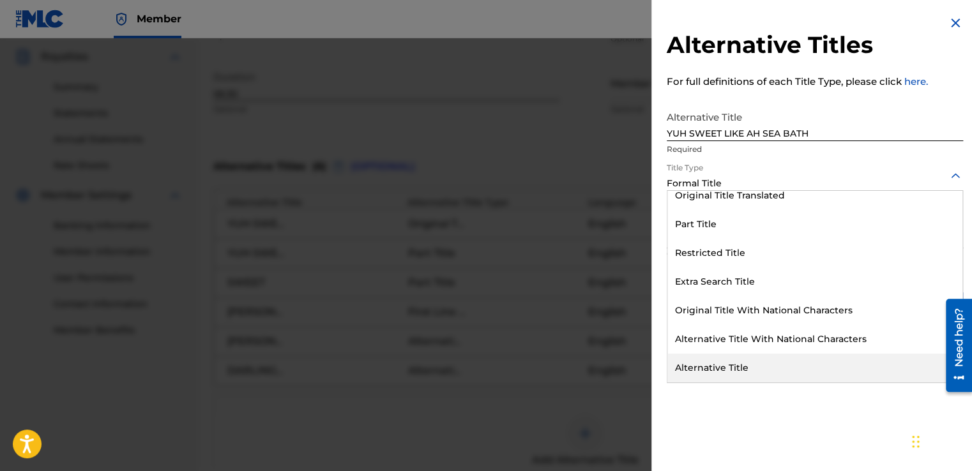
click at [729, 367] on div "Alternative Title" at bounding box center [814, 368] width 295 height 29
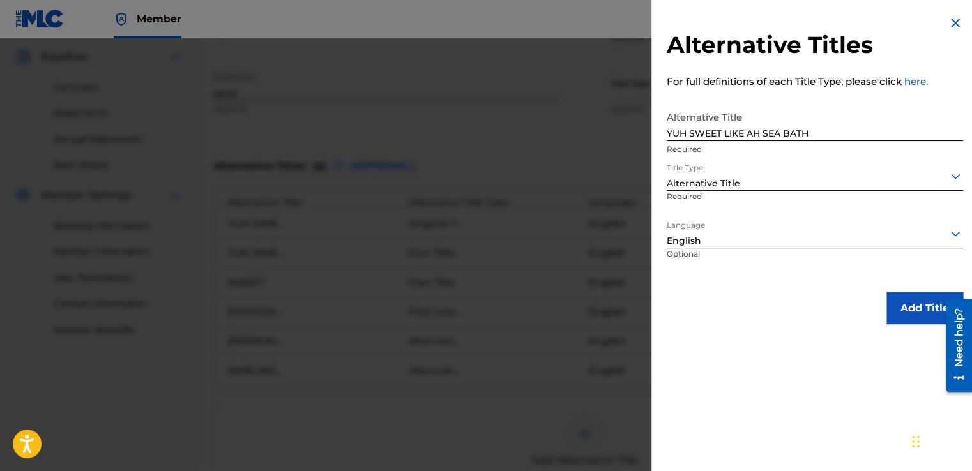
click at [894, 306] on button "Add Title" at bounding box center [924, 308] width 77 height 32
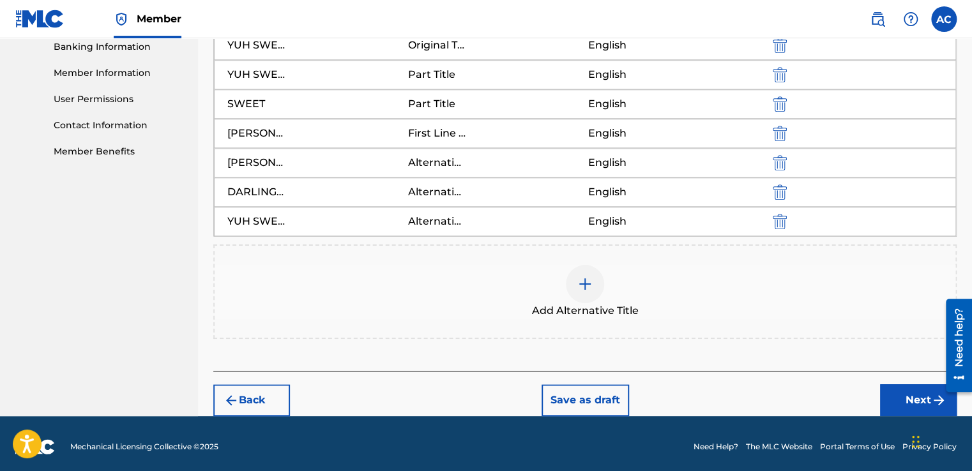
scroll to position [560, 0]
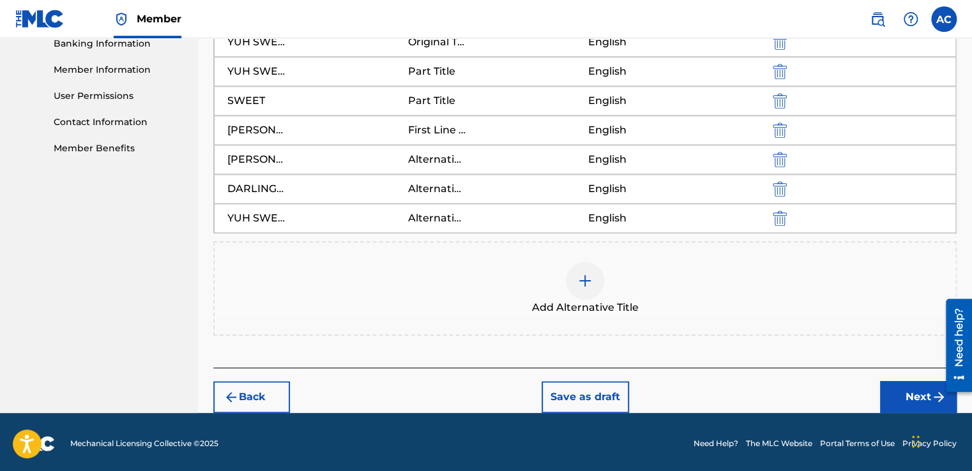
click at [920, 392] on button "Next" at bounding box center [918, 397] width 77 height 32
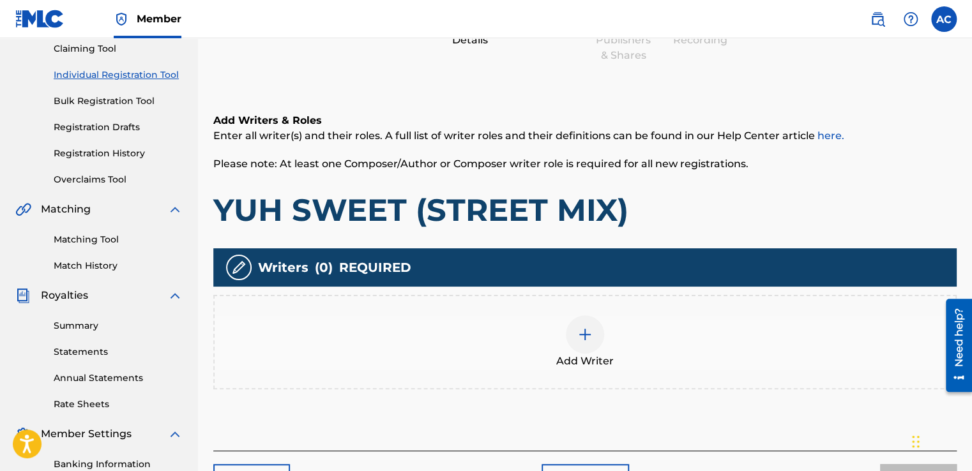
scroll to position [134, 0]
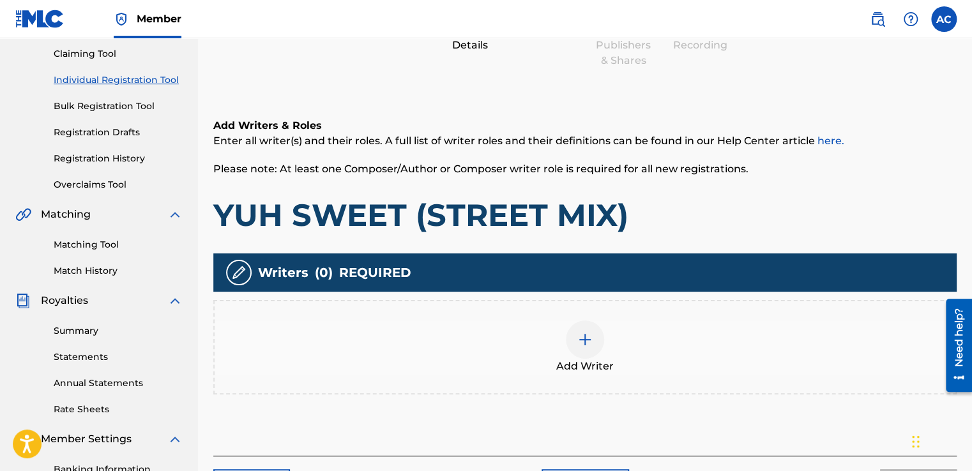
click at [582, 338] on img at bounding box center [584, 339] width 15 height 15
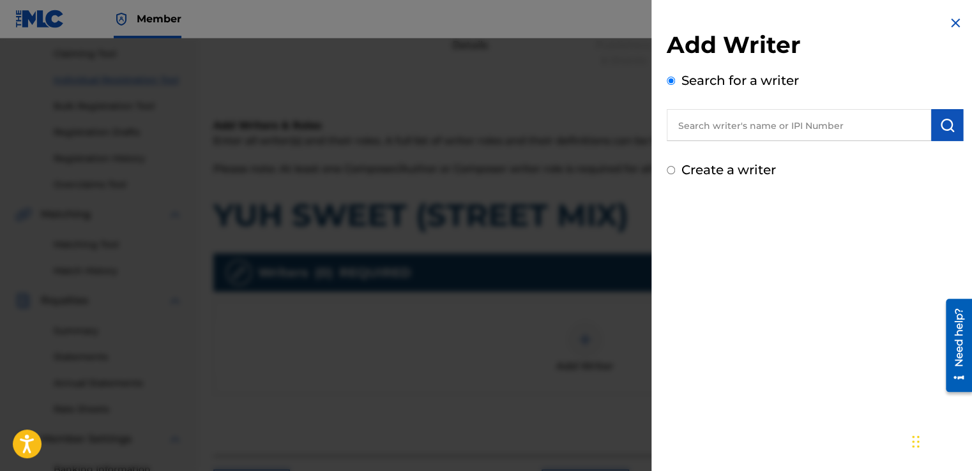
click at [694, 129] on input "text" at bounding box center [799, 125] width 264 height 32
click at [690, 123] on input "text" at bounding box center [799, 125] width 264 height 32
click at [683, 129] on input "text" at bounding box center [799, 125] width 264 height 32
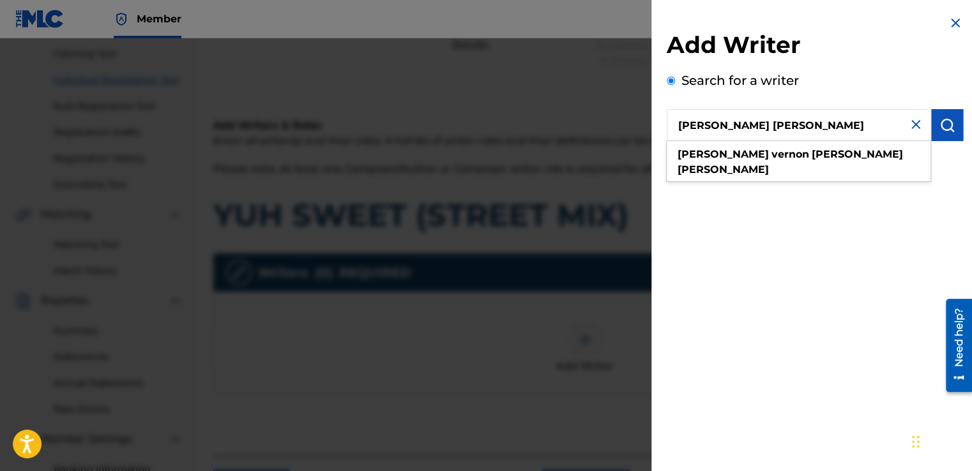
drag, startPoint x: 879, startPoint y: 125, endPoint x: 681, endPoint y: 129, distance: 198.6
click at [681, 129] on input "[PERSON_NAME] [PERSON_NAME]" at bounding box center [799, 125] width 264 height 32
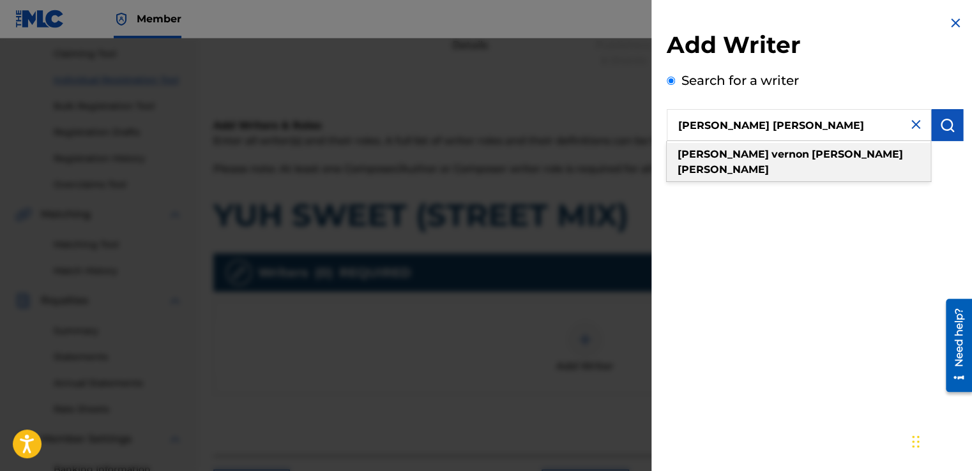
click at [769, 163] on strong "[PERSON_NAME]" at bounding box center [723, 169] width 91 height 12
type input "[PERSON_NAME] [PERSON_NAME]"
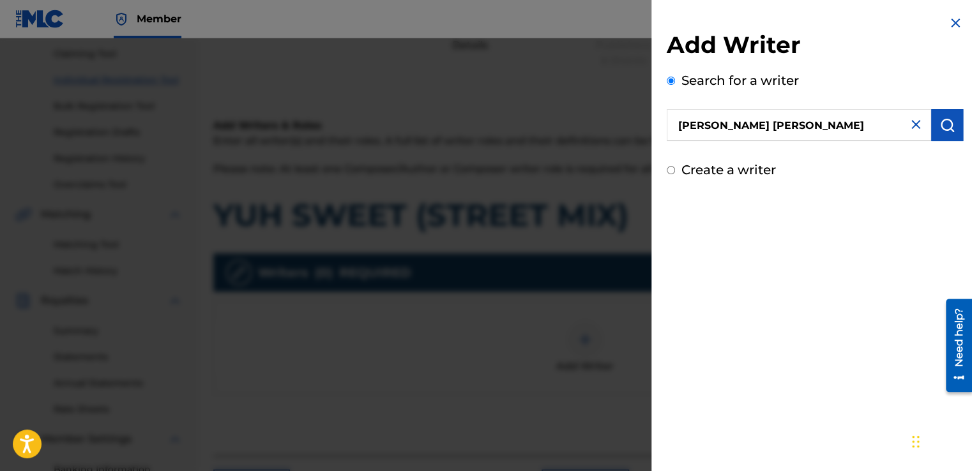
click at [945, 122] on img "submit" at bounding box center [946, 124] width 15 height 15
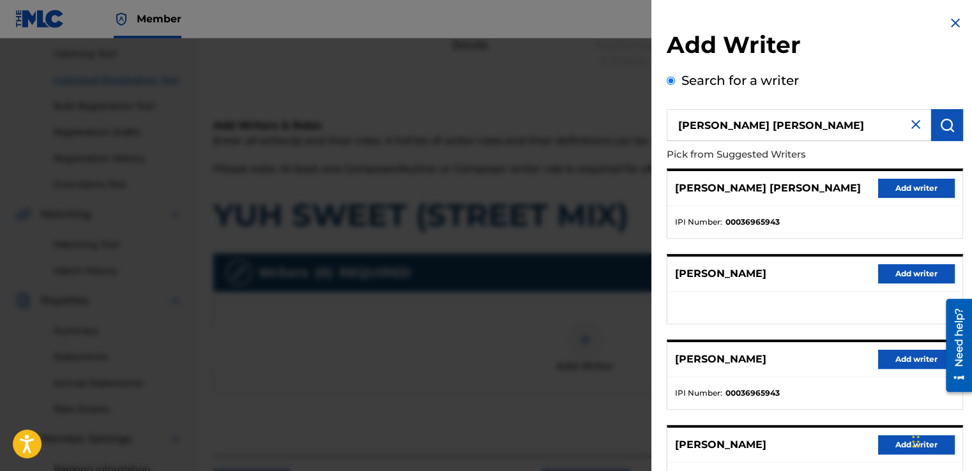
click at [907, 192] on button "Add writer" at bounding box center [916, 188] width 77 height 19
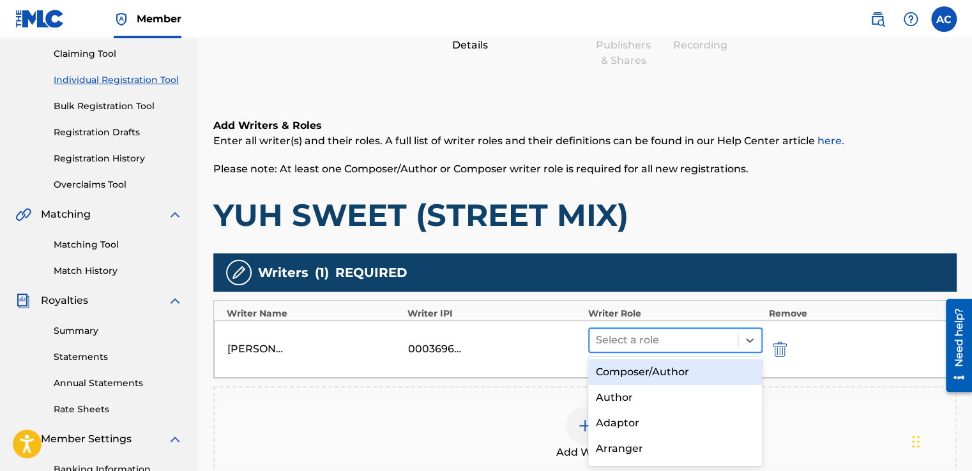
click at [640, 337] on div at bounding box center [663, 340] width 135 height 18
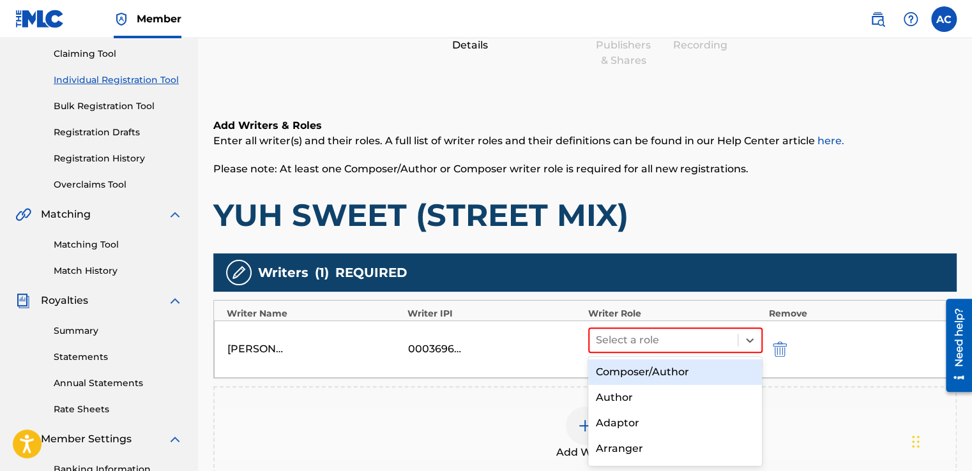
click at [627, 375] on div "Composer/Author" at bounding box center [675, 373] width 174 height 26
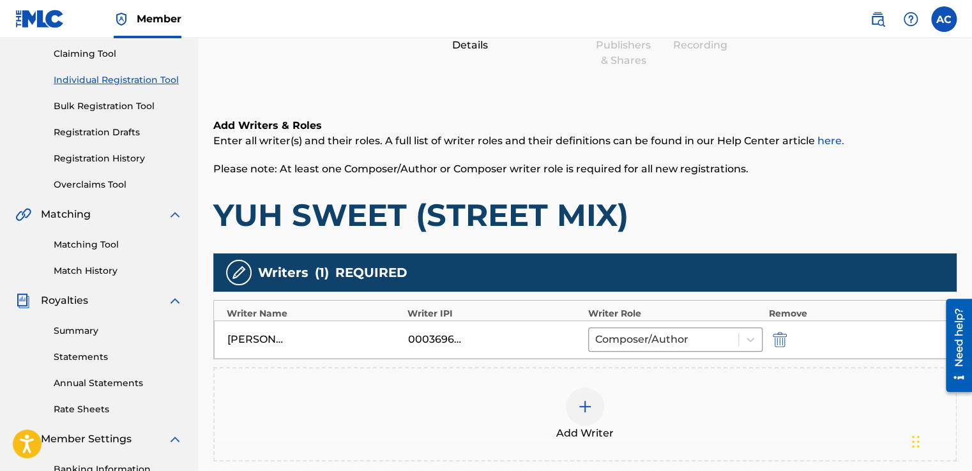
click at [582, 403] on img at bounding box center [584, 406] width 15 height 15
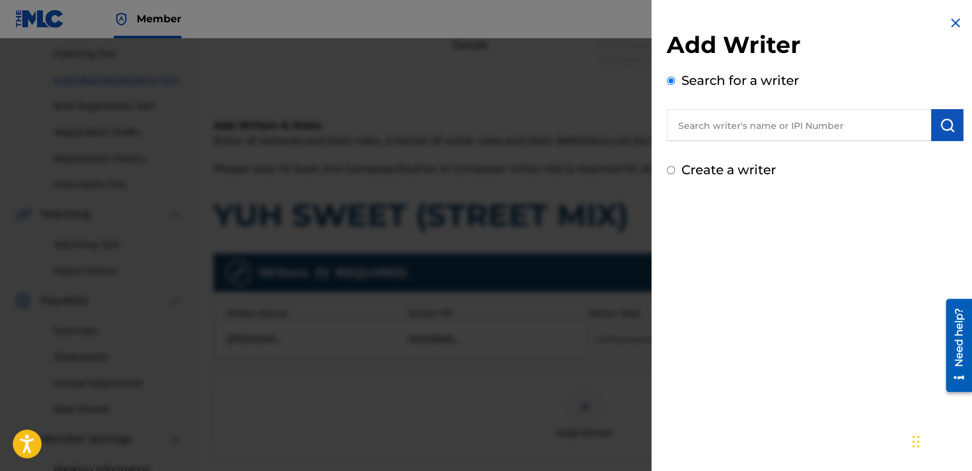
click at [756, 126] on input "text" at bounding box center [799, 125] width 264 height 32
click at [709, 126] on input "text" at bounding box center [799, 125] width 264 height 32
drag, startPoint x: 686, startPoint y: 128, endPoint x: 695, endPoint y: 125, distance: 9.5
click at [695, 125] on input "text" at bounding box center [799, 125] width 264 height 32
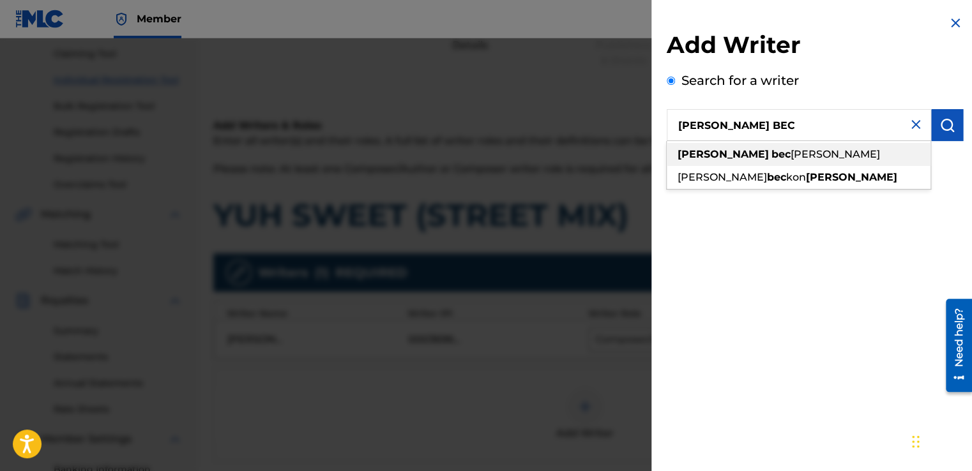
click at [771, 152] on strong "bec" at bounding box center [780, 154] width 19 height 12
type input "[PERSON_NAME]"
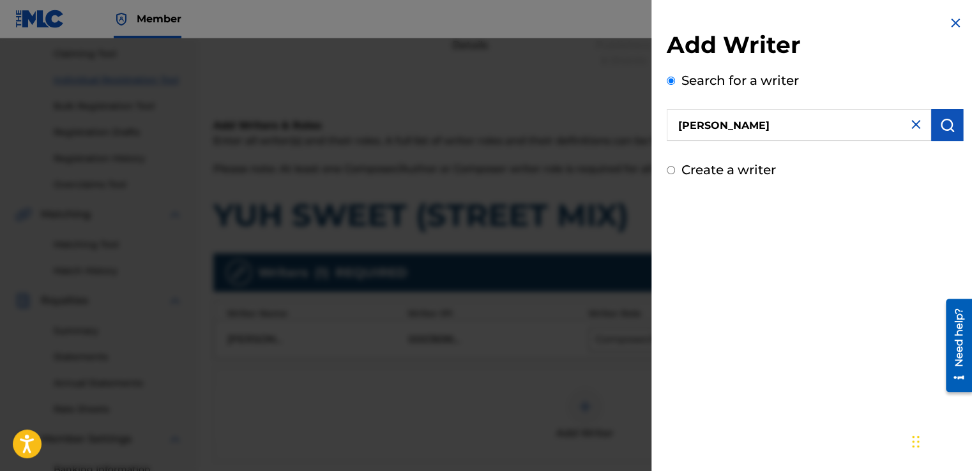
drag, startPoint x: 695, startPoint y: 124, endPoint x: 702, endPoint y: 124, distance: 7.0
click at [695, 124] on input "[PERSON_NAME]" at bounding box center [799, 125] width 264 height 32
click at [943, 116] on button "submit" at bounding box center [947, 125] width 32 height 32
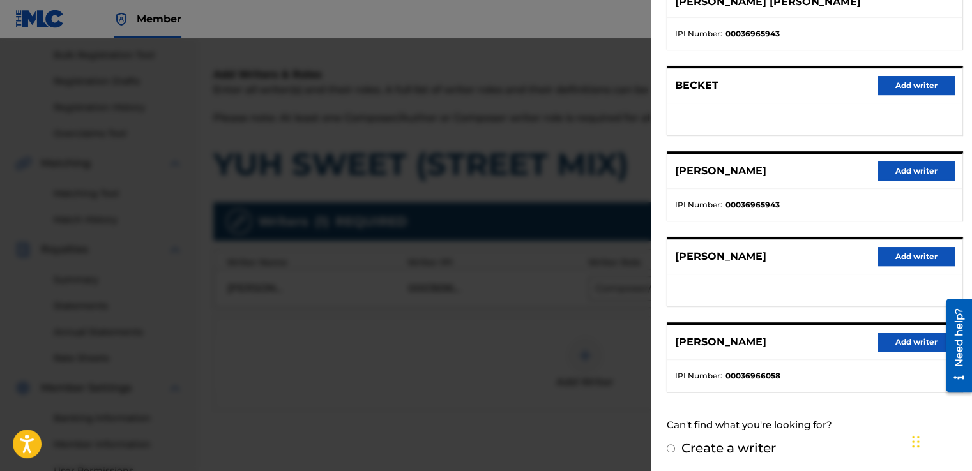
scroll to position [211, 0]
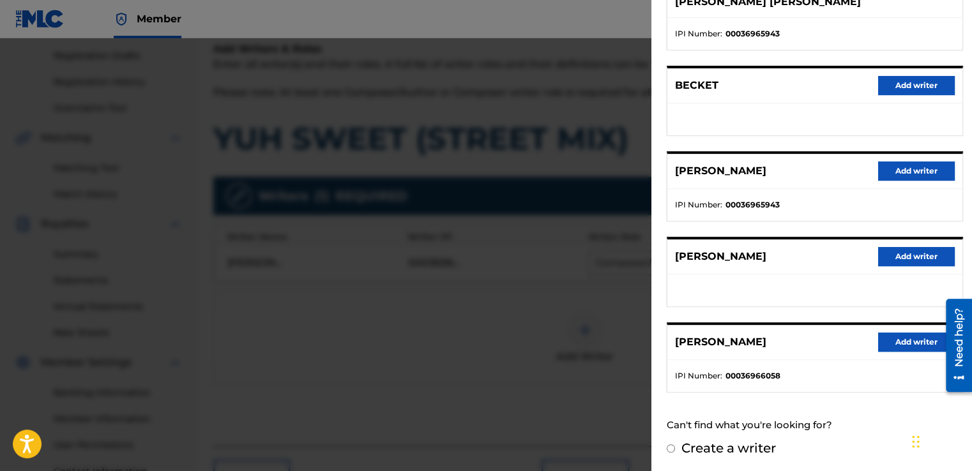
click at [891, 339] on button "Add writer" at bounding box center [916, 342] width 77 height 19
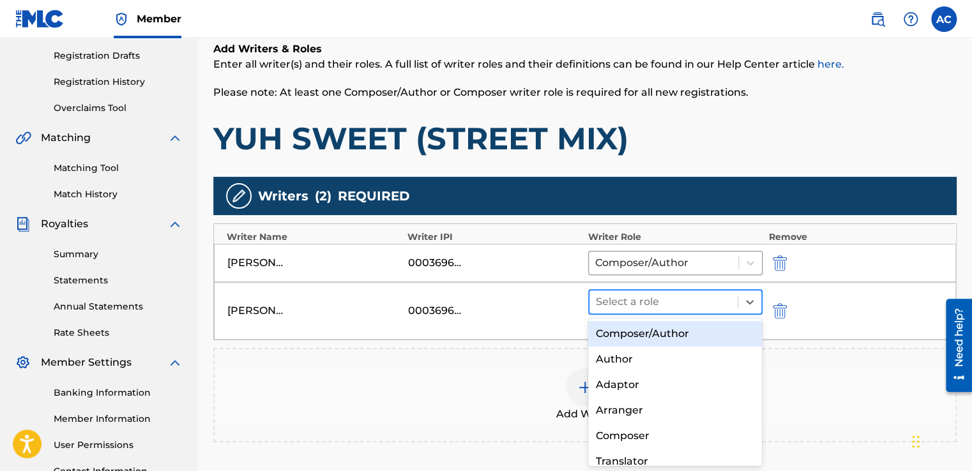
click at [618, 300] on div at bounding box center [663, 302] width 135 height 18
click at [624, 328] on div "Composer/Author" at bounding box center [675, 334] width 174 height 26
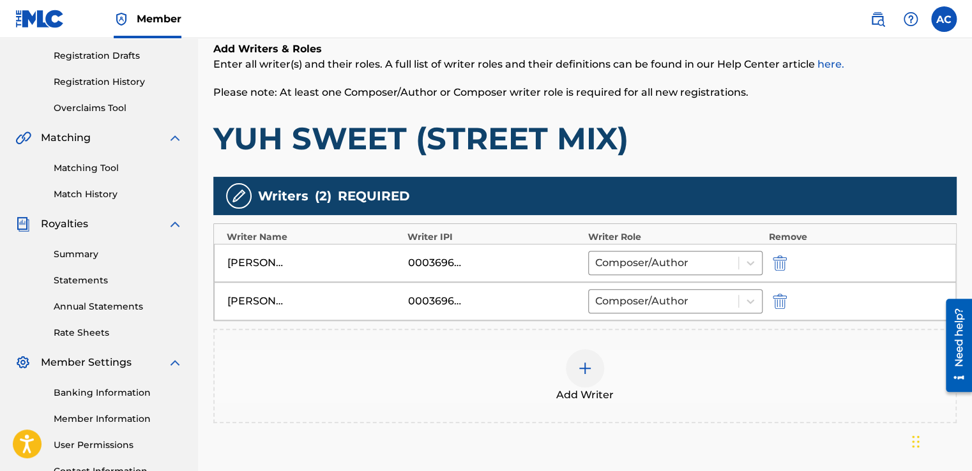
click at [638, 372] on div "Add Writer" at bounding box center [585, 376] width 741 height 54
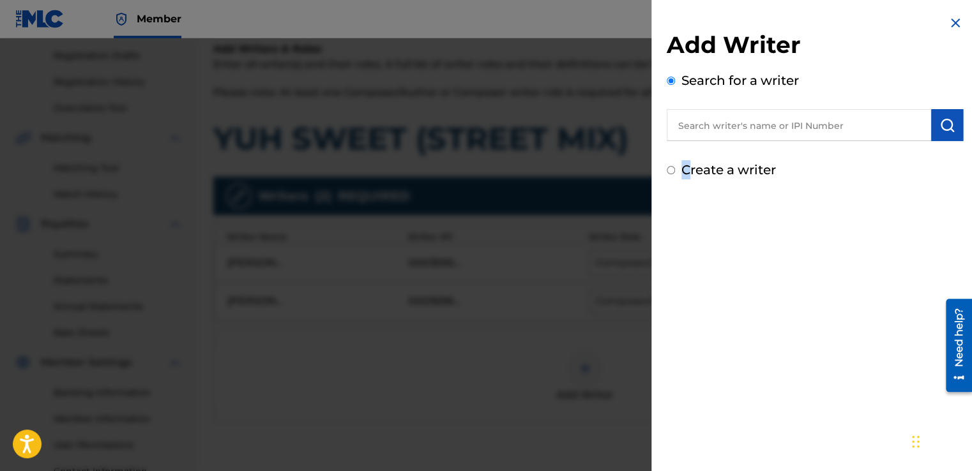
drag, startPoint x: 657, startPoint y: 331, endPoint x: 686, endPoint y: 359, distance: 40.6
click at [686, 359] on div "Add Writer Search for a writer Create a writer" at bounding box center [814, 235] width 327 height 471
click at [692, 356] on div "Add Writer Search for a writer Create a writer" at bounding box center [814, 235] width 327 height 471
click at [759, 314] on div "Add Writer Search for a writer Create a writer" at bounding box center [814, 235] width 327 height 471
drag, startPoint x: 730, startPoint y: 333, endPoint x: 829, endPoint y: 302, distance: 103.8
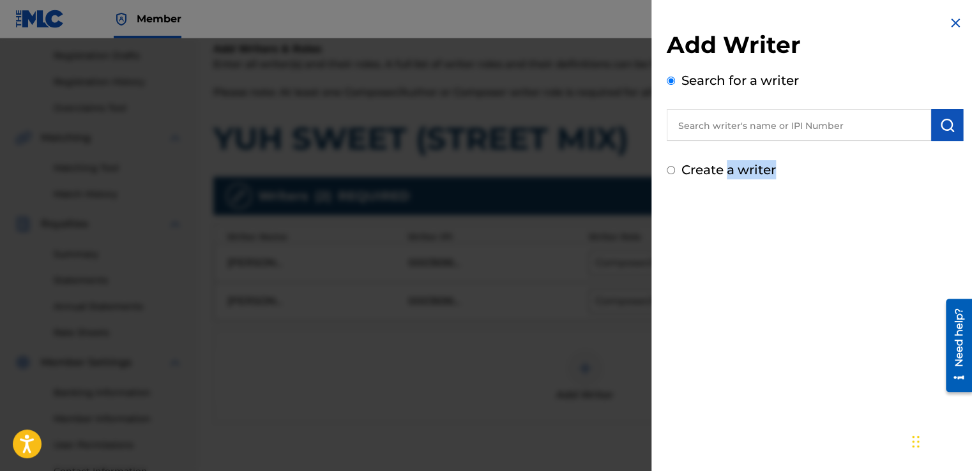
click at [829, 302] on div "Add Writer Search for a writer Create a writer" at bounding box center [814, 235] width 327 height 471
drag, startPoint x: 829, startPoint y: 302, endPoint x: 757, endPoint y: 357, distance: 90.2
click at [757, 357] on div "Add Writer Search for a writer Create a writer" at bounding box center [814, 235] width 327 height 471
click at [530, 395] on div at bounding box center [486, 273] width 972 height 471
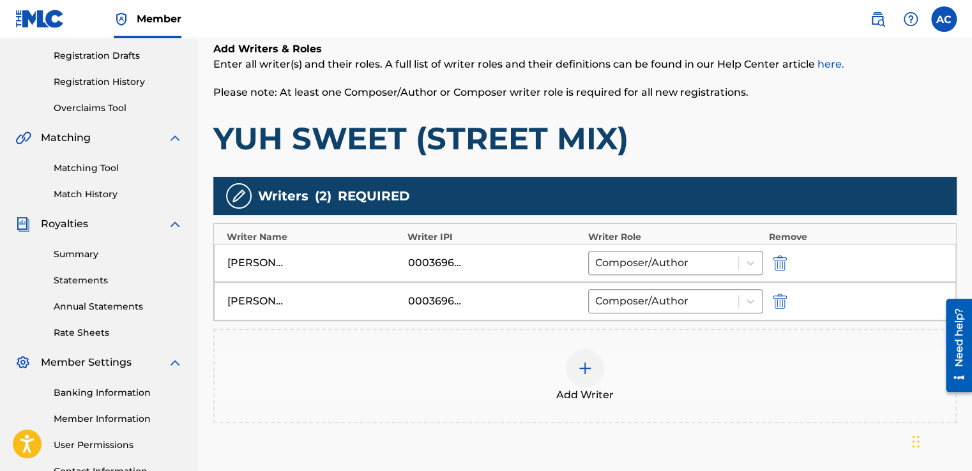
click at [559, 397] on span "Add Writer" at bounding box center [584, 395] width 57 height 15
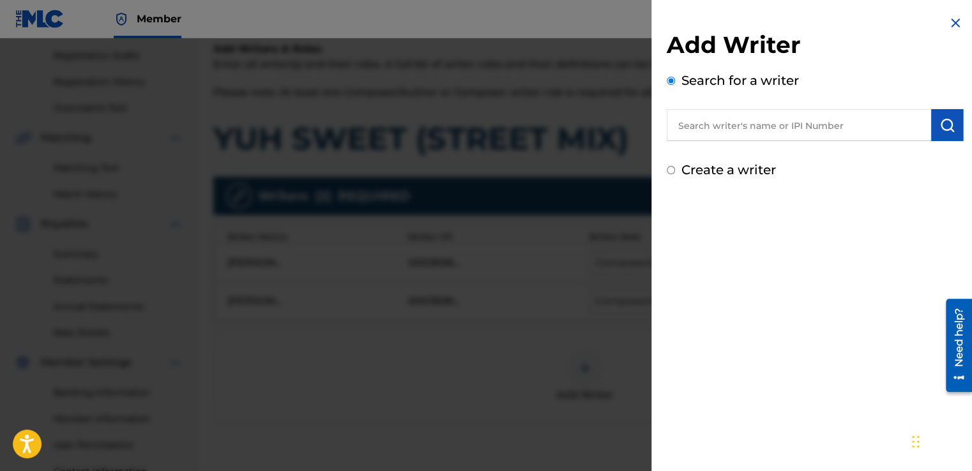
click at [664, 360] on div "Add Writer Search for a writer Create a writer" at bounding box center [814, 235] width 327 height 471
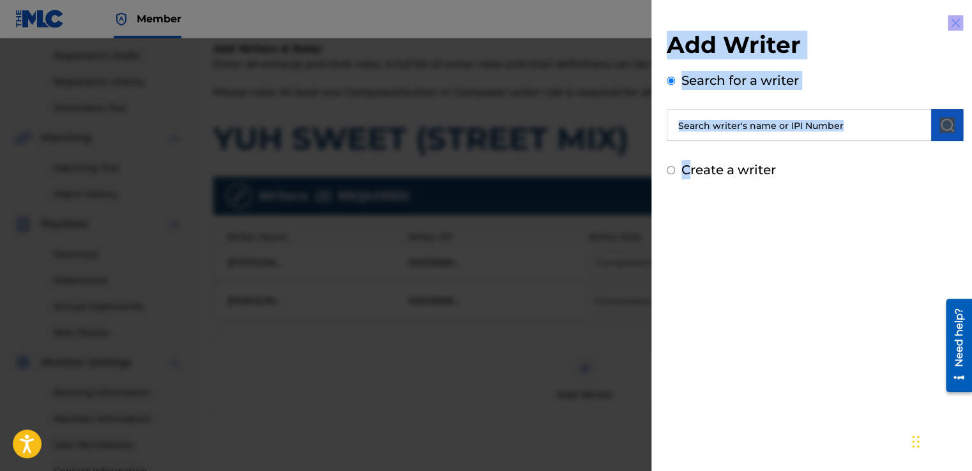
drag, startPoint x: 689, startPoint y: 300, endPoint x: 481, endPoint y: 314, distance: 208.0
click at [481, 314] on div "Add Writer Search for a writer Create a writer" at bounding box center [486, 254] width 972 height 433
click at [481, 314] on div at bounding box center [486, 273] width 972 height 471
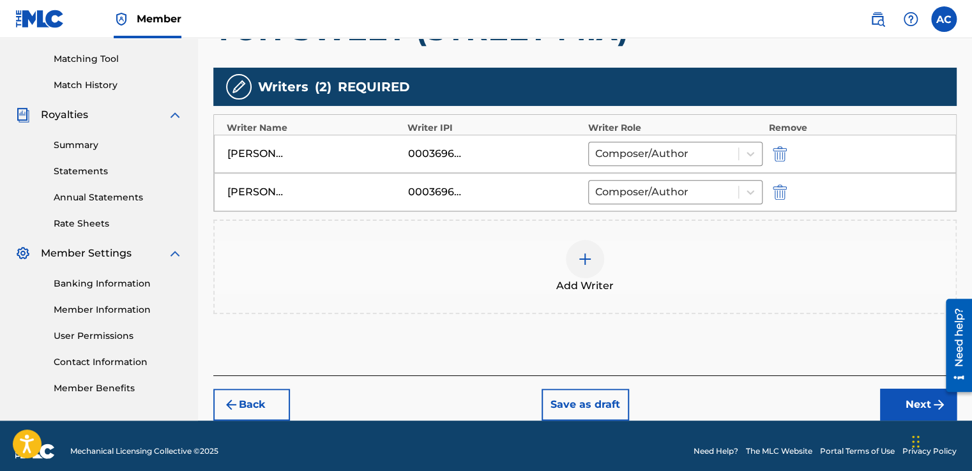
scroll to position [329, 0]
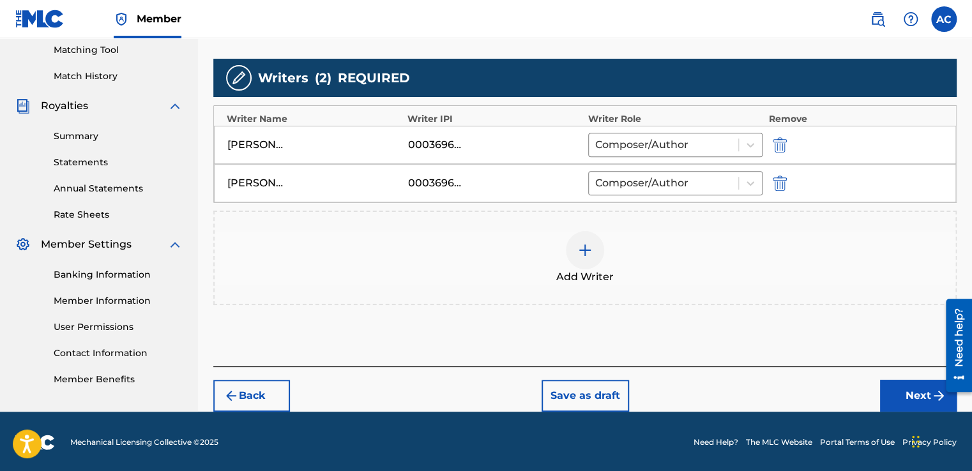
click at [907, 397] on button "Next" at bounding box center [918, 396] width 77 height 32
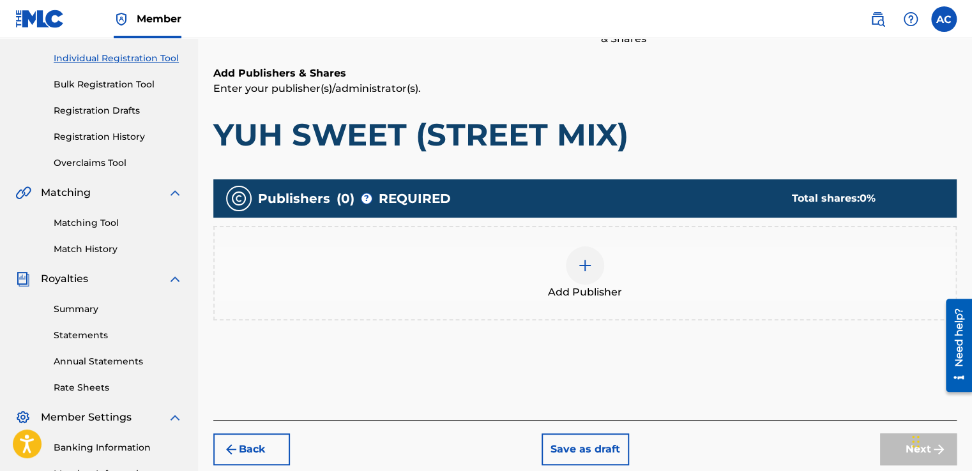
scroll to position [57, 0]
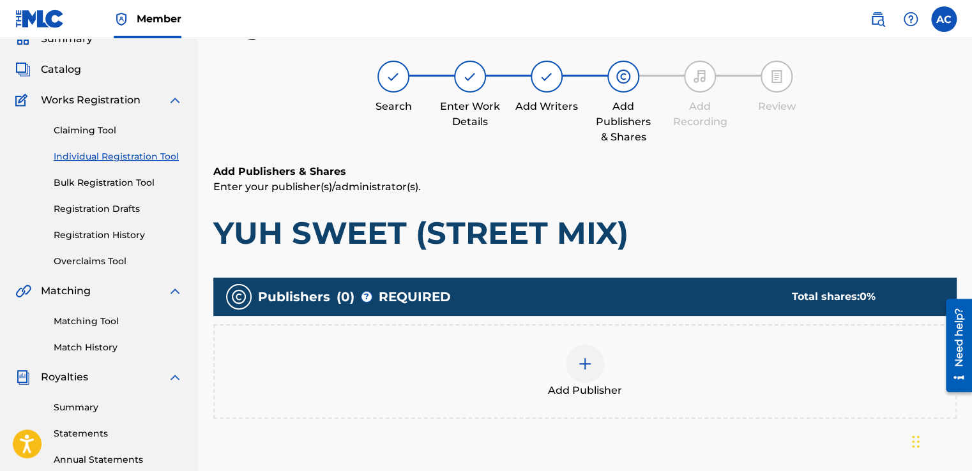
click at [586, 360] on img at bounding box center [584, 363] width 15 height 15
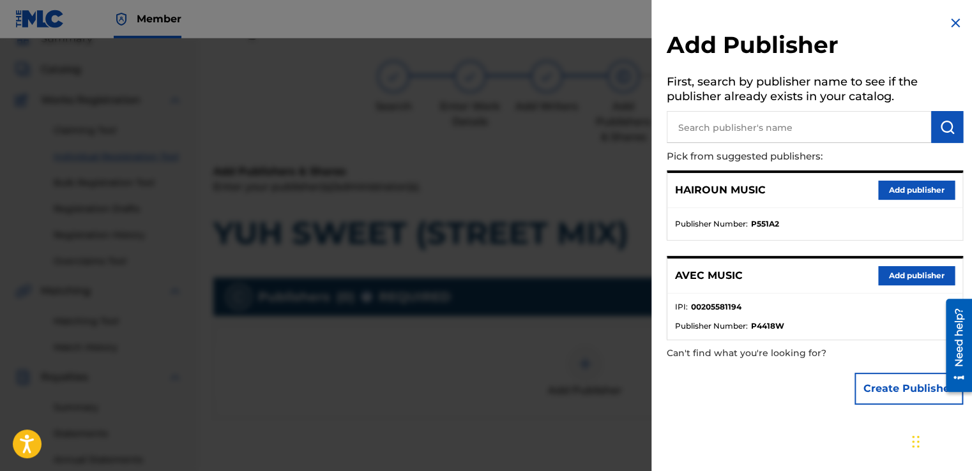
click at [891, 269] on button "Add publisher" at bounding box center [916, 275] width 77 height 19
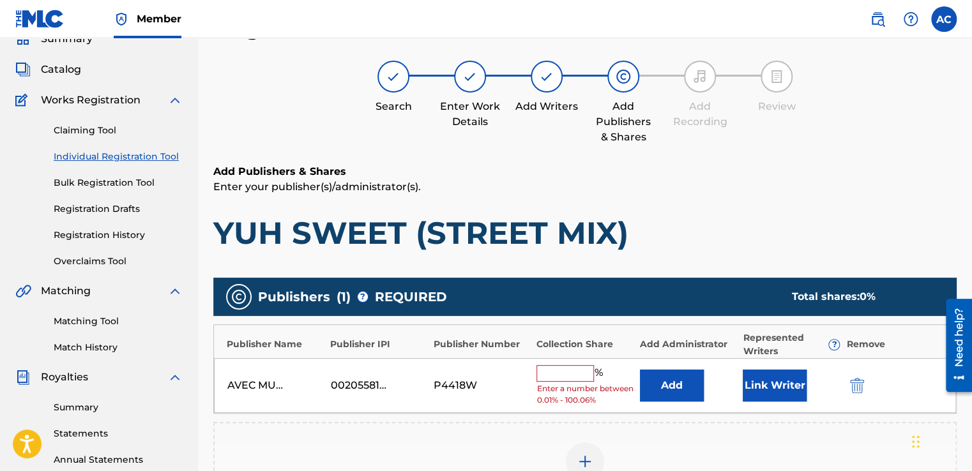
click at [571, 369] on input "text" at bounding box center [564, 373] width 57 height 17
click at [580, 370] on input "text" at bounding box center [564, 373] width 57 height 17
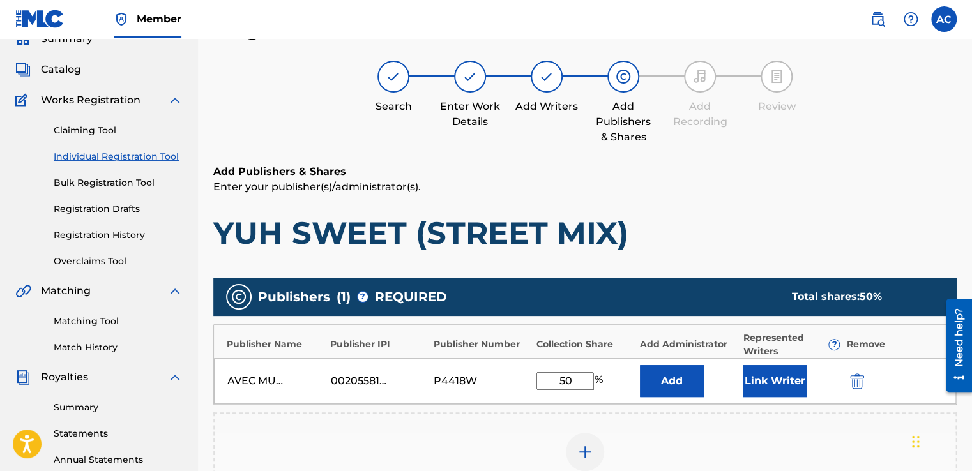
type input "50"
click at [761, 375] on button "Link Writer" at bounding box center [775, 381] width 64 height 32
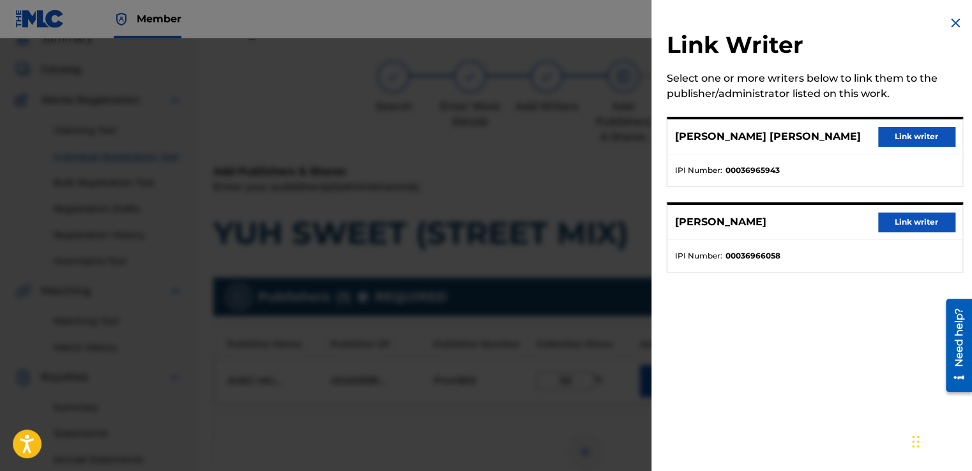
click at [907, 142] on button "Link writer" at bounding box center [916, 136] width 77 height 19
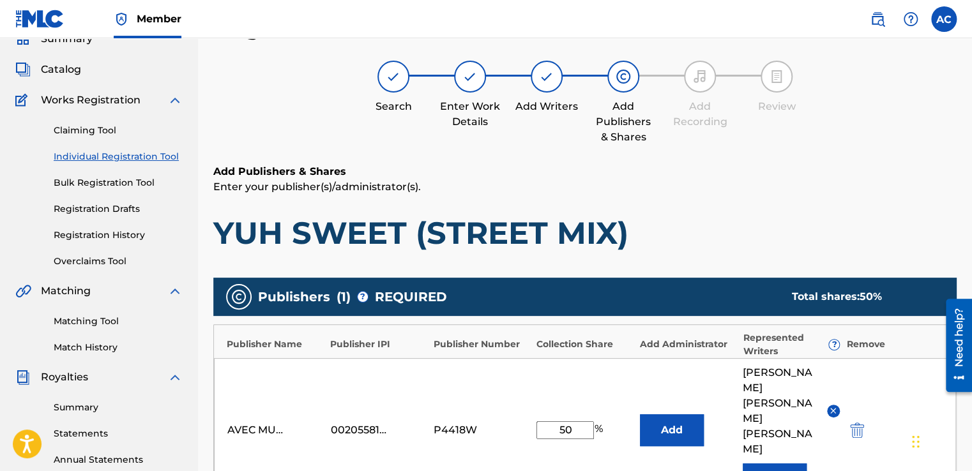
click at [766, 464] on button "Link Writer" at bounding box center [775, 480] width 64 height 32
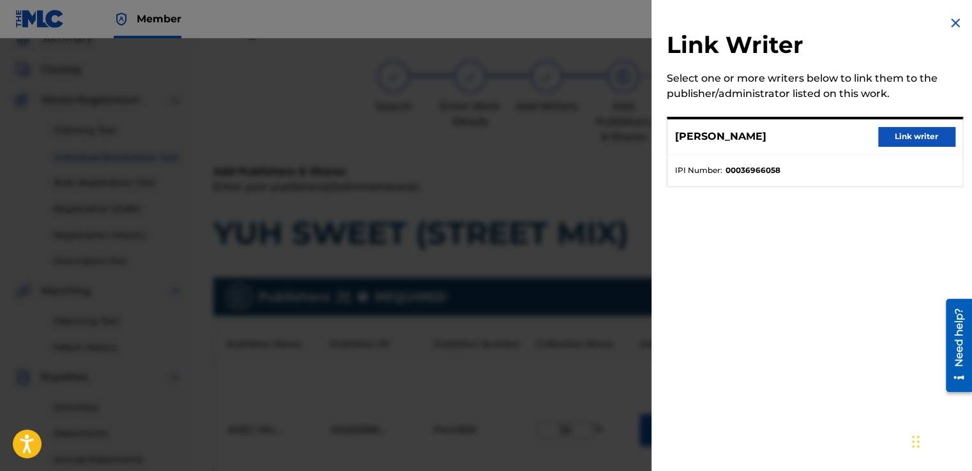
click at [913, 134] on button "Link writer" at bounding box center [916, 136] width 77 height 19
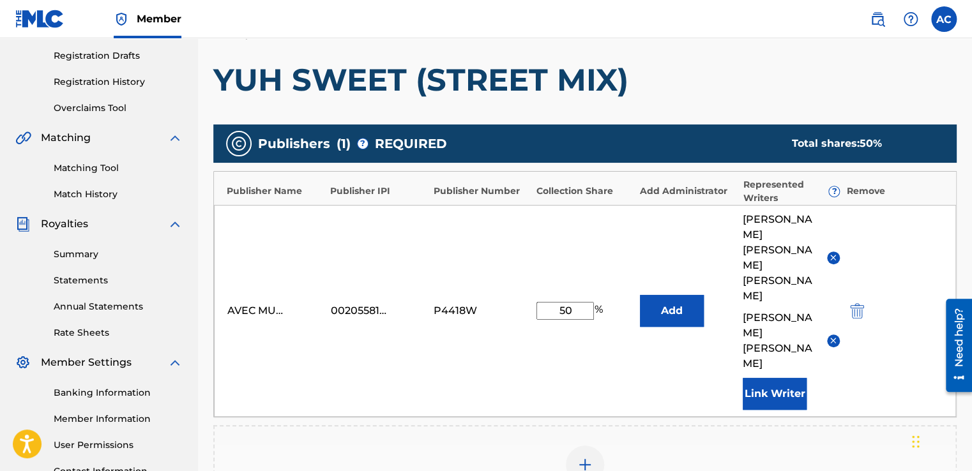
scroll to position [236, 0]
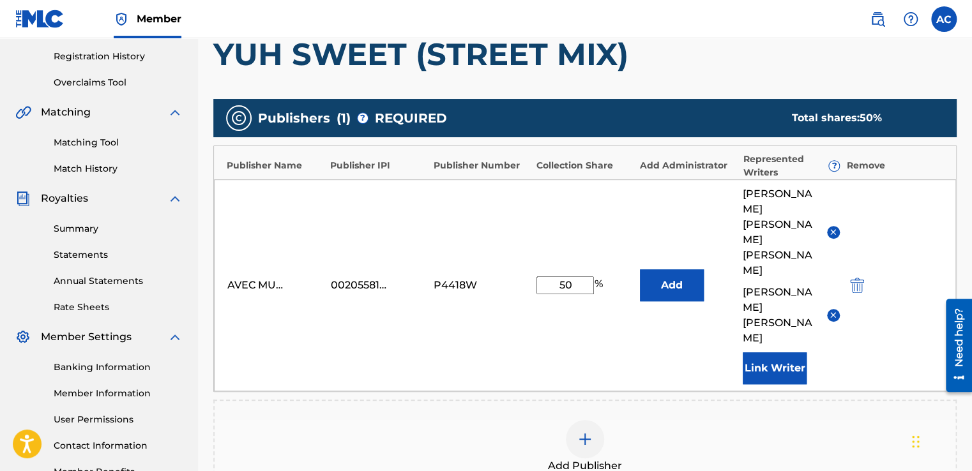
click at [583, 432] on img at bounding box center [584, 439] width 15 height 15
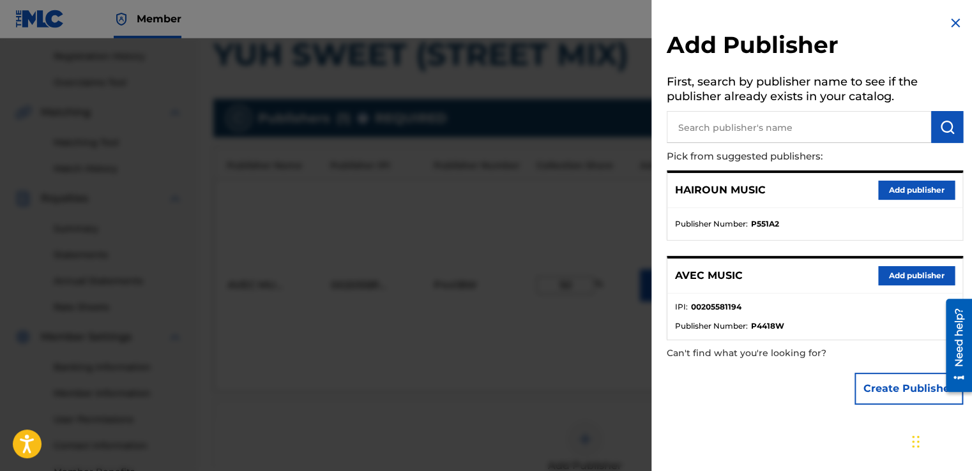
click at [656, 400] on div "Add Publisher First, search by publisher name to see if the publisher already e…" at bounding box center [814, 213] width 327 height 427
click at [585, 441] on div at bounding box center [486, 273] width 972 height 471
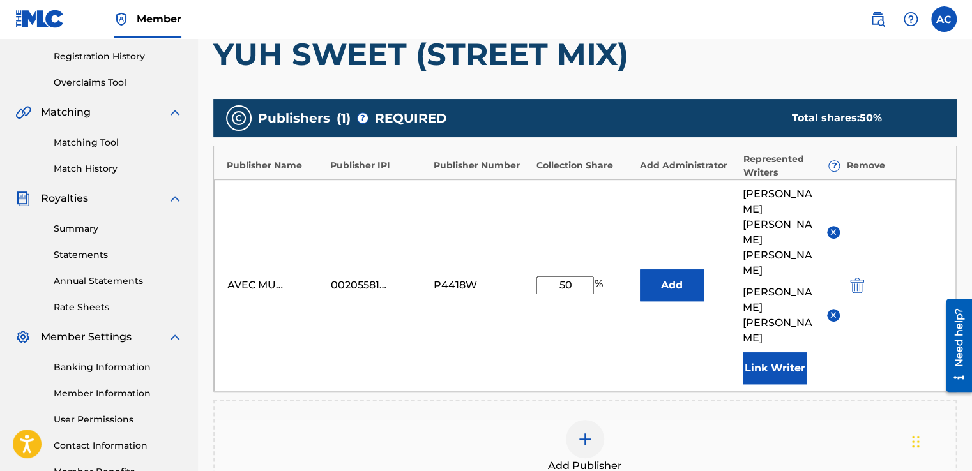
click at [554, 428] on div "Add Publisher" at bounding box center [584, 447] width 743 height 95
click at [548, 435] on div "Add Publisher" at bounding box center [584, 447] width 743 height 95
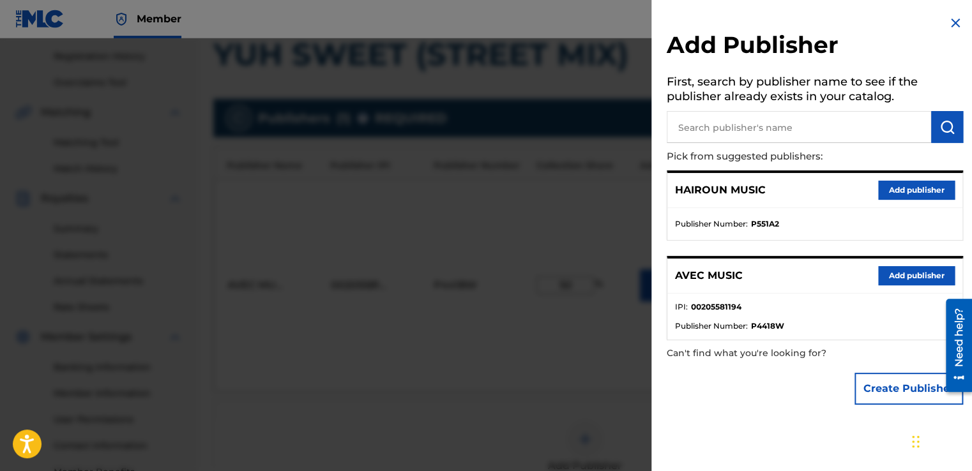
click at [871, 382] on button "Create Publisher" at bounding box center [908, 389] width 109 height 32
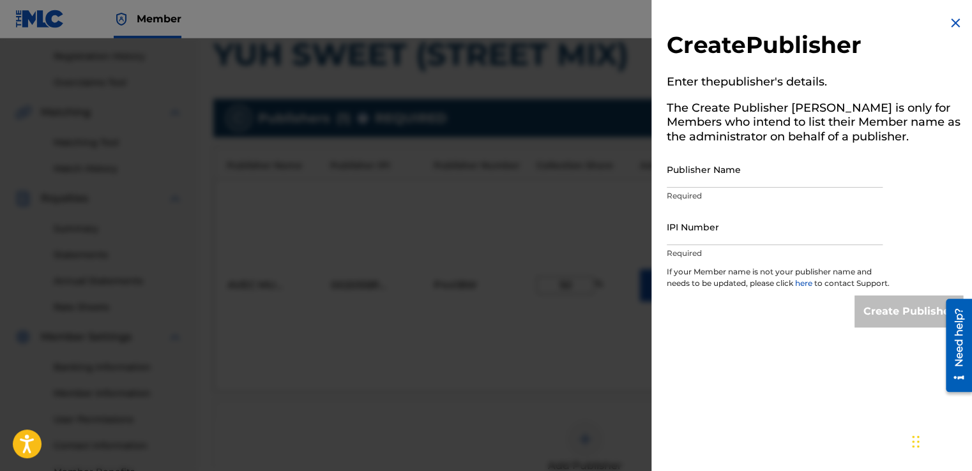
click at [950, 22] on img at bounding box center [955, 22] width 15 height 15
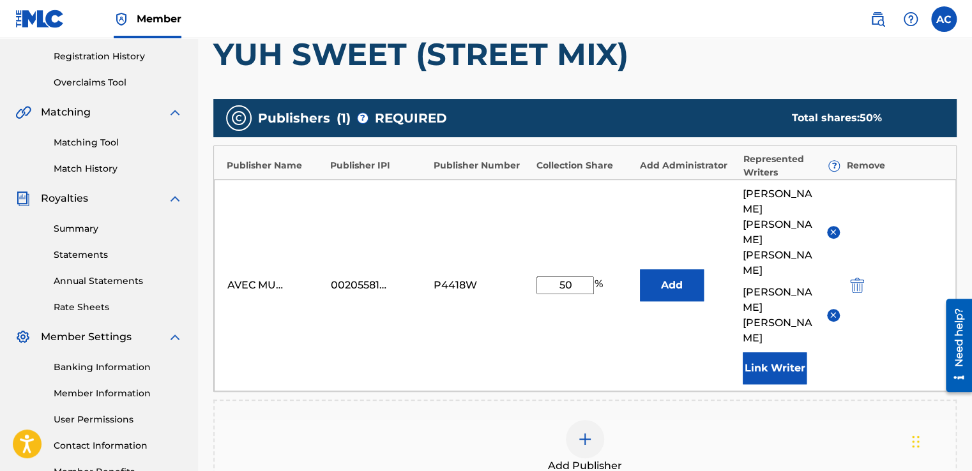
click at [585, 432] on img at bounding box center [584, 439] width 15 height 15
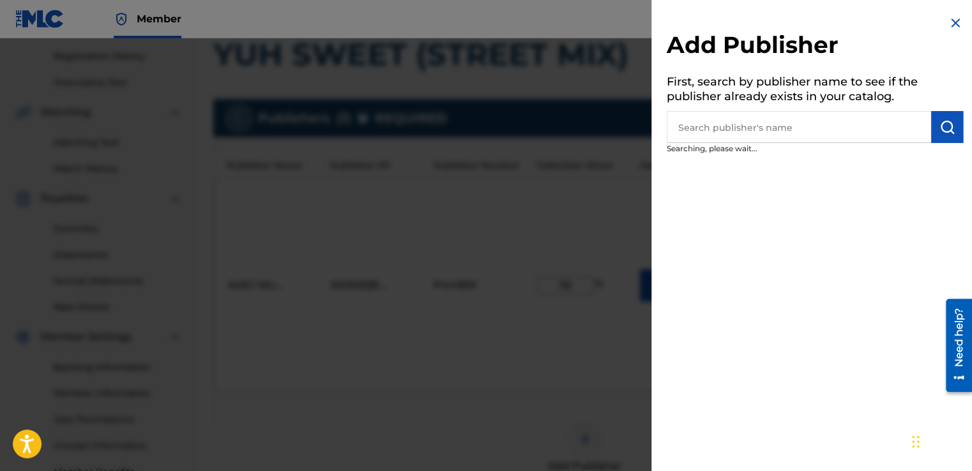
click at [585, 391] on div at bounding box center [486, 273] width 972 height 471
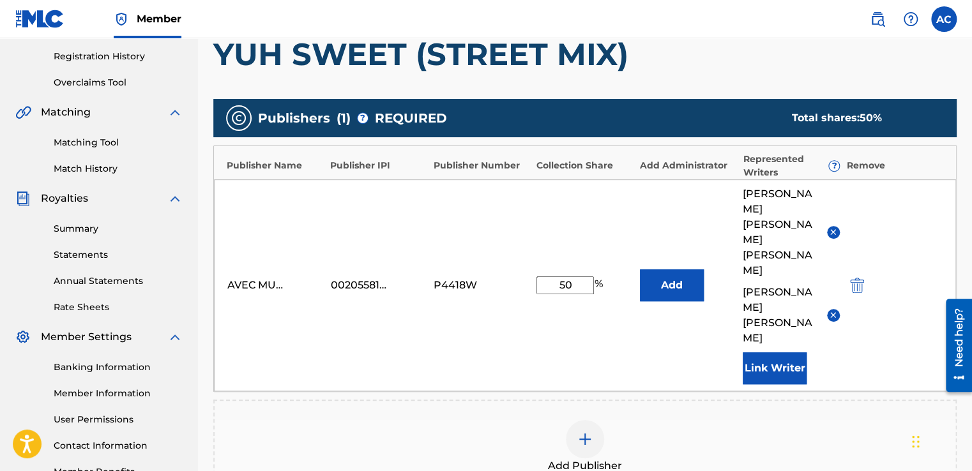
click at [584, 432] on img at bounding box center [584, 439] width 15 height 15
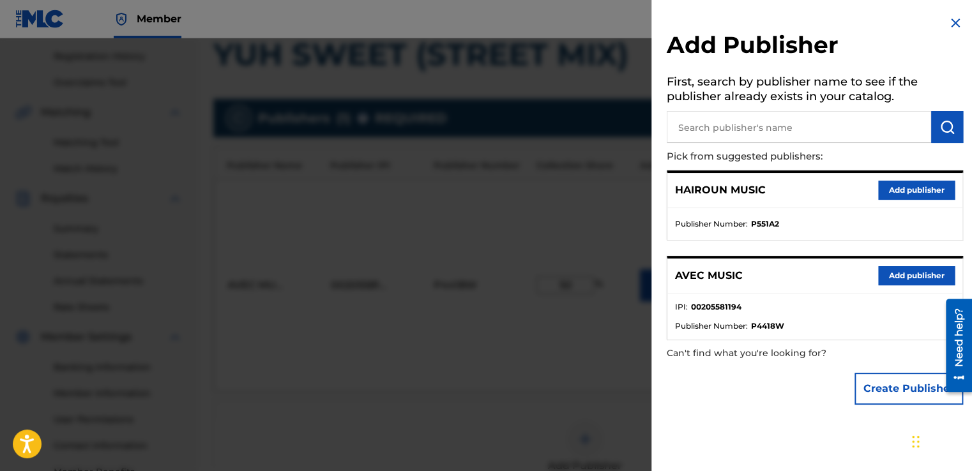
click at [708, 124] on input "text" at bounding box center [799, 127] width 264 height 32
type input "MS PEARL MUSIC"
click at [941, 126] on img "submit" at bounding box center [946, 126] width 15 height 15
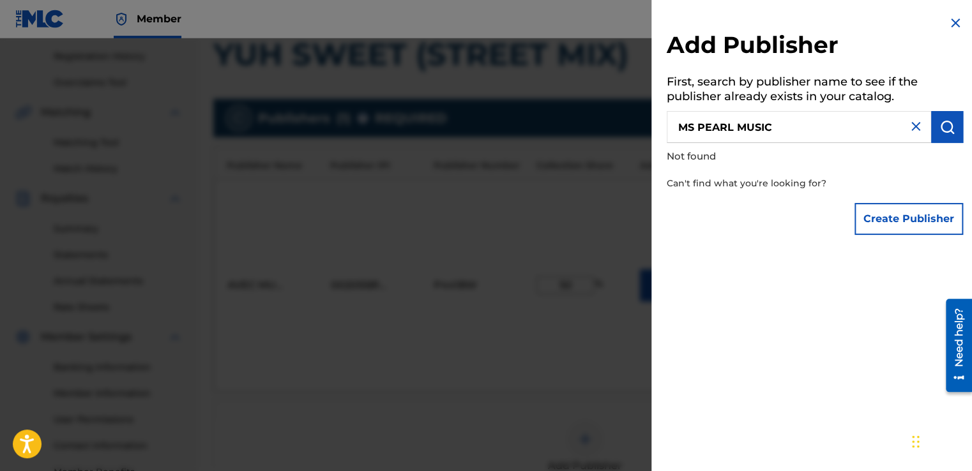
click at [914, 216] on button "Create Publisher" at bounding box center [908, 219] width 109 height 32
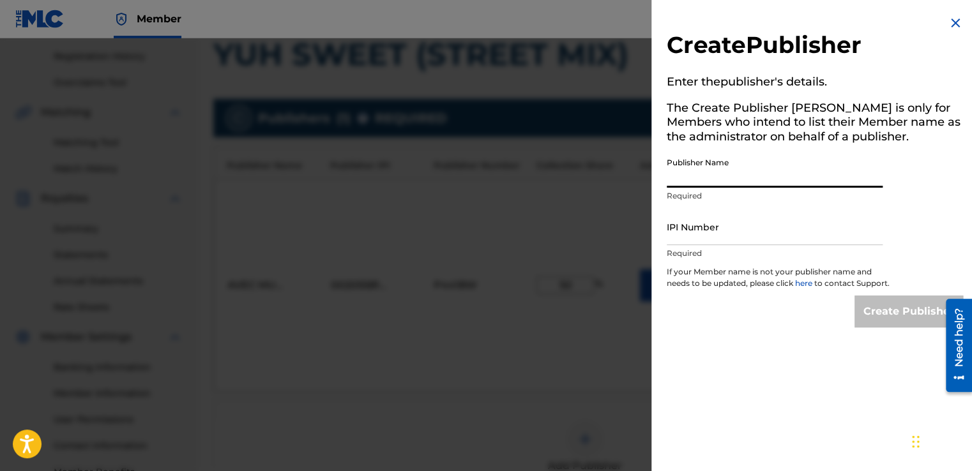
click at [685, 177] on input "Publisher Name" at bounding box center [775, 169] width 216 height 36
type input "MS PEARL MUSIC"
type input "00620426388"
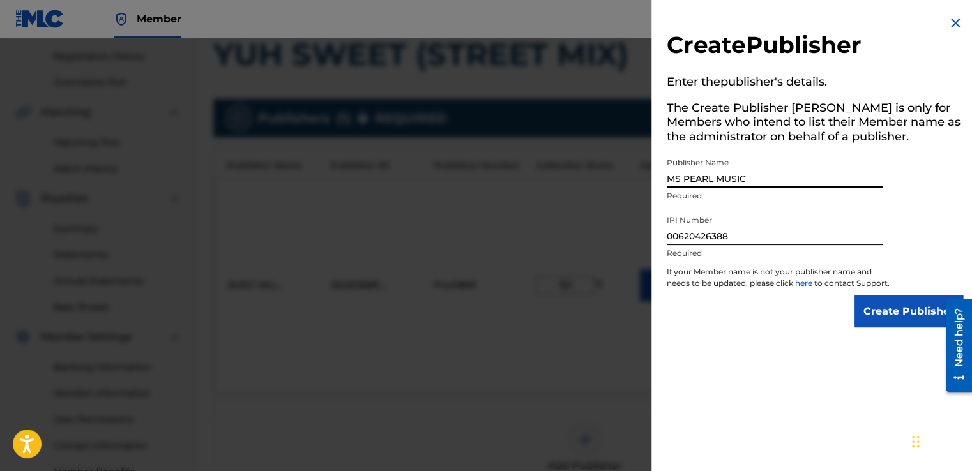
click at [882, 323] on input "Create Publisher" at bounding box center [908, 312] width 109 height 32
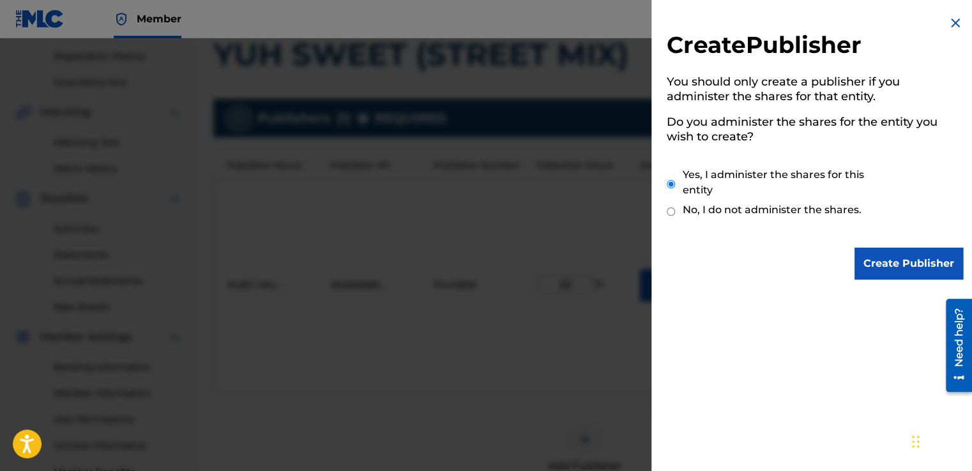
click at [891, 271] on input "Create Publisher" at bounding box center [908, 264] width 109 height 32
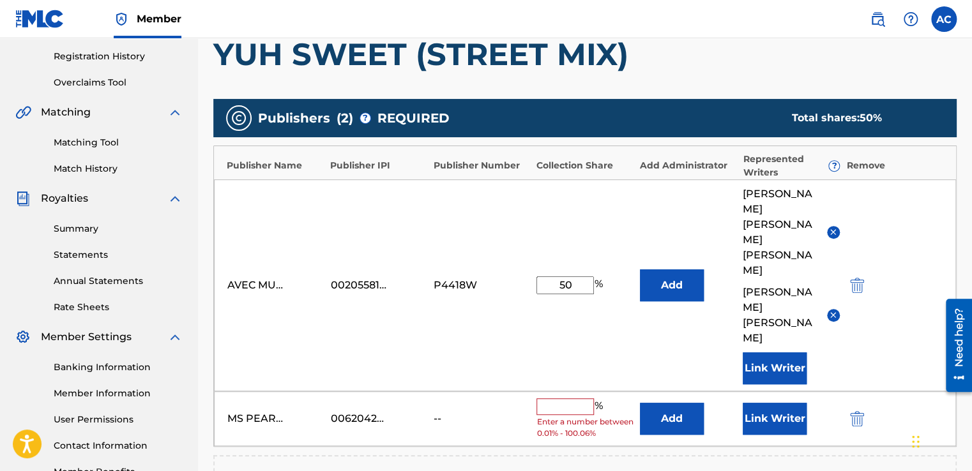
click at [633, 391] on div "MS PEARL MUSIC 00620426388 -- % Enter a number between 0.01% - 100.06% Add Link…" at bounding box center [585, 419] width 742 height 56
click at [564, 398] on input "text" at bounding box center [564, 406] width 57 height 17
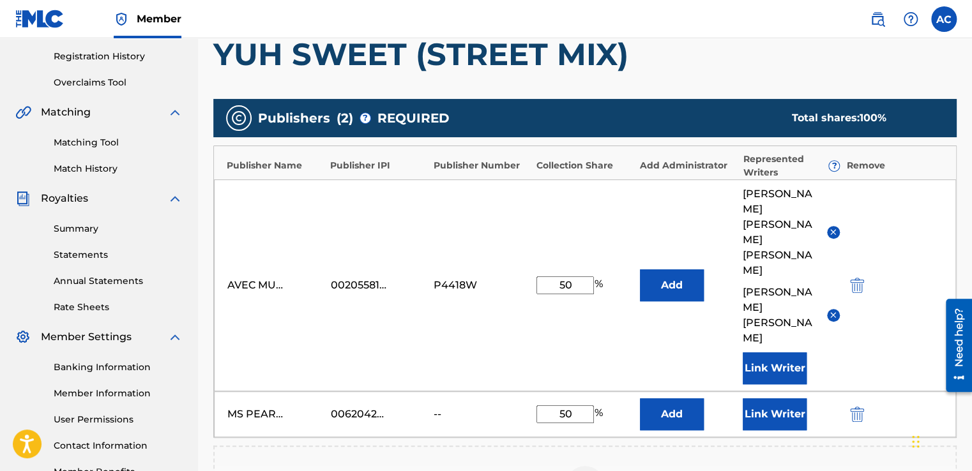
type input "50"
click at [671, 398] on button "Add" at bounding box center [672, 414] width 64 height 32
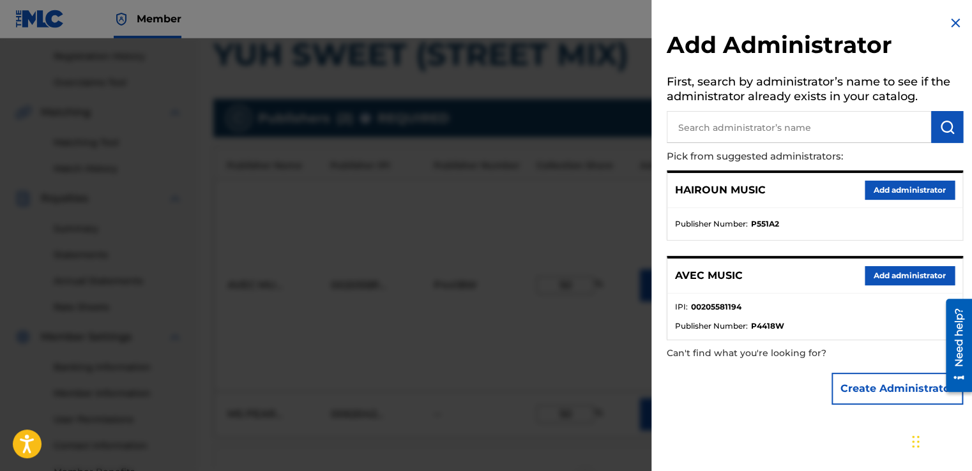
click at [899, 418] on div "Add Administrator First, search by administrator’s name to see if the administr…" at bounding box center [814, 213] width 327 height 427
click at [616, 335] on div at bounding box center [486, 273] width 972 height 471
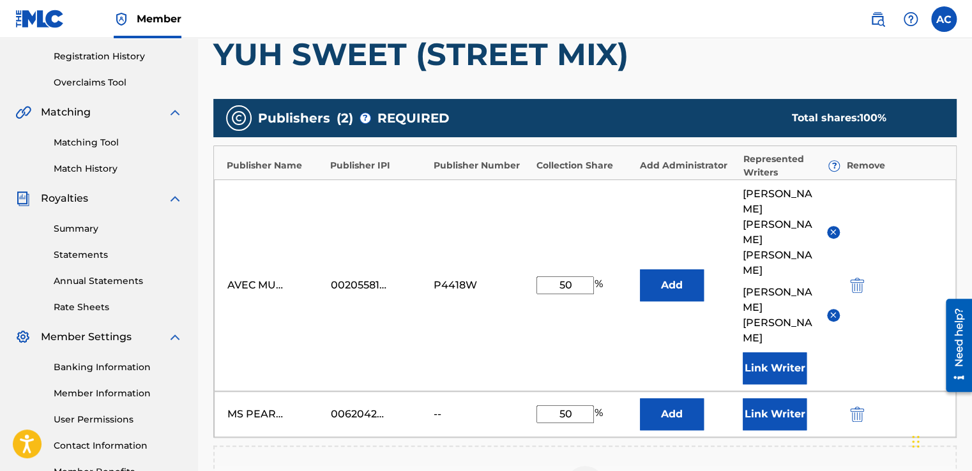
click at [769, 398] on button "Link Writer" at bounding box center [775, 414] width 64 height 32
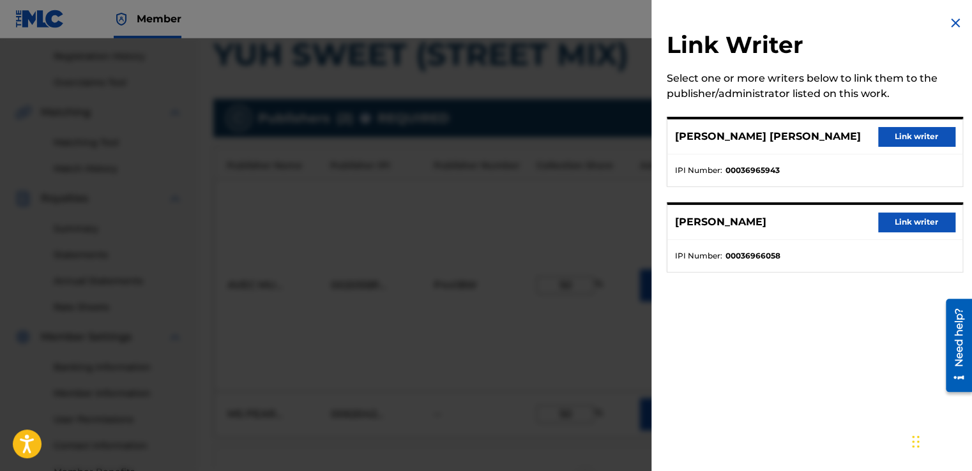
click at [910, 144] on button "Link writer" at bounding box center [916, 136] width 77 height 19
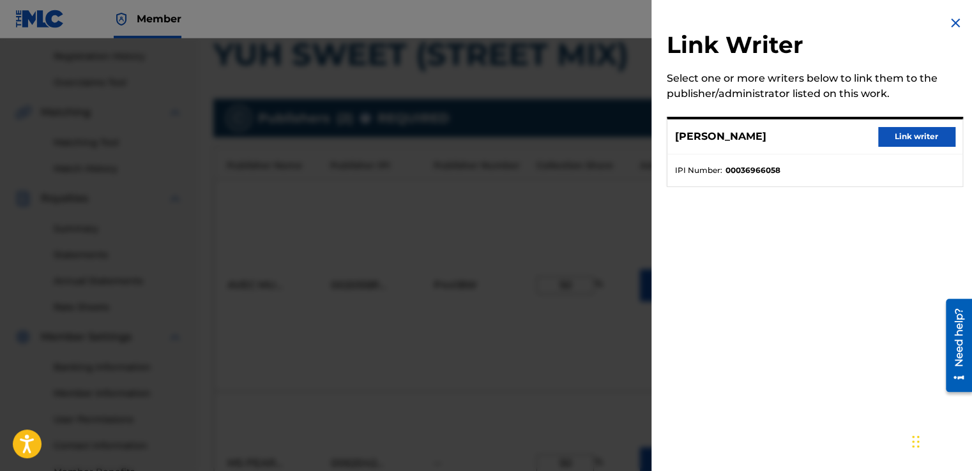
click at [895, 134] on button "Link writer" at bounding box center [916, 136] width 77 height 19
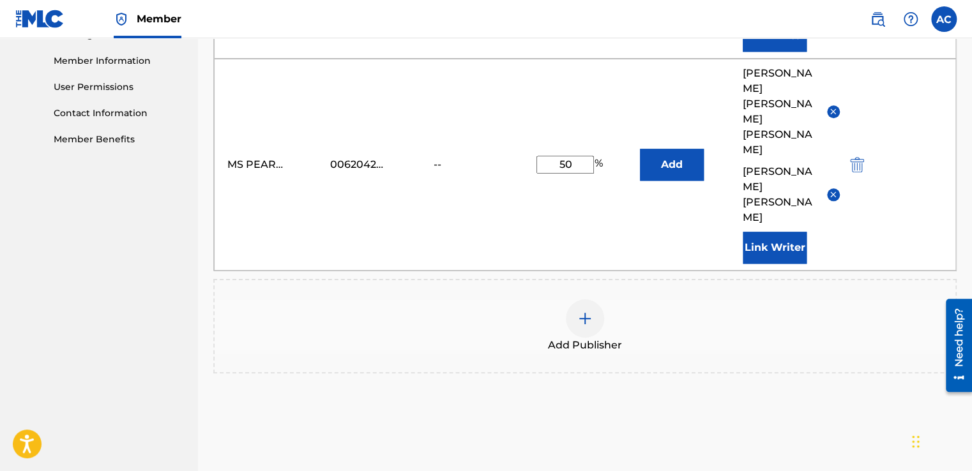
scroll to position [584, 0]
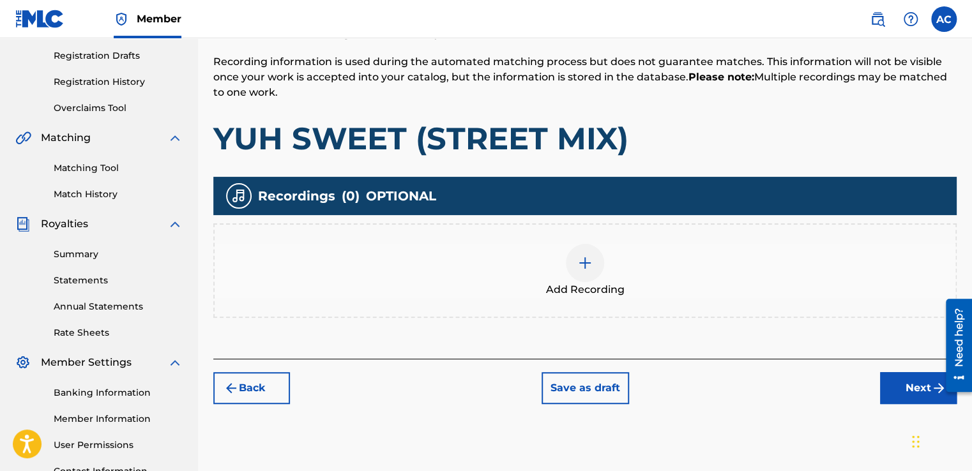
scroll to position [236, 0]
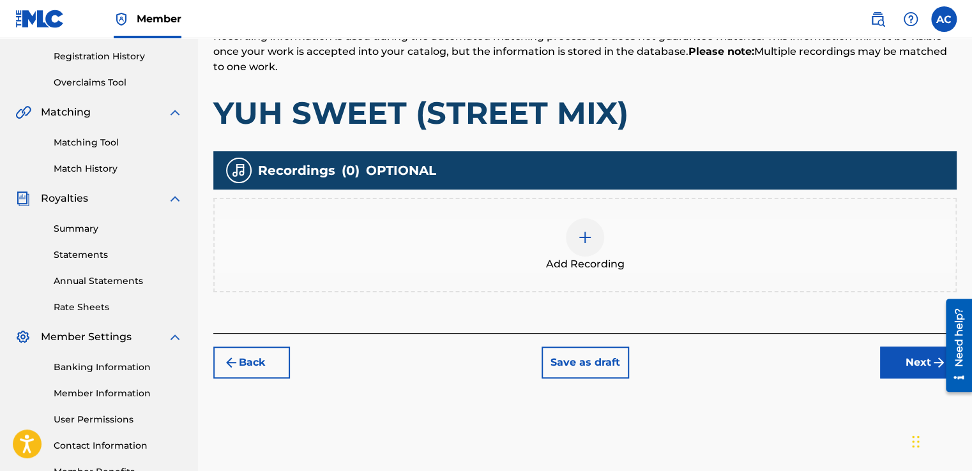
click at [580, 236] on img at bounding box center [584, 237] width 15 height 15
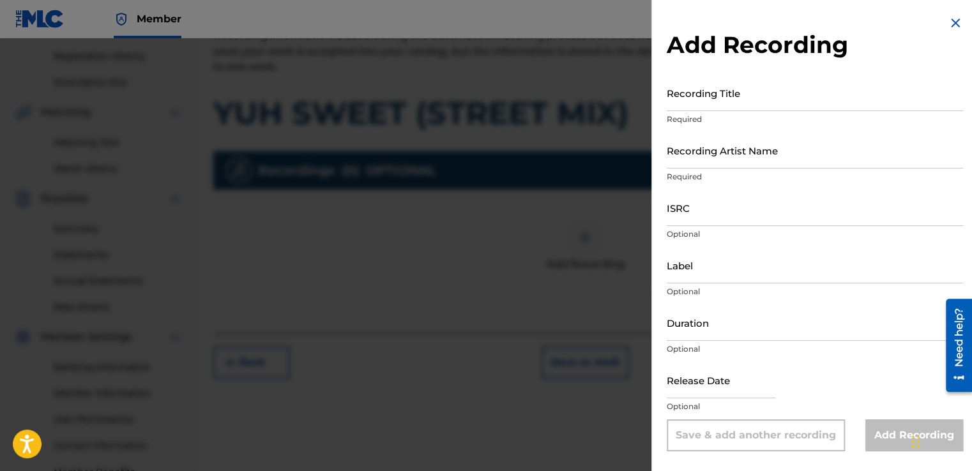
click at [678, 102] on input "Recording Title" at bounding box center [815, 93] width 296 height 36
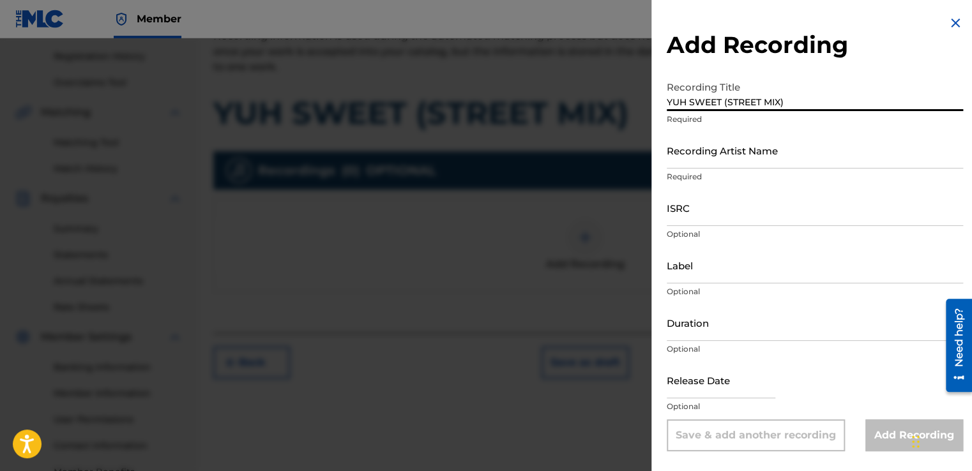
type input "YUH SWEET (STREET MIX)"
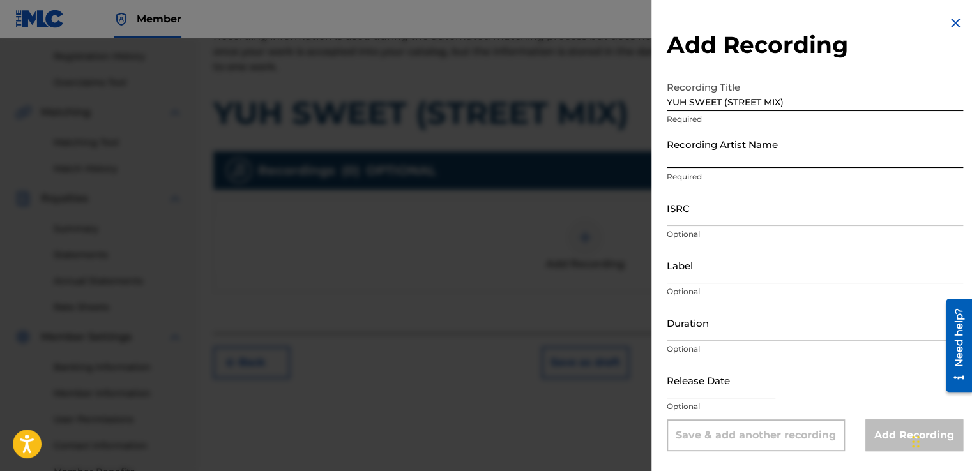
click at [678, 152] on input "Recording Artist Name" at bounding box center [815, 150] width 296 height 36
type input "[PERSON_NAME] aka [PERSON_NAME](T) aka [PERSON_NAME]"
type input "COCOA MUSIC aka COCOA RECORDS"
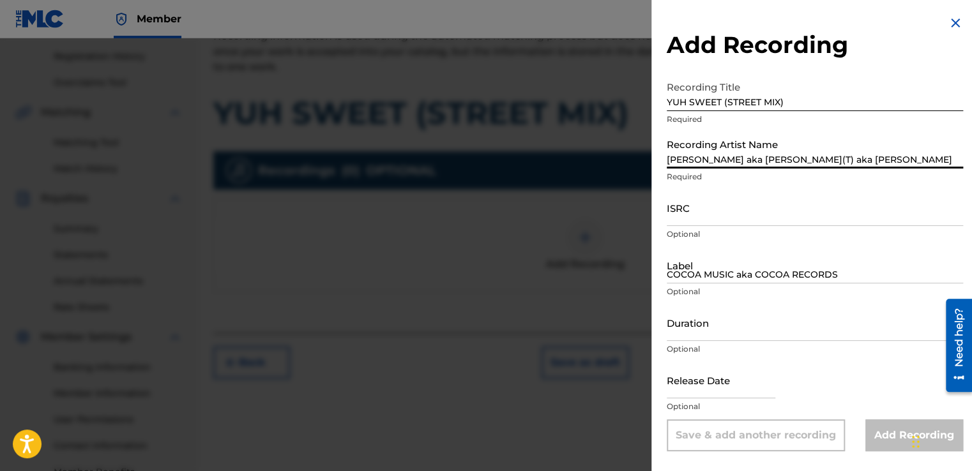
type input "07:06"
type input "[DATE]"
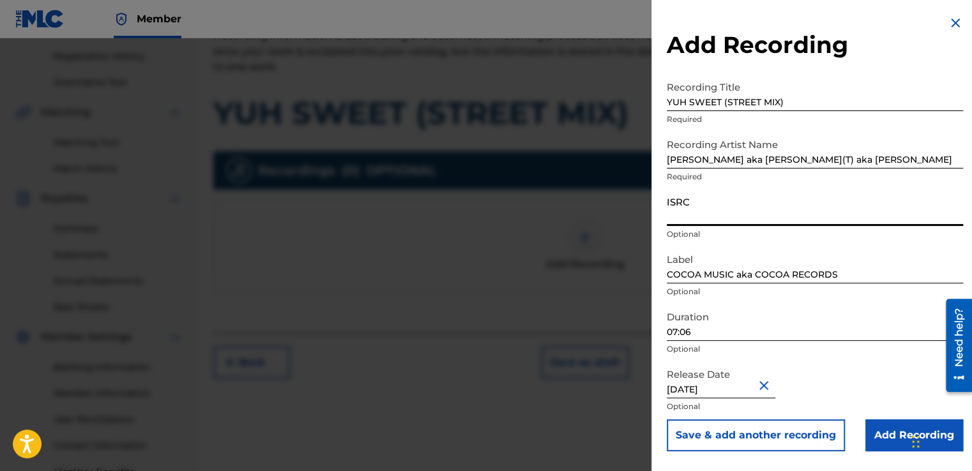
click at [687, 209] on input "ISRC" at bounding box center [815, 208] width 296 height 36
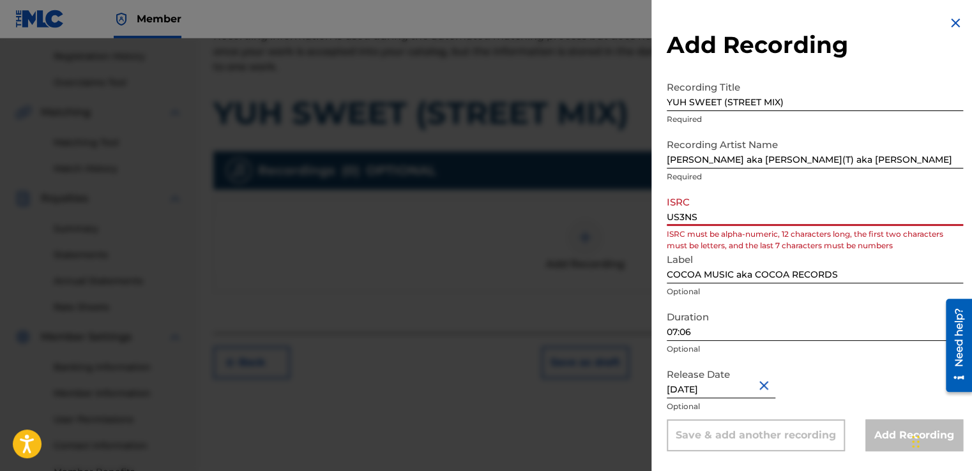
click at [687, 209] on input "US3NS" at bounding box center [815, 208] width 296 height 36
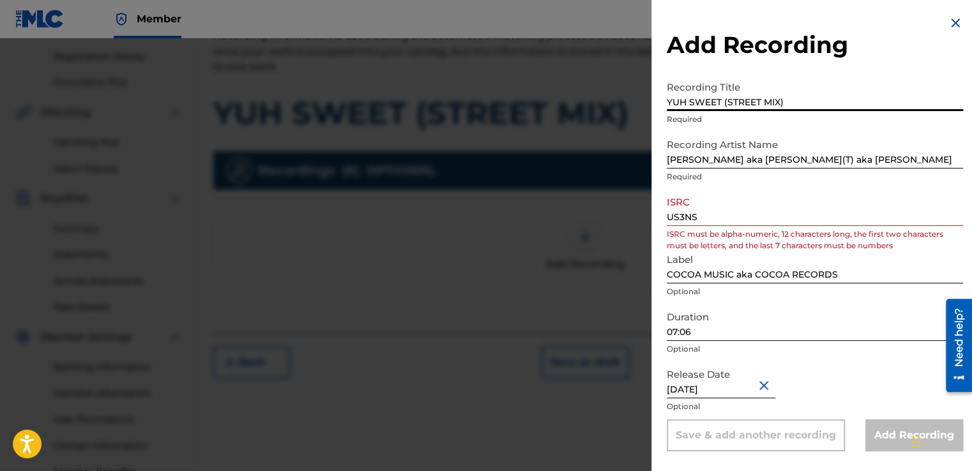
click at [792, 95] on input "YUH SWEET (STREET MIX)" at bounding box center [815, 93] width 296 height 36
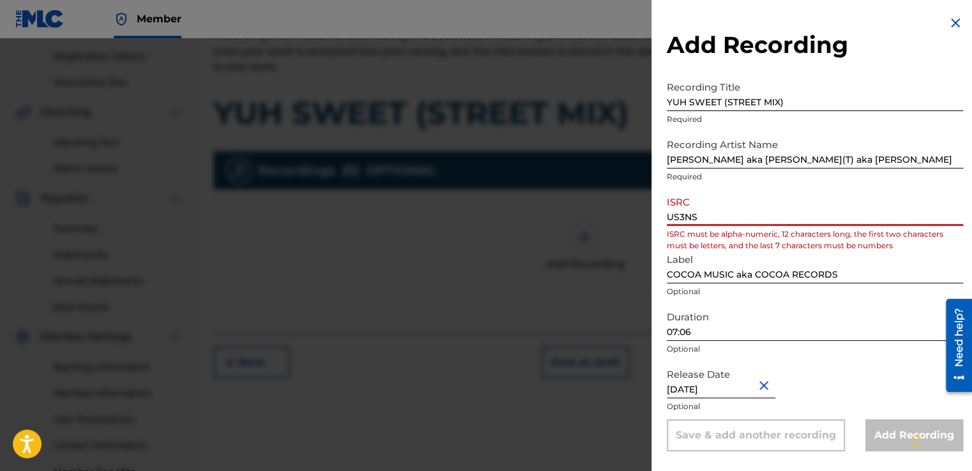
click at [705, 216] on input "US3NS" at bounding box center [815, 208] width 296 height 36
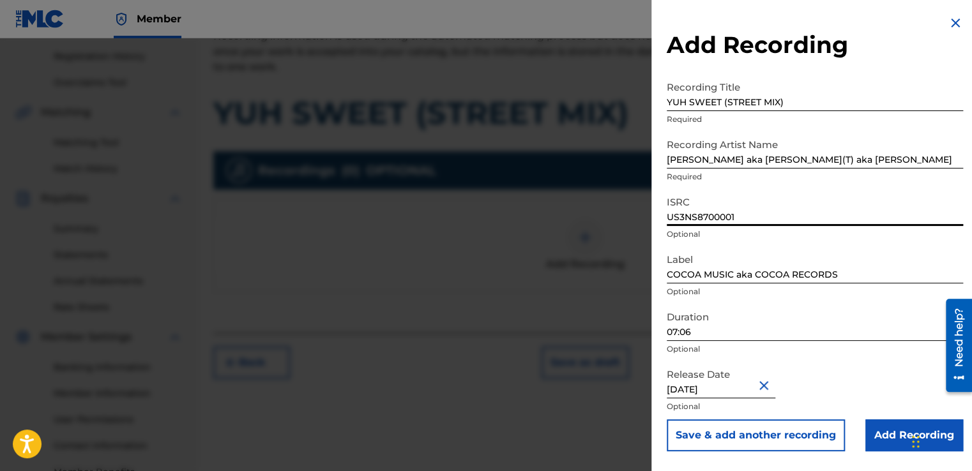
type input "US3NS8700001"
drag, startPoint x: 756, startPoint y: 273, endPoint x: 665, endPoint y: 281, distance: 91.6
click at [665, 281] on div "Add Recording Recording Title YUH SWEET (STREET MIX) Required Recording Artist …" at bounding box center [814, 233] width 327 height 467
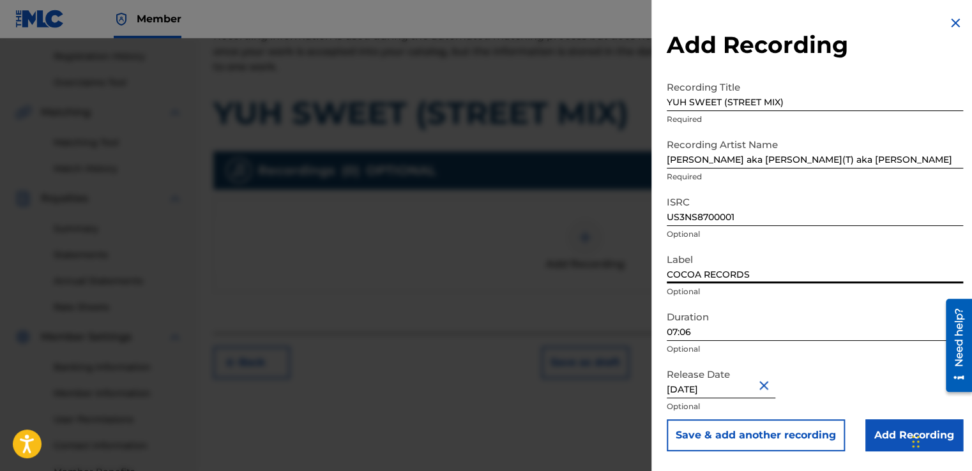
click at [753, 273] on input "COCOA RECORDS" at bounding box center [815, 265] width 296 height 36
click at [824, 270] on input "COCOA RECORDS aka" at bounding box center [815, 265] width 296 height 36
click at [837, 275] on input "COCOA RECORDS aka" at bounding box center [815, 265] width 296 height 36
type input "COCOA RECORDS aka COCOA MUSIC"
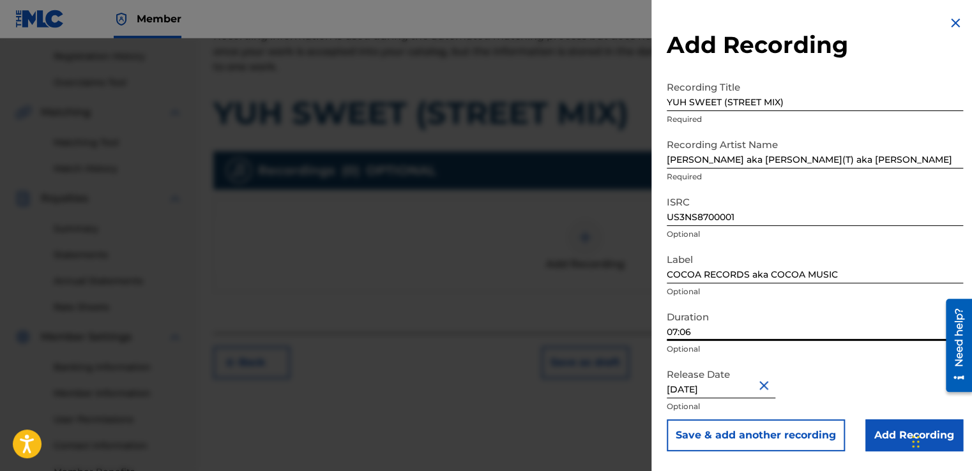
drag, startPoint x: 681, startPoint y: 330, endPoint x: 639, endPoint y: 332, distance: 42.2
click at [639, 332] on div "Add Recording Recording Title YUH SWEET (STREET MIX) Required Recording Artist …" at bounding box center [486, 254] width 972 height 433
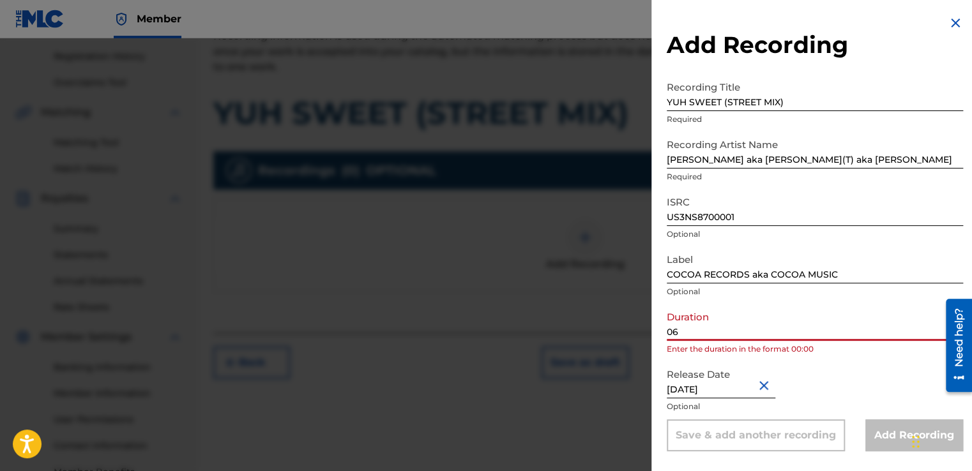
click at [677, 332] on input "06" at bounding box center [815, 323] width 296 height 36
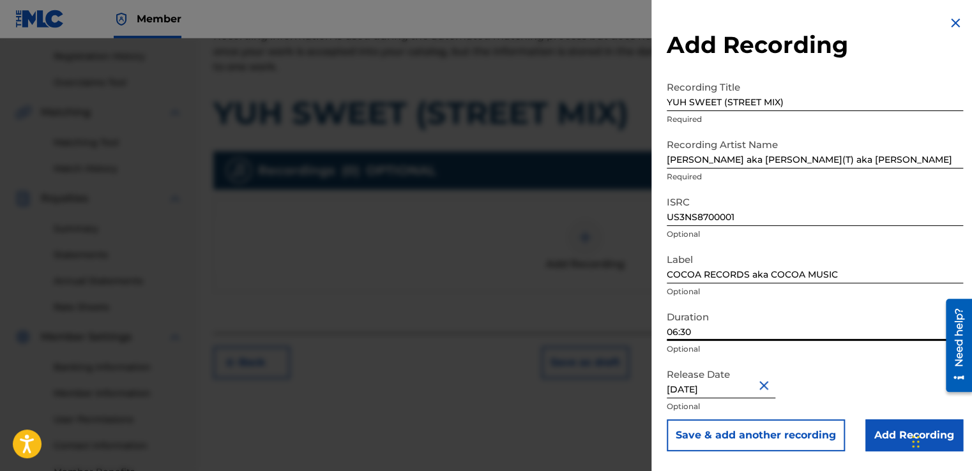
type input "06:30"
click at [735, 190] on input "US3NS8700001" at bounding box center [815, 208] width 296 height 36
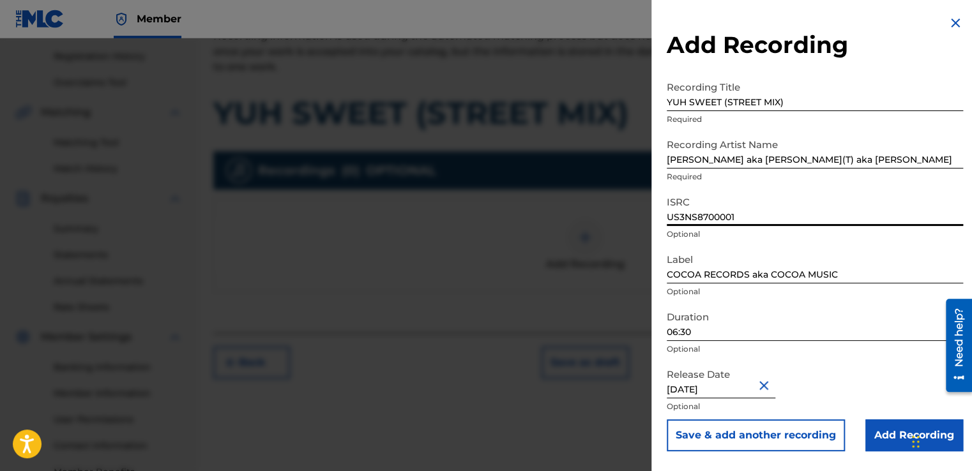
select select "5"
select select "1993"
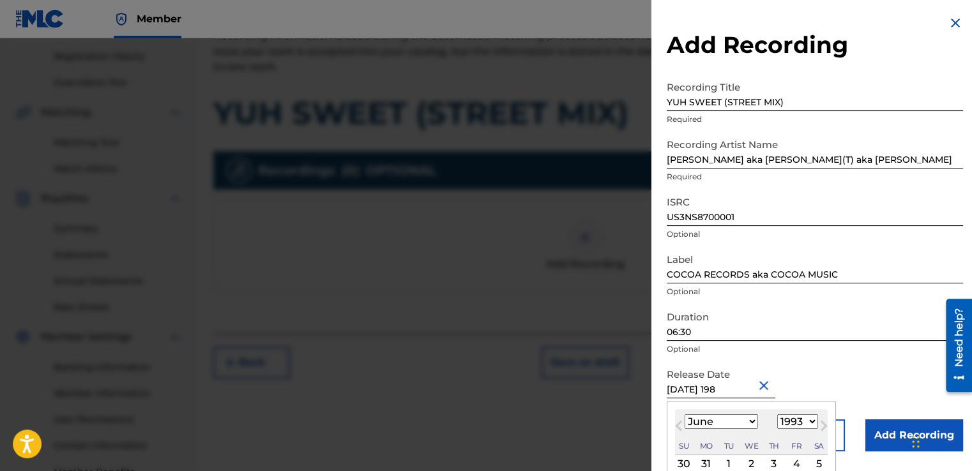
type input "[DATE]"
select select "1987"
type input "[DATE]"
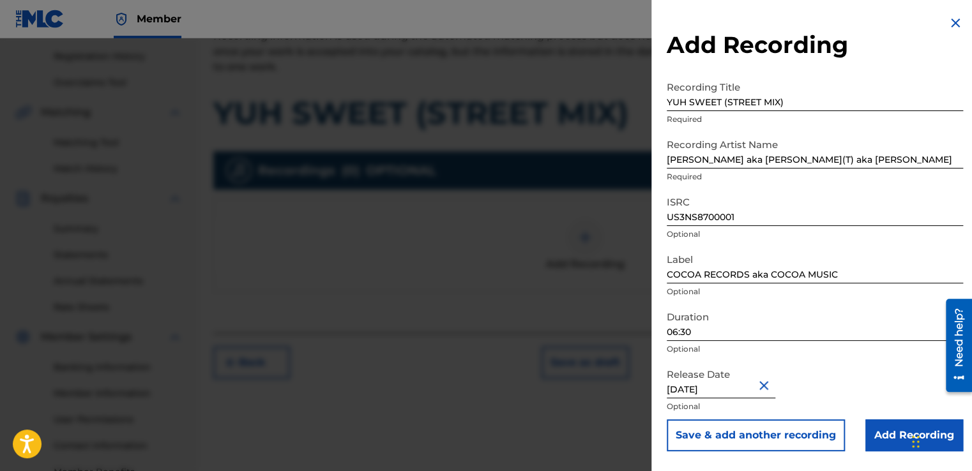
scroll to position [0, 0]
click at [879, 428] on input "Add Recording" at bounding box center [914, 436] width 98 height 32
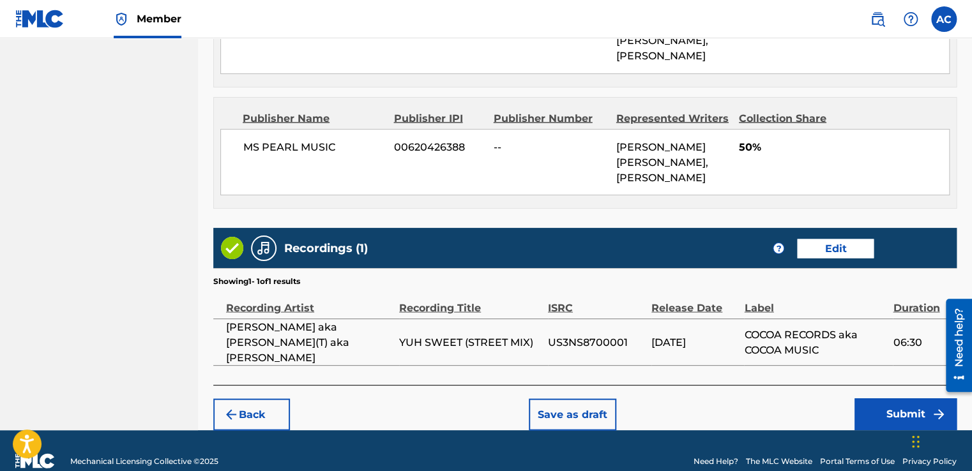
scroll to position [1103, 0]
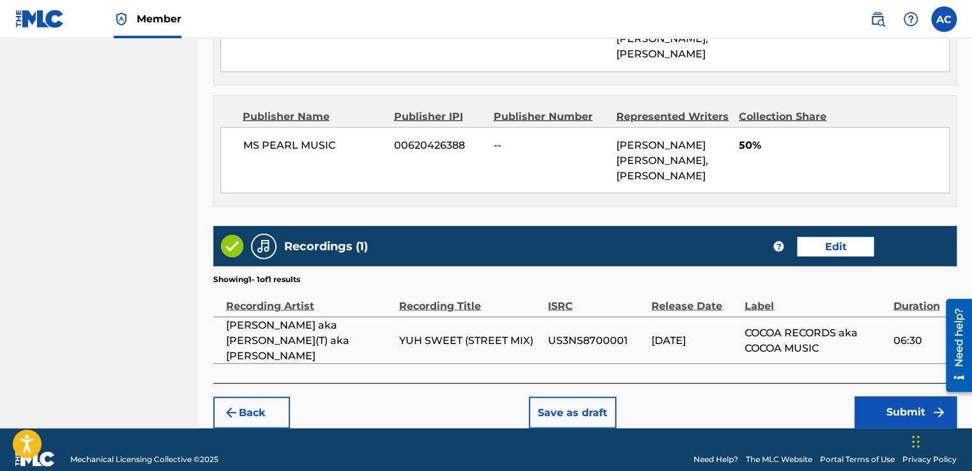
click at [897, 397] on button "Submit" at bounding box center [905, 413] width 102 height 32
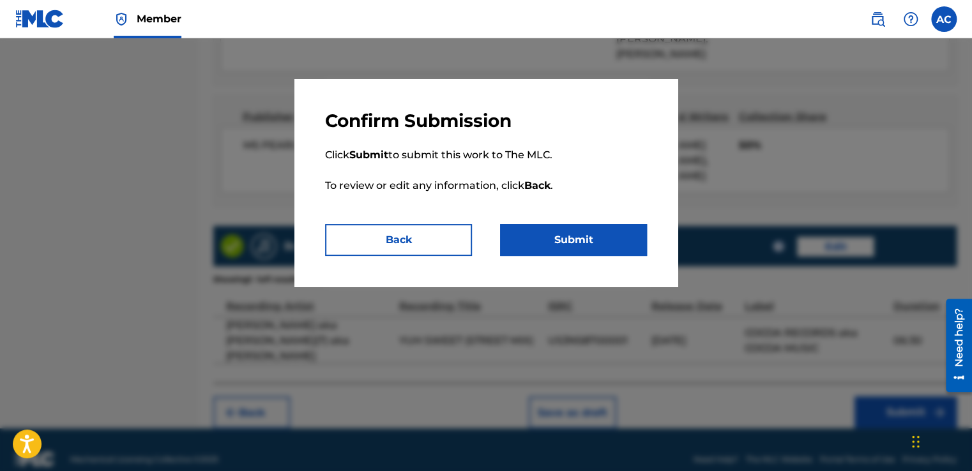
click at [582, 240] on button "Submit" at bounding box center [573, 240] width 147 height 32
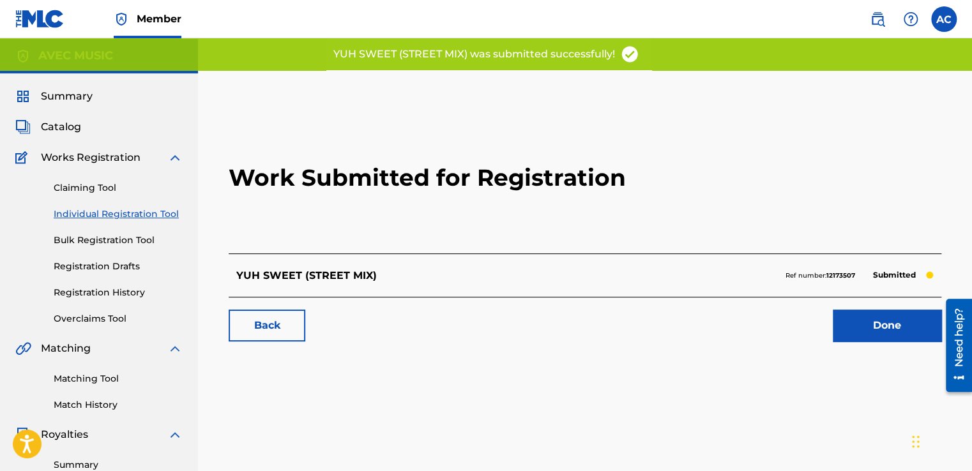
click at [879, 321] on link "Done" at bounding box center [887, 326] width 109 height 32
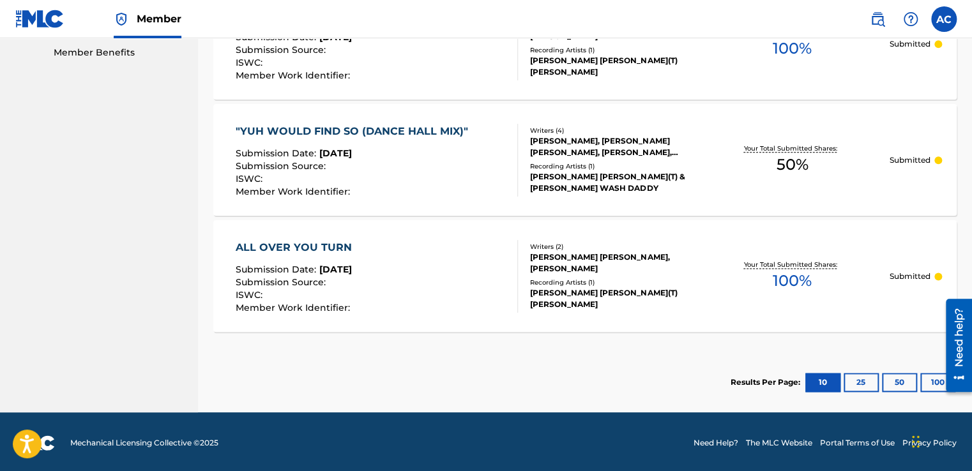
scroll to position [658, 0]
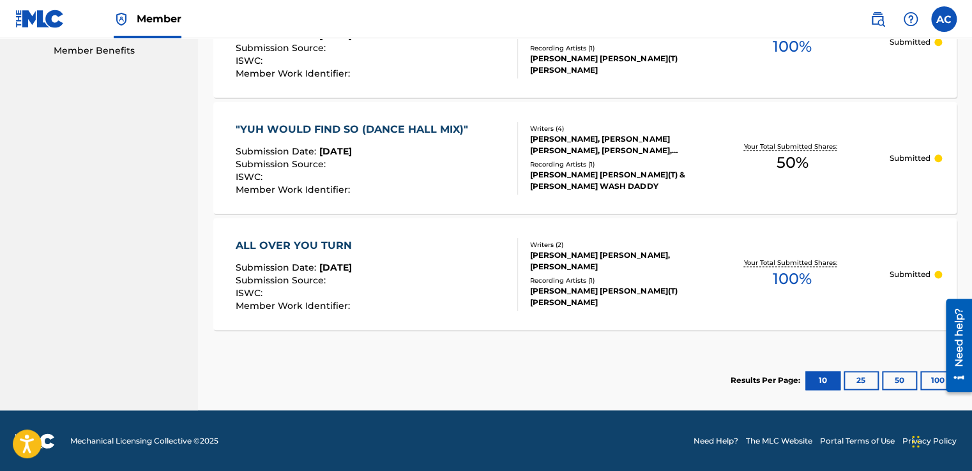
click at [861, 313] on div "ALL OVER YOU TURN Submission Date : [DATE] Submission Source : ISWC : Member Wo…" at bounding box center [584, 274] width 743 height 112
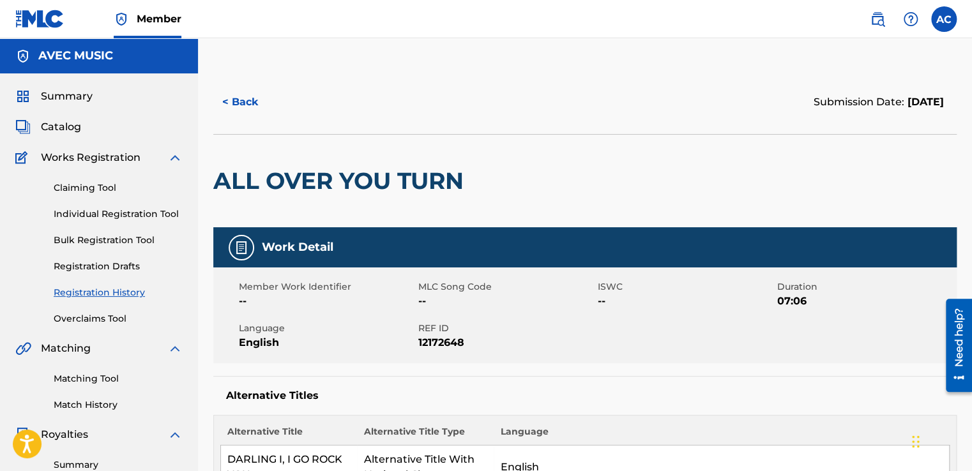
click at [108, 289] on link "Registration History" at bounding box center [118, 292] width 129 height 13
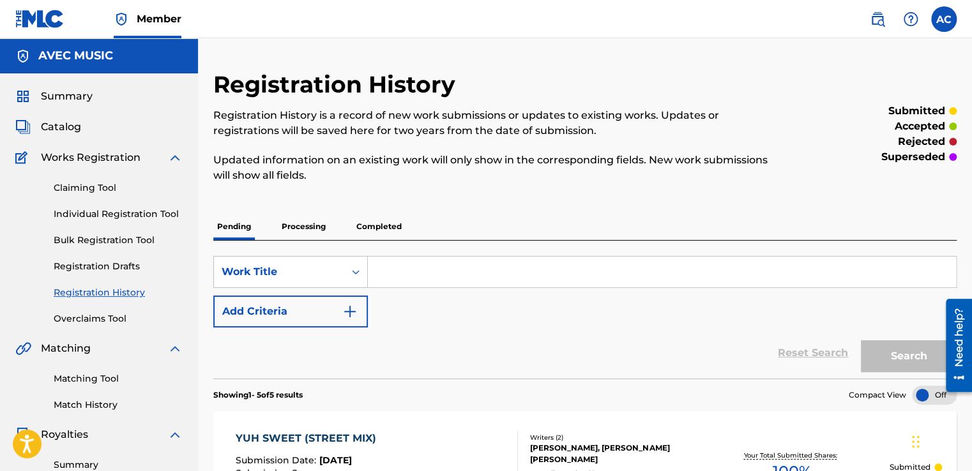
click at [108, 289] on link "Registration History" at bounding box center [118, 292] width 129 height 13
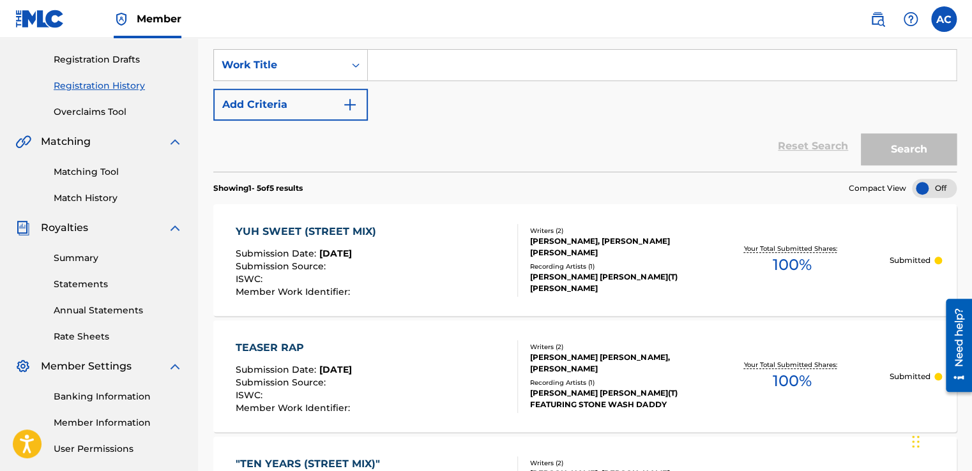
scroll to position [147, 0]
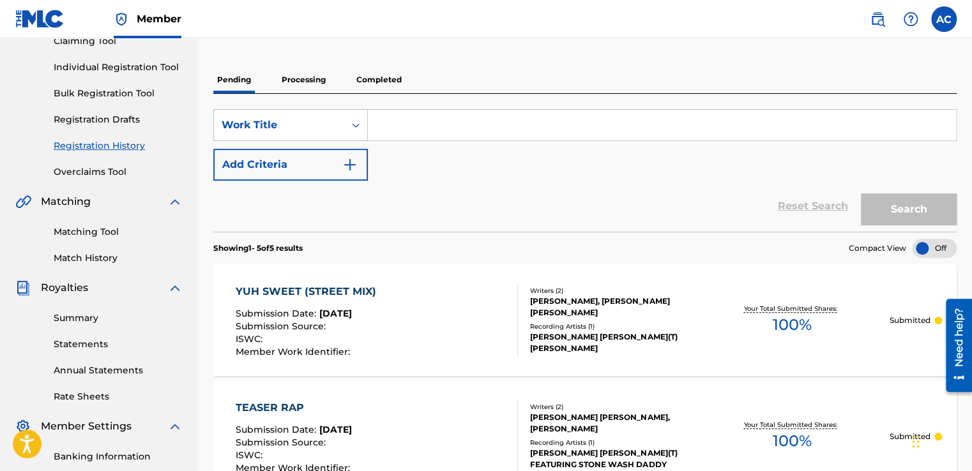
click at [273, 291] on div "YUH SWEET (STREET MIX)" at bounding box center [309, 291] width 147 height 15
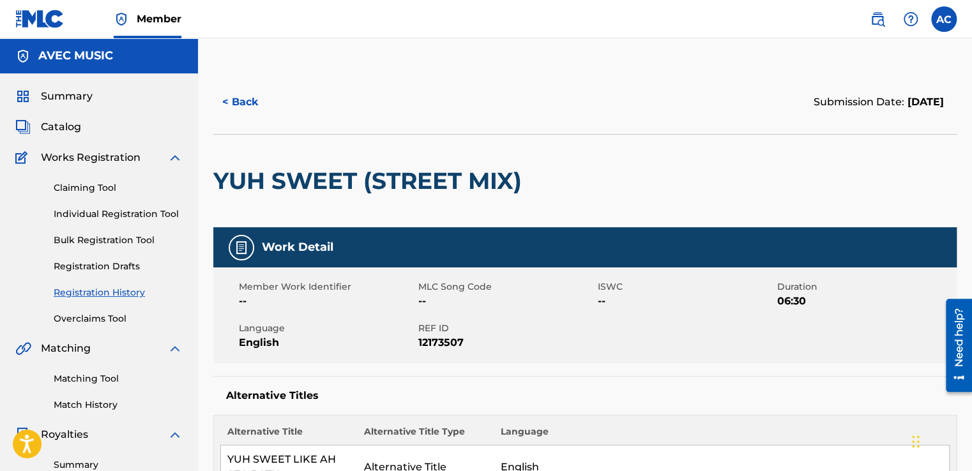
click at [98, 216] on link "Individual Registration Tool" at bounding box center [118, 214] width 129 height 13
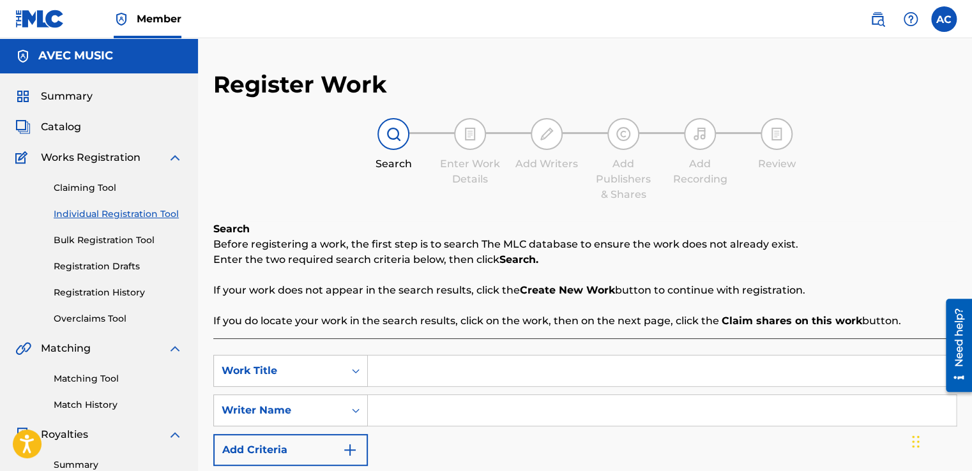
click at [378, 372] on input "Search Form" at bounding box center [662, 371] width 588 height 31
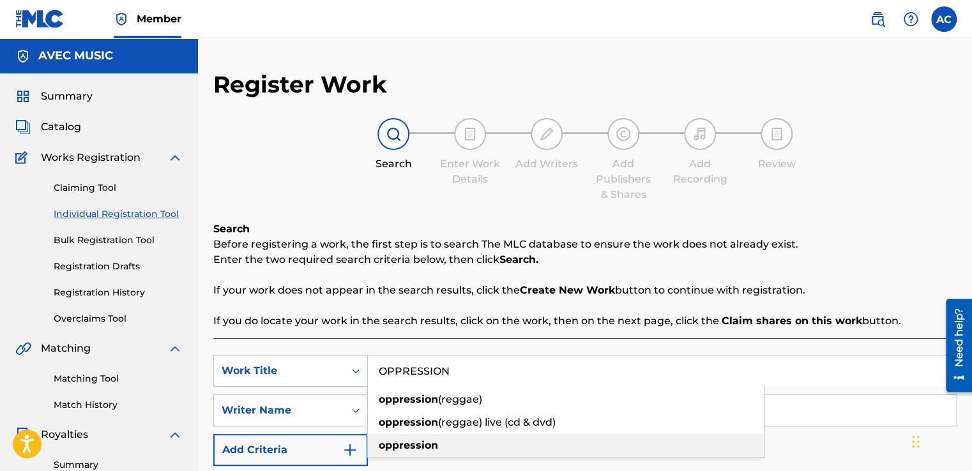
click at [390, 443] on strong "oppression" at bounding box center [408, 445] width 59 height 12
type input "oppression"
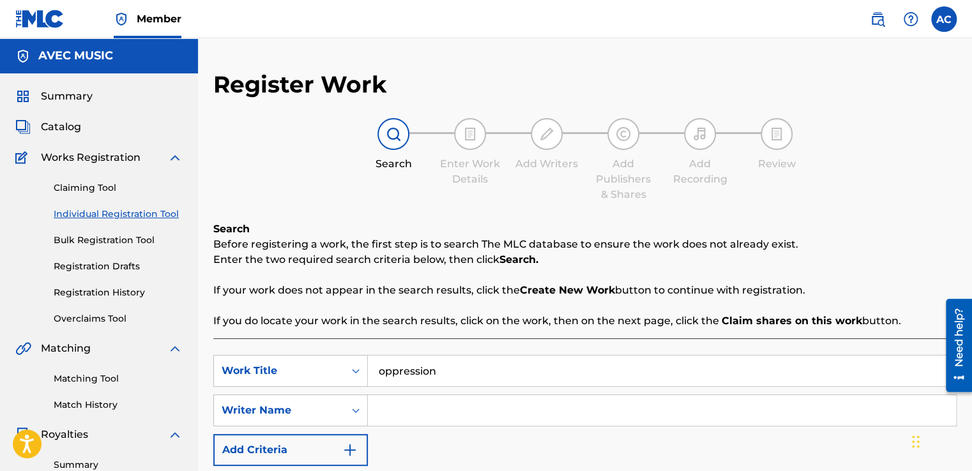
click at [395, 415] on input "Search Form" at bounding box center [662, 410] width 588 height 31
paste input "[PERSON_NAME] [PERSON_NAME]"
click at [669, 413] on input "[PERSON_NAME] [PERSON_NAME]" at bounding box center [662, 410] width 588 height 31
click at [639, 420] on input "[PERSON_NAME] [PERSON_NAME]" at bounding box center [662, 410] width 588 height 31
type input "[PERSON_NAME] [PERSON_NAME]"
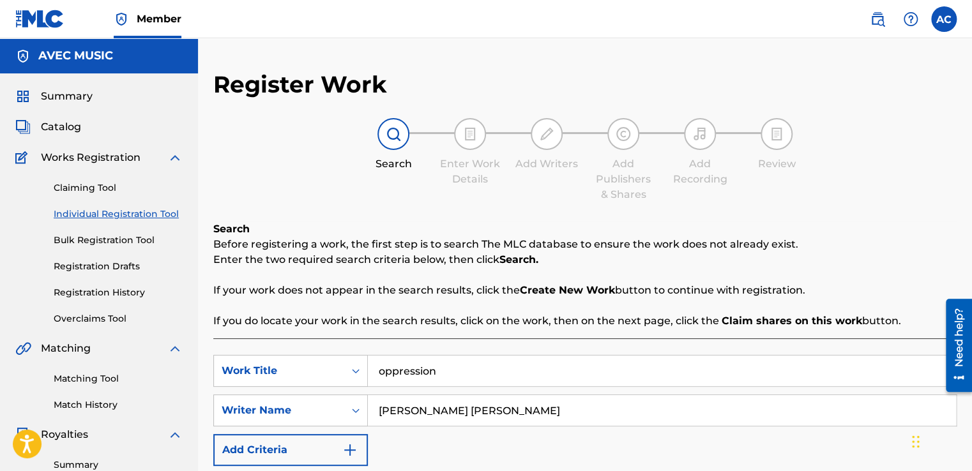
click at [542, 455] on div "SearchWithCriteriaf8991b23-07d9-4ca1-8bb0-83294c653c4a Work Title oppression Se…" at bounding box center [584, 410] width 743 height 111
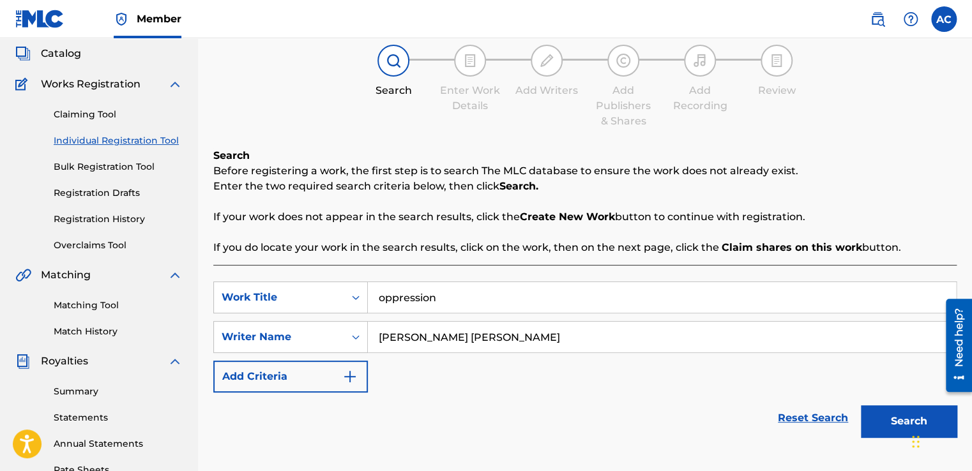
scroll to position [77, 0]
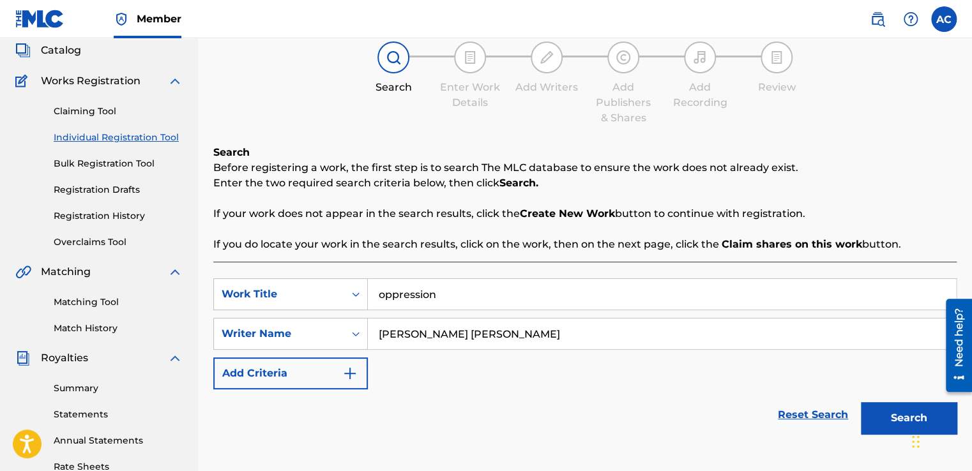
click at [884, 420] on button "Search" at bounding box center [909, 418] width 96 height 32
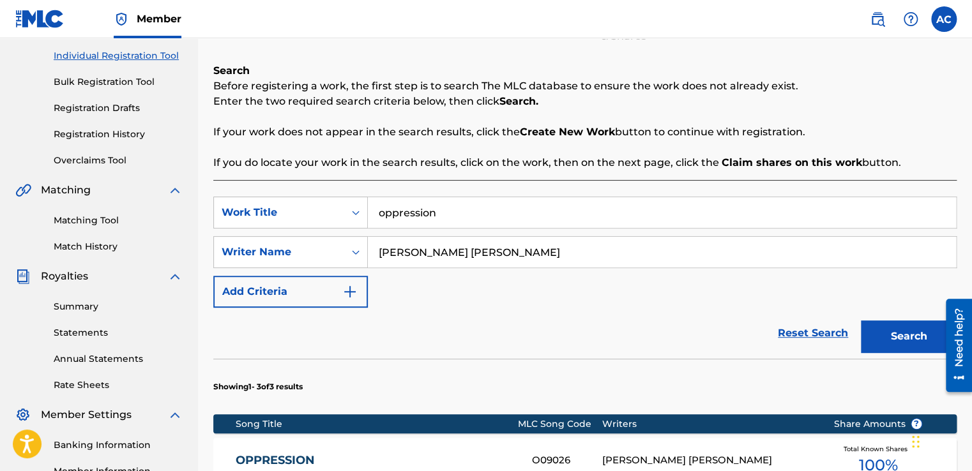
scroll to position [179, 0]
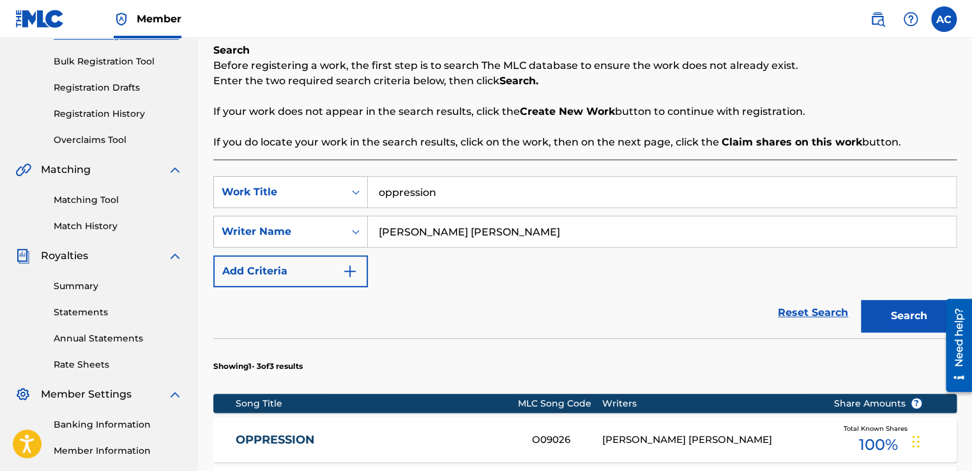
click at [883, 458] on div "Total Known Shares 100 %" at bounding box center [878, 440] width 128 height 39
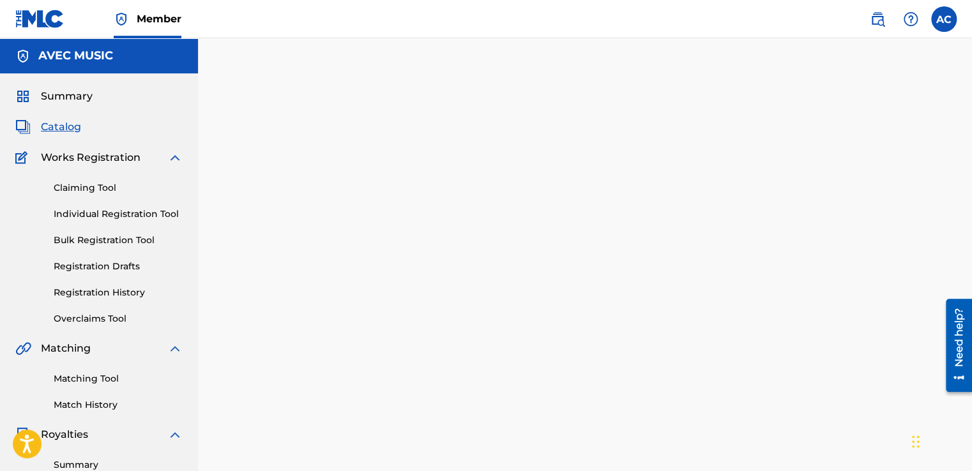
click at [895, 470] on div at bounding box center [585, 400] width 774 height 660
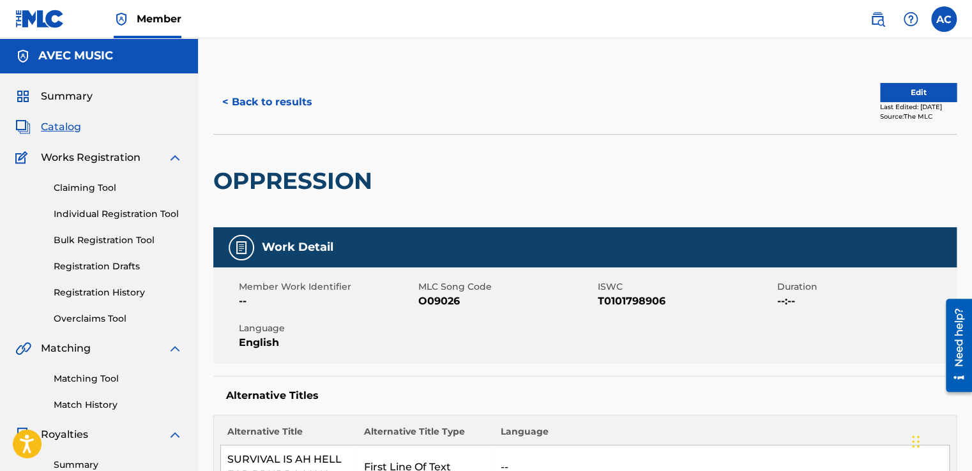
click at [301, 425] on th "Alternative Title" at bounding box center [289, 435] width 137 height 20
click at [78, 216] on link "Individual Registration Tool" at bounding box center [118, 214] width 129 height 13
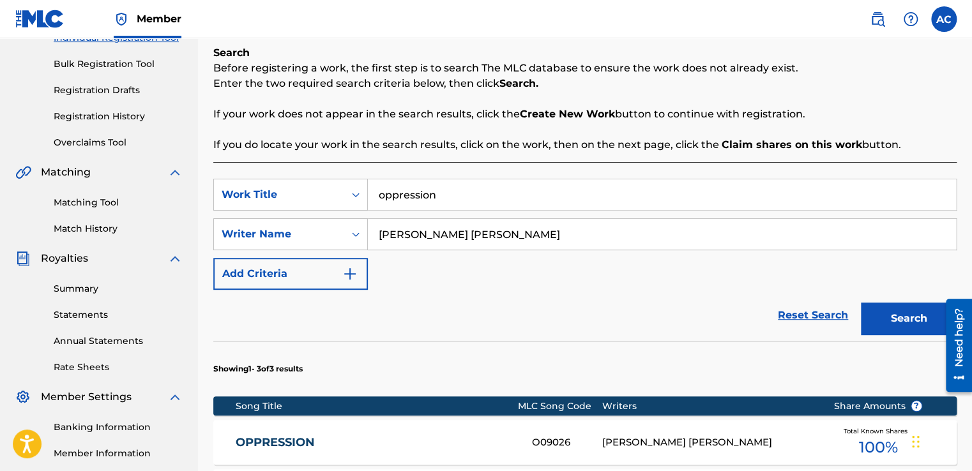
scroll to position [179, 0]
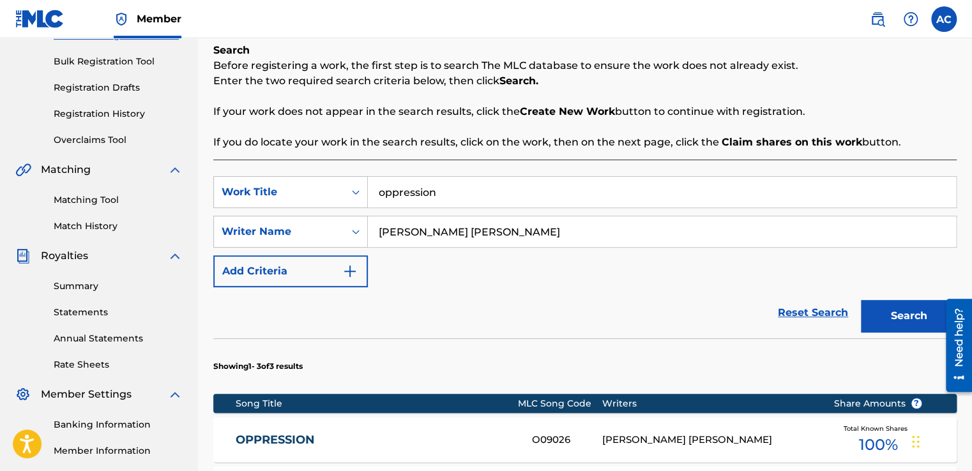
click at [437, 193] on input "oppression" at bounding box center [662, 192] width 588 height 31
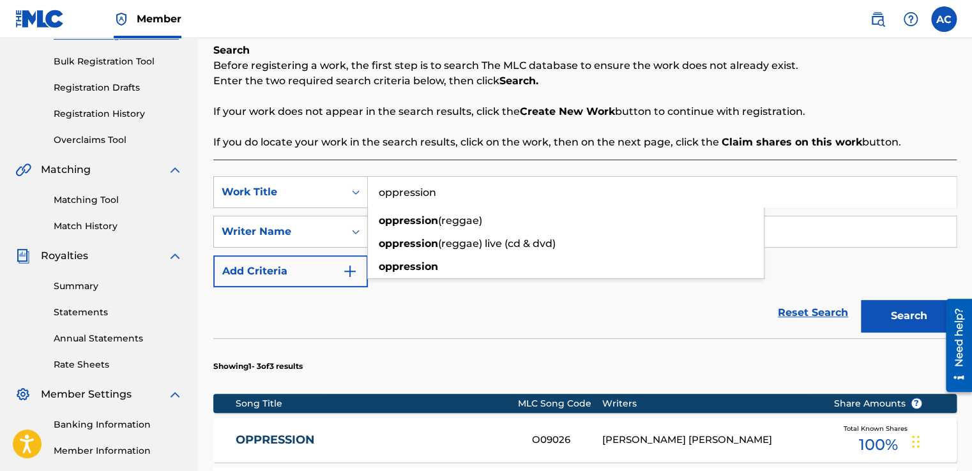
click at [437, 193] on input "oppression" at bounding box center [662, 192] width 588 height 31
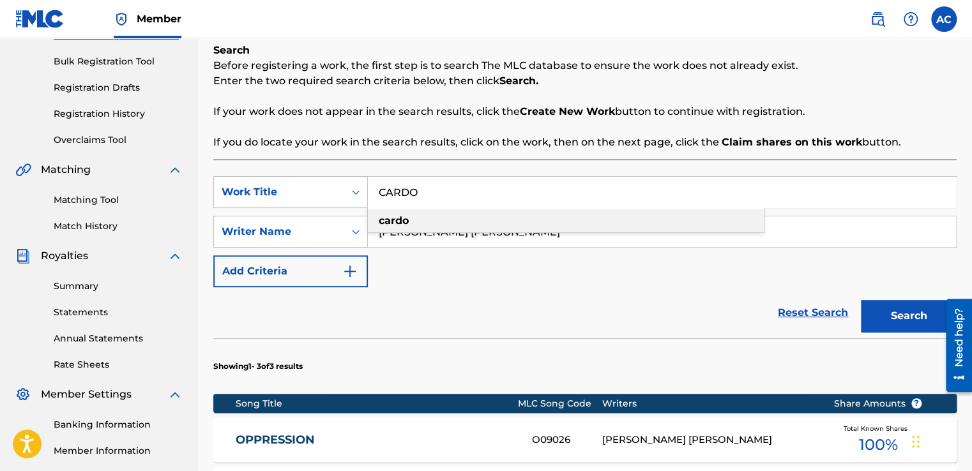
click at [386, 226] on strong "cardo" at bounding box center [394, 221] width 30 height 12
type input "cardo"
click at [895, 314] on button "Search" at bounding box center [909, 316] width 96 height 32
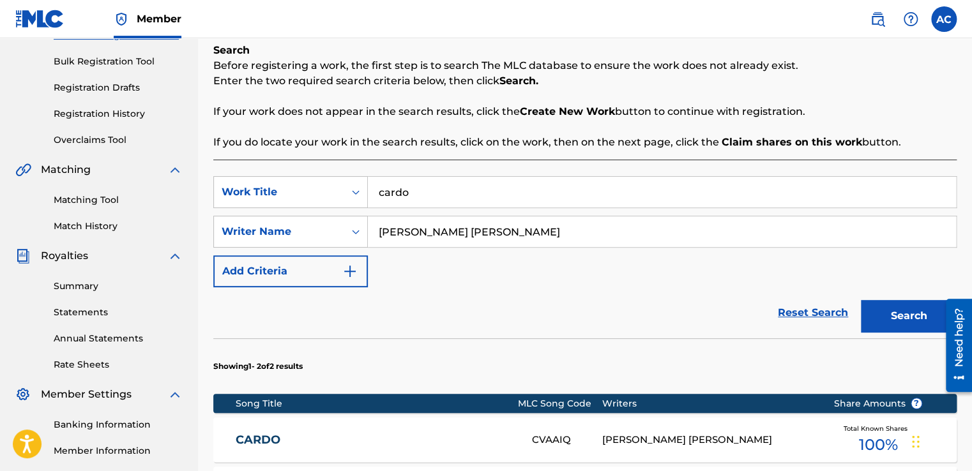
scroll to position [153, 0]
